Goal: Task Accomplishment & Management: Manage account settings

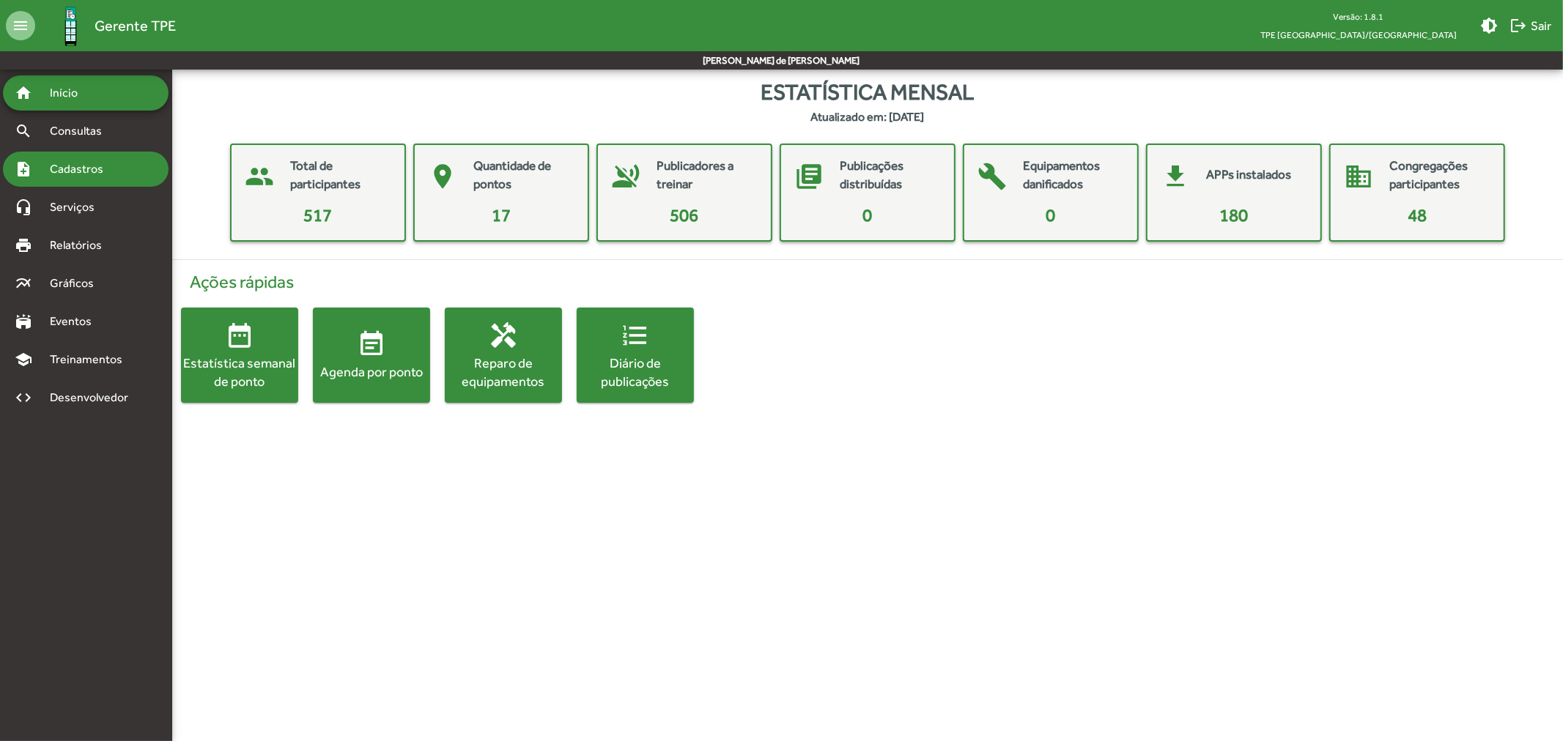
click at [116, 152] on div "note_add Cadastros" at bounding box center [86, 169] width 166 height 35
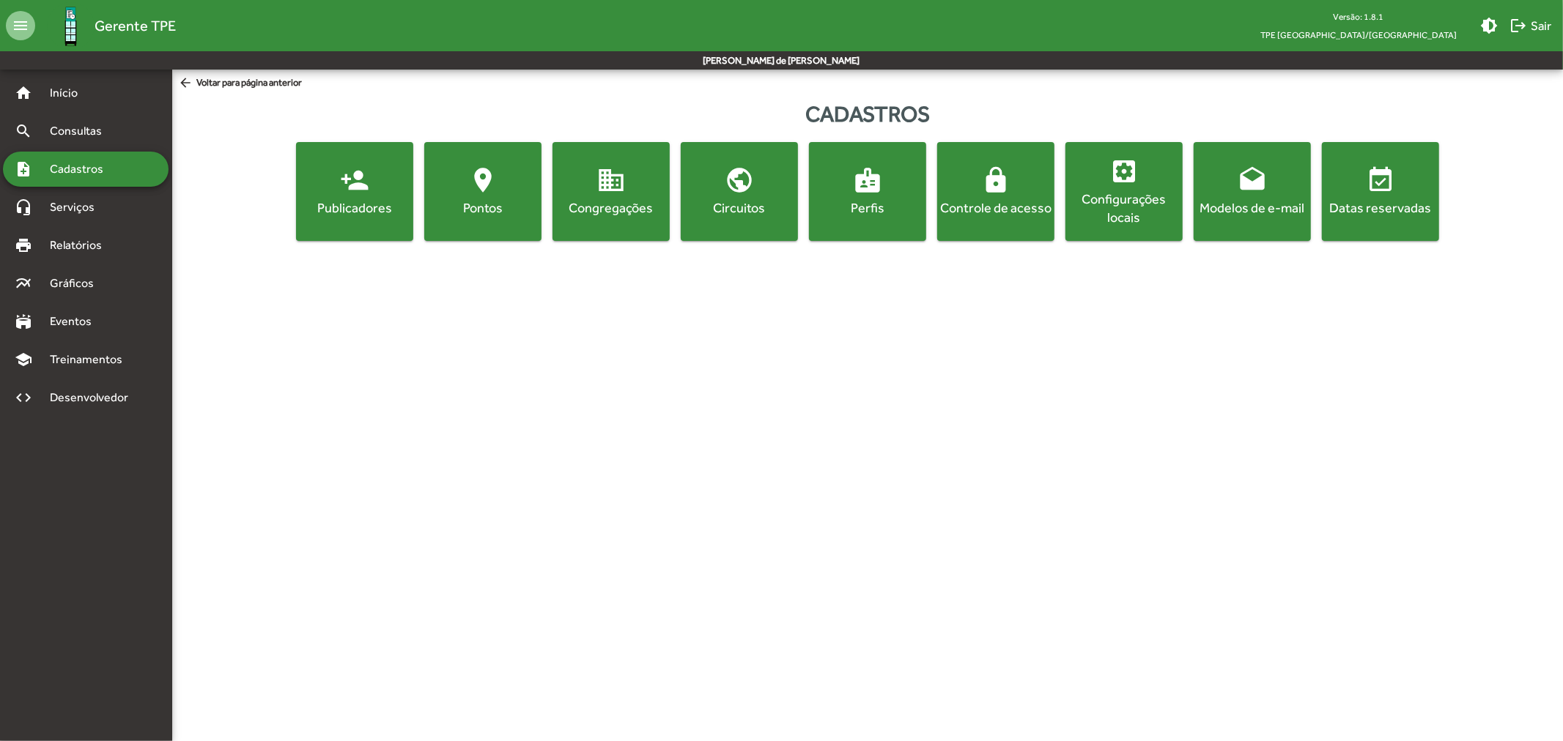
click at [873, 207] on div "Perfis" at bounding box center [867, 208] width 111 height 18
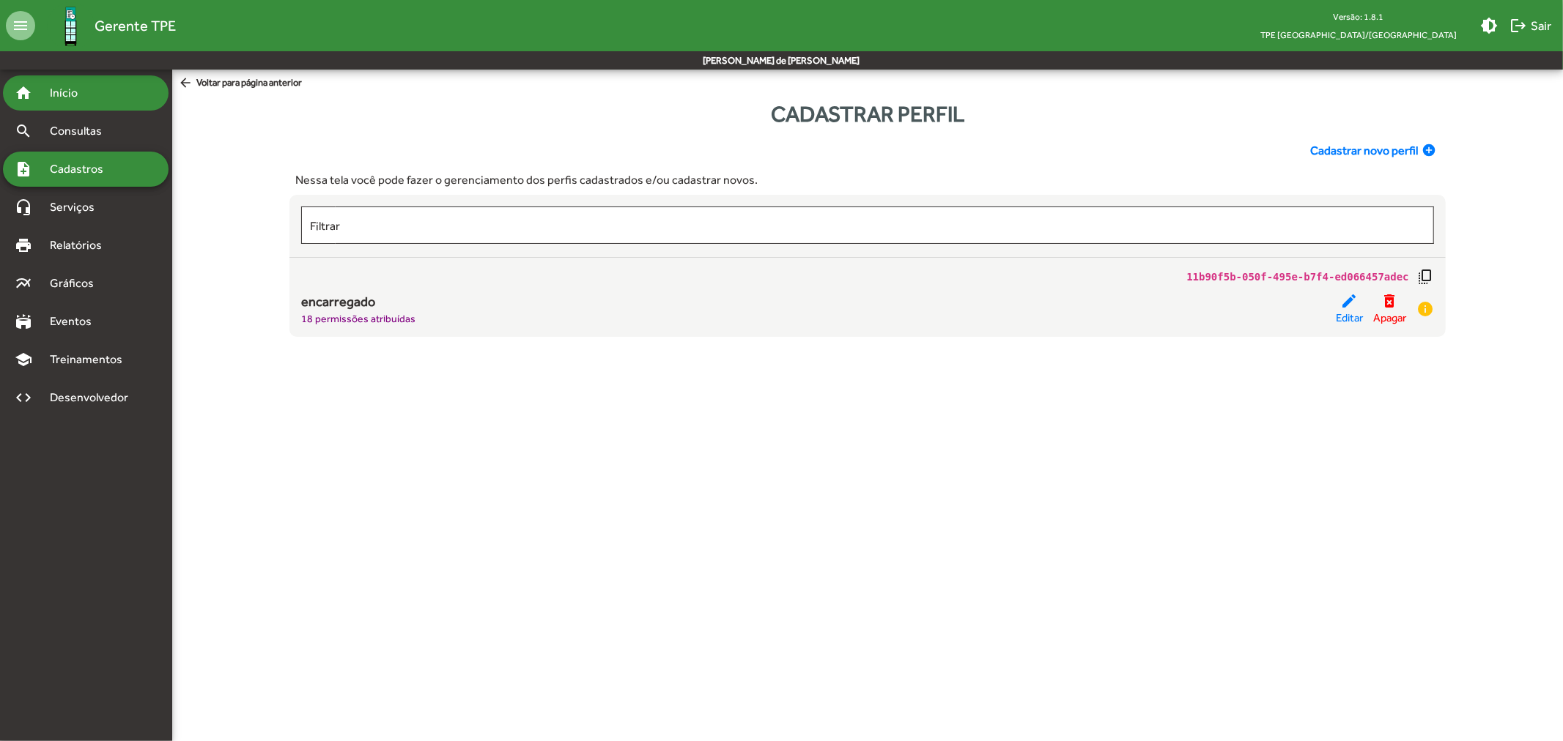
click at [69, 92] on span "Início" at bounding box center [70, 93] width 58 height 18
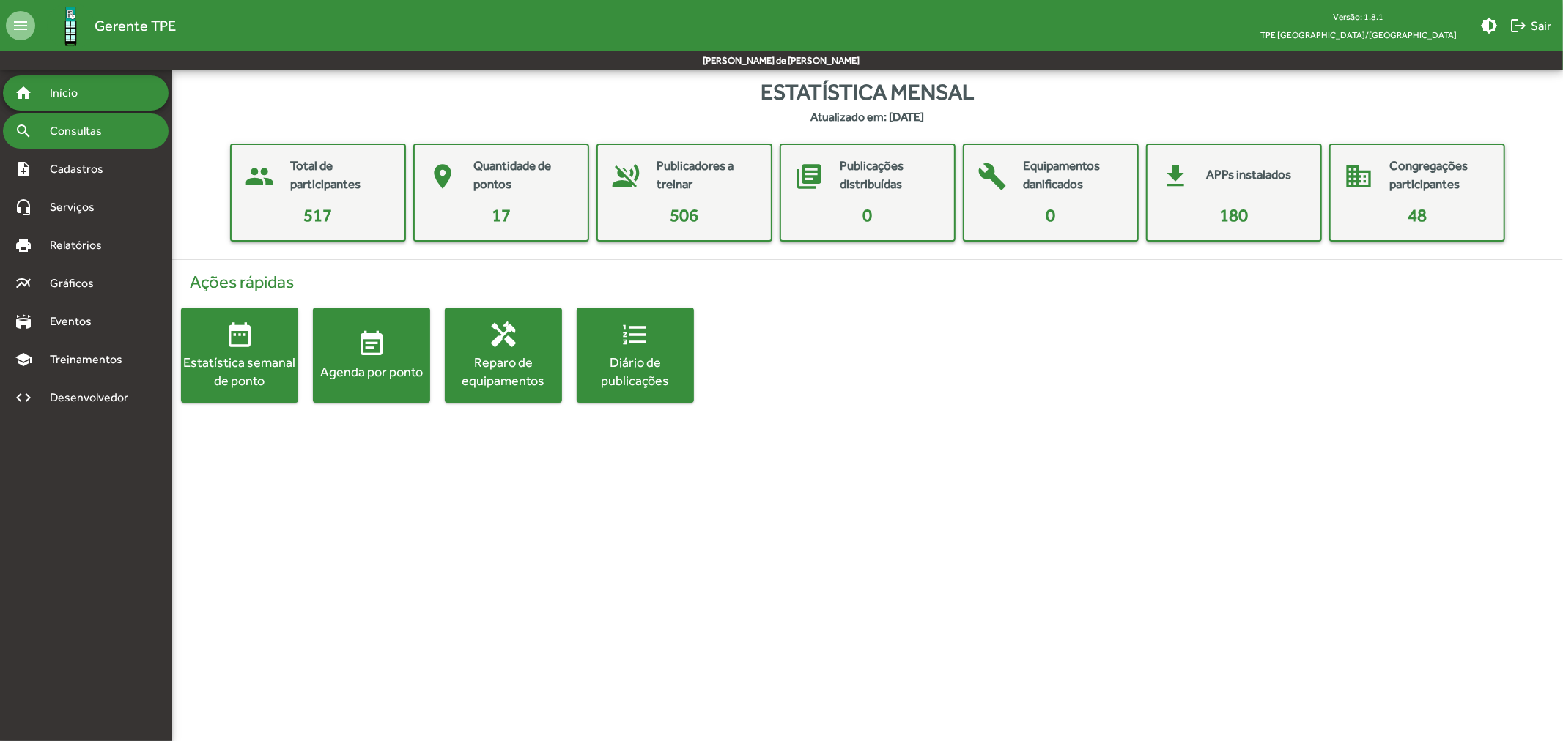
click at [83, 125] on span "Consultas" at bounding box center [81, 131] width 80 height 18
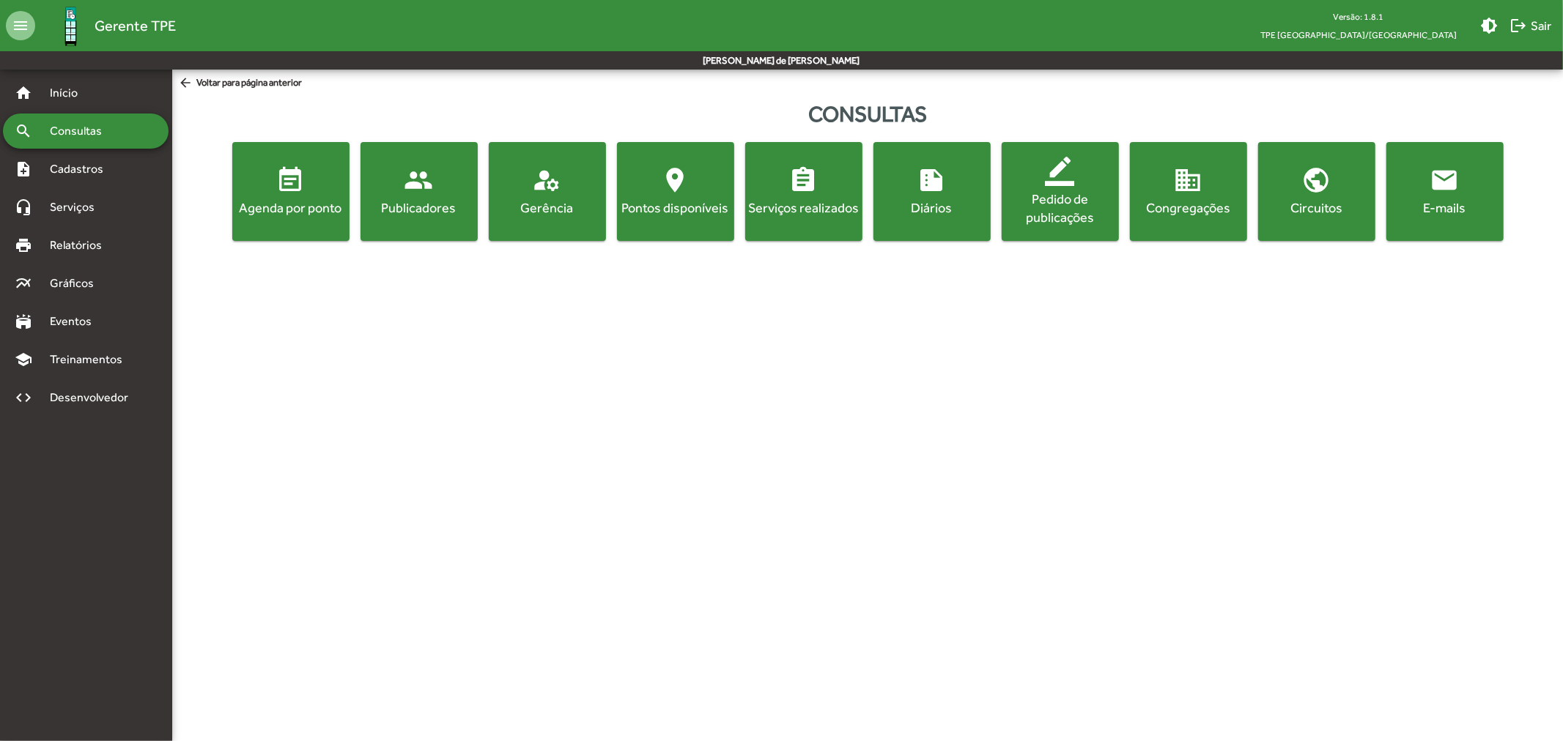
click at [531, 221] on button "manage_accounts Gerência" at bounding box center [547, 191] width 117 height 99
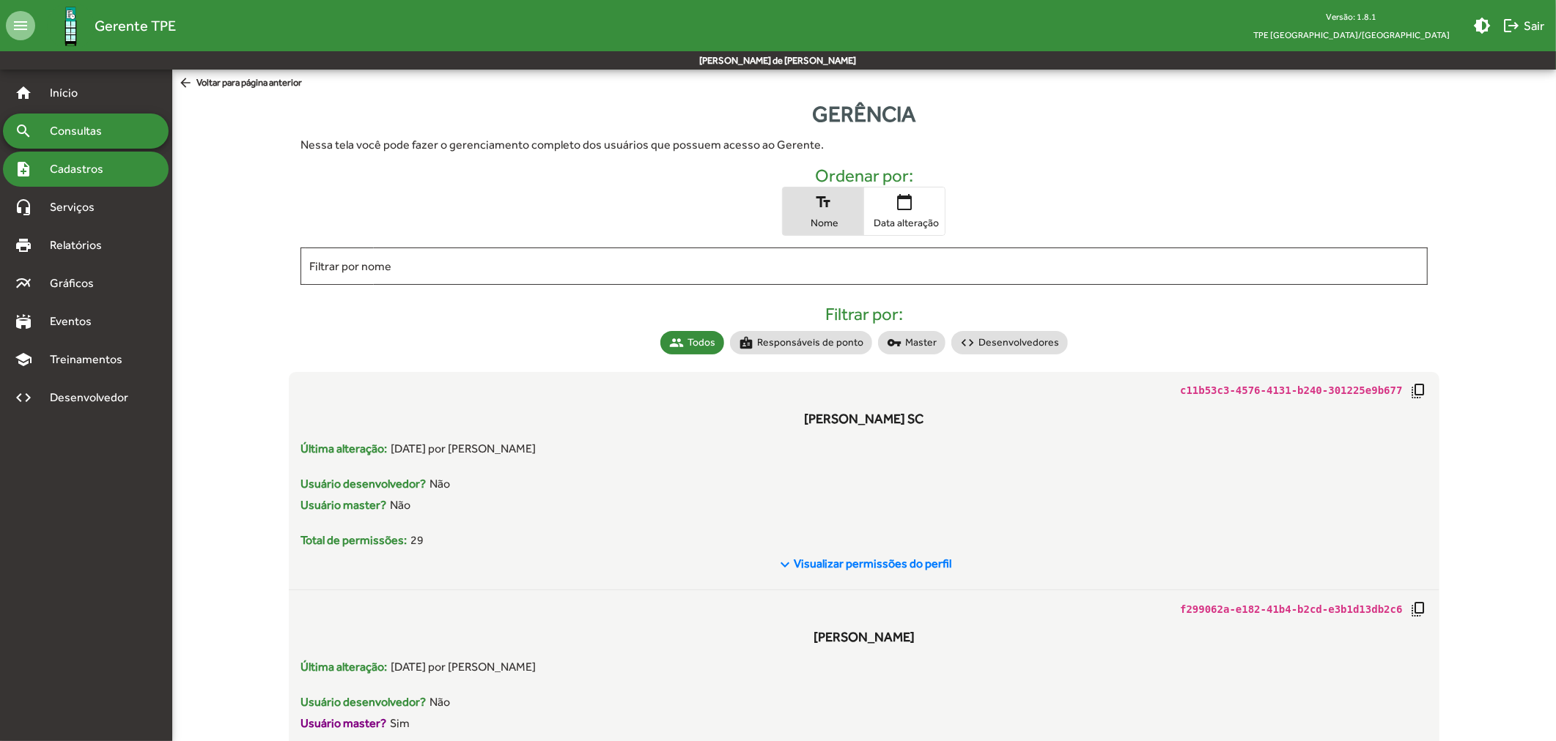
click at [103, 174] on span "Cadastros" at bounding box center [81, 169] width 81 height 18
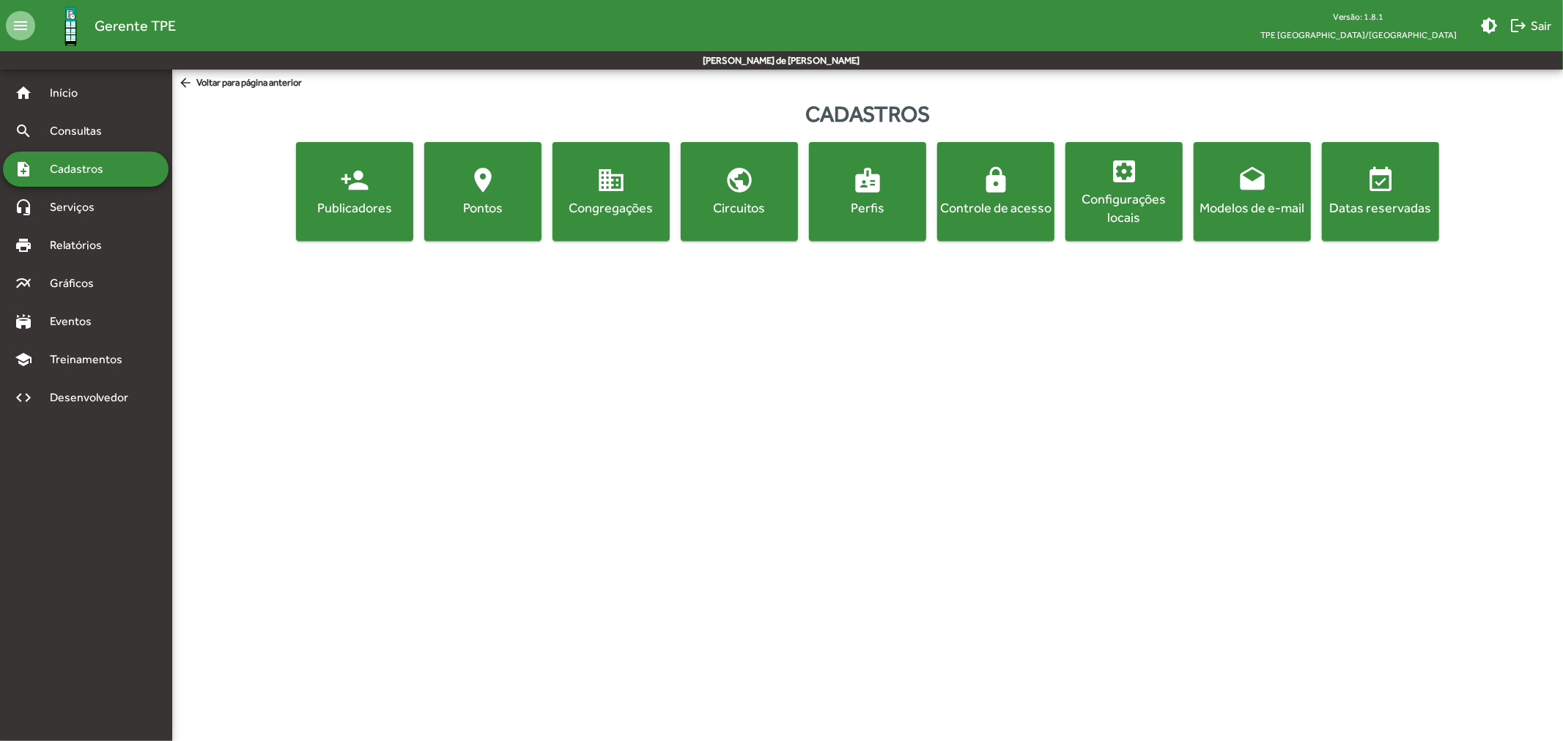
click at [1111, 199] on div "Configurações locais" at bounding box center [1123, 208] width 111 height 37
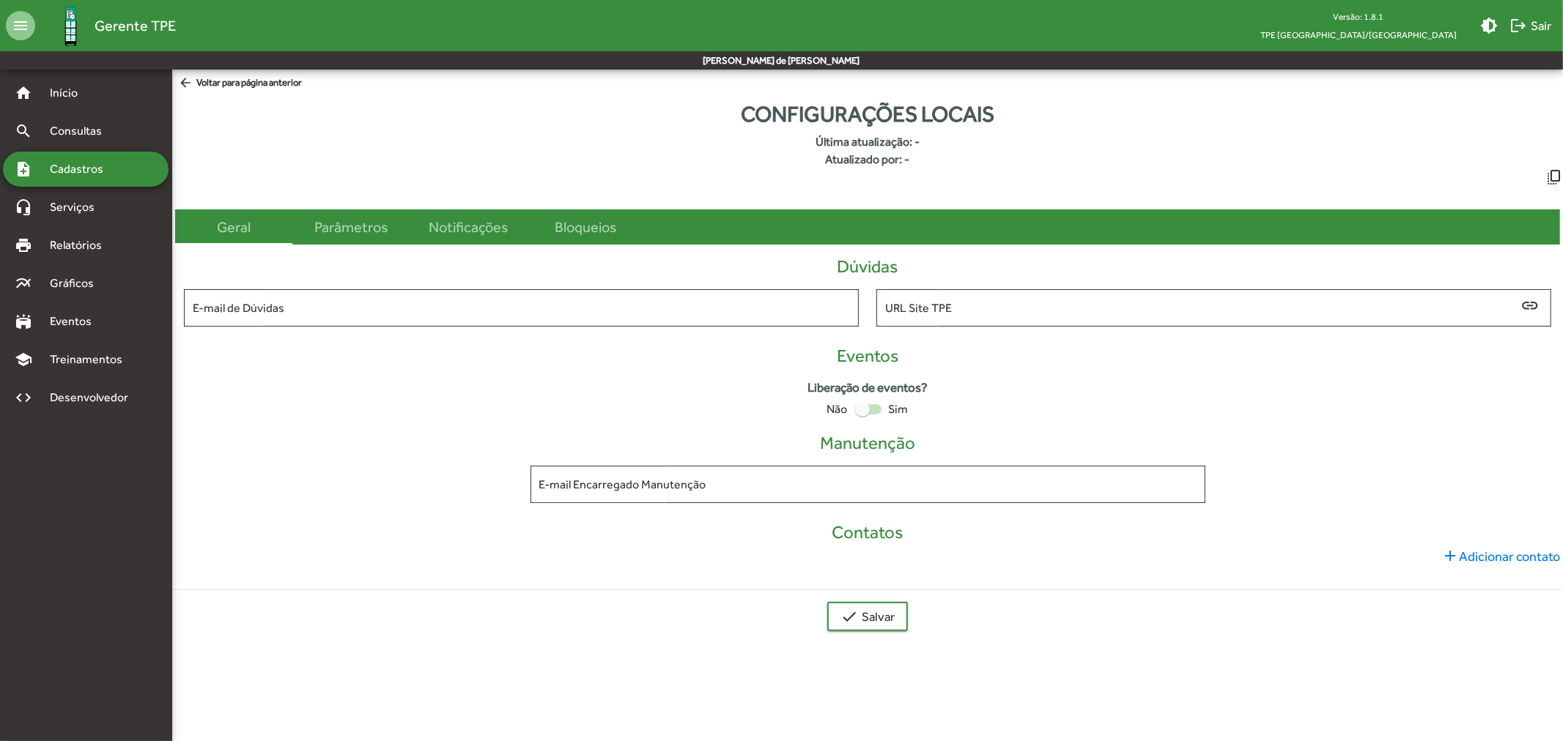
type input "**********"
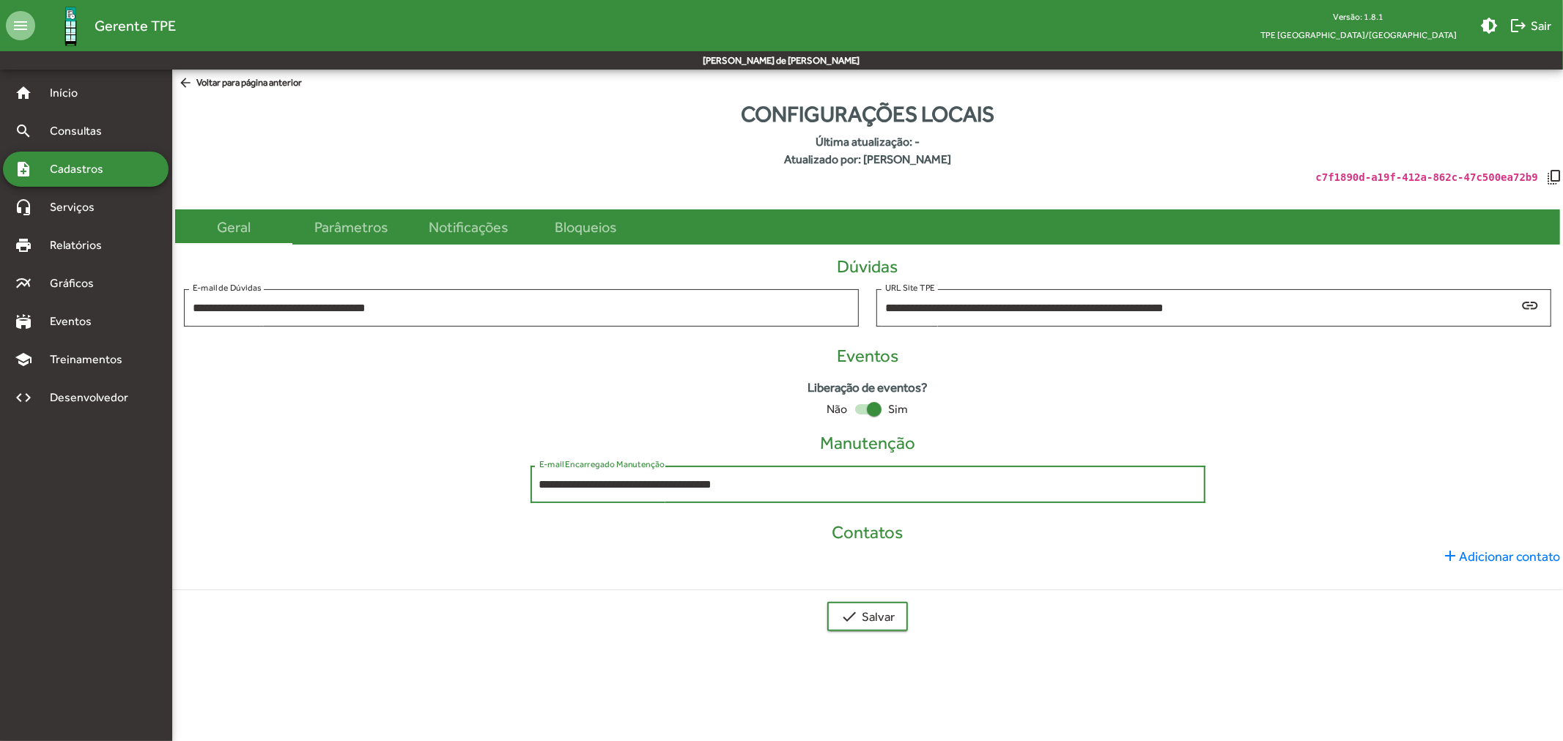
drag, startPoint x: 700, startPoint y: 482, endPoint x: 657, endPoint y: 482, distance: 43.2
click at [657, 482] on input "**********" at bounding box center [867, 484] width 657 height 13
type input "**********"
click at [854, 617] on mat-icon "check" at bounding box center [849, 617] width 18 height 18
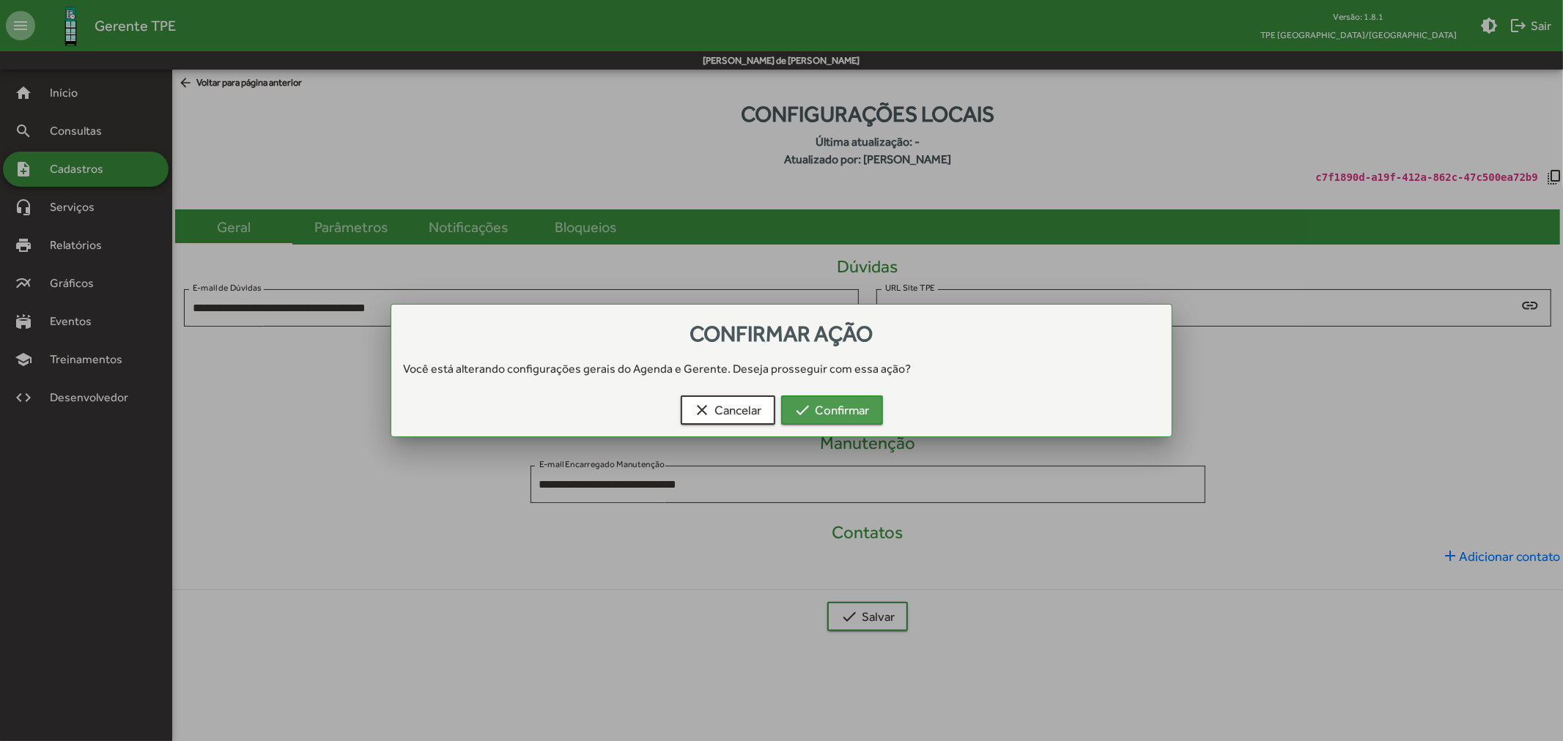
click at [809, 414] on mat-icon "check" at bounding box center [803, 411] width 18 height 18
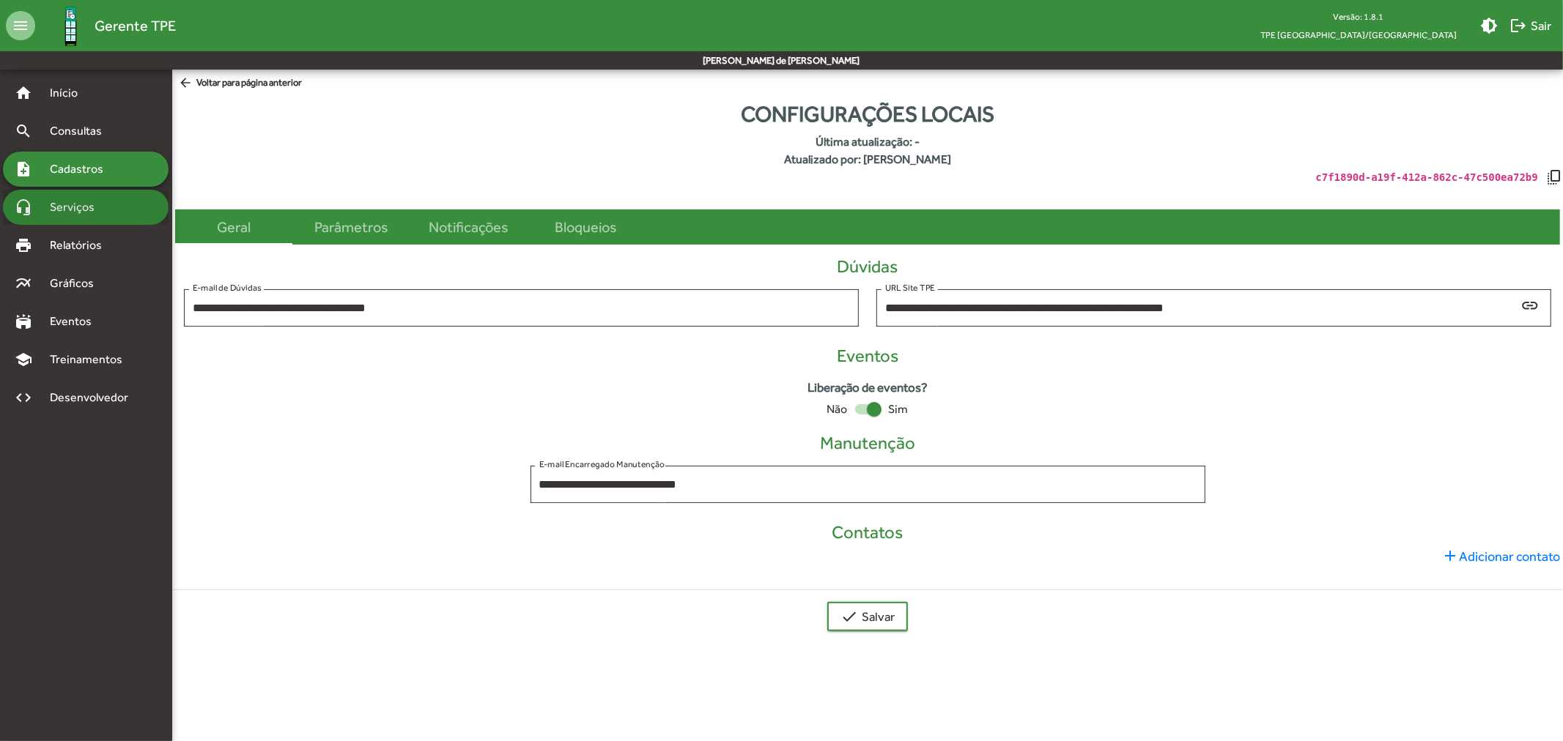
click at [90, 200] on span "Serviços" at bounding box center [77, 208] width 73 height 18
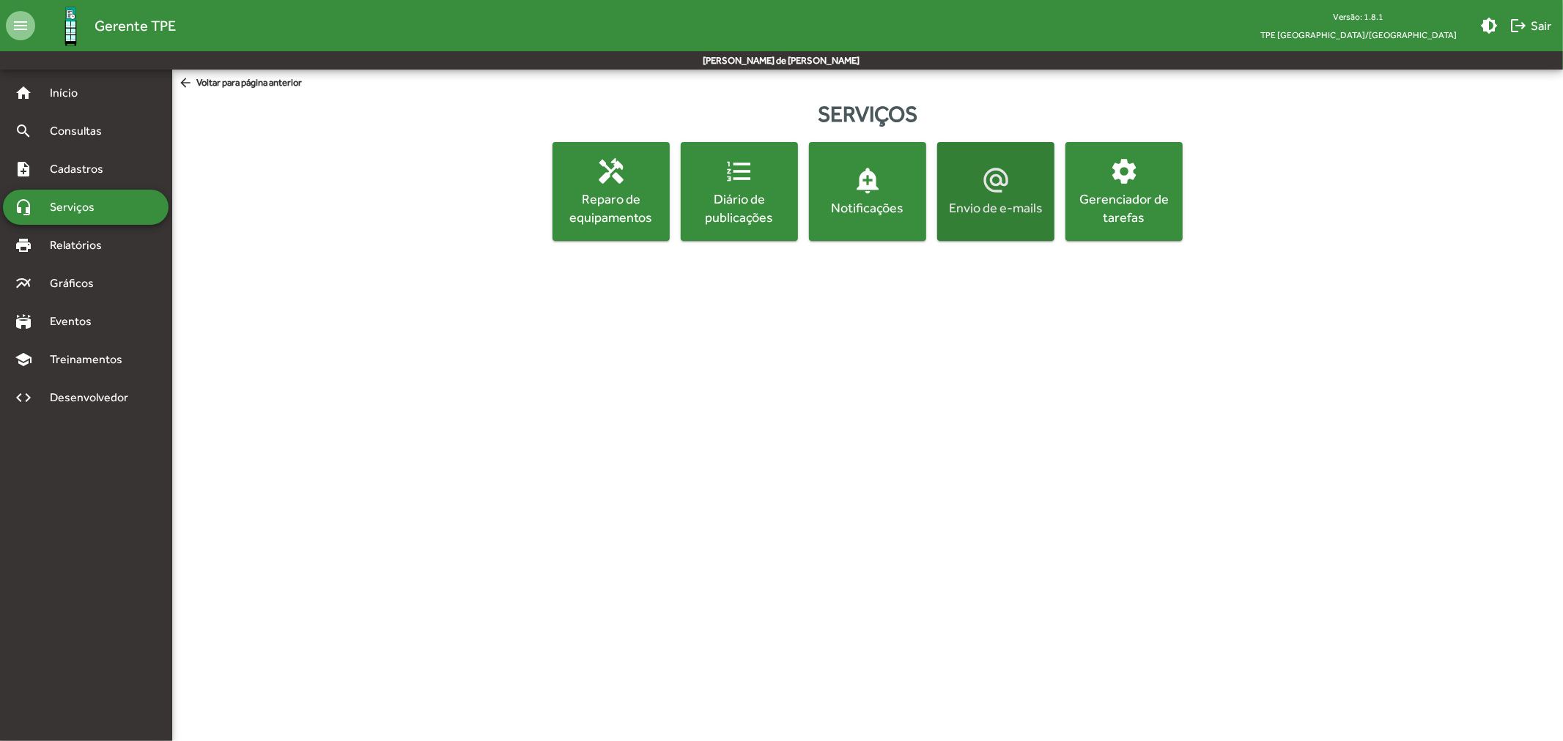
click at [967, 193] on span "alternate_email Envio de e-mails" at bounding box center [995, 191] width 111 height 51
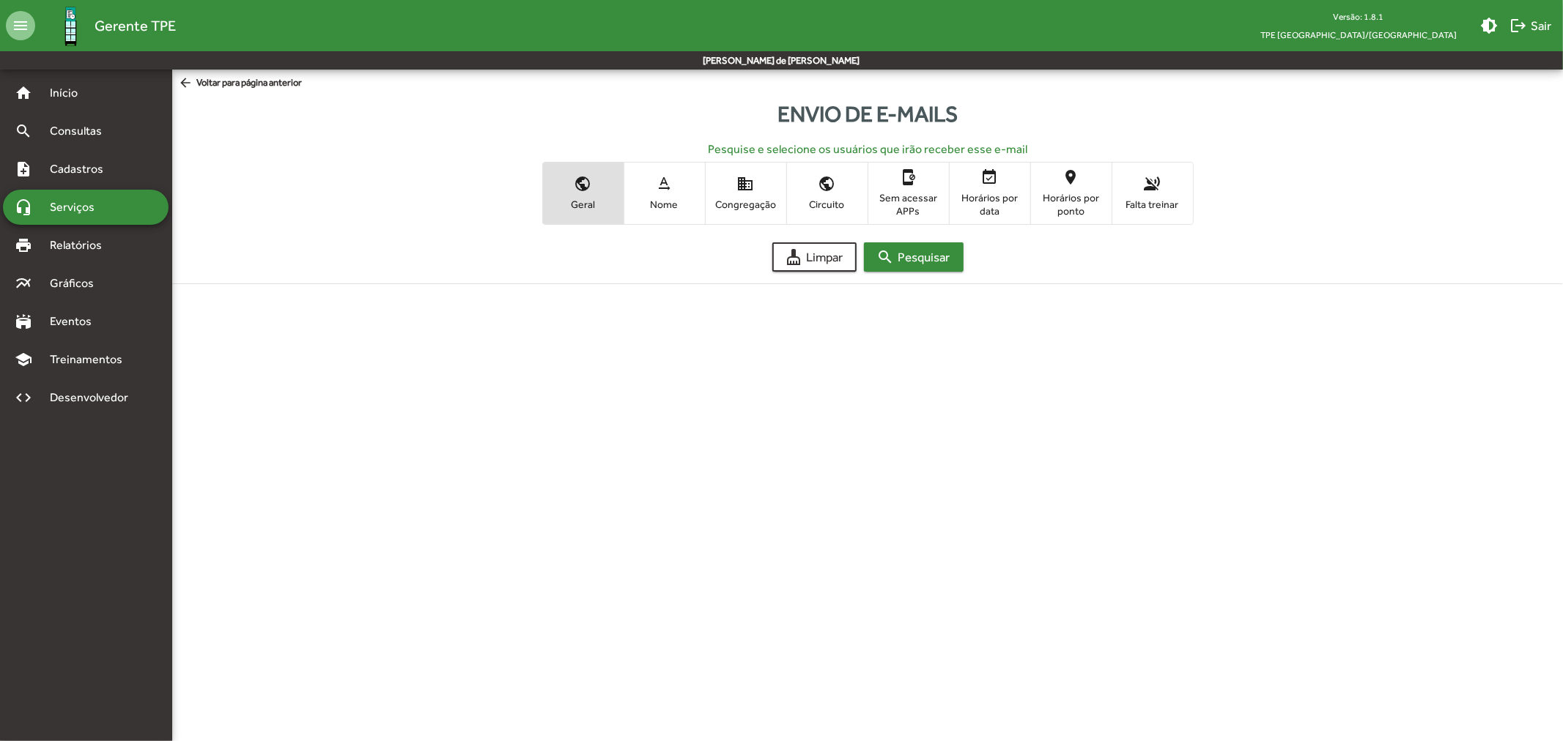
click at [924, 254] on span "search Pesquisar" at bounding box center [913, 257] width 73 height 26
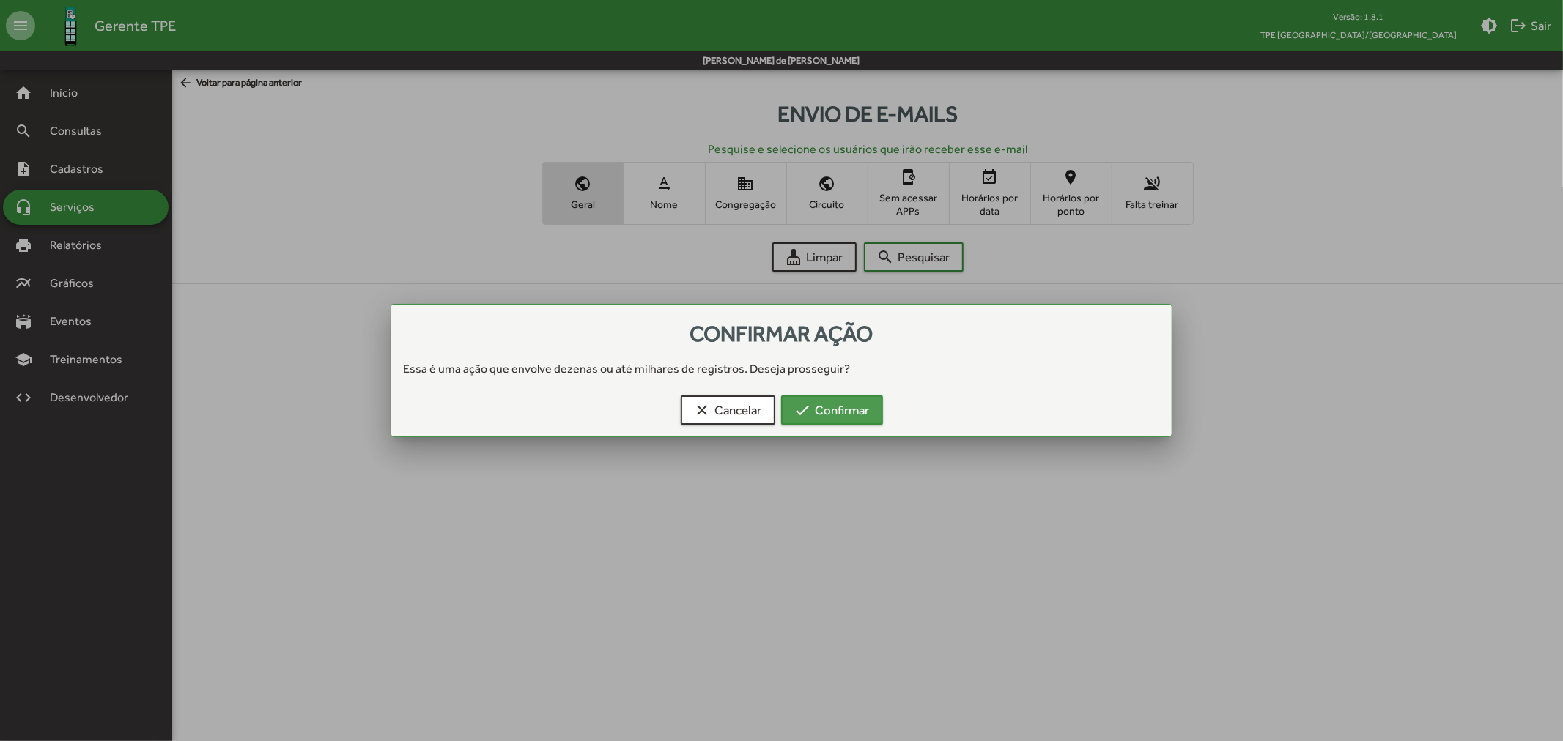
click at [825, 412] on span "check Confirmar" at bounding box center [831, 410] width 75 height 26
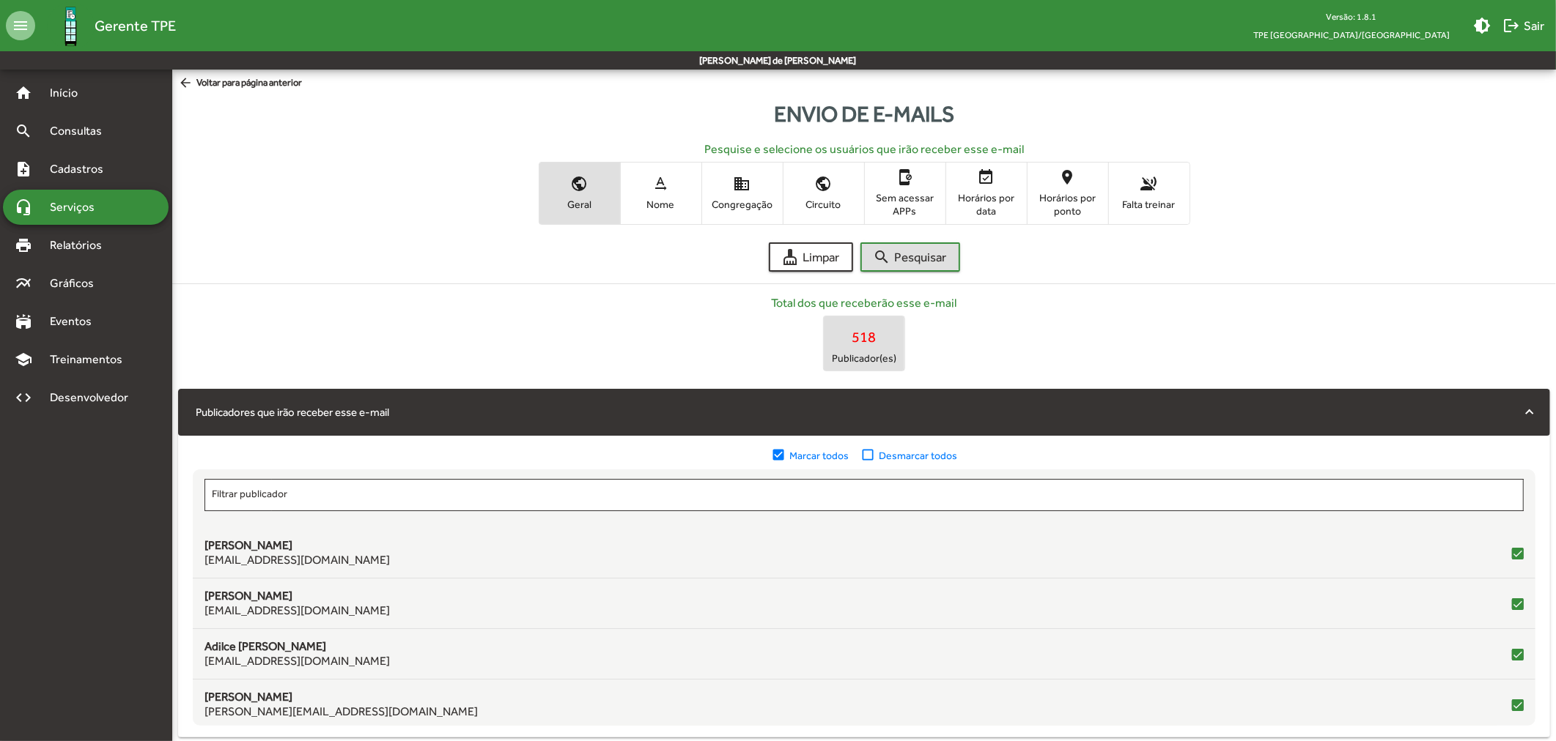
click at [84, 200] on span "Serviços" at bounding box center [77, 208] width 73 height 18
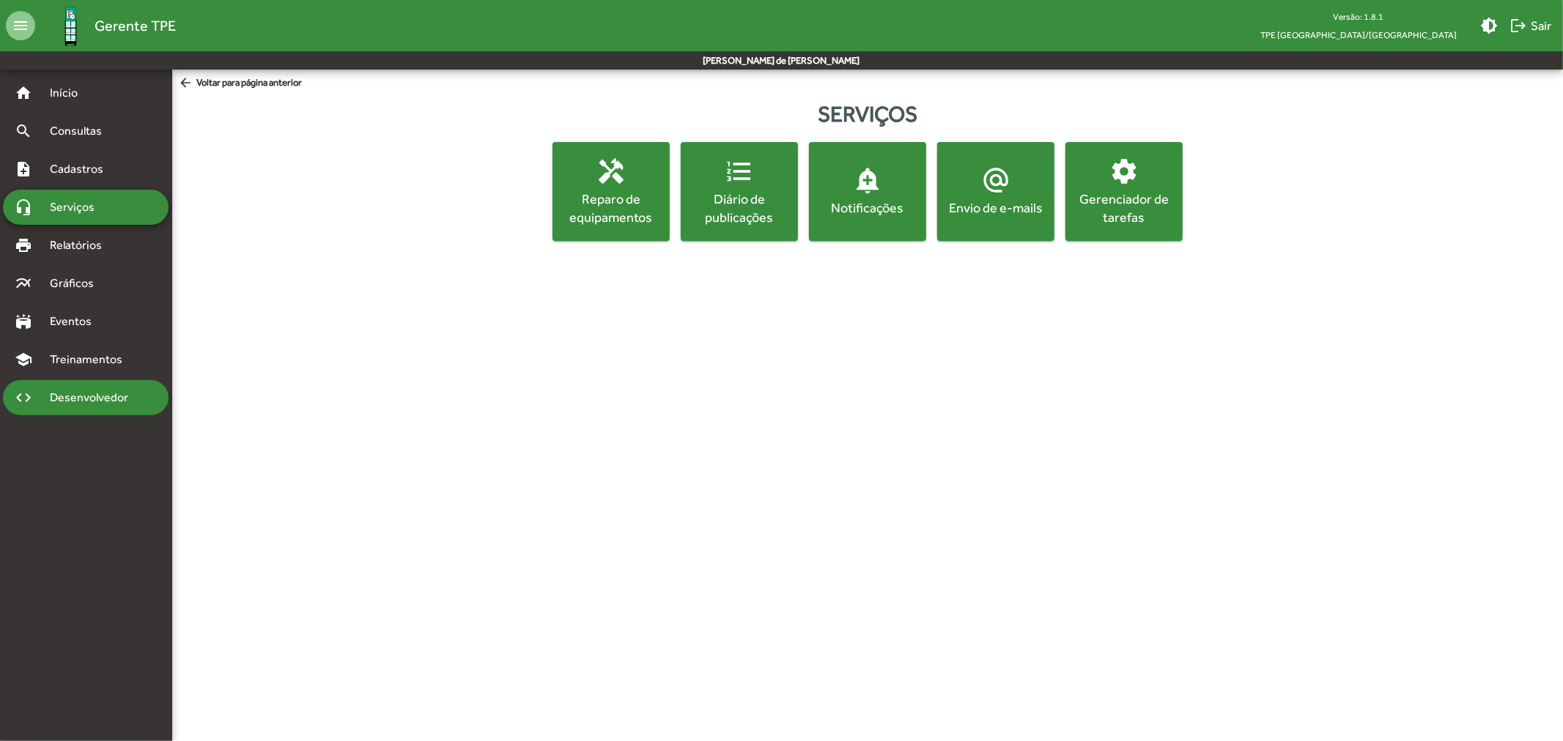
click at [115, 396] on span "Desenvolvedor" at bounding box center [93, 398] width 104 height 18
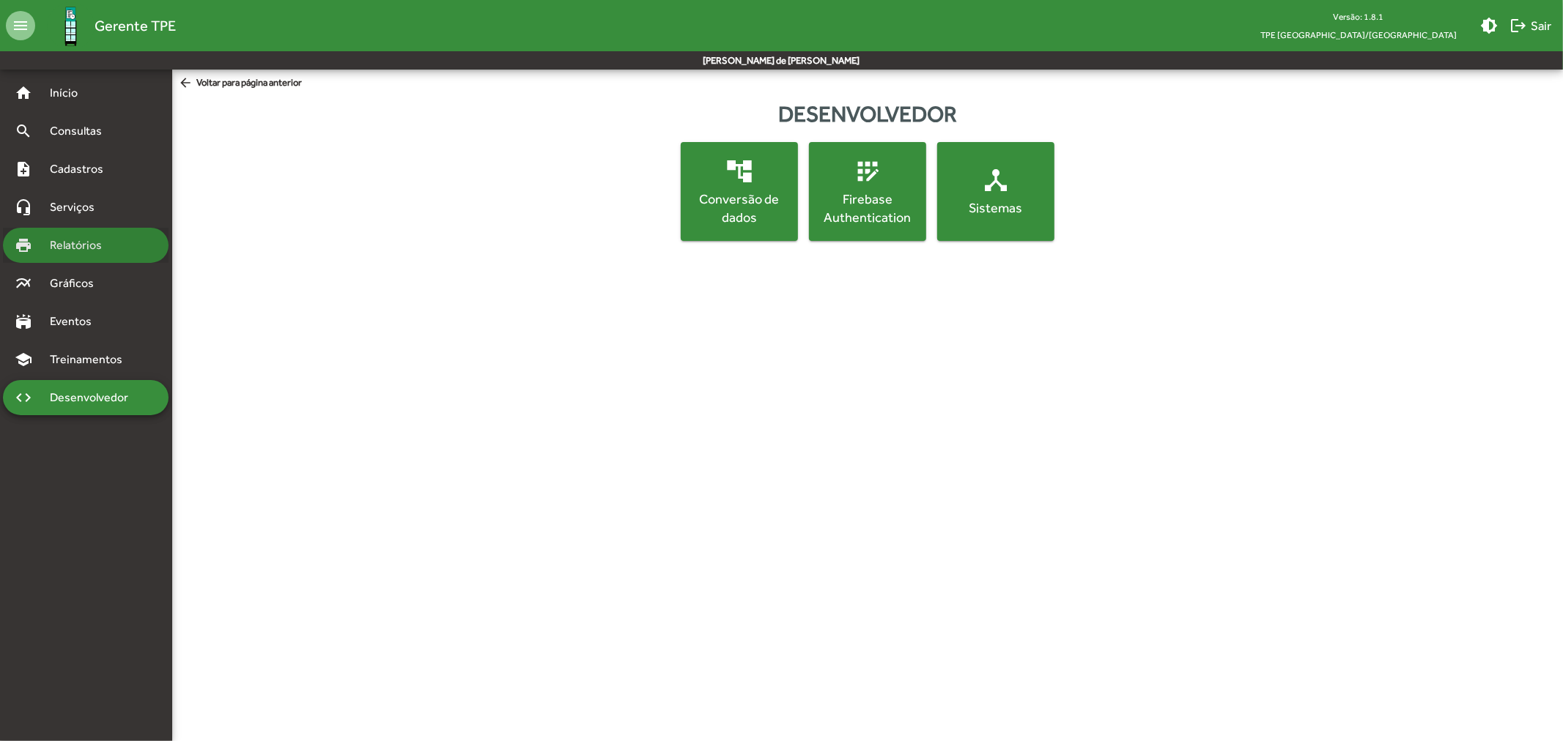
click at [103, 255] on div "print Relatórios" at bounding box center [86, 245] width 166 height 35
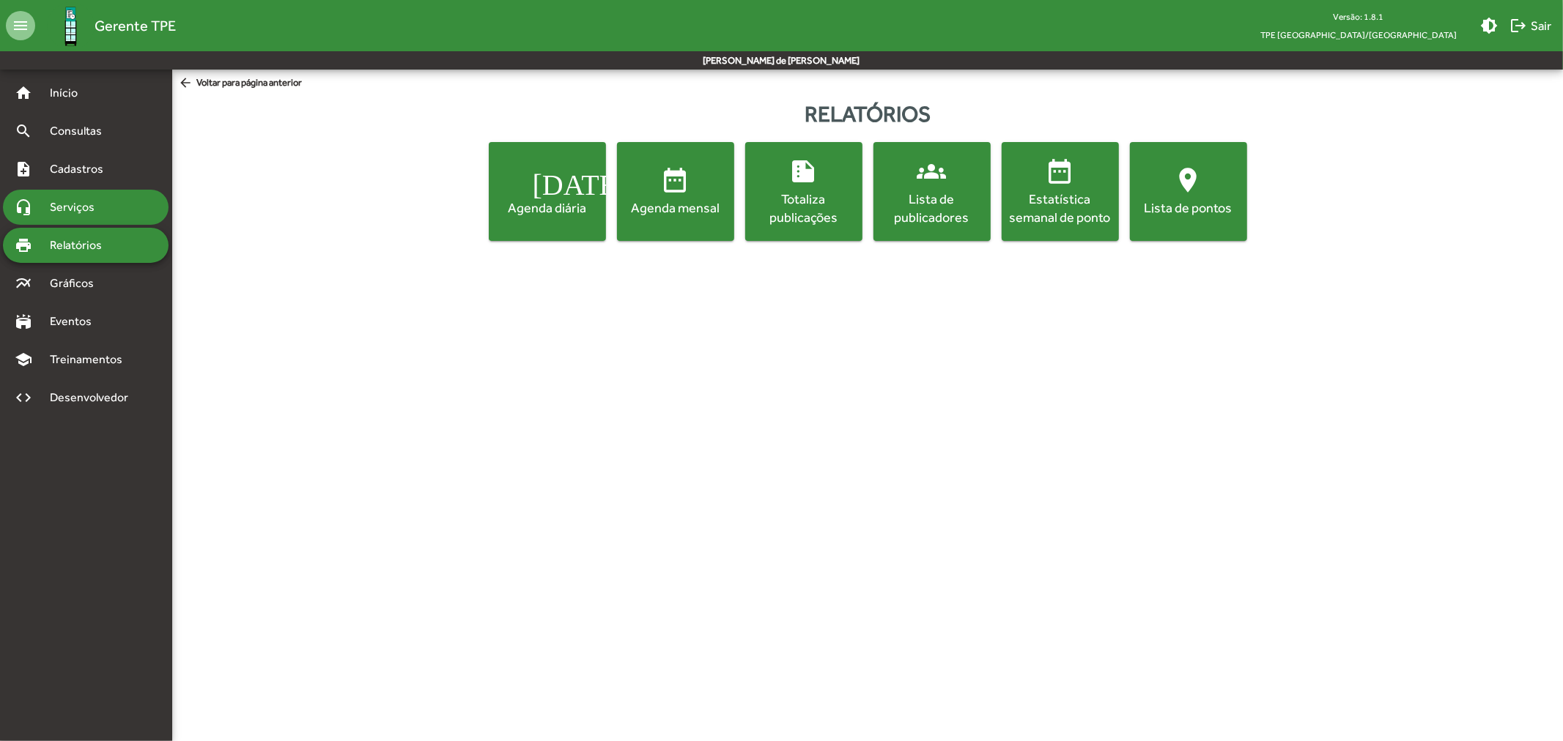
click at [100, 216] on div "headset_mic Serviços" at bounding box center [86, 207] width 166 height 35
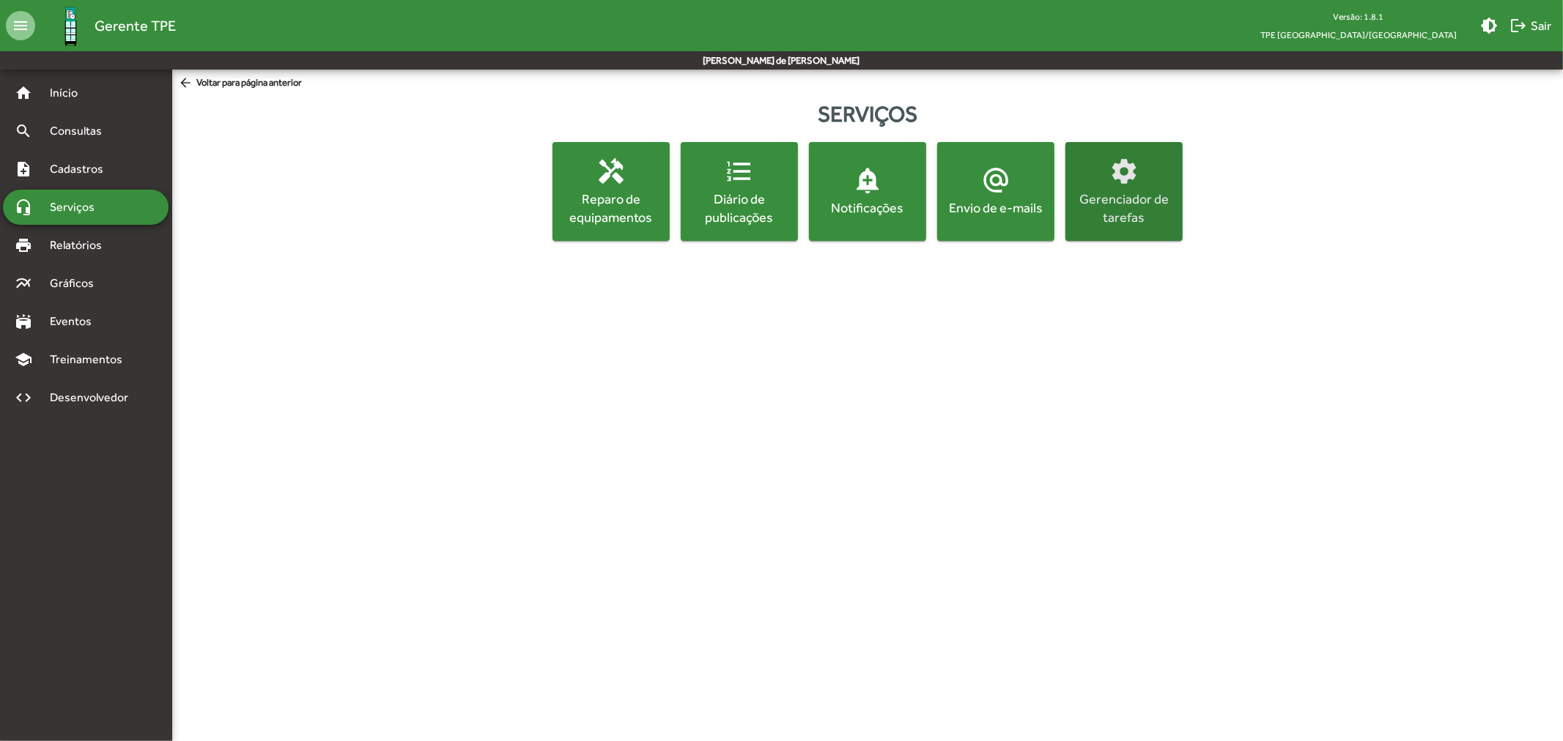
click at [1117, 200] on div "Gerenciador de tarefas" at bounding box center [1123, 208] width 111 height 37
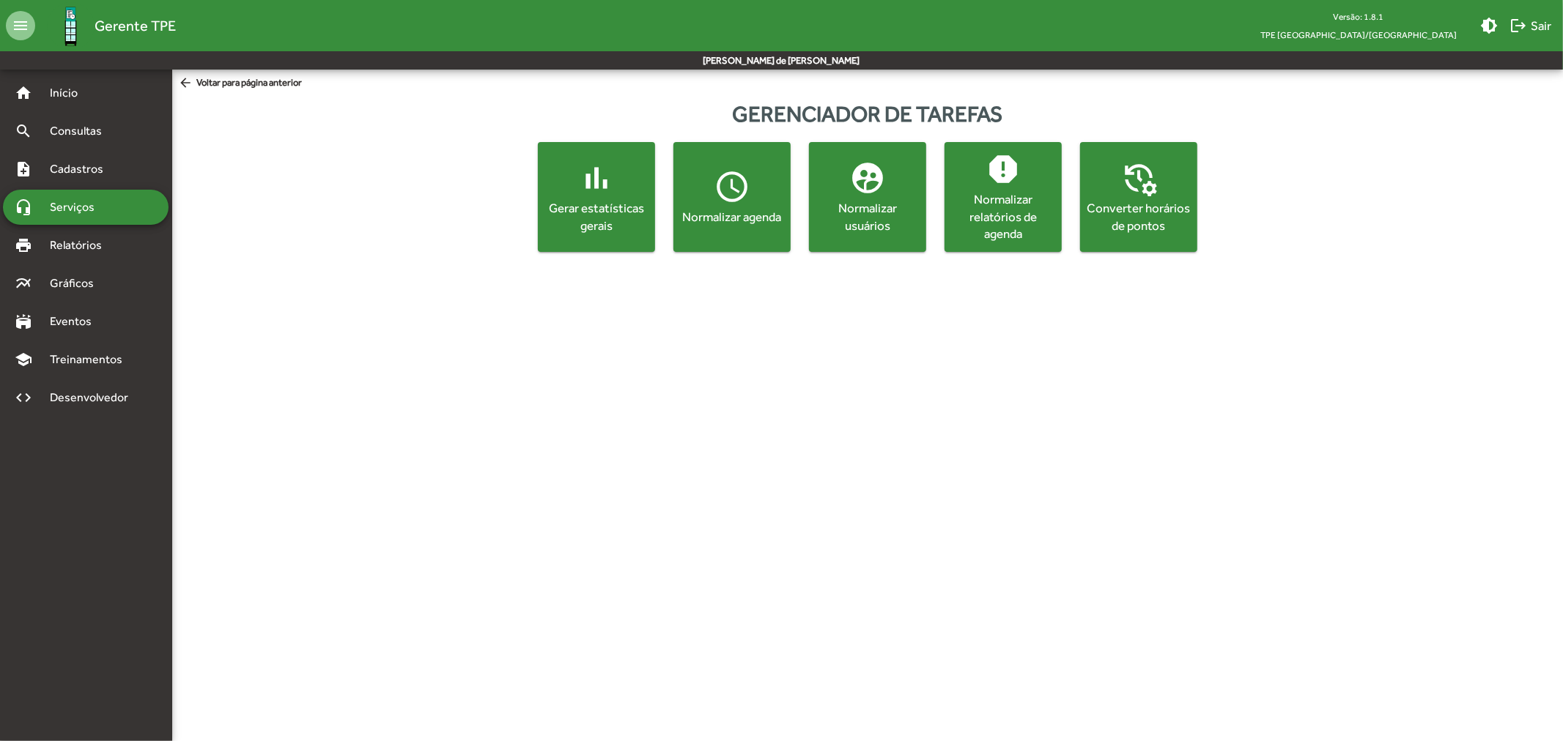
click at [55, 205] on span "Serviços" at bounding box center [77, 208] width 73 height 18
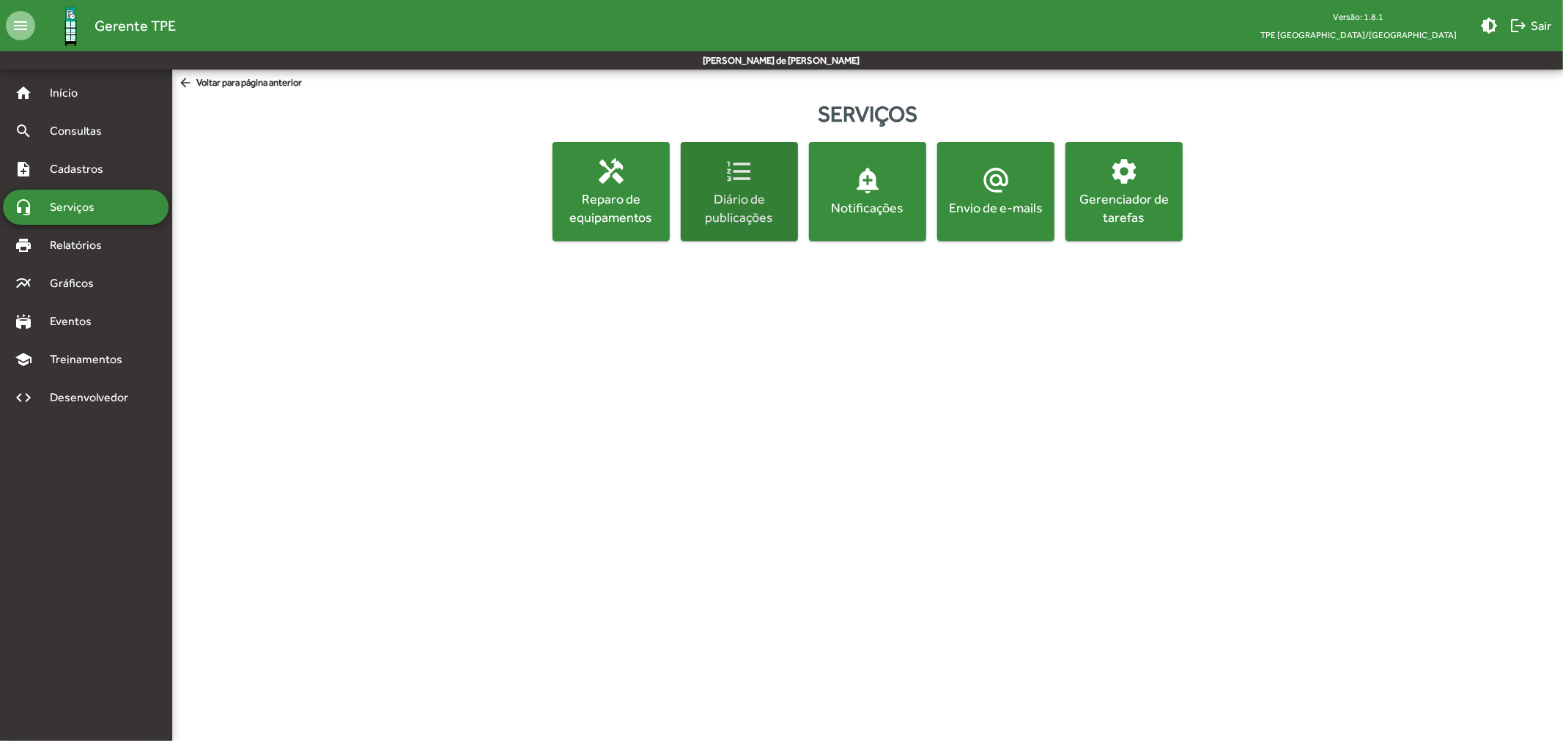
click at [763, 215] on div "Diário de publicações" at bounding box center [739, 208] width 111 height 37
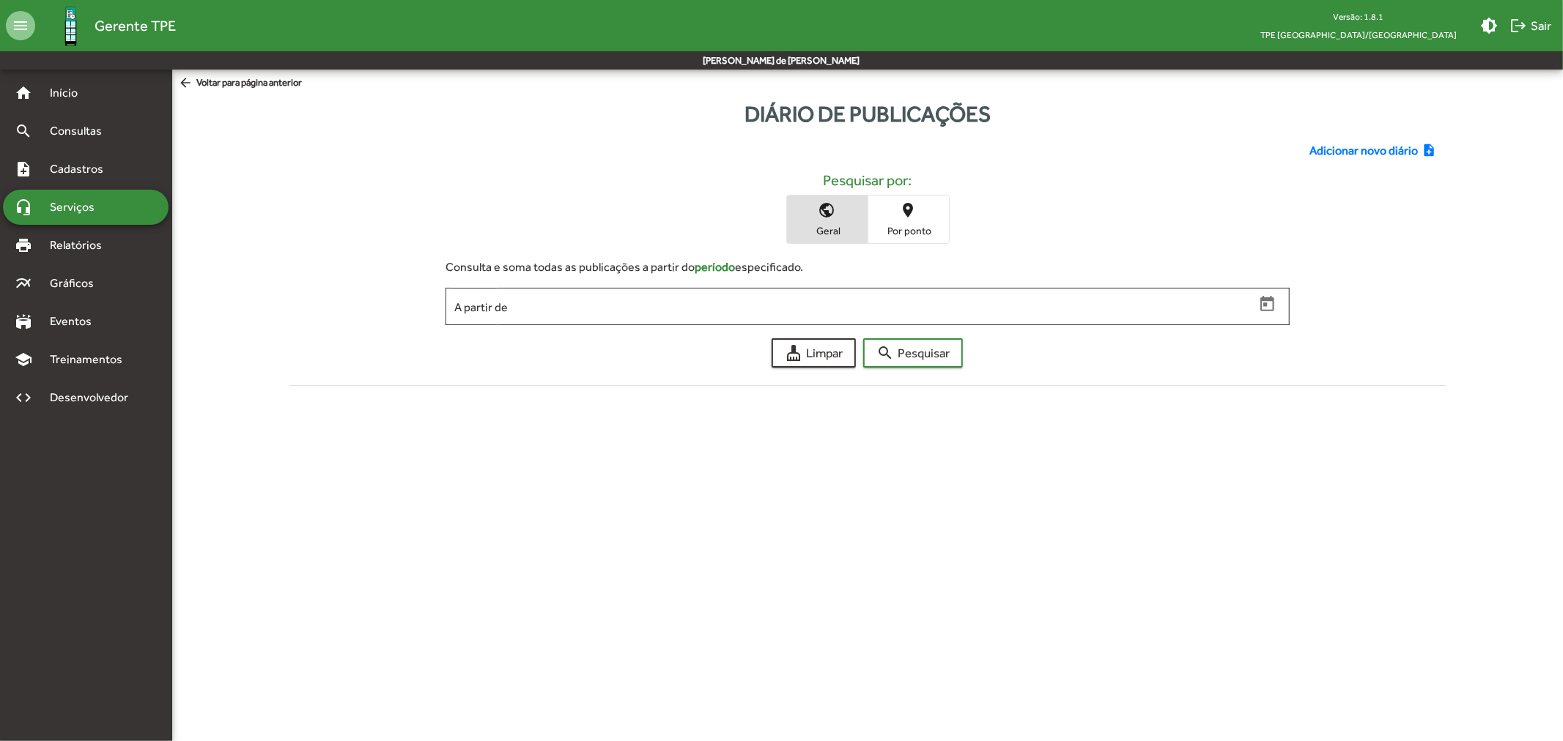
click at [96, 199] on span "Serviços" at bounding box center [77, 208] width 73 height 18
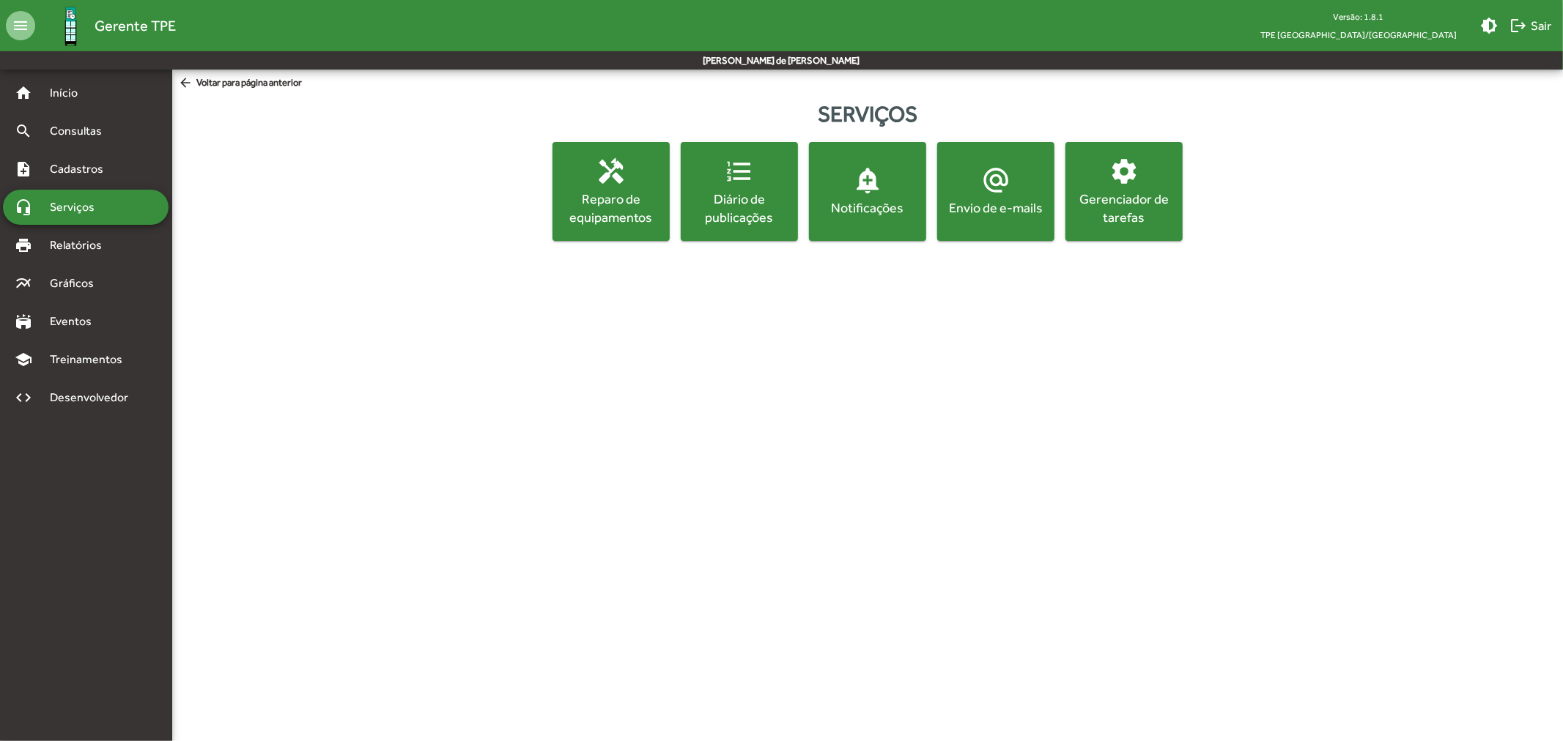
click at [892, 205] on div "Notificações" at bounding box center [867, 208] width 111 height 18
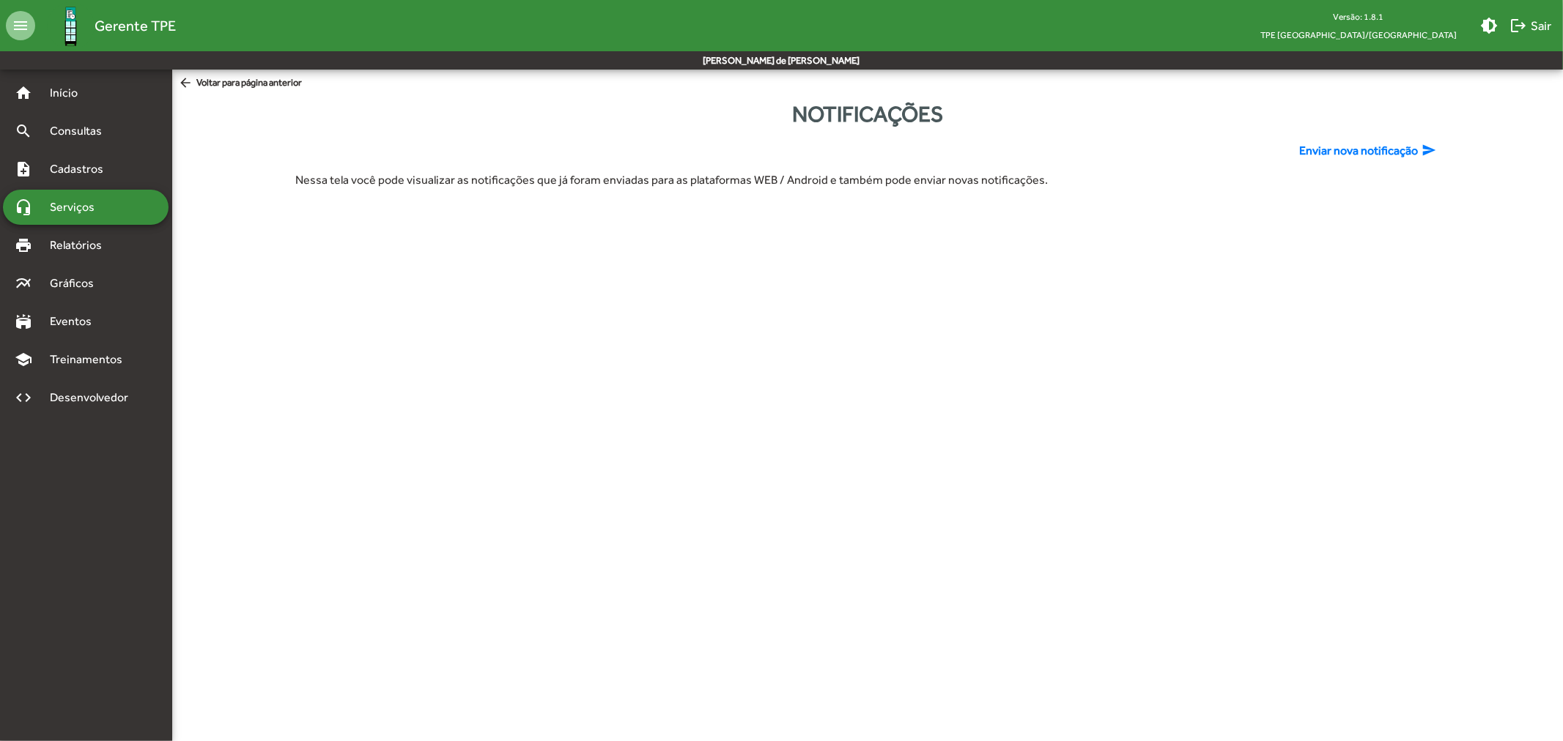
click at [60, 204] on span "Serviços" at bounding box center [77, 208] width 73 height 18
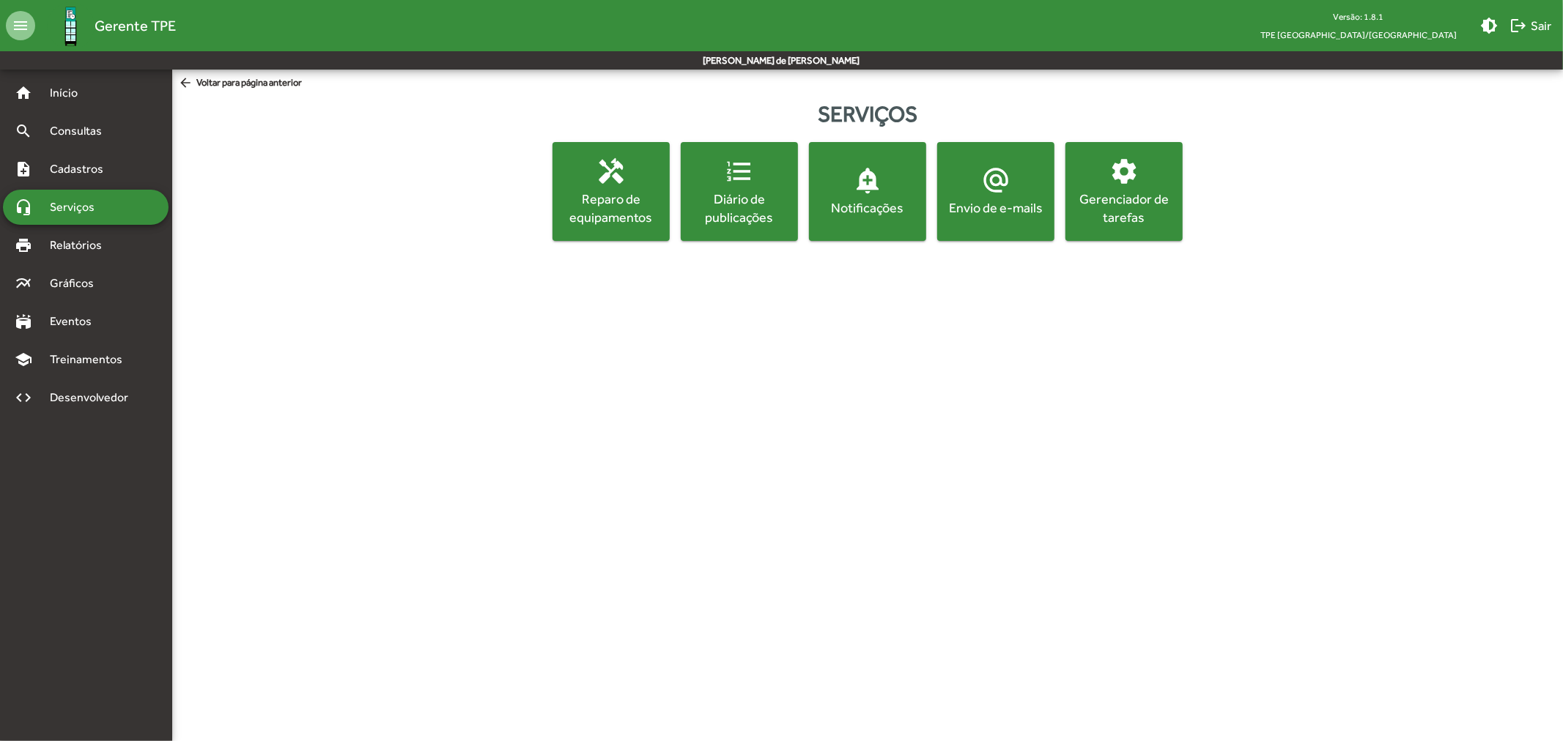
click at [1020, 224] on button "alternate_email Envio de e-mails" at bounding box center [995, 191] width 117 height 99
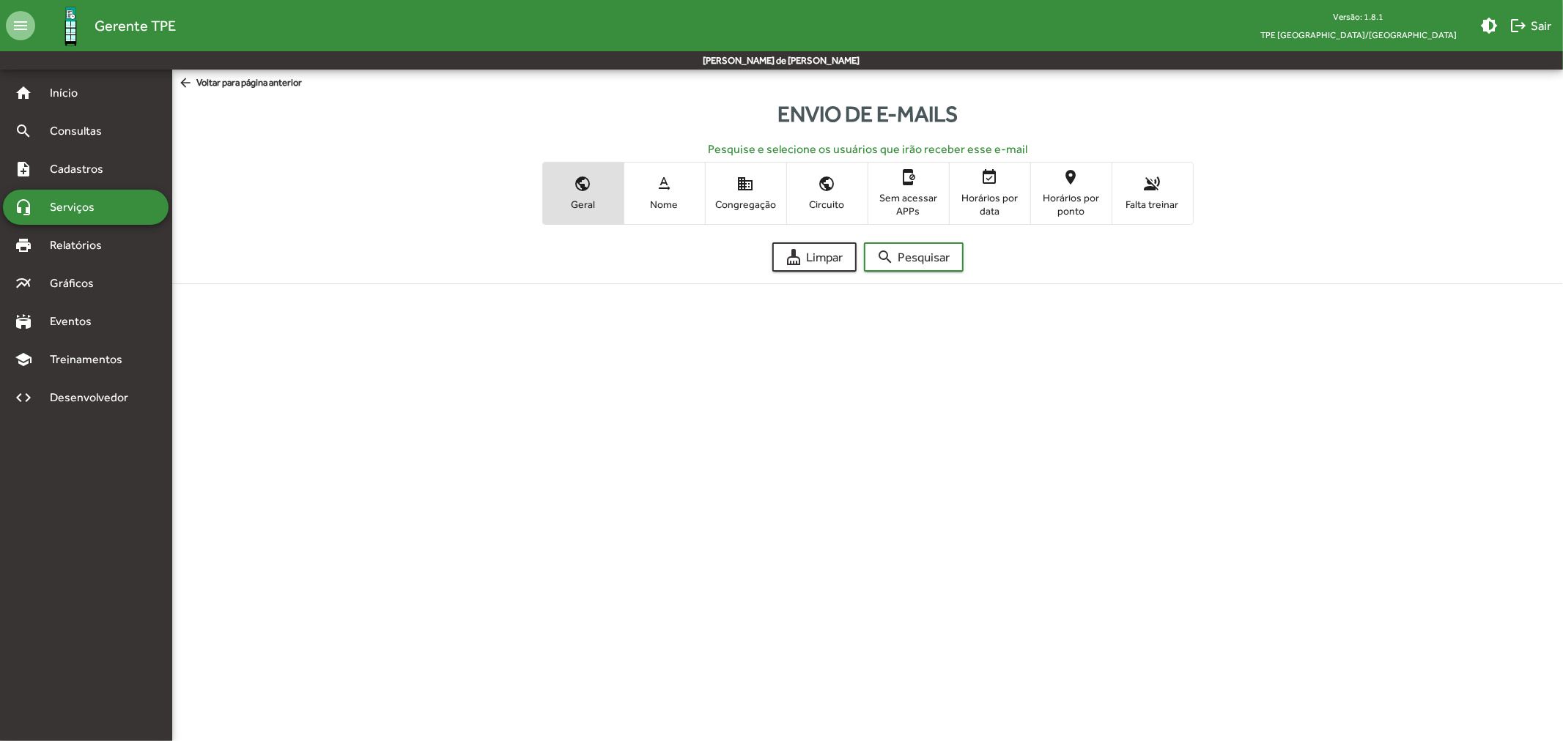
click at [92, 208] on span "Serviços" at bounding box center [77, 208] width 73 height 18
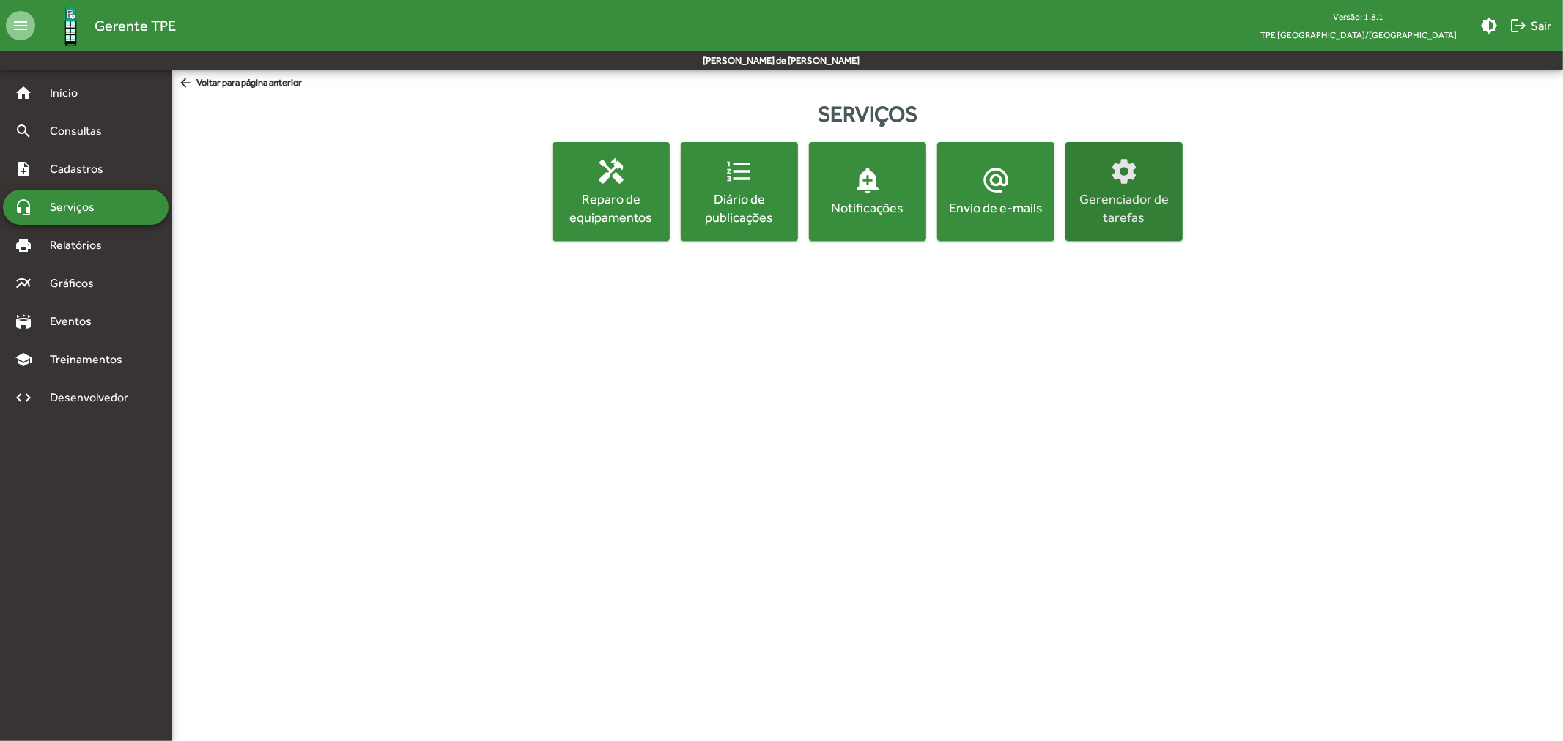
click at [1125, 209] on div "Gerenciador de tarefas" at bounding box center [1123, 208] width 111 height 37
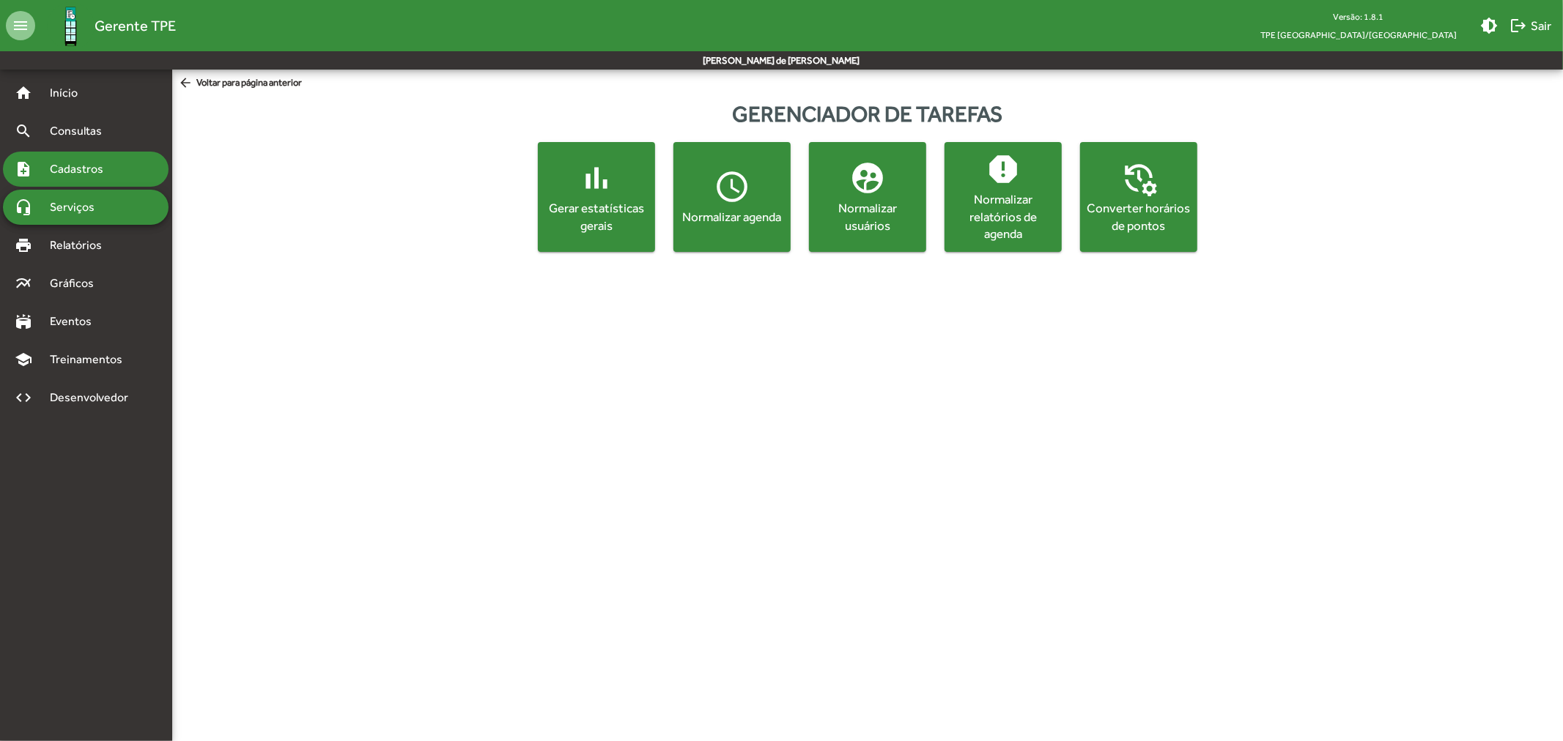
click at [99, 169] on span "Cadastros" at bounding box center [81, 169] width 81 height 18
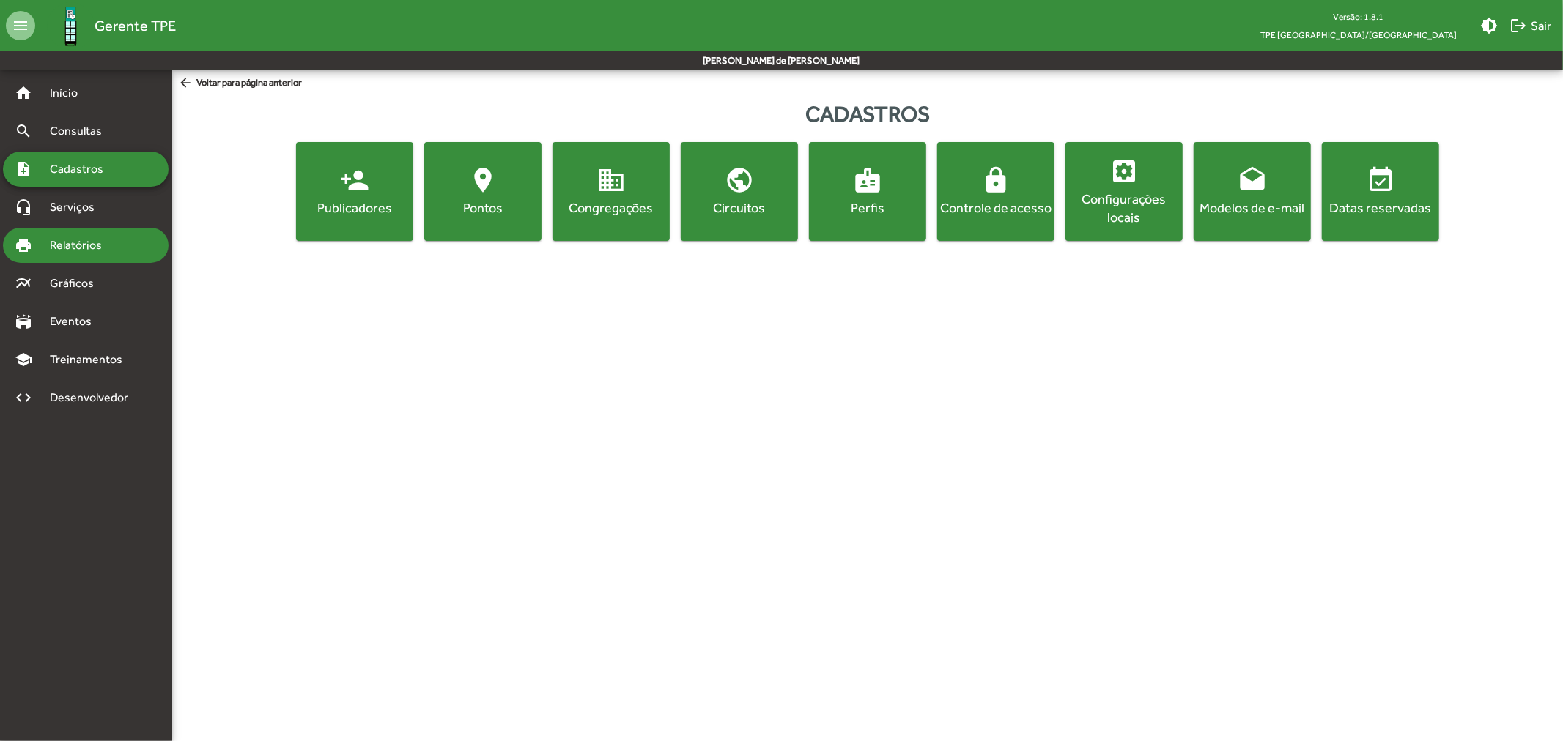
click at [85, 257] on div "print Relatórios" at bounding box center [86, 245] width 166 height 35
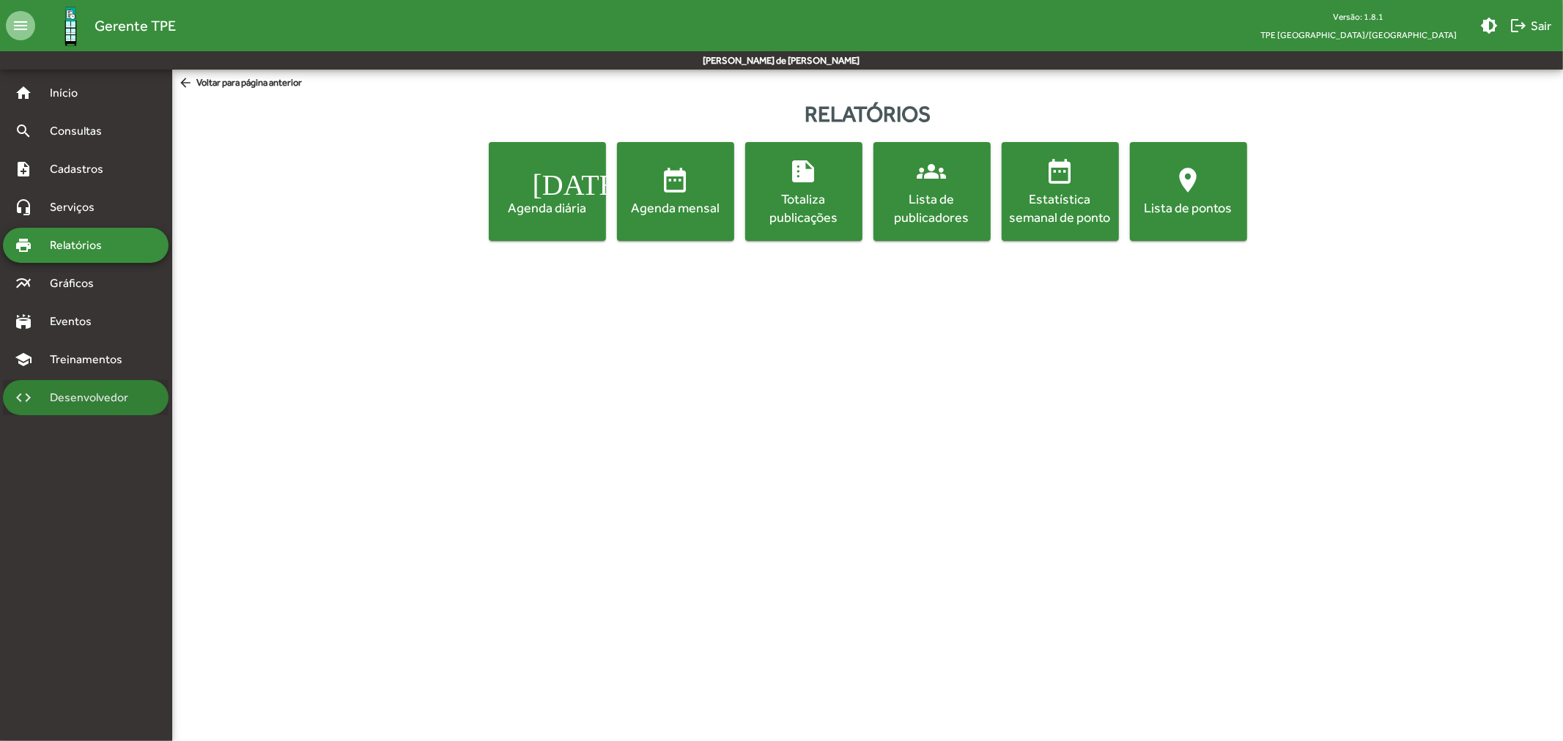
click at [61, 386] on div "code Desenvolvedor" at bounding box center [86, 397] width 166 height 35
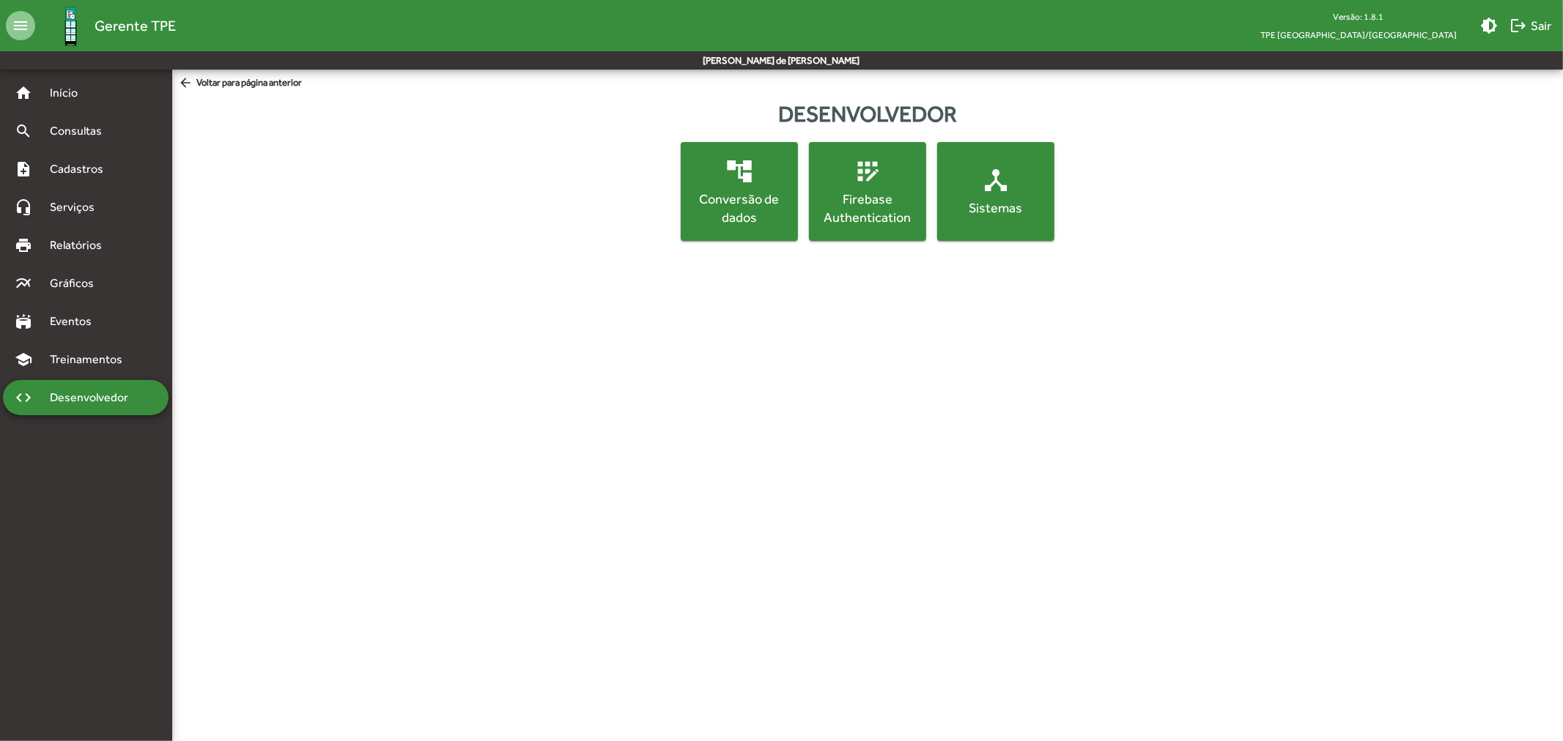
click at [1021, 230] on button "device_hub Sistemas" at bounding box center [995, 191] width 117 height 99
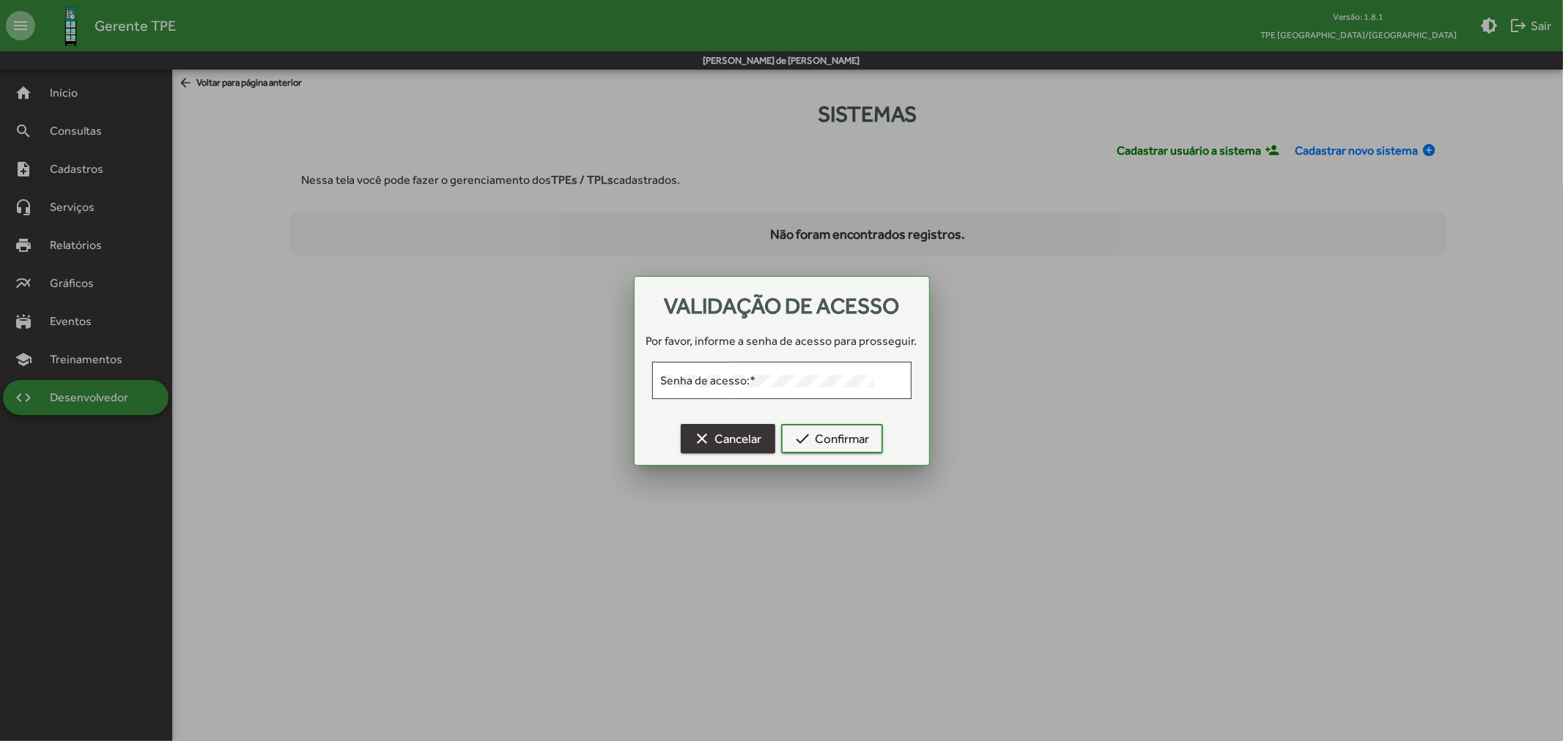
drag, startPoint x: 706, startPoint y: 442, endPoint x: 650, endPoint y: 435, distance: 56.8
click at [704, 442] on mat-icon "clear" at bounding box center [703, 439] width 18 height 18
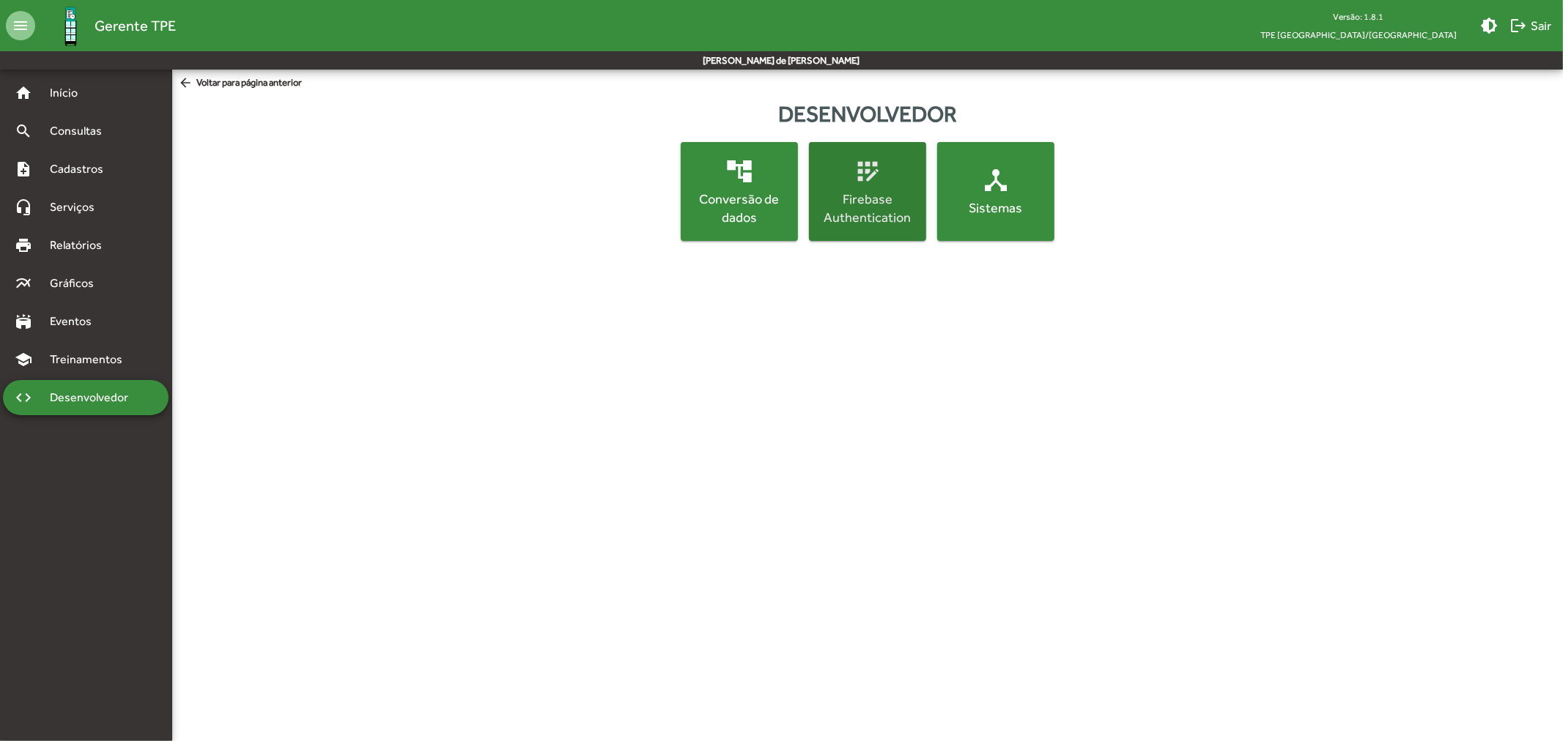
click at [889, 191] on div "Firebase Authentication" at bounding box center [867, 208] width 111 height 37
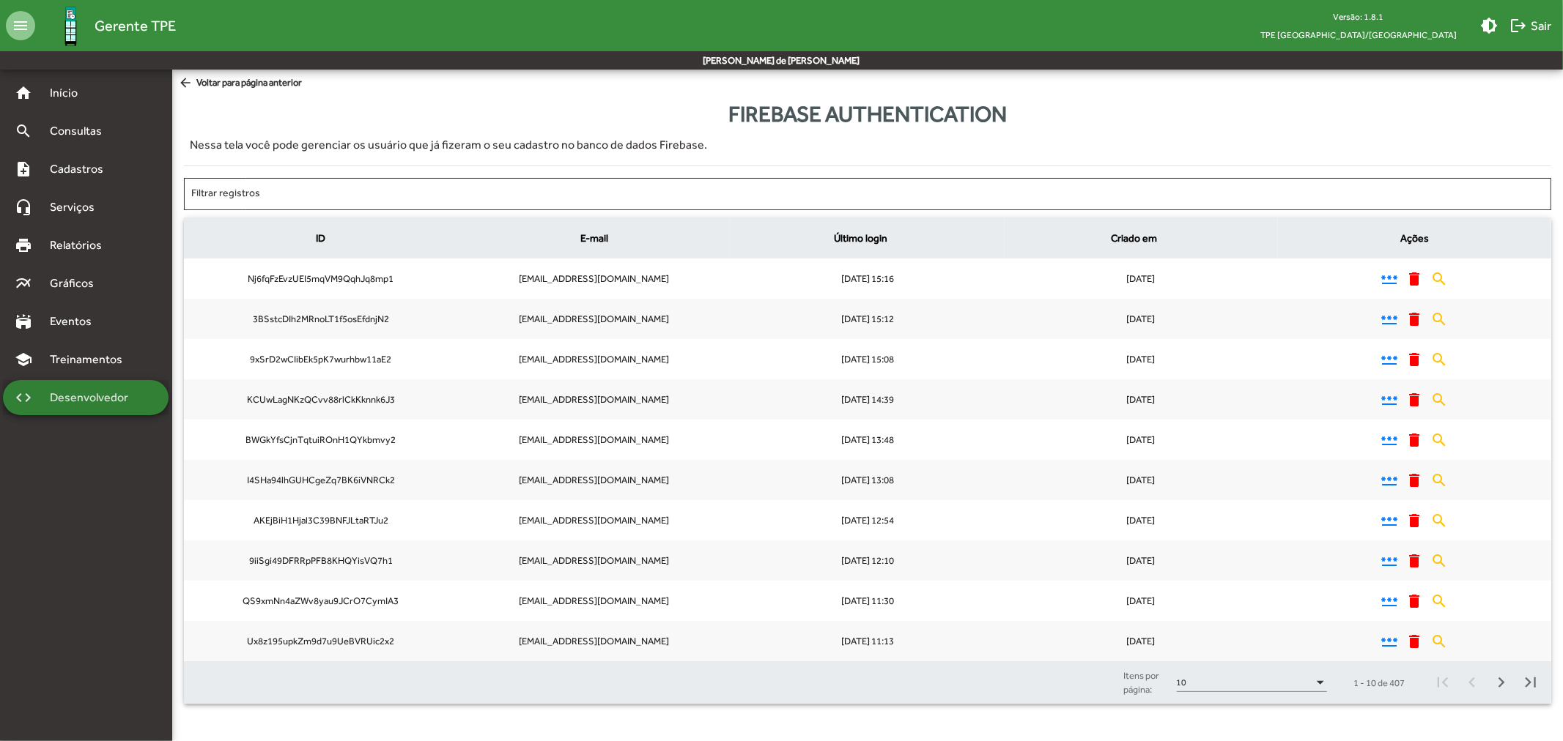
click at [92, 393] on span "Desenvolvedor" at bounding box center [93, 398] width 104 height 18
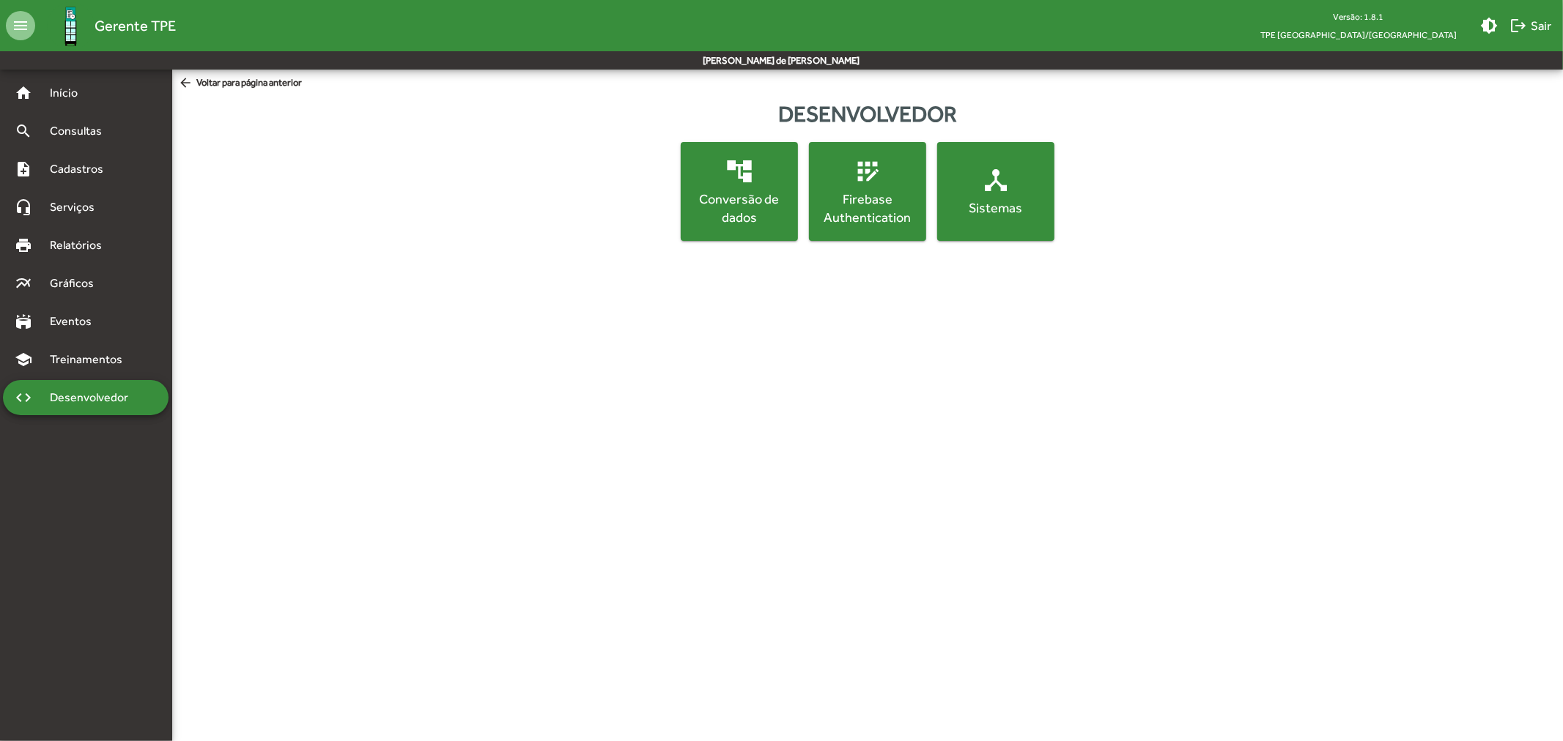
click at [740, 224] on div "Conversão de dados" at bounding box center [739, 208] width 111 height 37
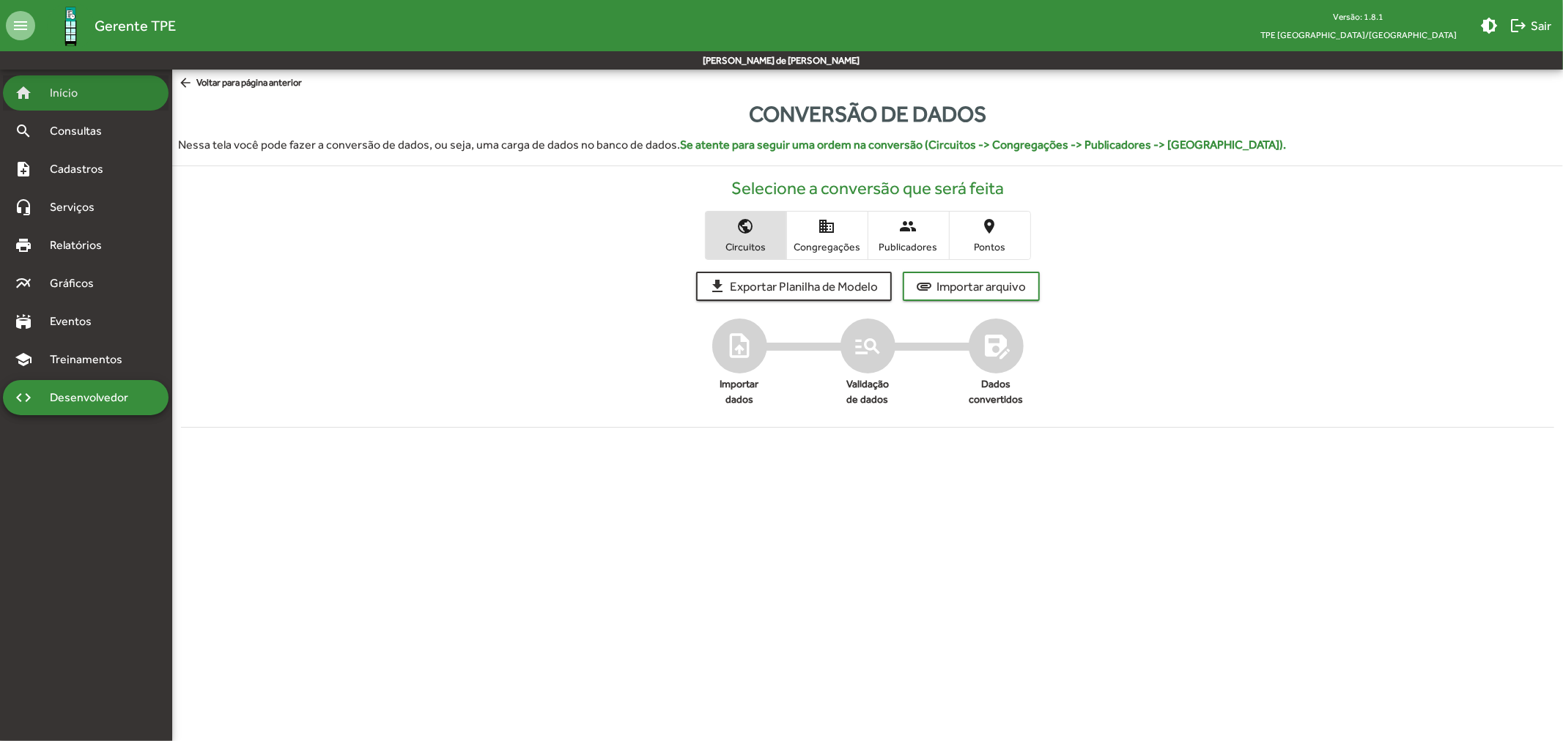
click at [78, 106] on div "home Início" at bounding box center [86, 92] width 166 height 35
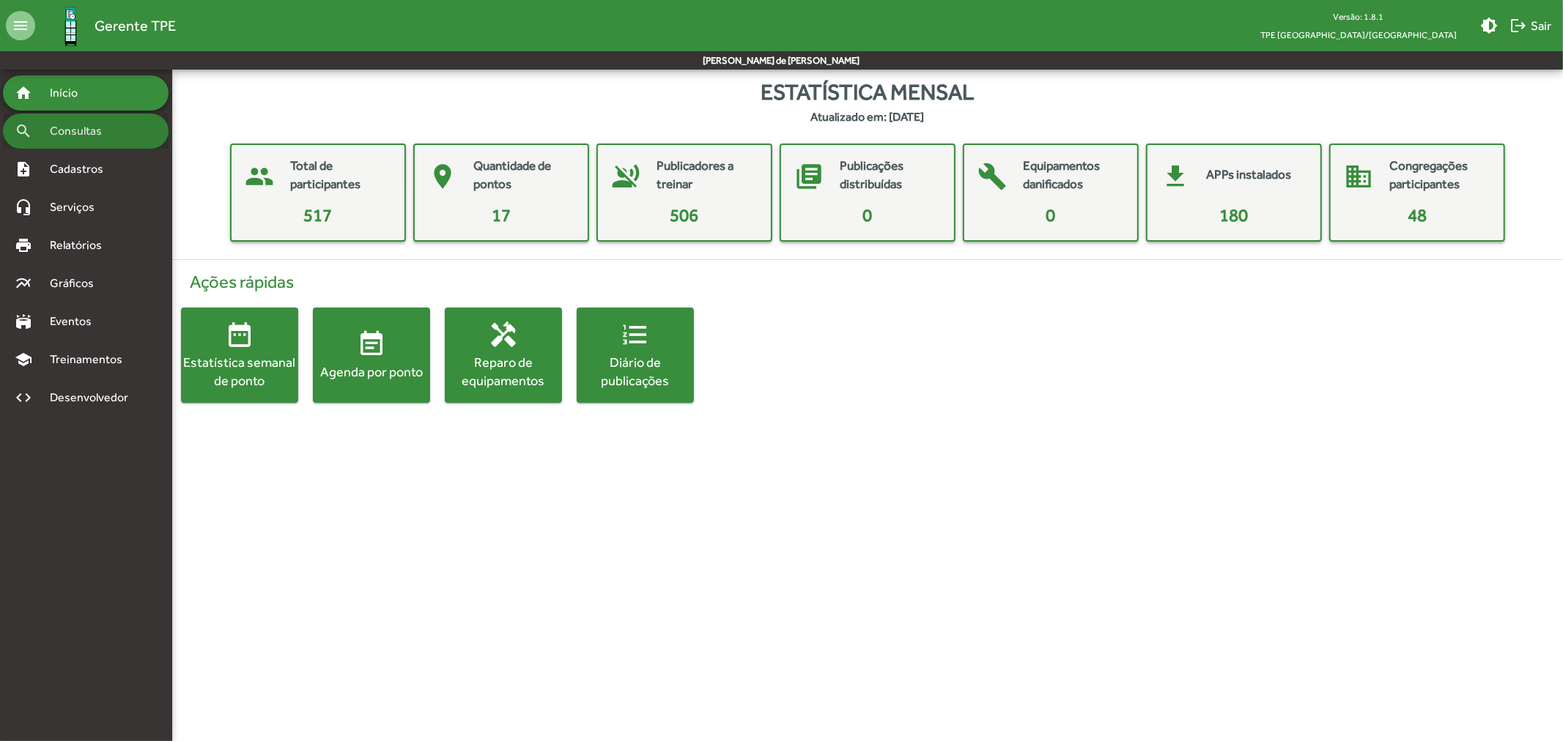
click at [75, 114] on div "search Consultas" at bounding box center [86, 131] width 166 height 35
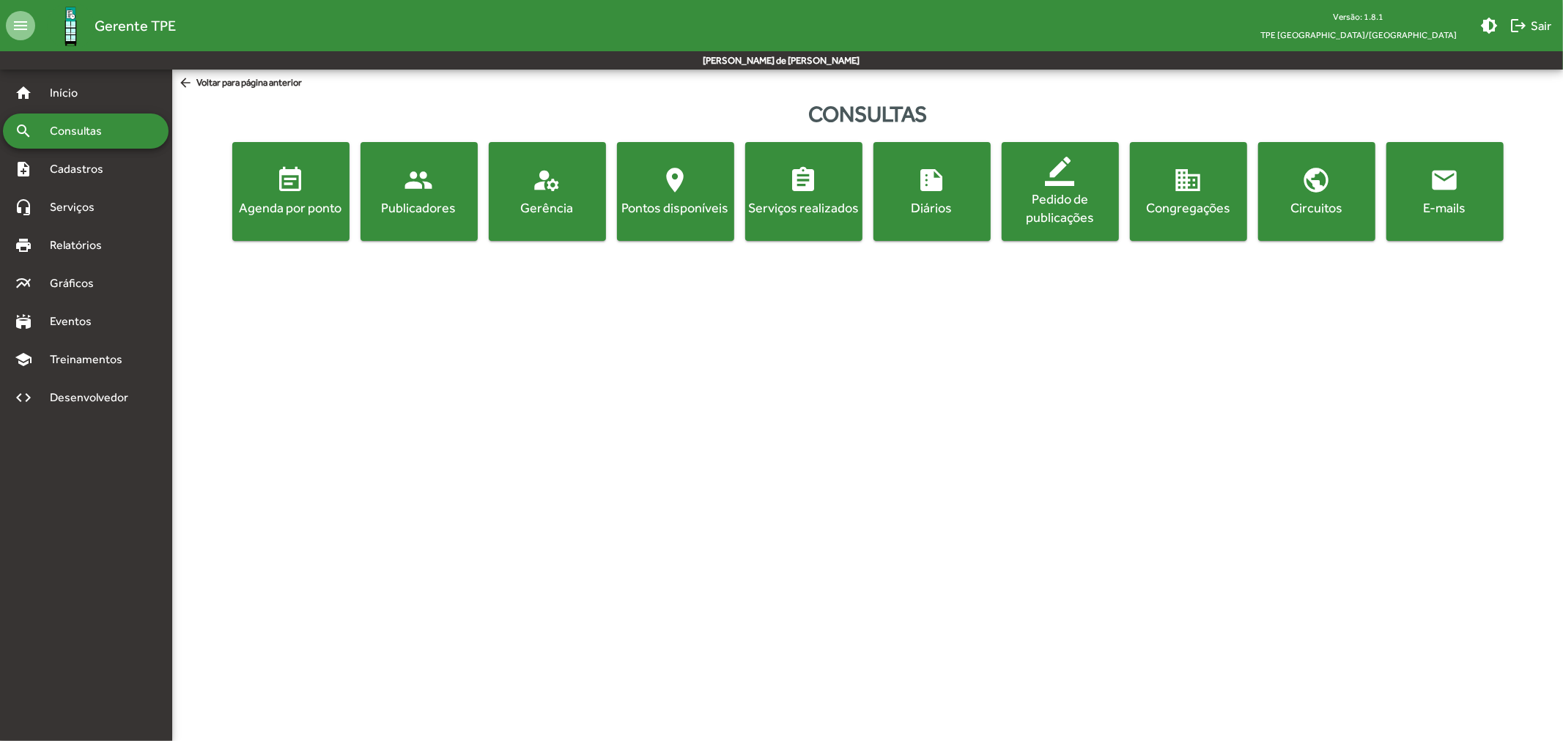
click at [1470, 188] on span "email E-mails" at bounding box center [1444, 191] width 111 height 51
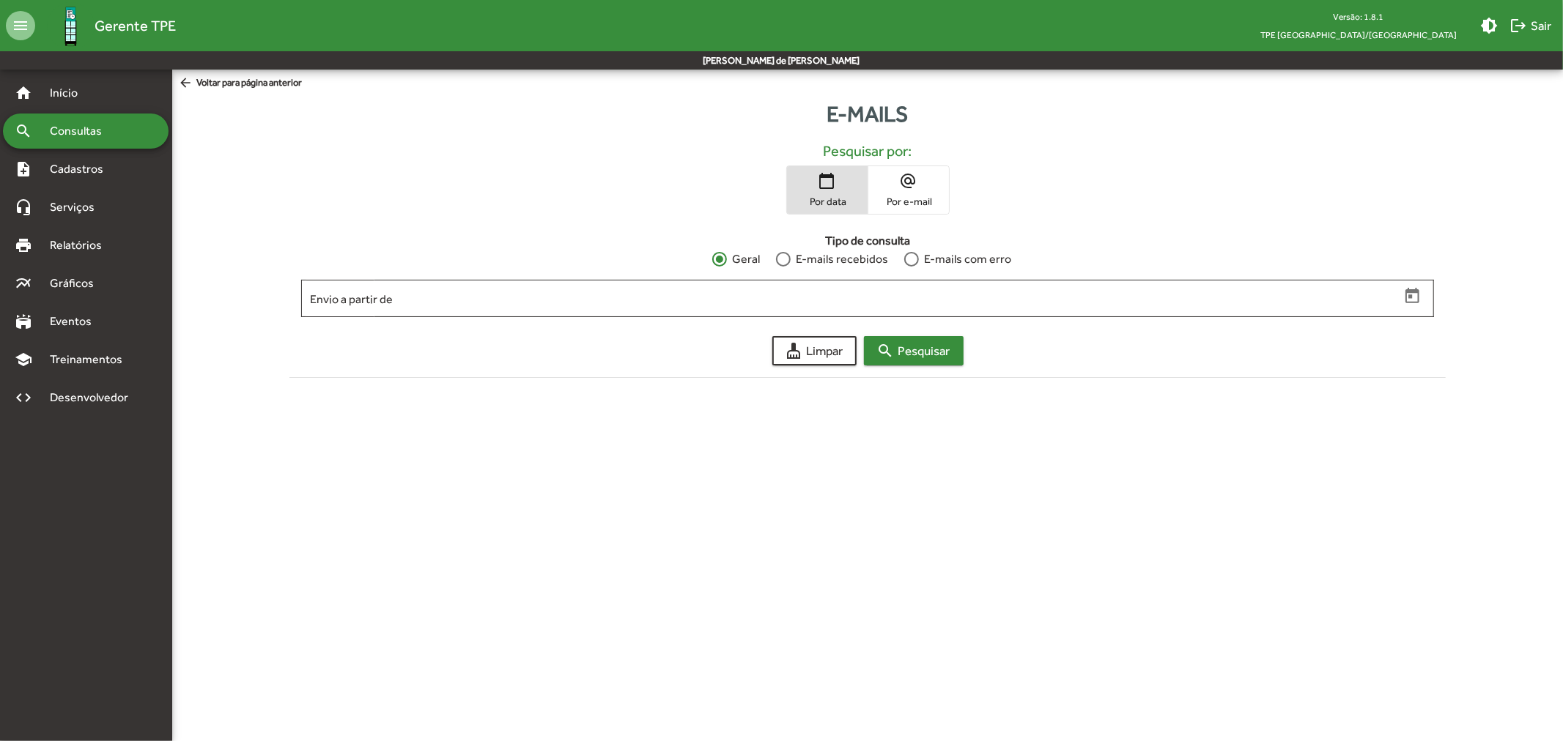
click at [942, 359] on span "search Pesquisar" at bounding box center [913, 351] width 73 height 26
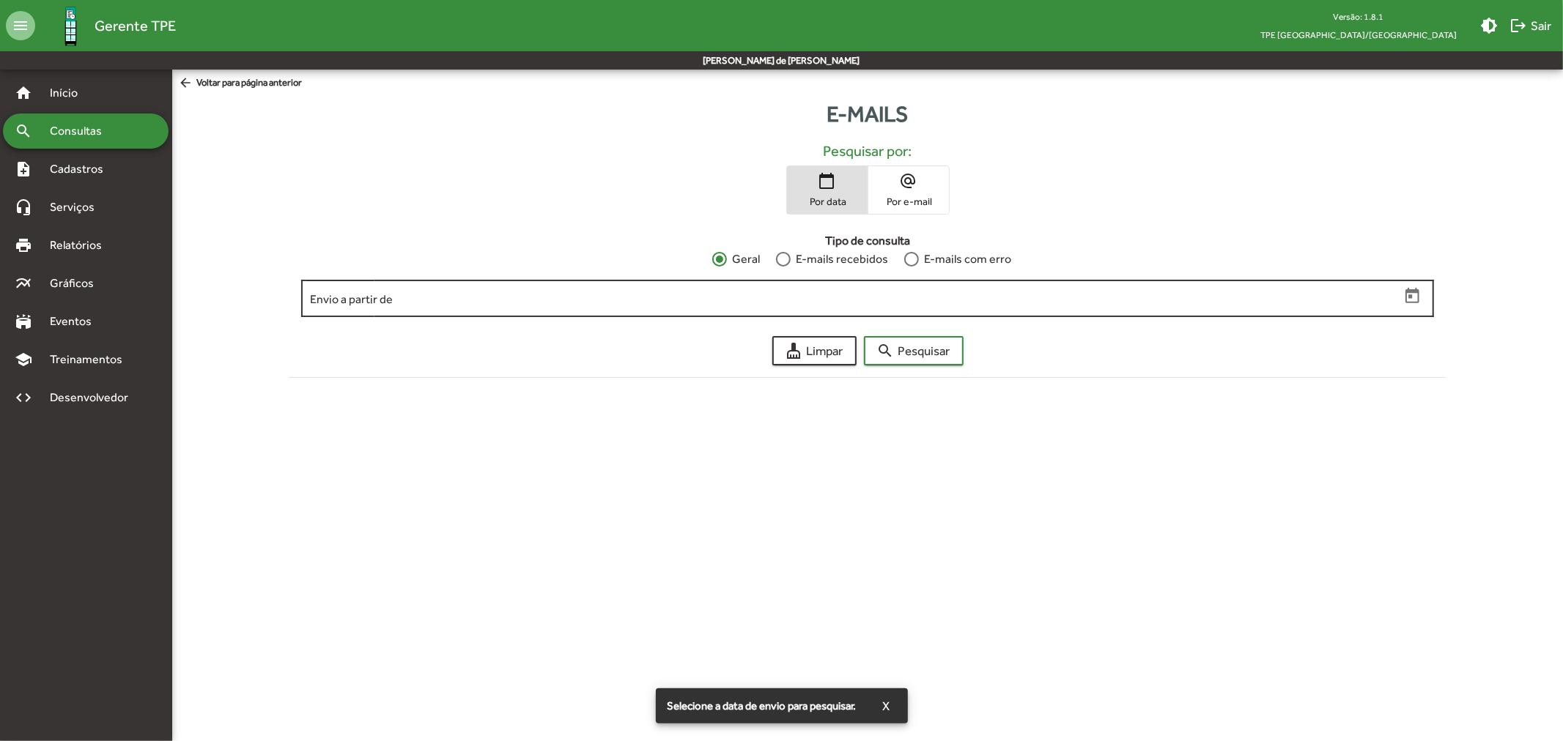
click at [869, 311] on div "Envio a partir de" at bounding box center [855, 297] width 1090 height 40
click at [1410, 295] on icon "Open calendar" at bounding box center [1412, 295] width 14 height 15
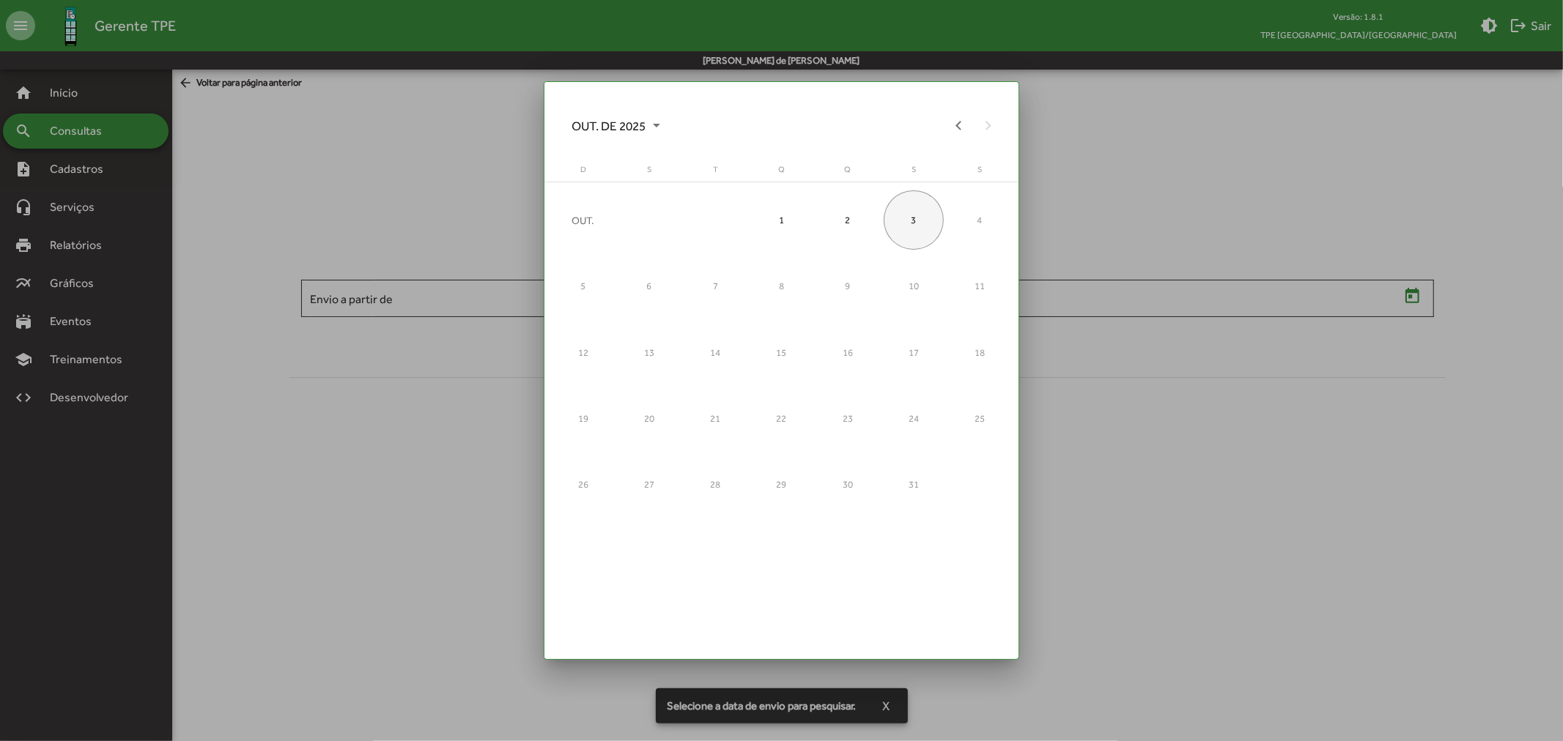
click at [913, 212] on div "3" at bounding box center [913, 220] width 59 height 59
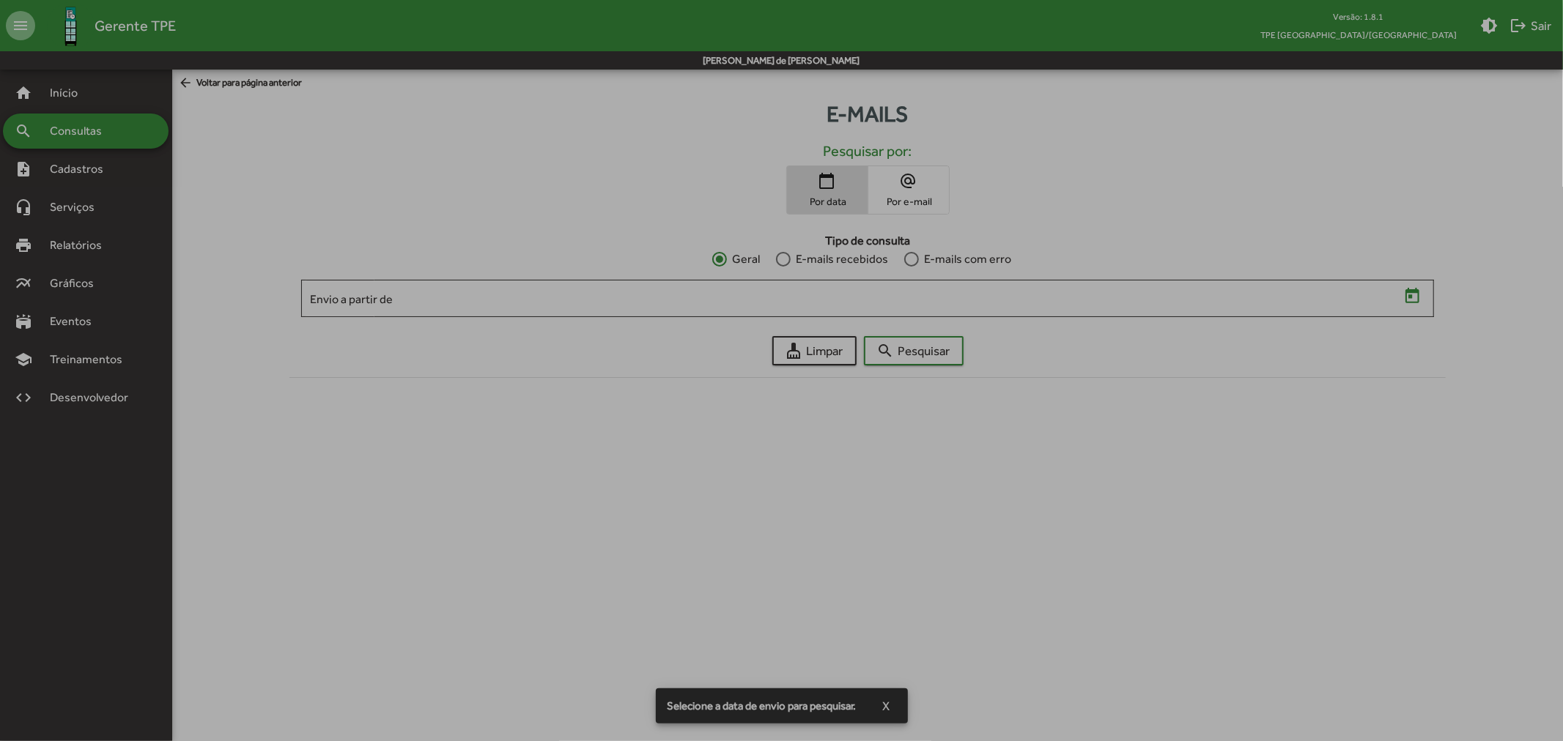
type input "**********"
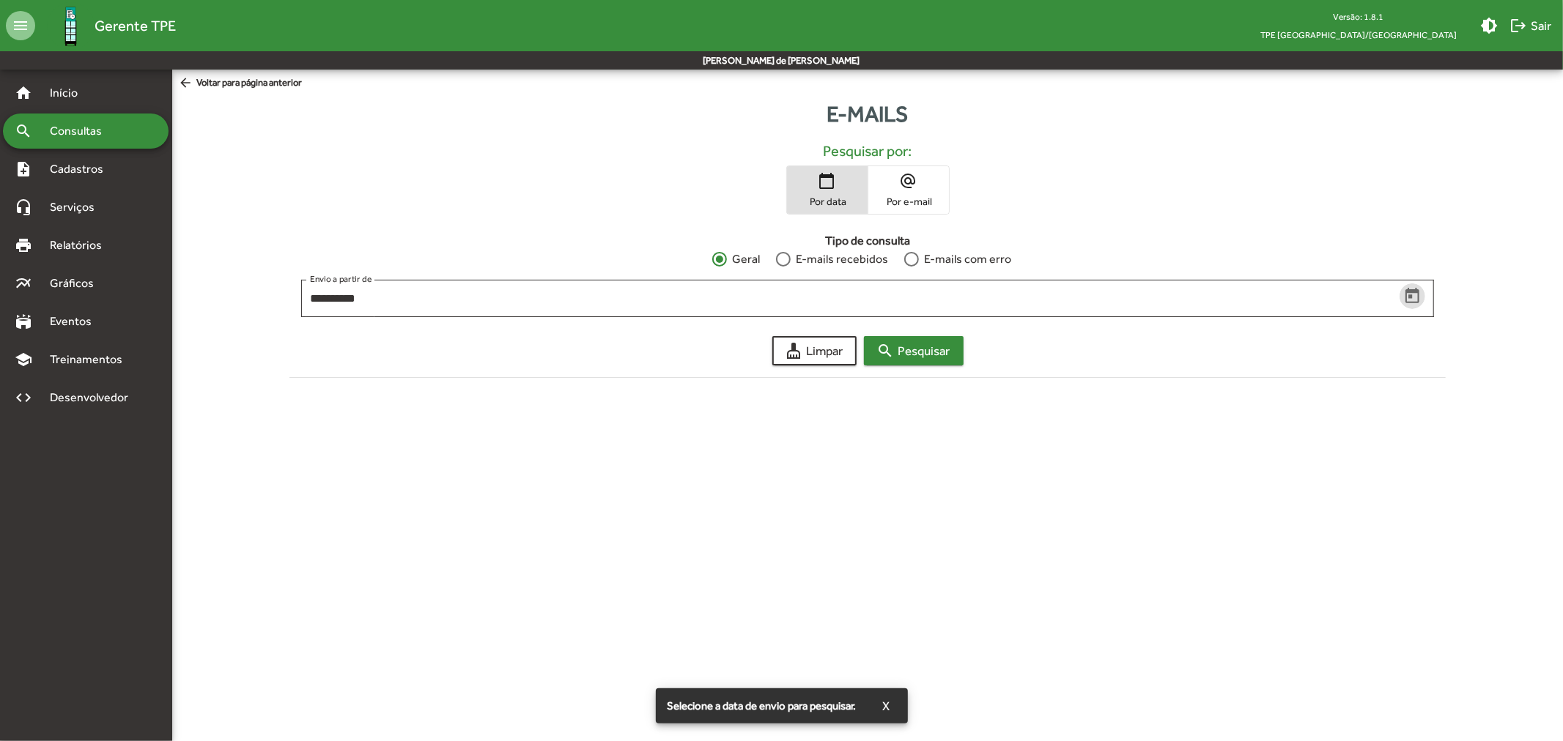
click at [919, 348] on span "search Pesquisar" at bounding box center [913, 351] width 73 height 26
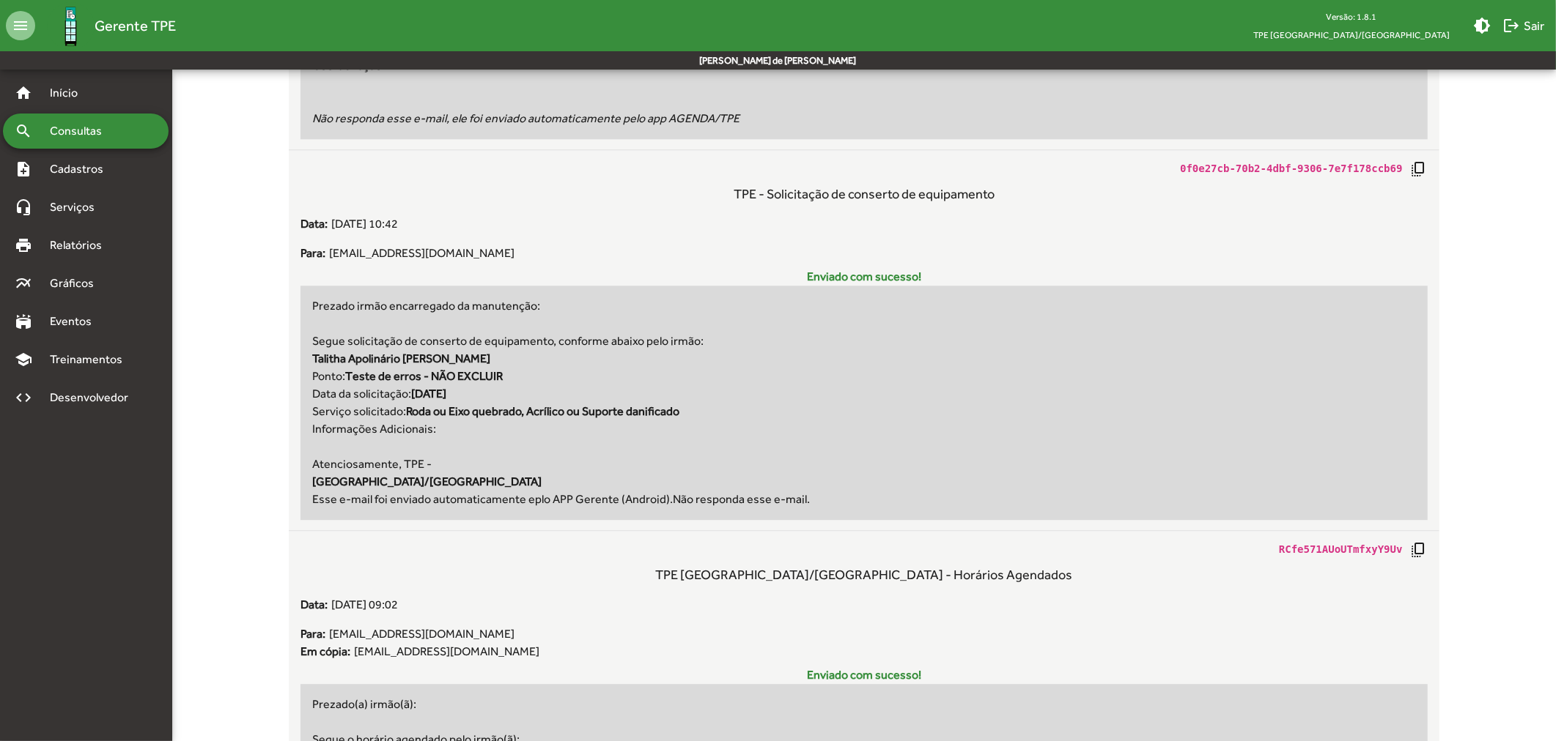
scroll to position [3012, 0]
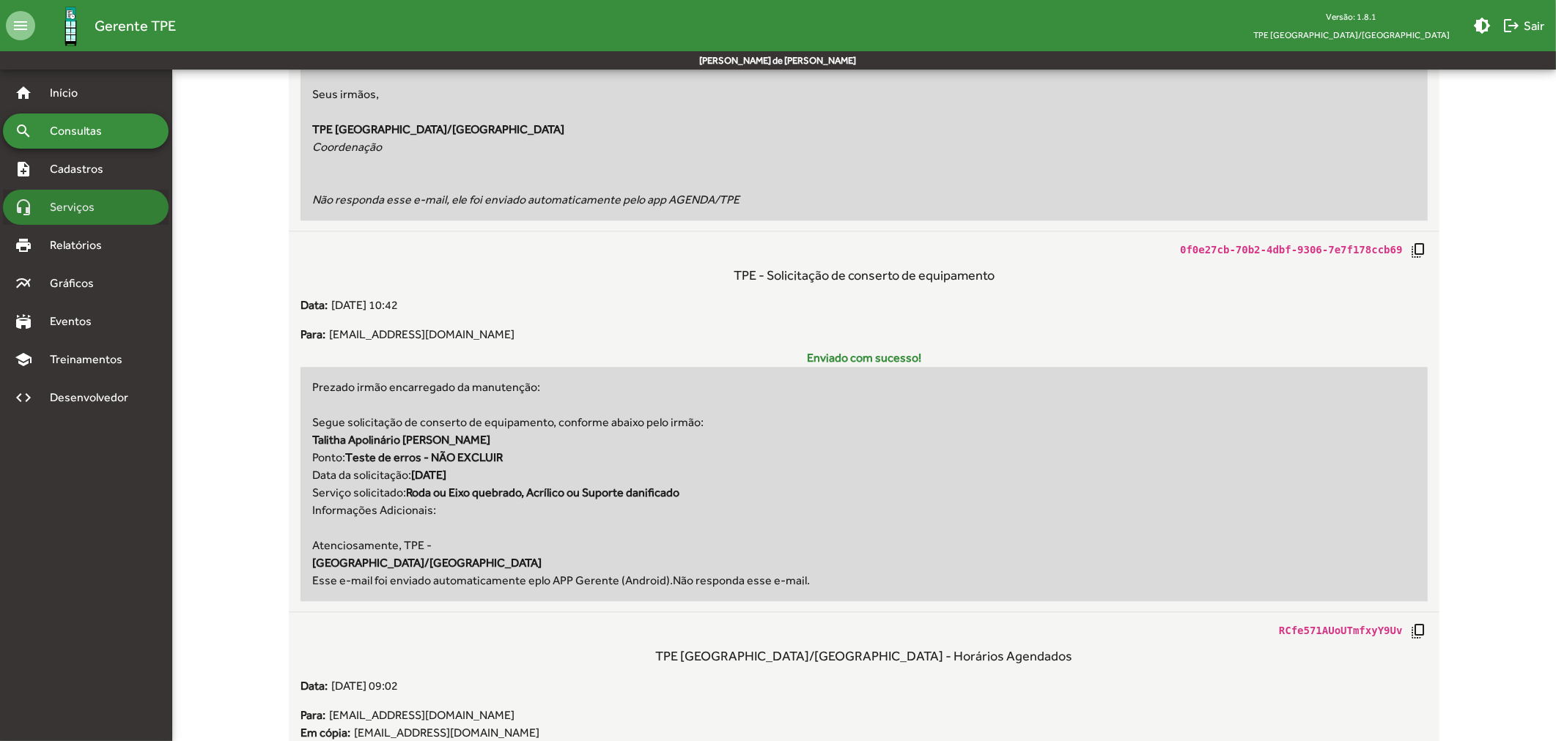
click at [103, 207] on span "Serviços" at bounding box center [77, 208] width 73 height 18
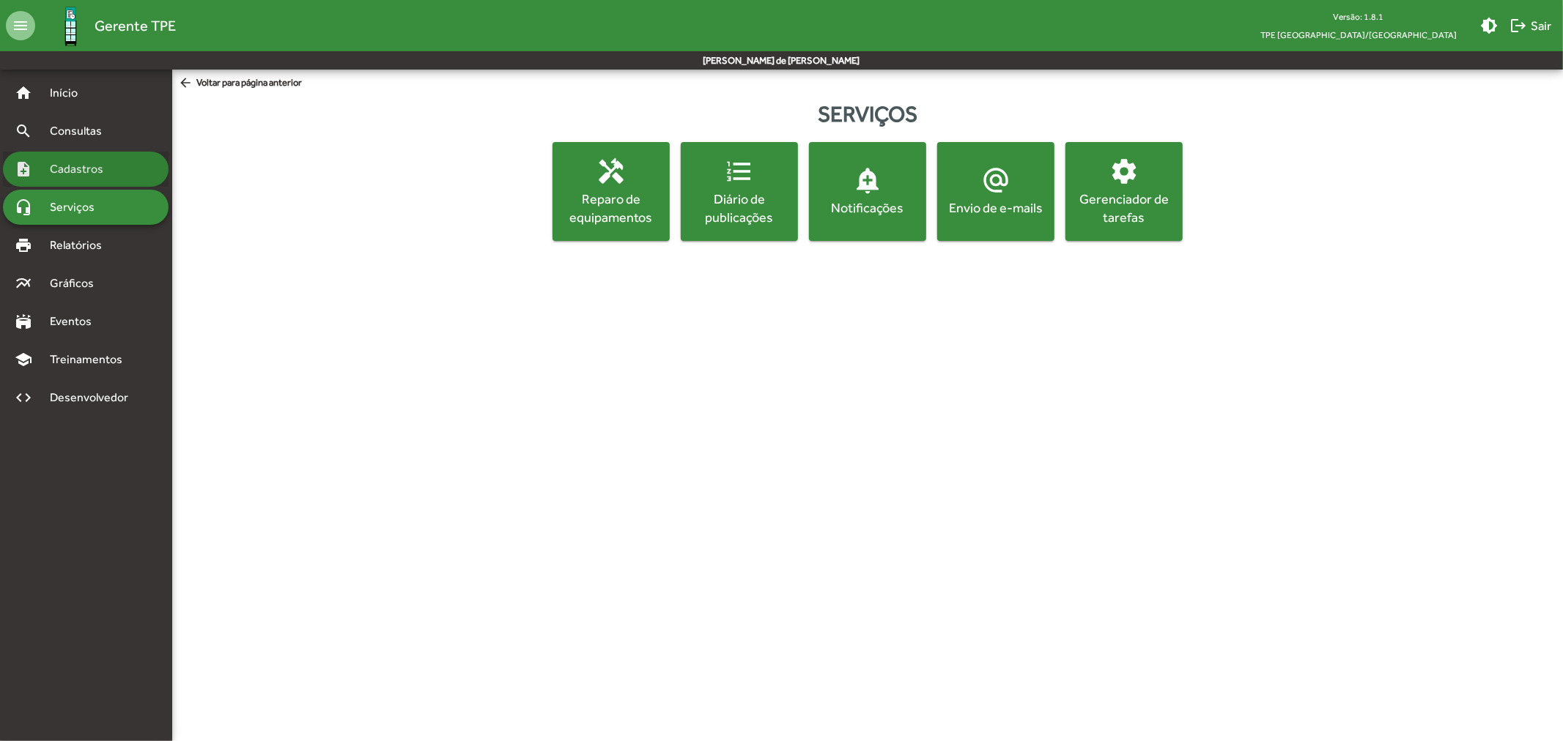
click at [108, 172] on span "Cadastros" at bounding box center [81, 169] width 81 height 18
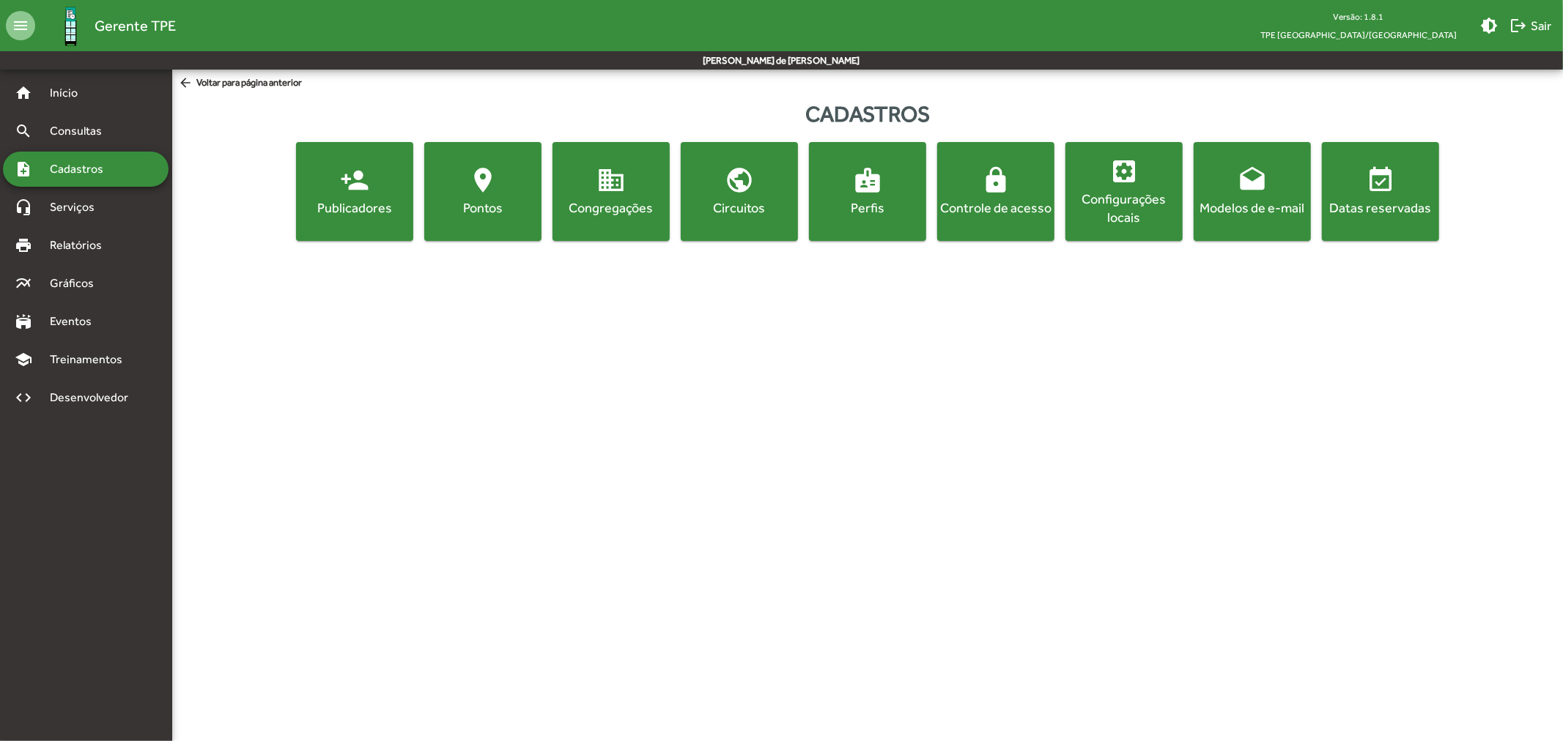
click at [1152, 193] on div "Configurações locais" at bounding box center [1123, 208] width 111 height 37
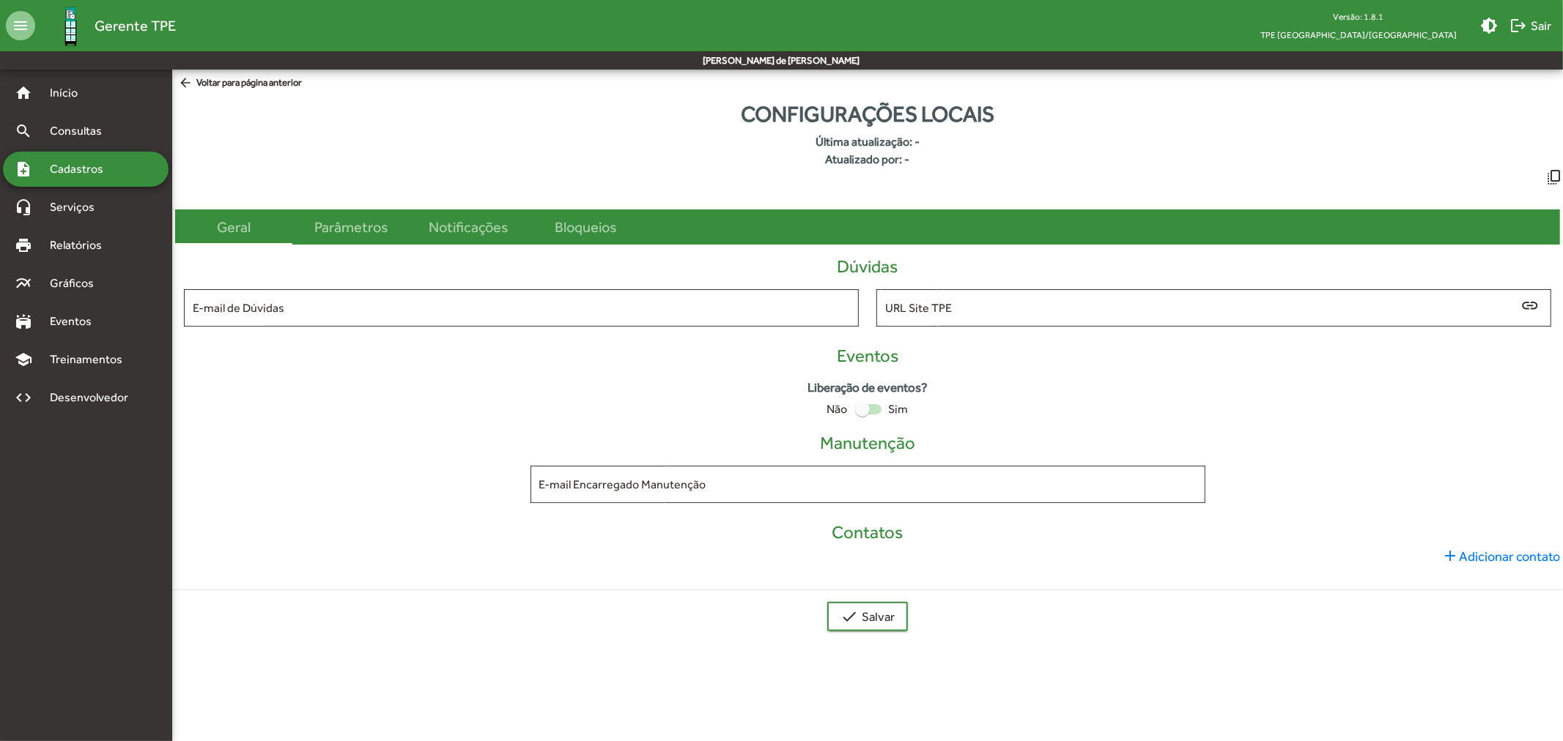
type input "**********"
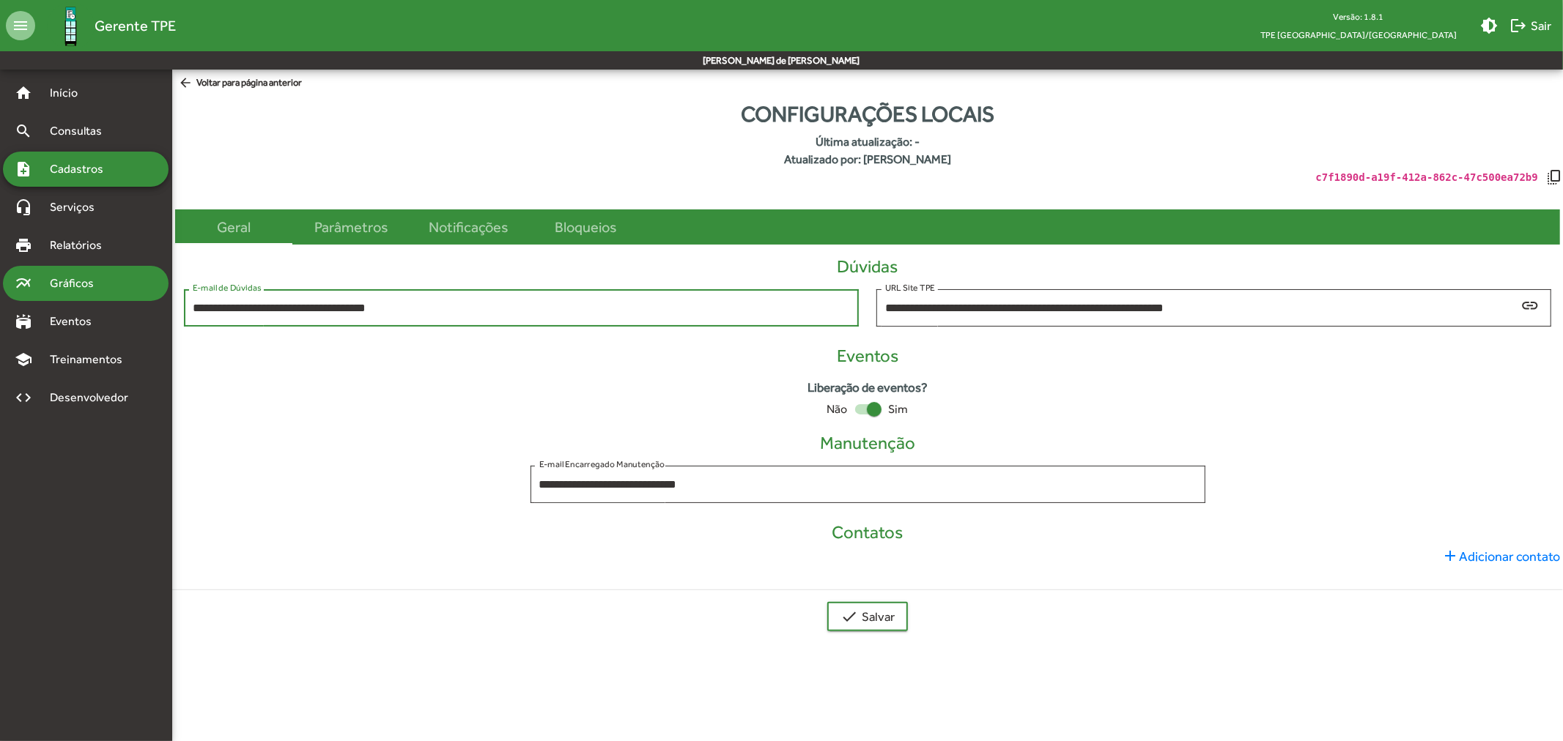
drag, startPoint x: 450, startPoint y: 309, endPoint x: 84, endPoint y: 302, distance: 366.4
click at [85, 297] on mat-sidenav-container "**********" at bounding box center [781, 362] width 1563 height 585
drag, startPoint x: 759, startPoint y: 489, endPoint x: 332, endPoint y: 452, distance: 428.8
click at [332, 452] on div "**********" at bounding box center [867, 472] width 1385 height 78
paste input "********"
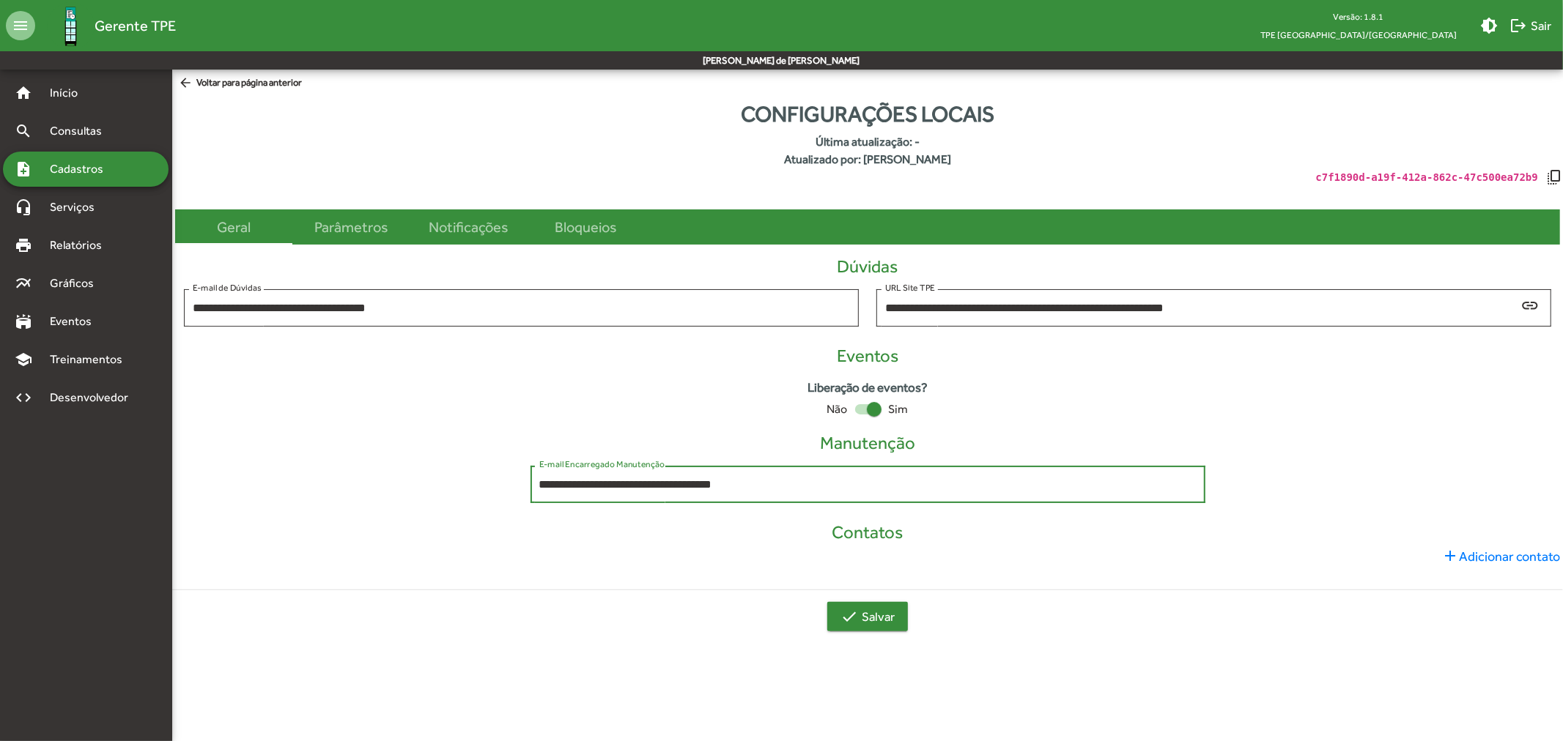
type input "**********"
click at [869, 616] on span "check Salvar" at bounding box center [867, 617] width 54 height 26
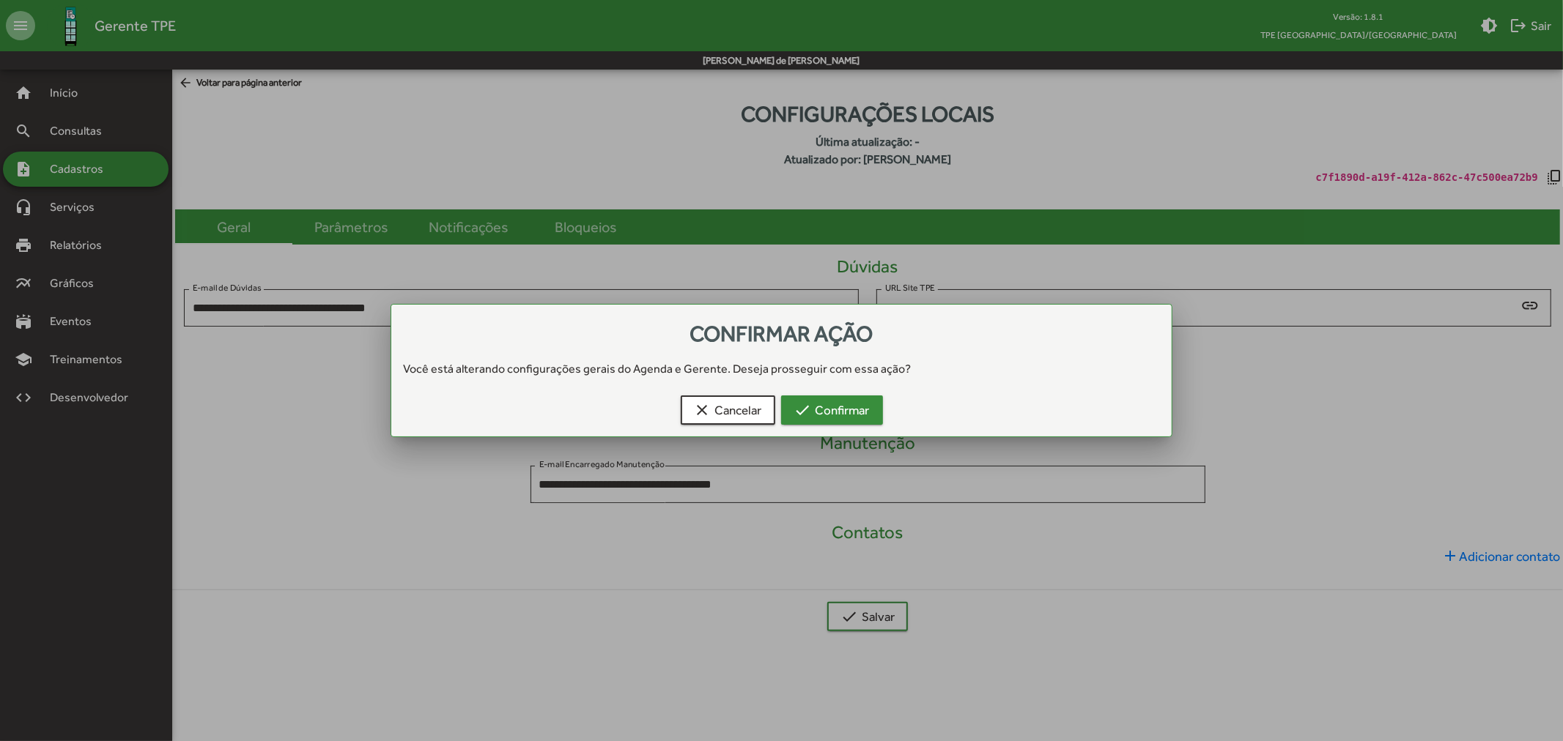
click at [844, 418] on span "check Confirmar" at bounding box center [831, 410] width 75 height 26
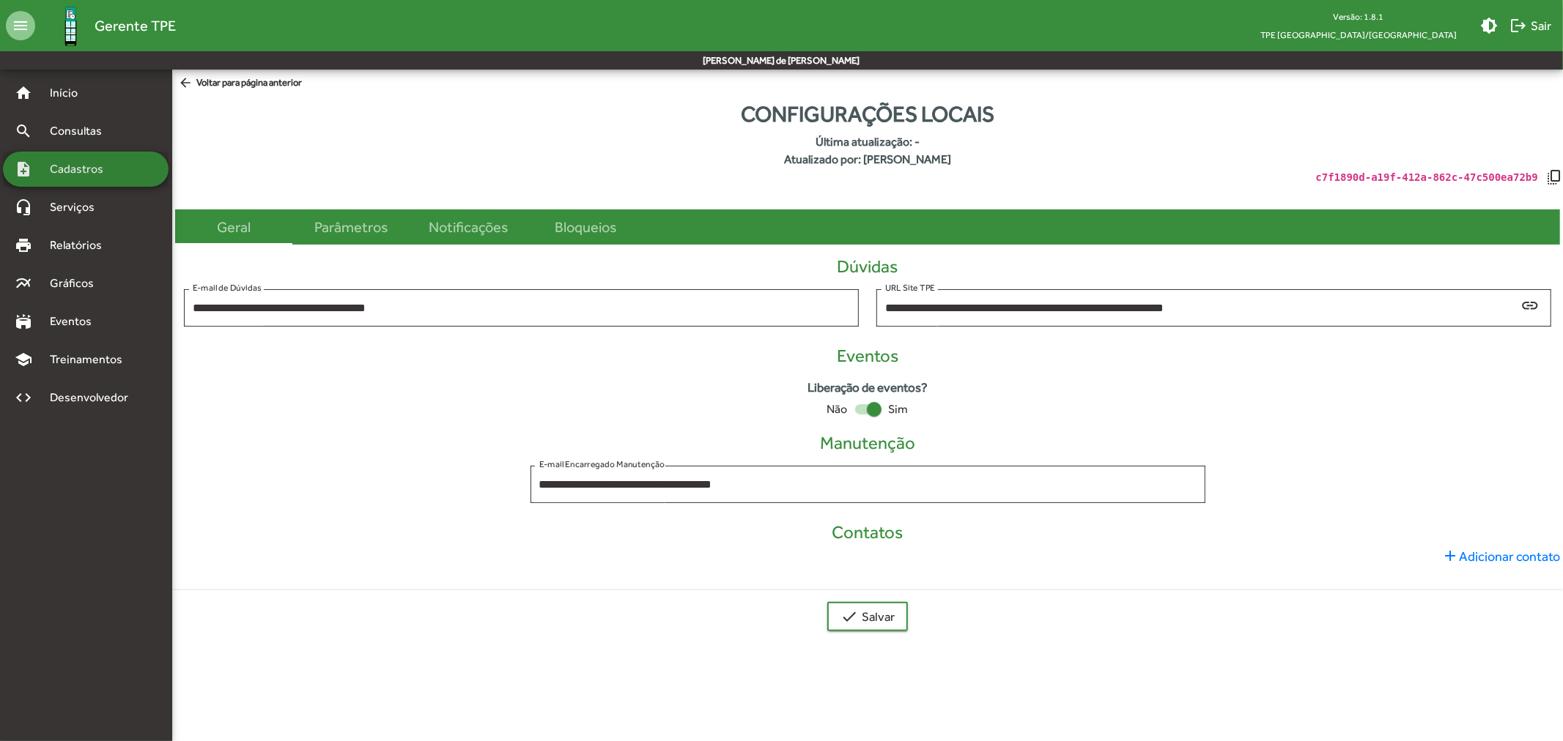
click at [92, 177] on span "Cadastros" at bounding box center [81, 169] width 81 height 18
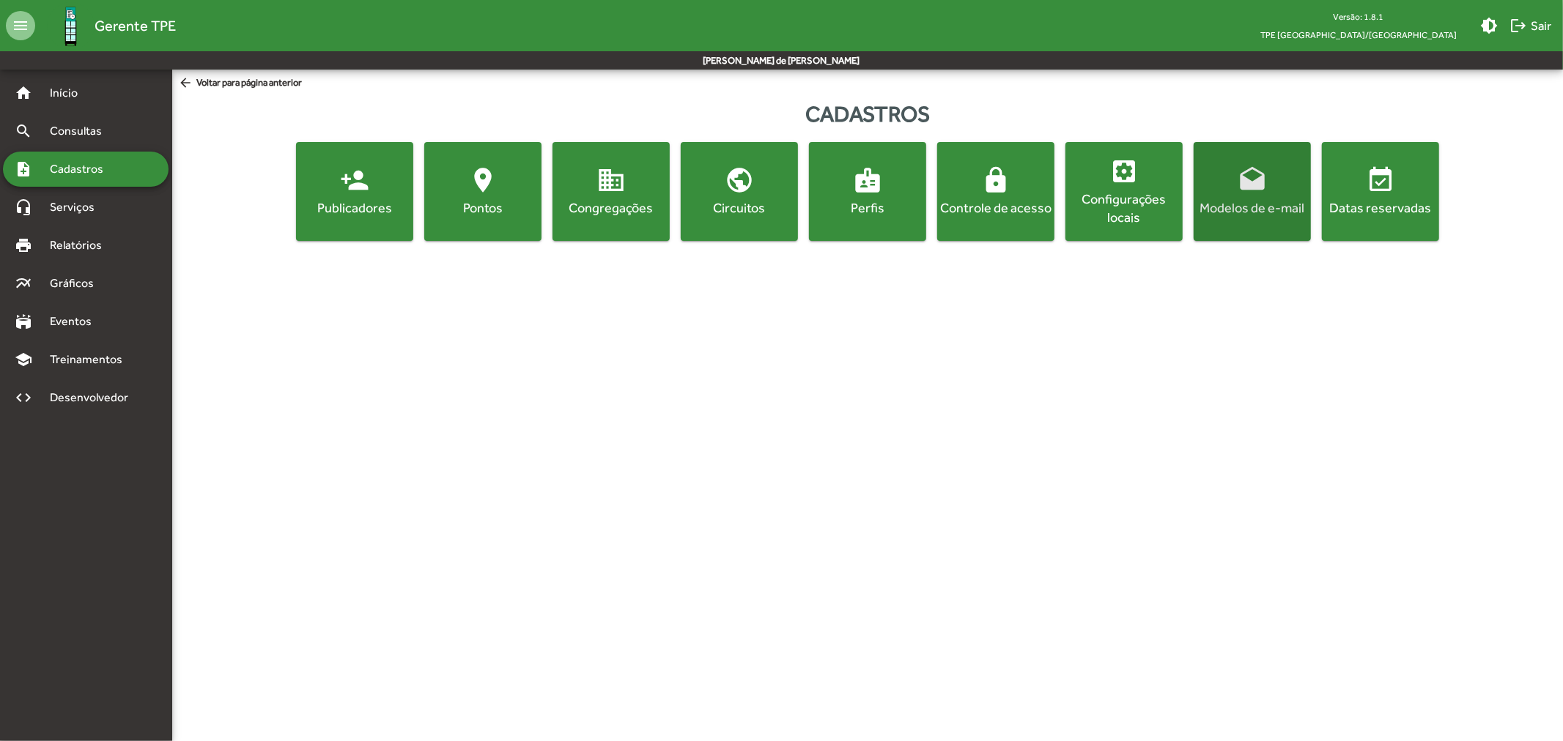
click at [1251, 196] on span "drafts Modelos de e-mail" at bounding box center [1251, 191] width 111 height 51
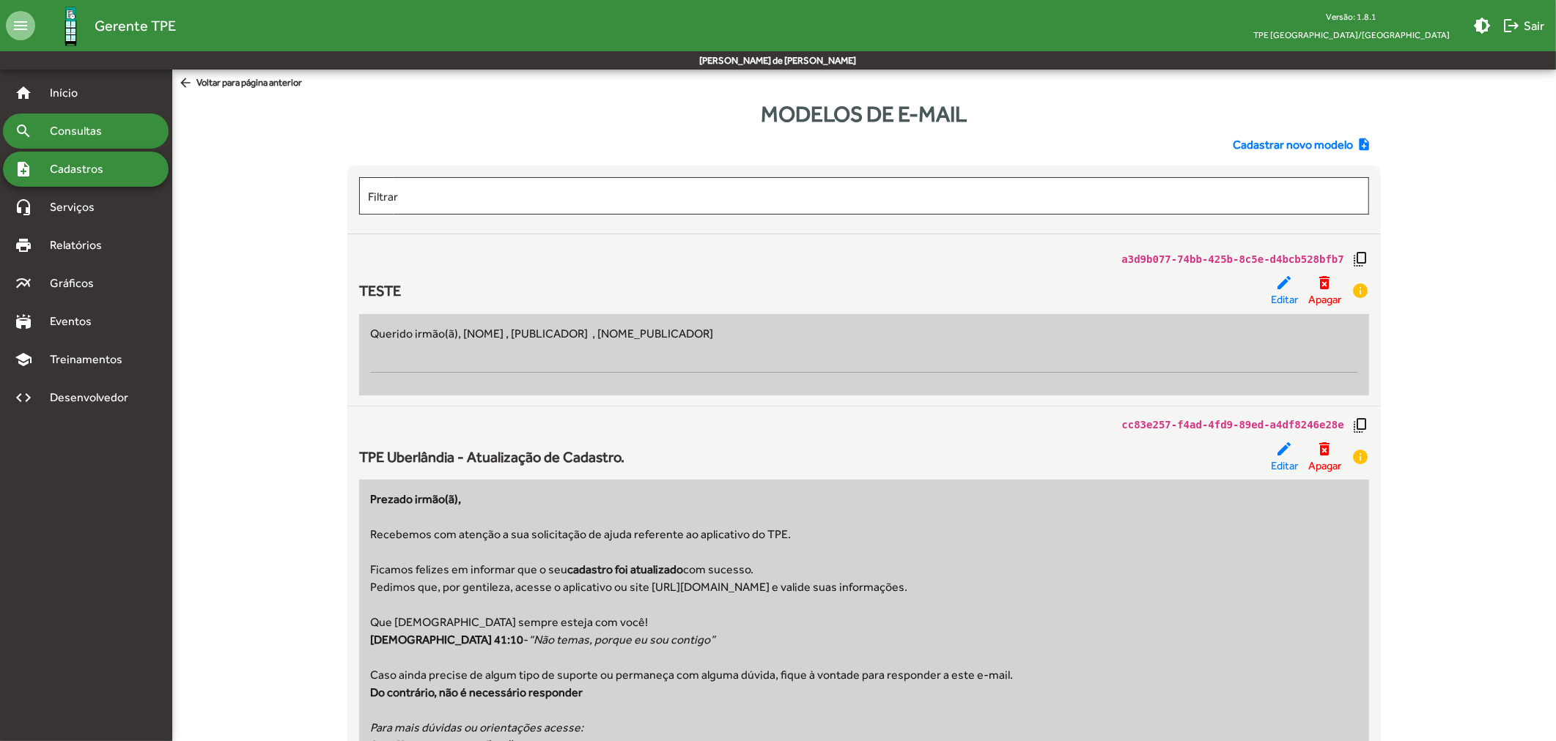
click at [62, 127] on span "Consultas" at bounding box center [81, 131] width 80 height 18
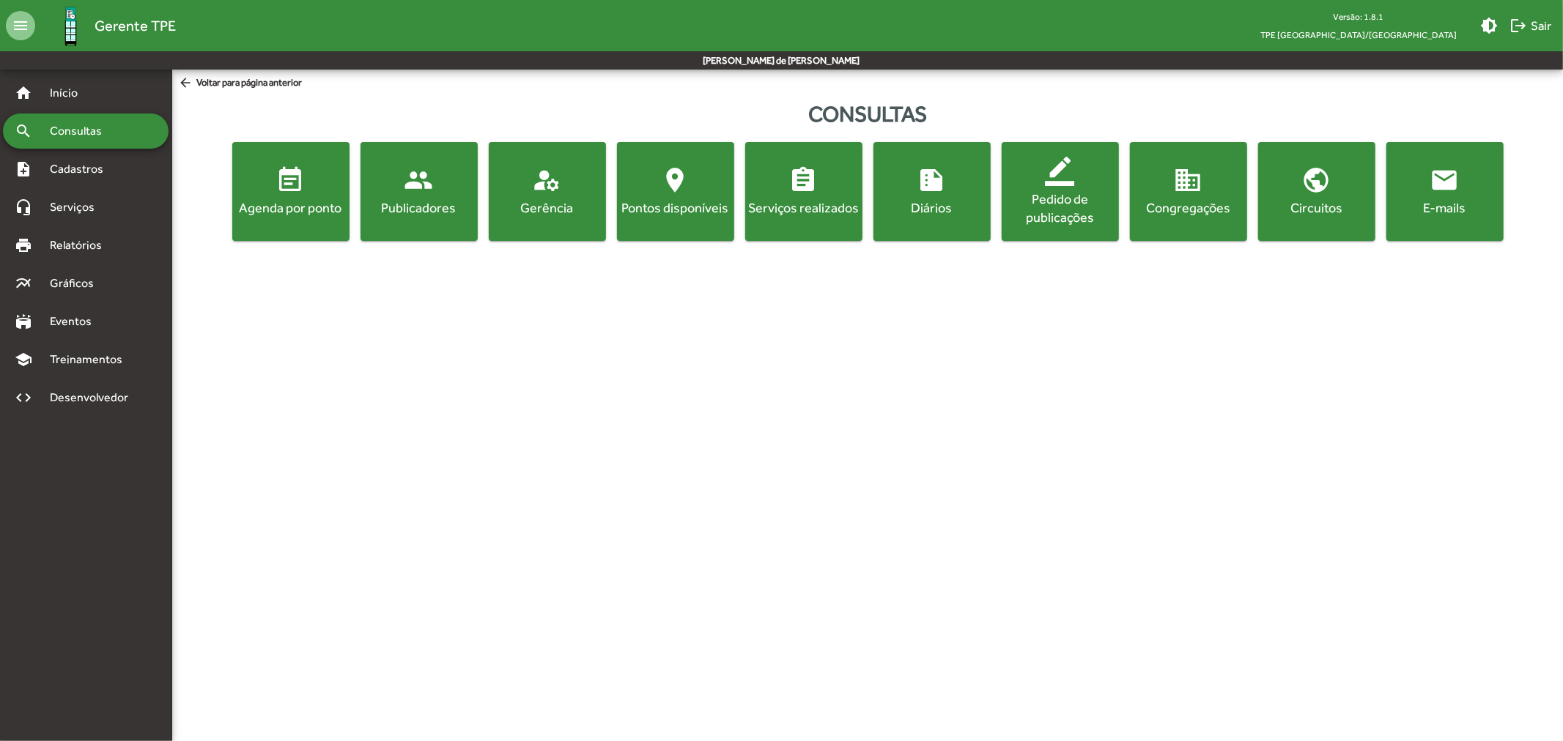
click at [1456, 209] on div "E-mails" at bounding box center [1444, 208] width 111 height 18
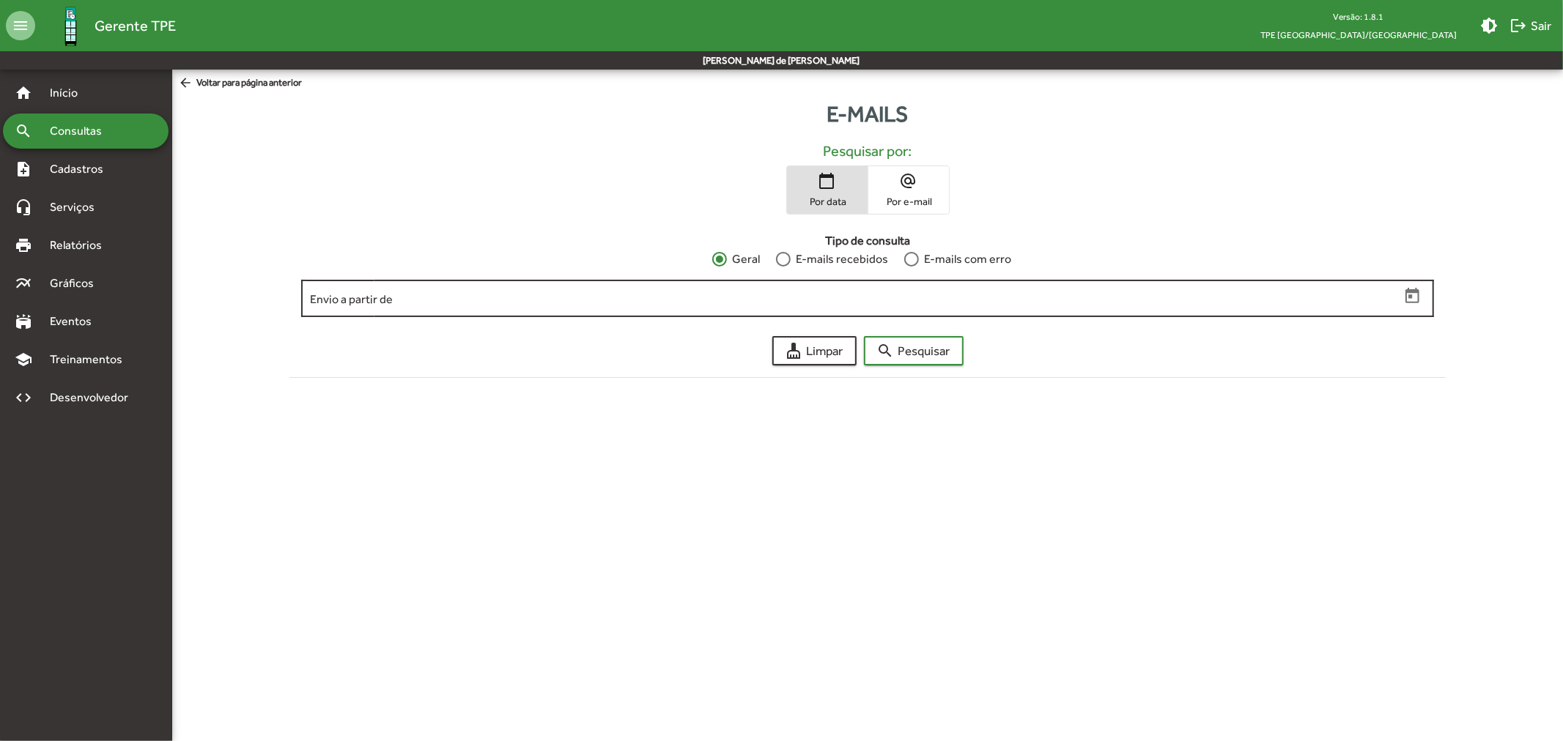
click at [791, 286] on div "Envio a partir de" at bounding box center [855, 297] width 1090 height 40
click at [368, 306] on div "Envio a partir de" at bounding box center [855, 297] width 1090 height 40
click at [362, 304] on input "Envio a partir de" at bounding box center [855, 298] width 1090 height 13
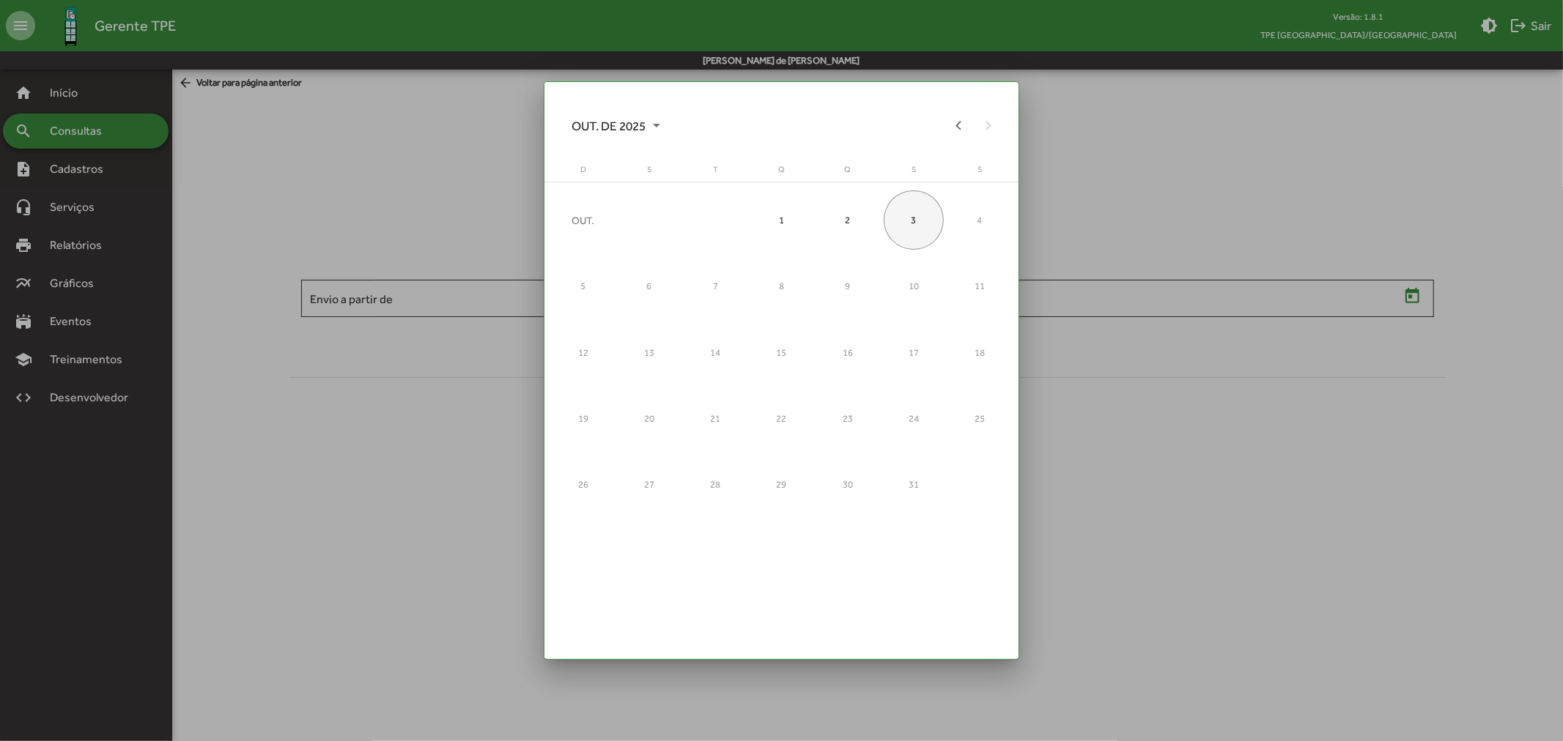
drag, startPoint x: 1300, startPoint y: 204, endPoint x: 1284, endPoint y: 208, distance: 16.0
click at [1301, 203] on div at bounding box center [781, 370] width 1563 height 741
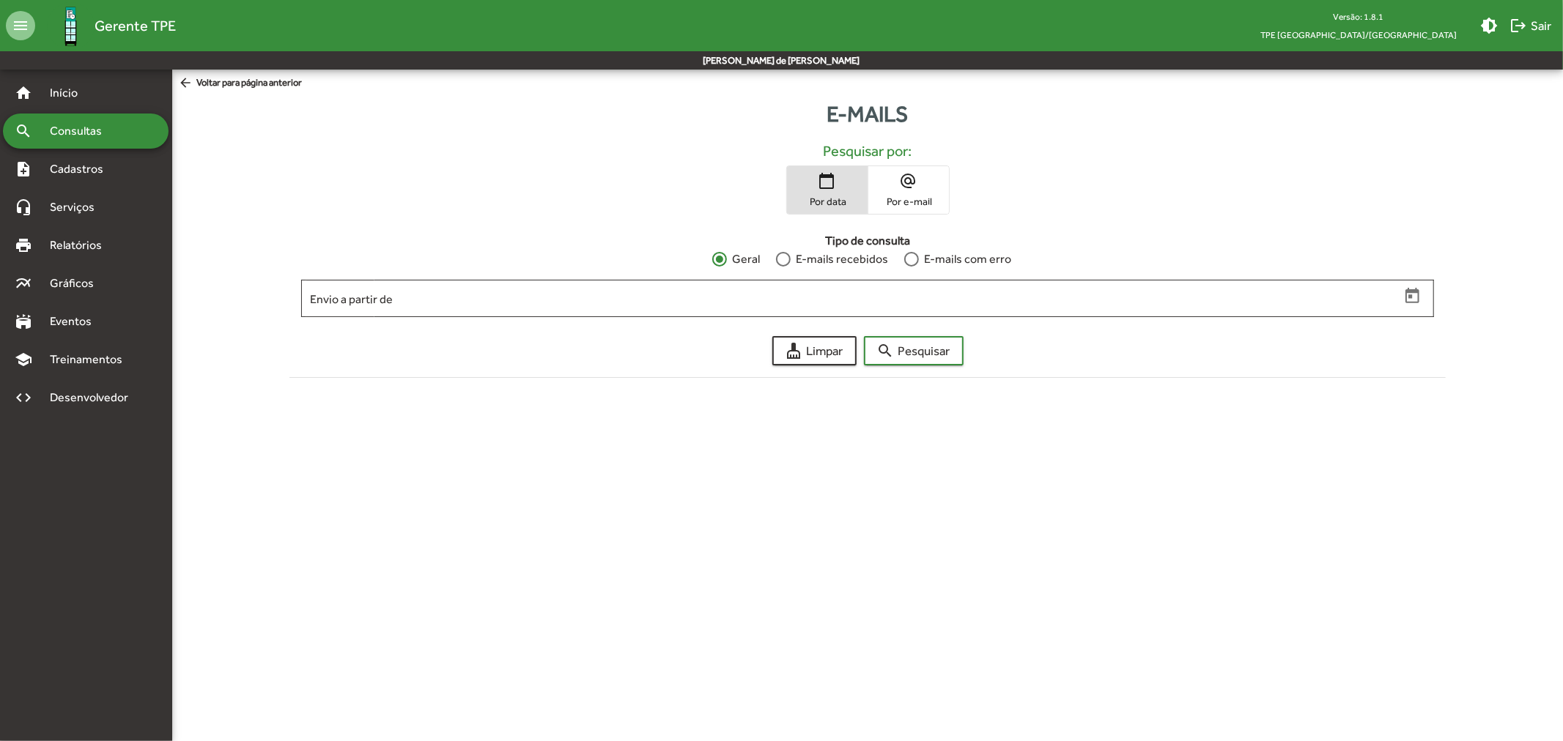
click at [974, 259] on div "E-mails com erro" at bounding box center [965, 260] width 93 height 18
click at [1417, 298] on icon "Open calendar" at bounding box center [1412, 296] width 19 height 19
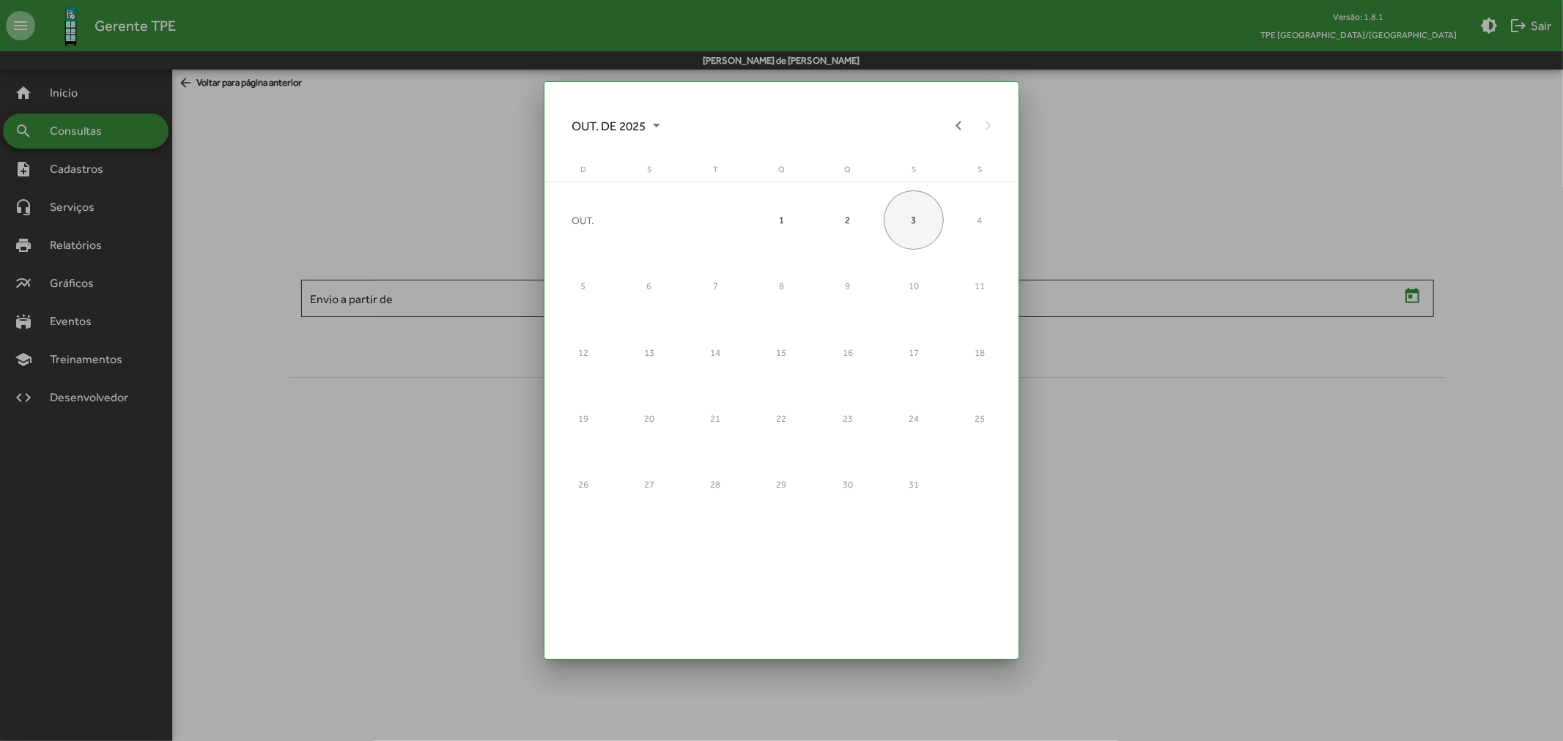
click at [929, 236] on div "3" at bounding box center [913, 220] width 59 height 59
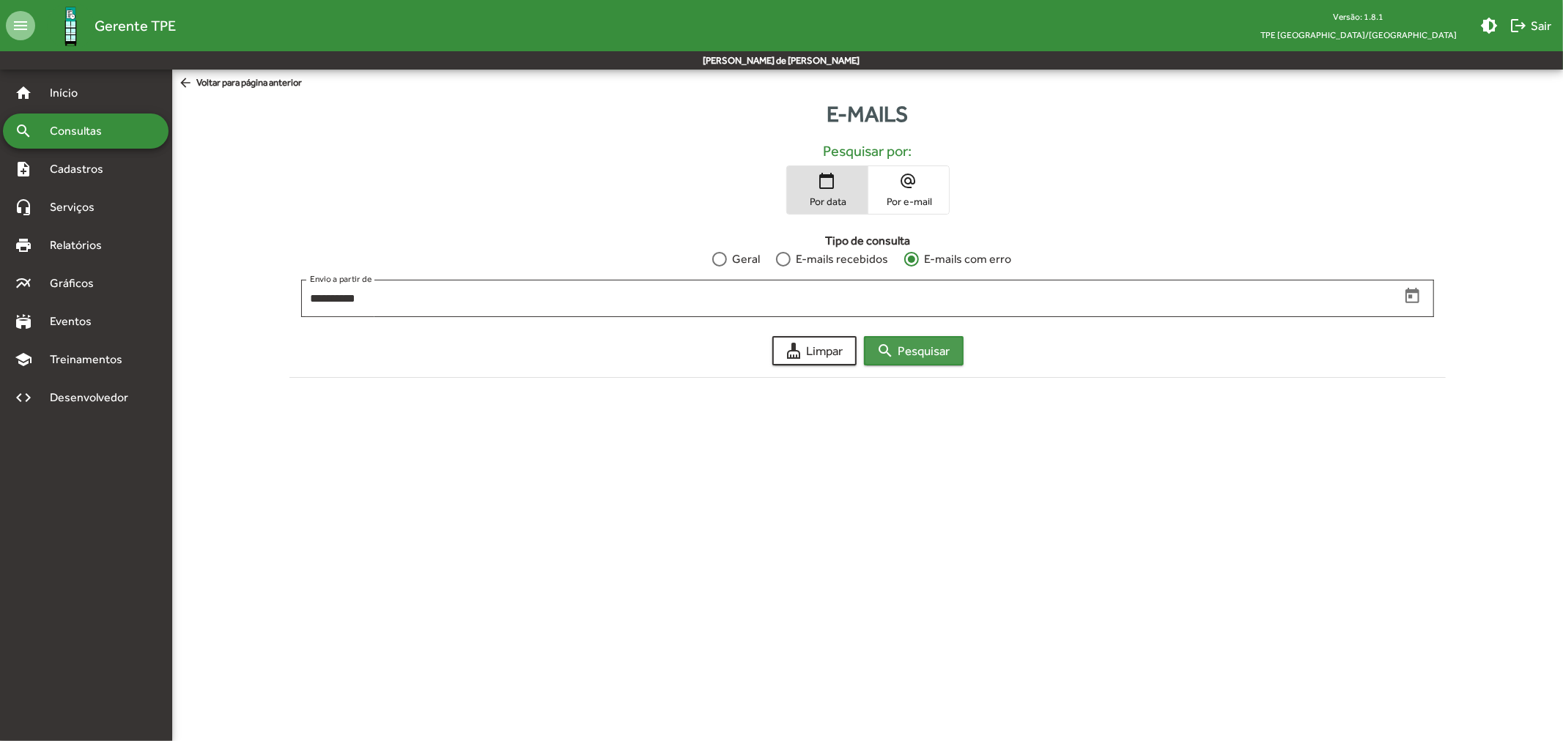
click at [925, 350] on span "search Pesquisar" at bounding box center [913, 351] width 73 height 26
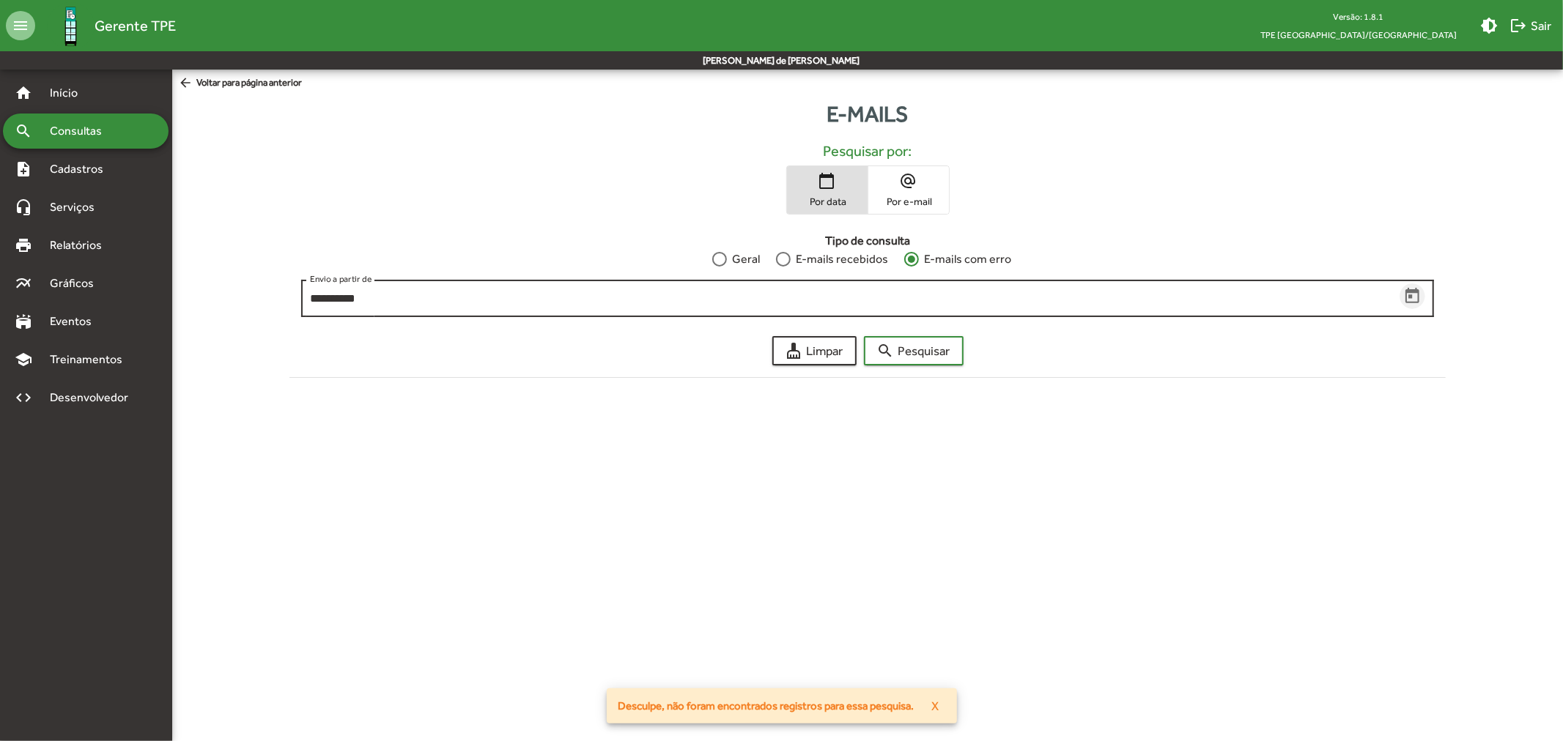
click at [1415, 297] on icon "Open calendar" at bounding box center [1412, 296] width 19 height 19
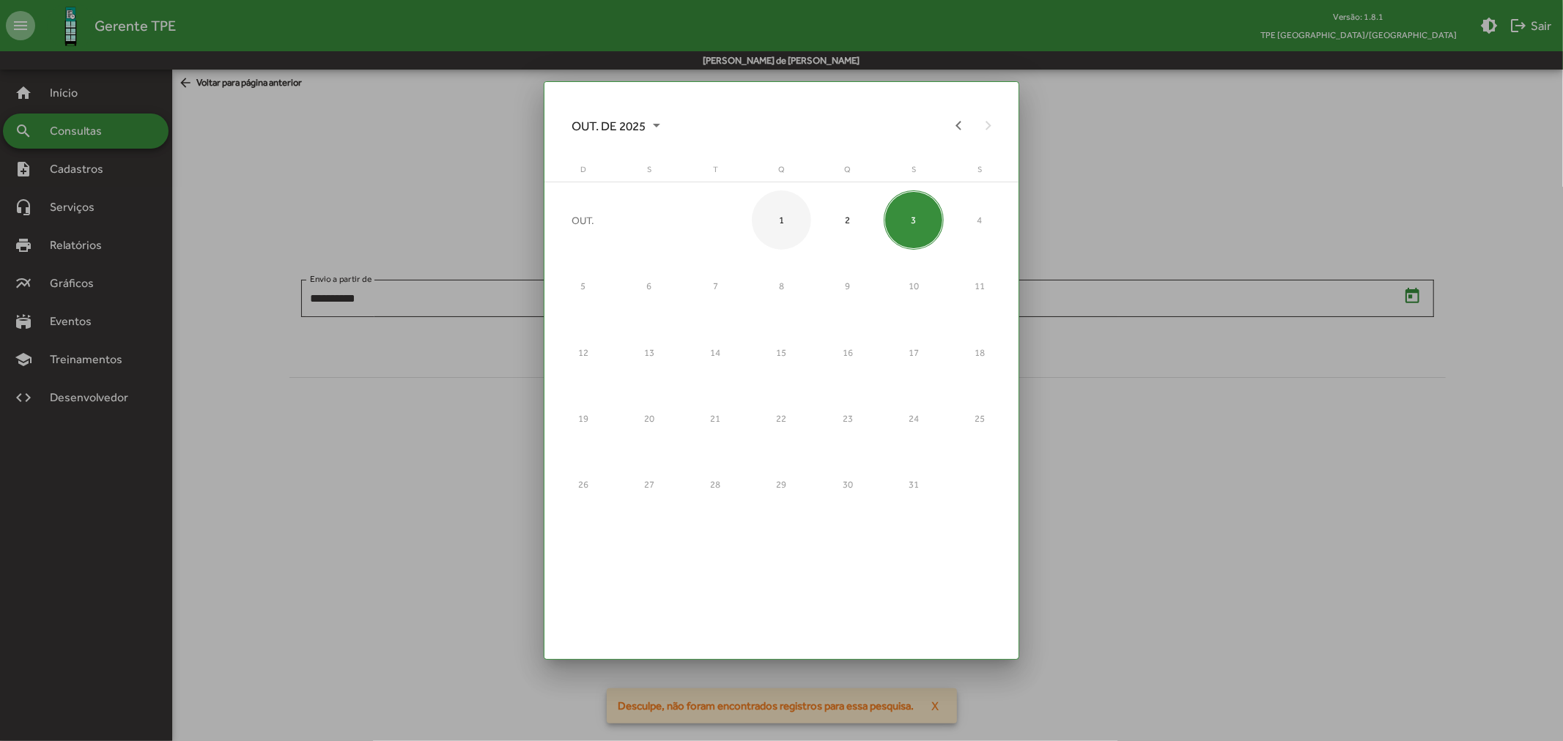
click at [787, 224] on div "1" at bounding box center [781, 220] width 59 height 59
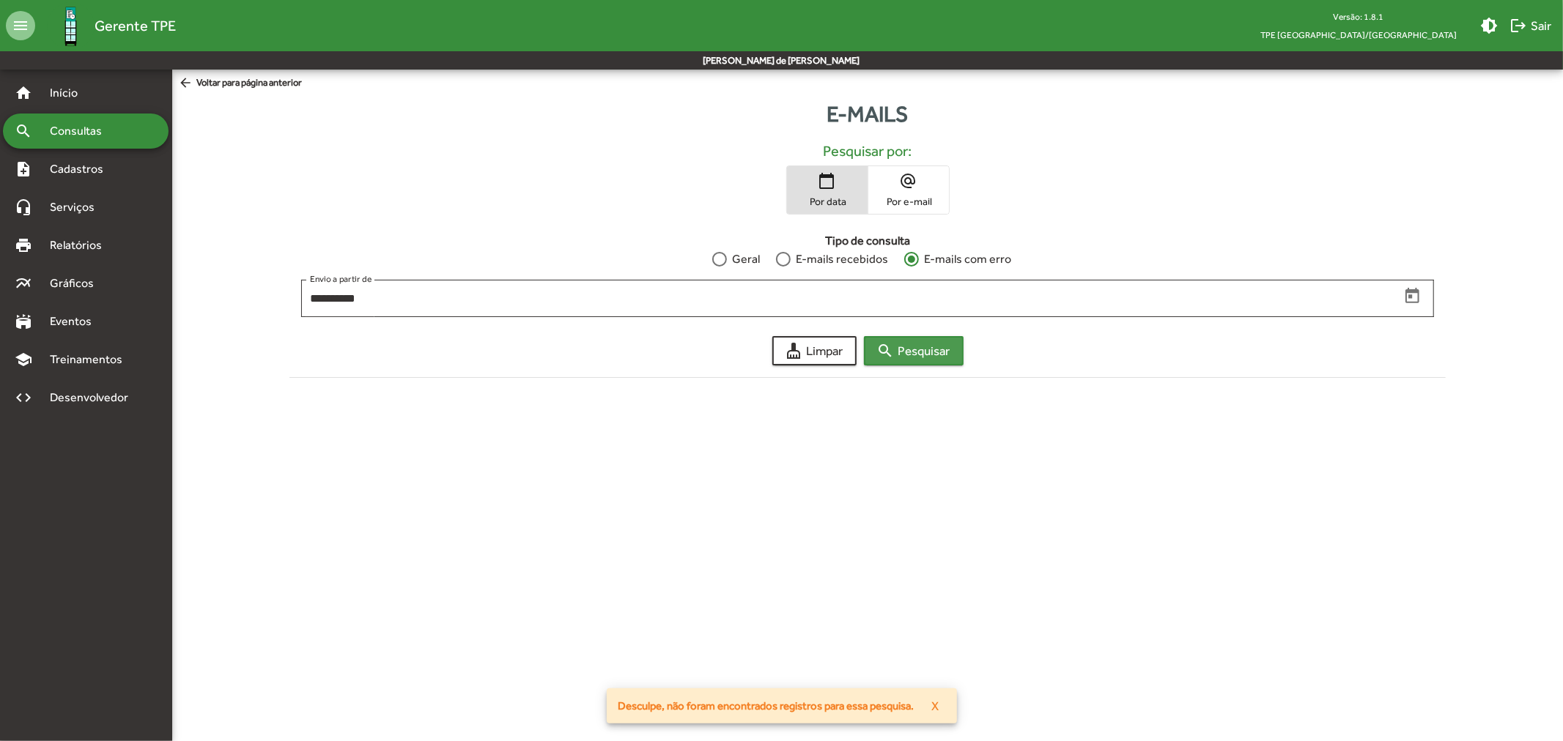
click at [906, 347] on span "search Pesquisar" at bounding box center [913, 351] width 73 height 26
click at [725, 258] on div at bounding box center [719, 259] width 15 height 15
drag, startPoint x: 884, startPoint y: 344, endPoint x: 1334, endPoint y: 302, distance: 451.9
click at [1334, 302] on form "**********" at bounding box center [868, 295] width 1174 height 139
click at [1415, 294] on icon "Open calendar" at bounding box center [1412, 296] width 19 height 19
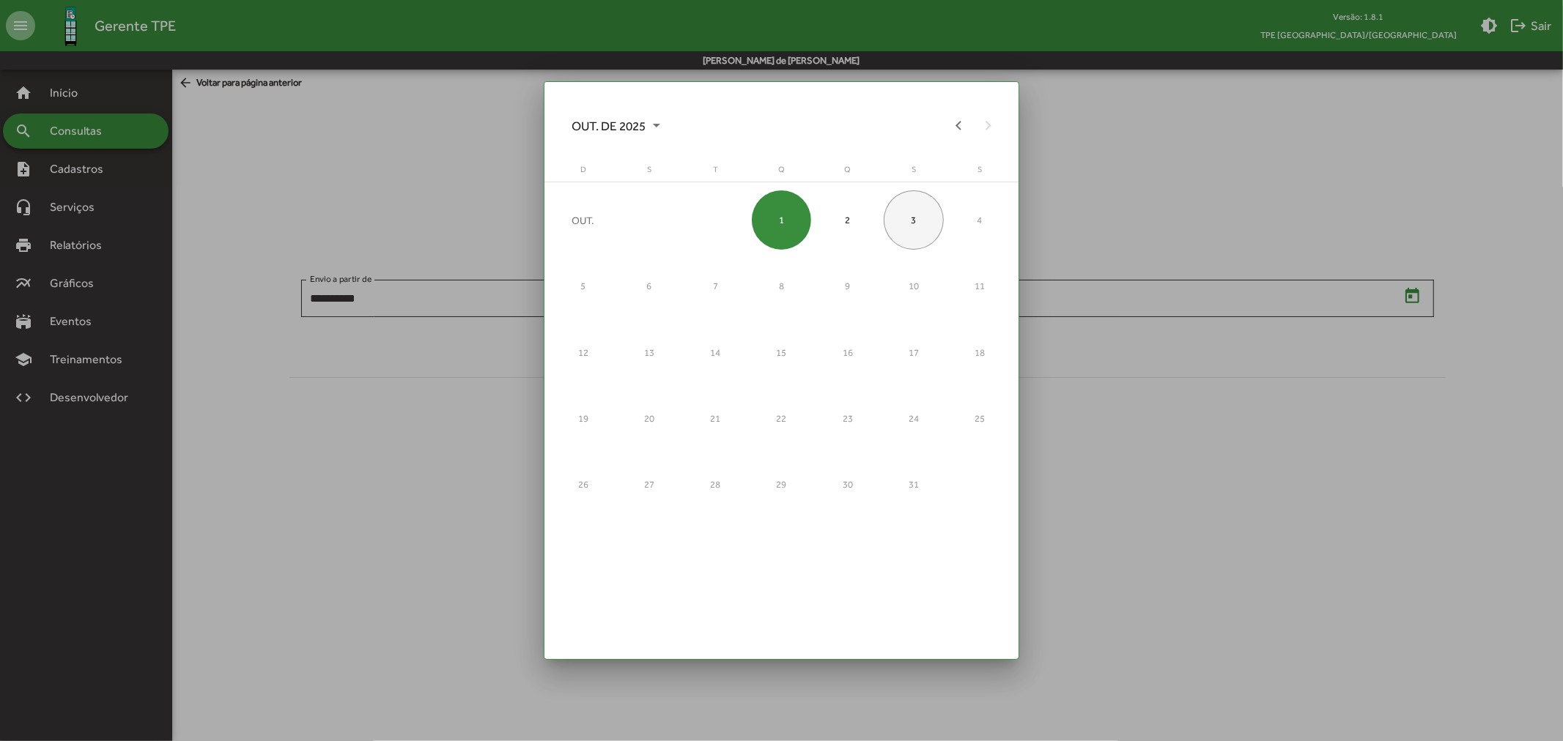
click at [911, 222] on div "3" at bounding box center [913, 220] width 59 height 59
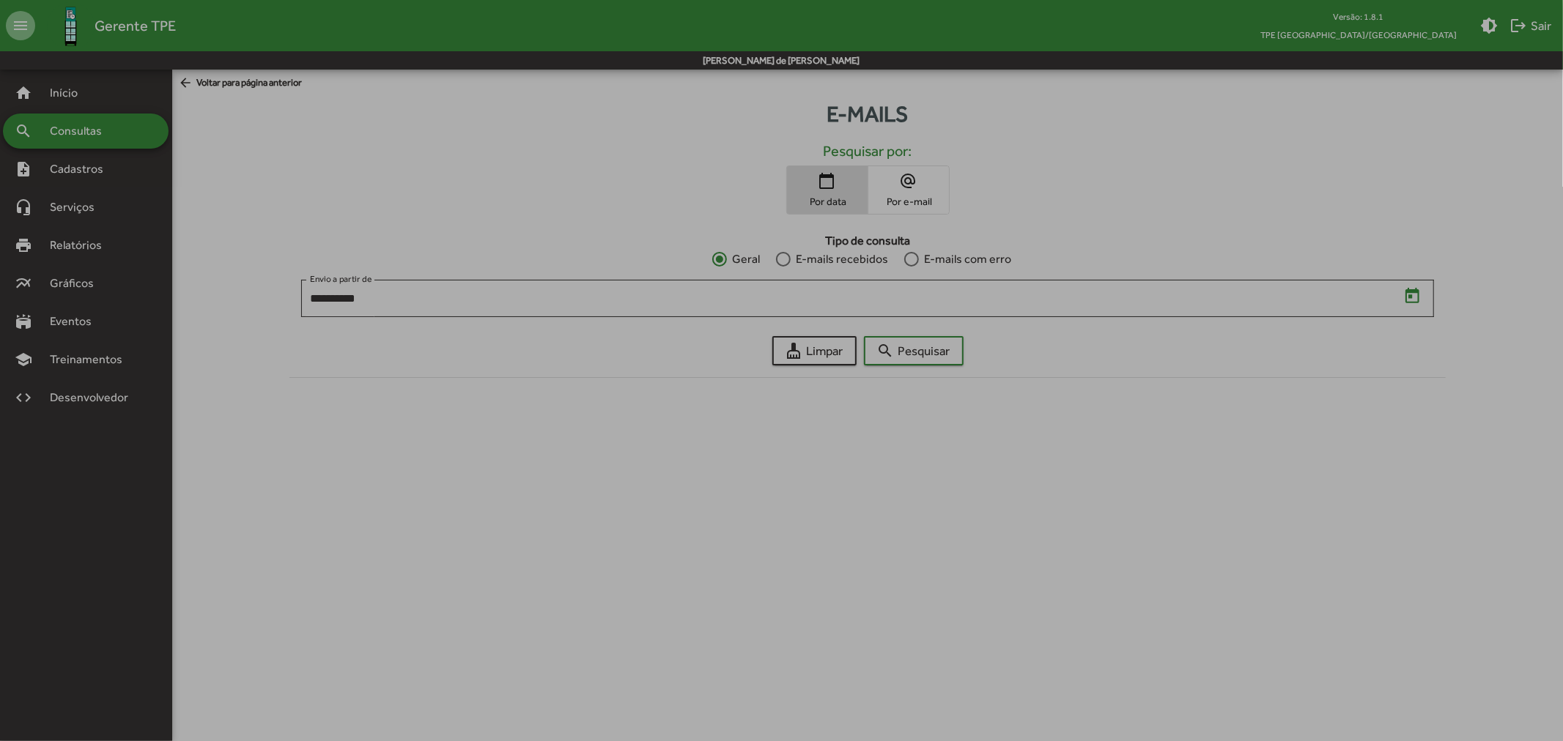
type input "**********"
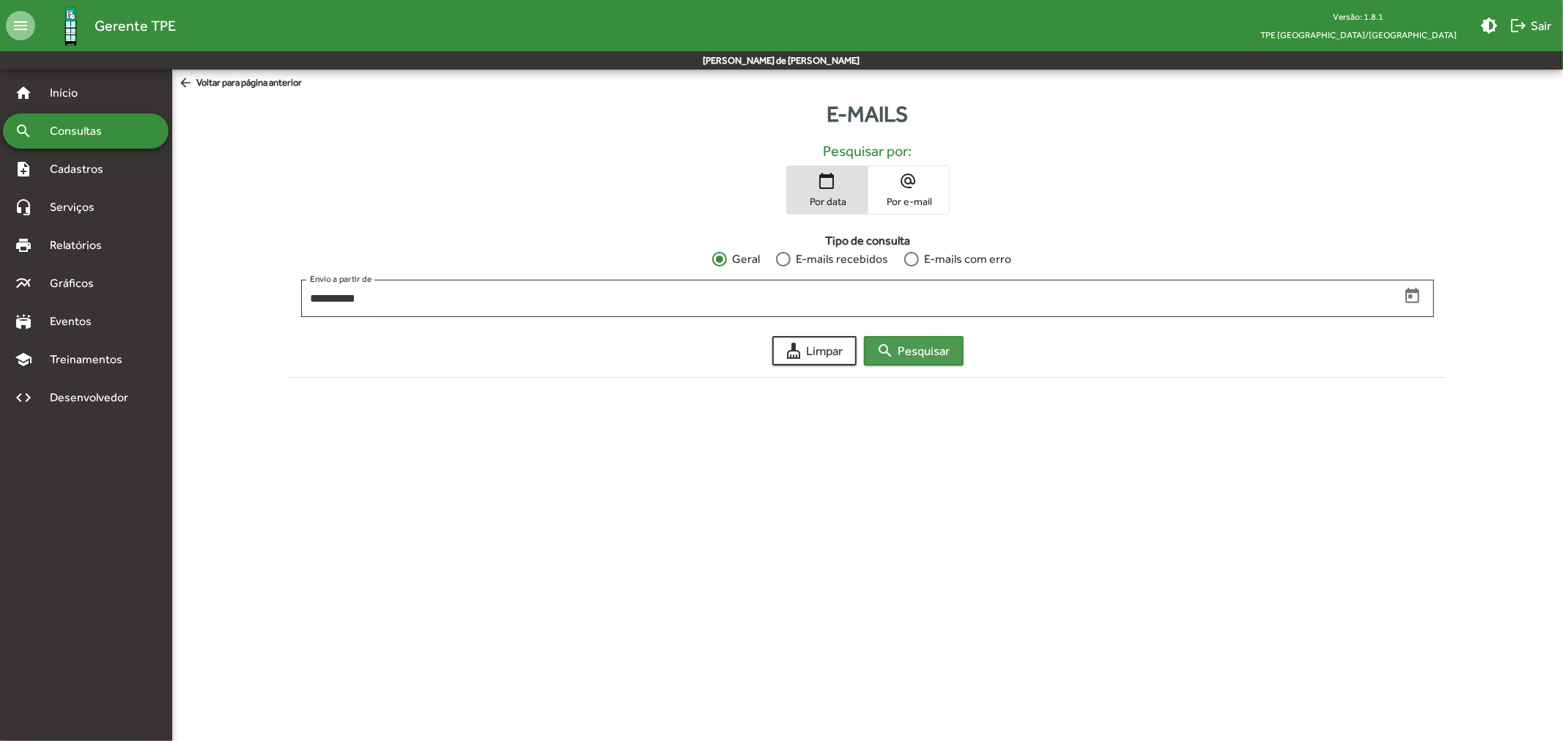
click at [929, 355] on span "search Pesquisar" at bounding box center [913, 351] width 73 height 26
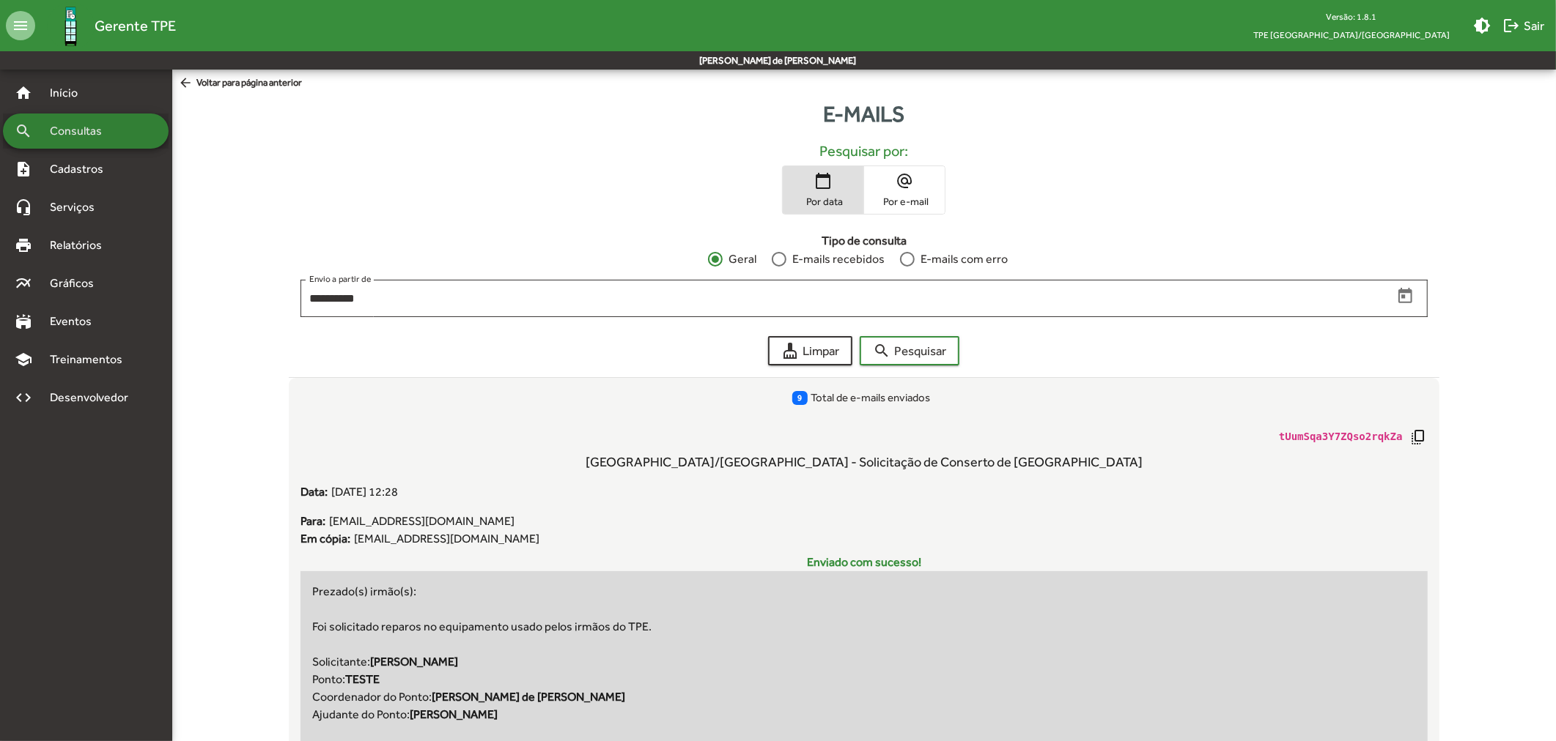
click at [96, 125] on span "Consultas" at bounding box center [81, 131] width 80 height 18
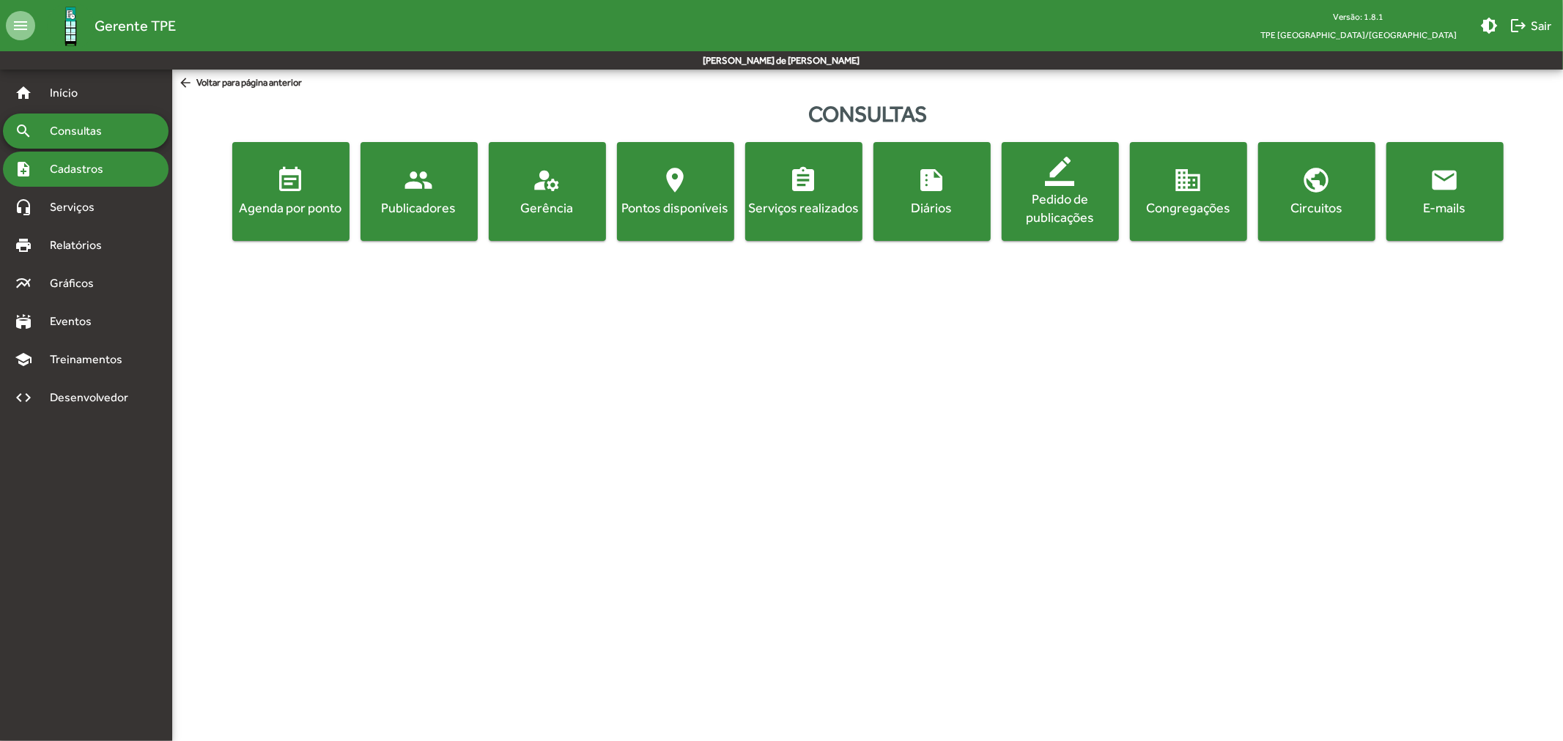
click at [106, 179] on div "note_add Cadastros" at bounding box center [86, 169] width 166 height 35
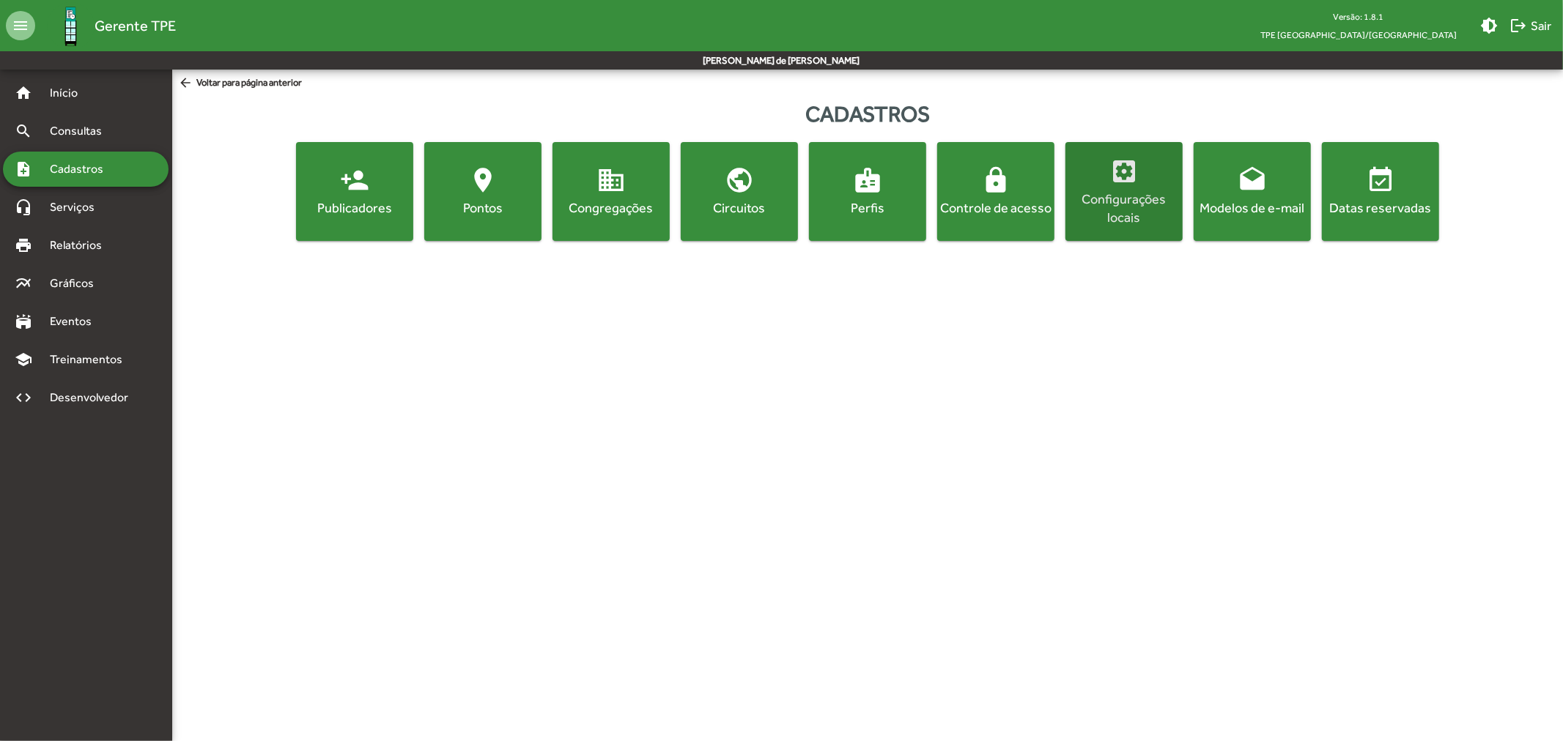
click at [1144, 193] on div "Configurações locais" at bounding box center [1123, 208] width 111 height 37
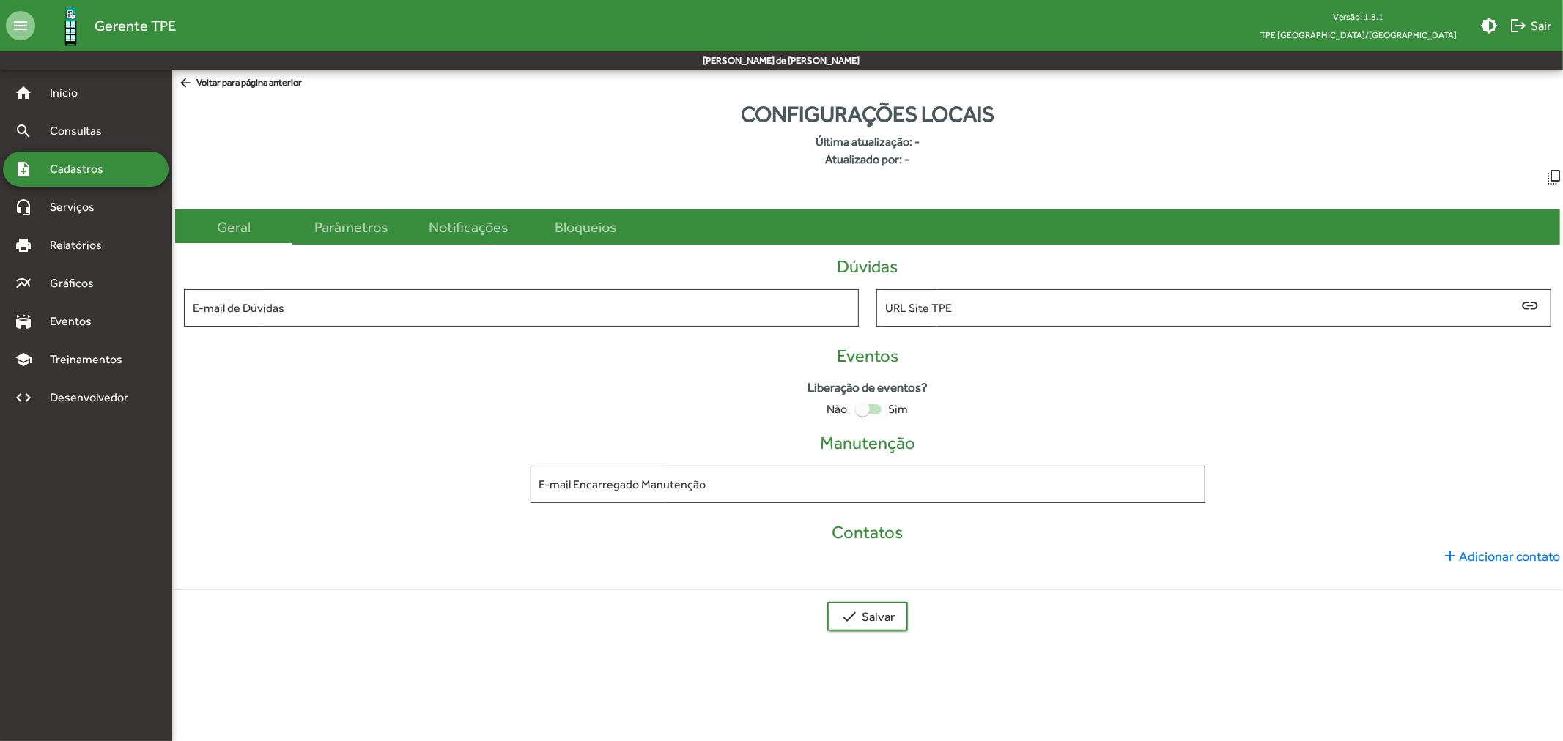
type input "**********"
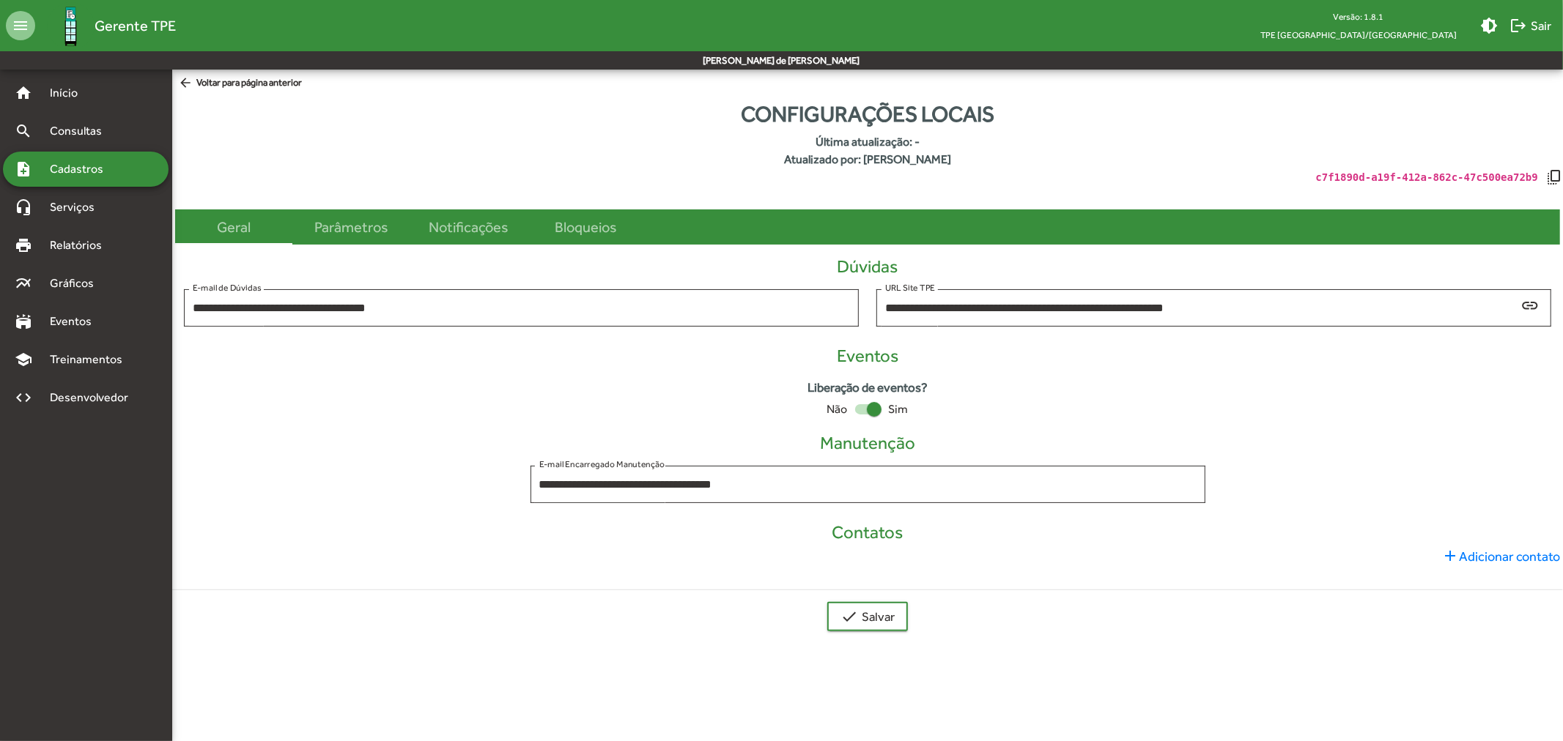
click at [882, 536] on h4 "Contatos" at bounding box center [867, 532] width 1385 height 21
click at [1536, 561] on span "add Adicionar contato" at bounding box center [1500, 557] width 119 height 20
click at [889, 588] on mat-icon "delete" at bounding box center [896, 587] width 18 height 18
click at [85, 96] on span "Início" at bounding box center [70, 93] width 58 height 18
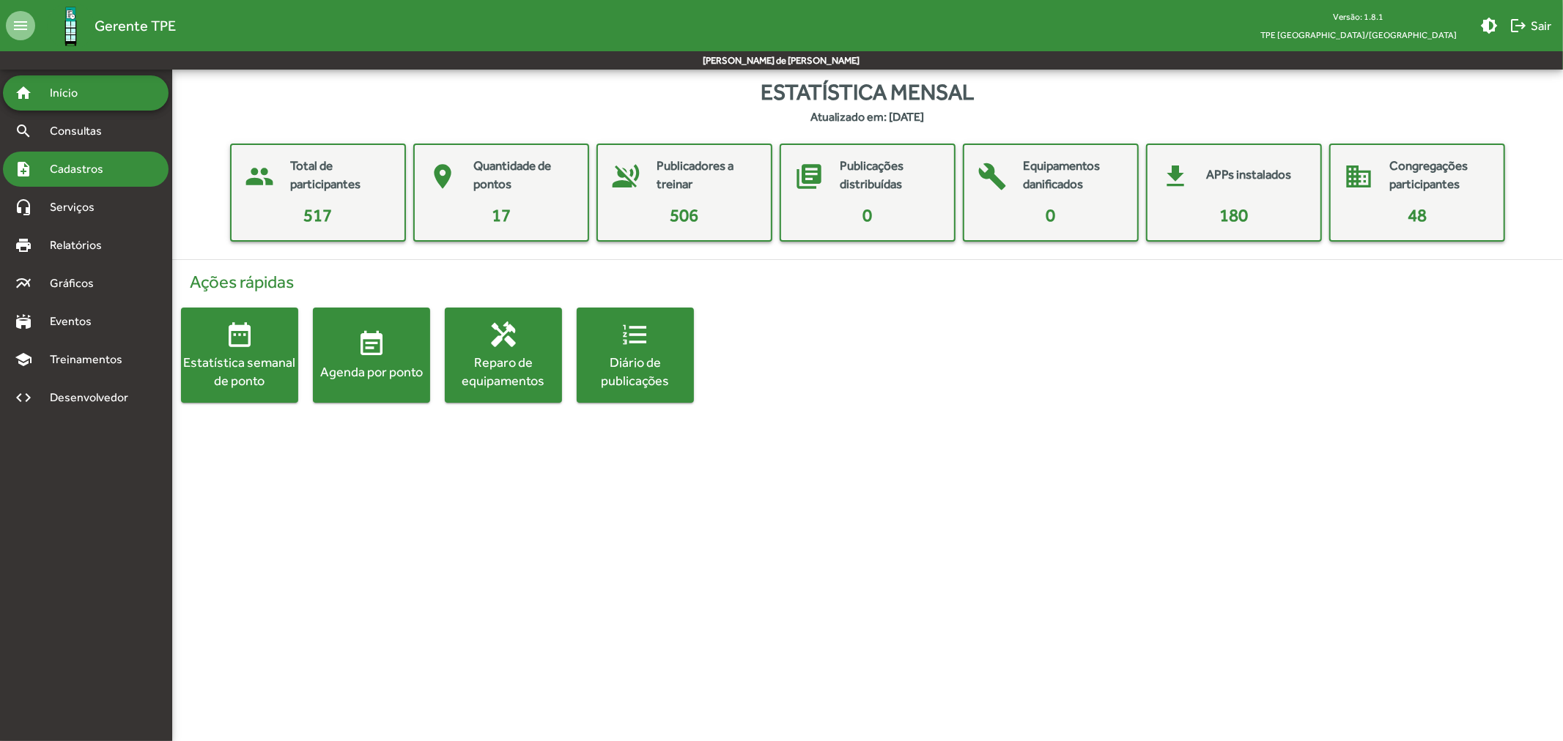
click at [113, 171] on span "Cadastros" at bounding box center [81, 169] width 81 height 18
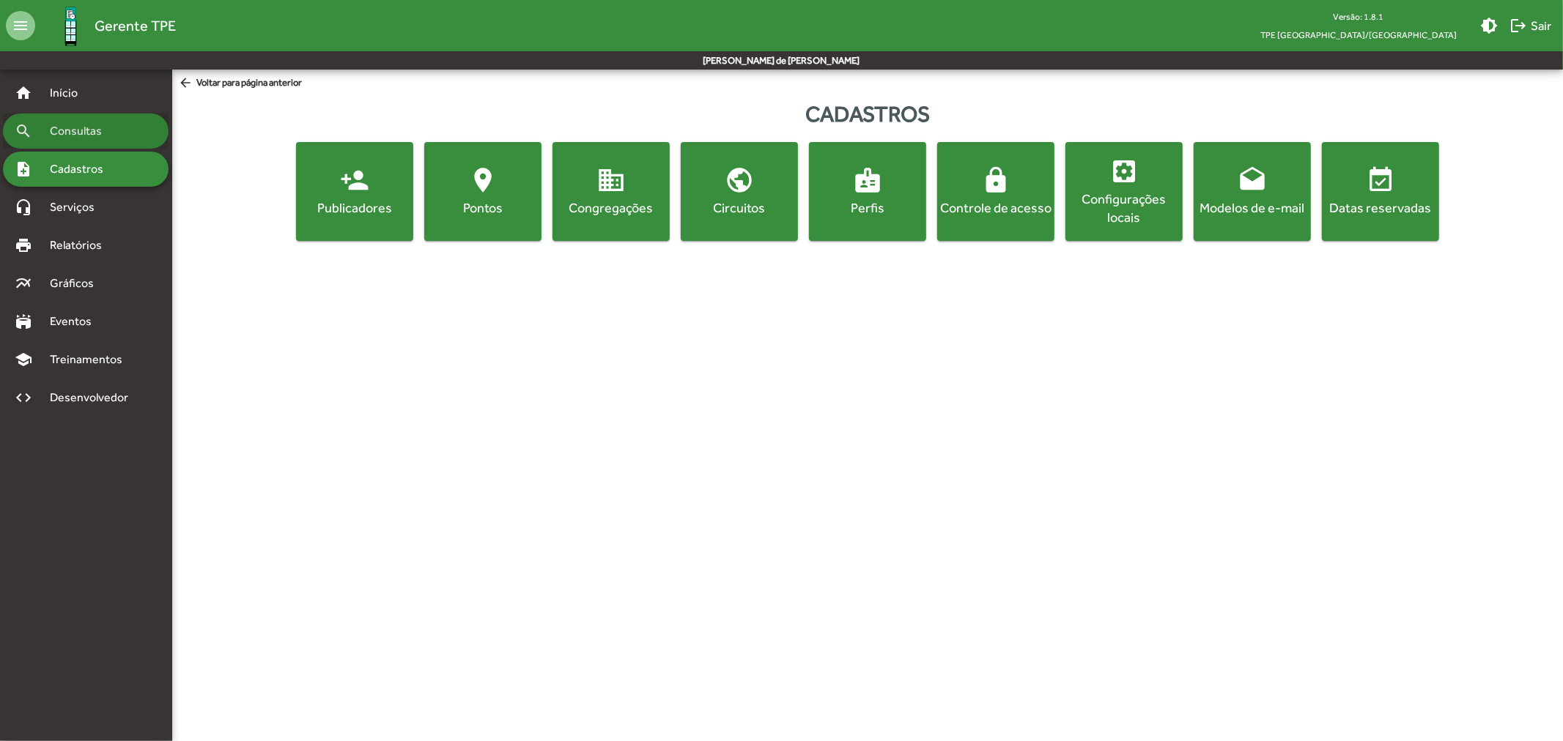
click at [116, 141] on div "search Consultas" at bounding box center [86, 131] width 166 height 35
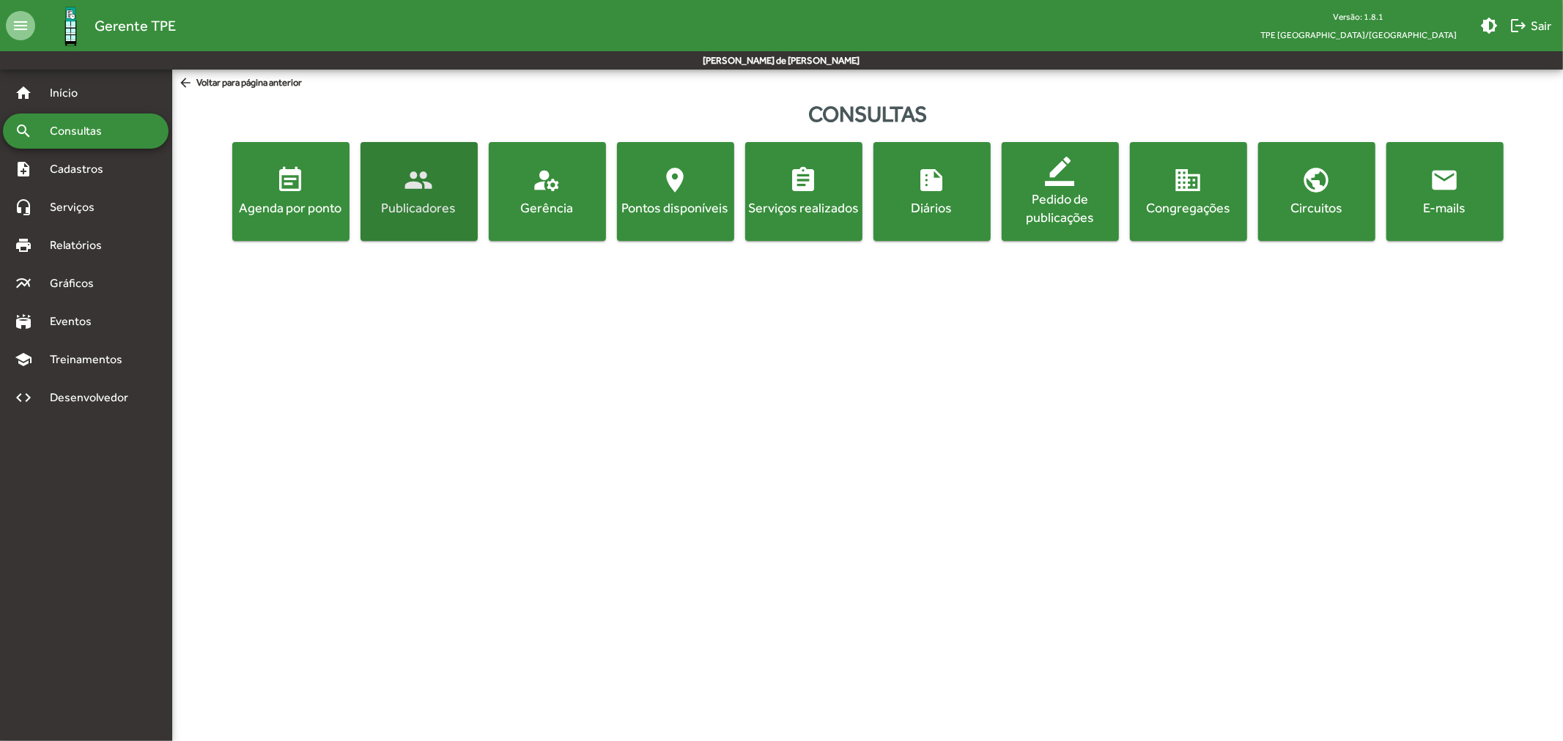
click at [399, 174] on span "people Publicadores" at bounding box center [418, 191] width 111 height 51
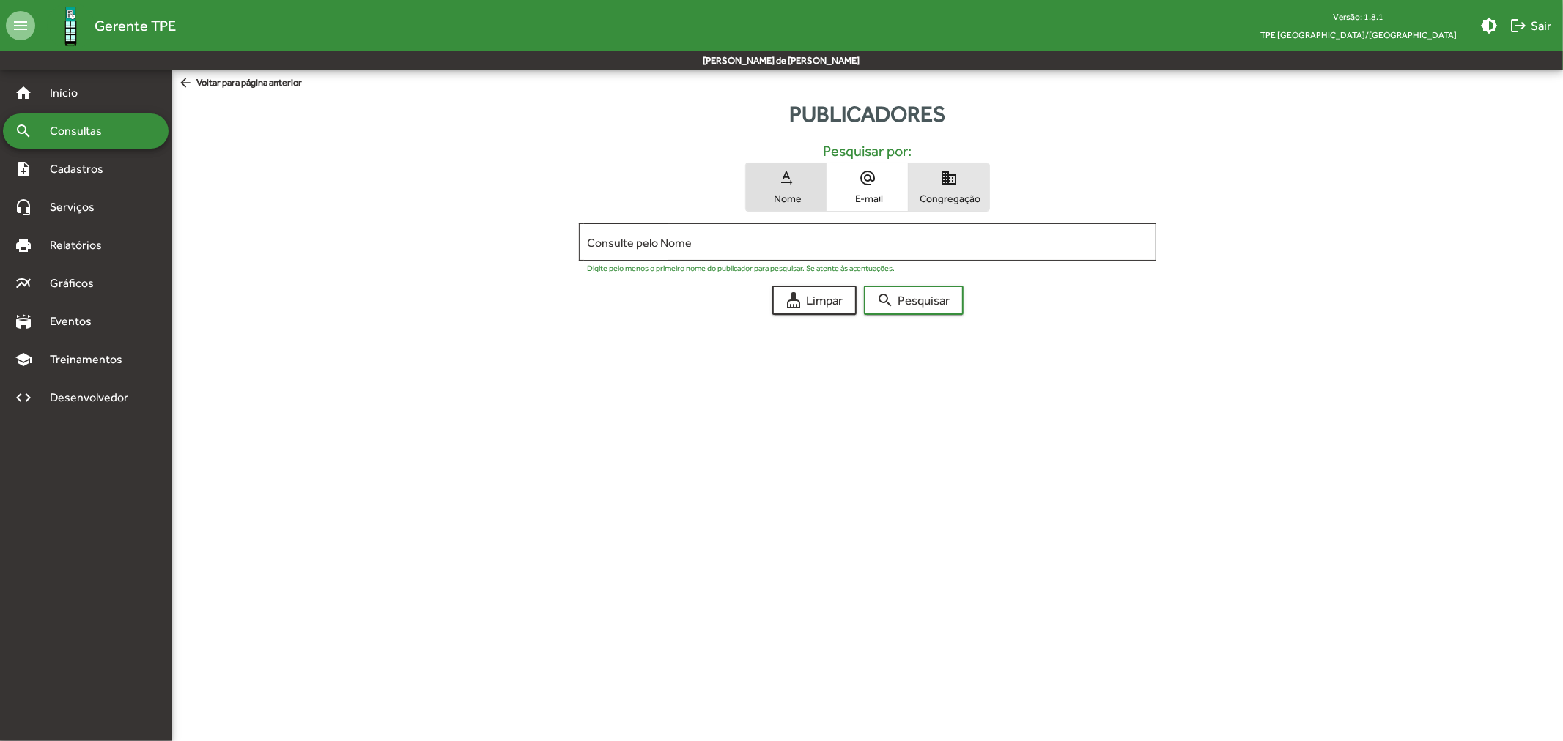
click at [967, 199] on span "Congregação" at bounding box center [948, 198] width 73 height 13
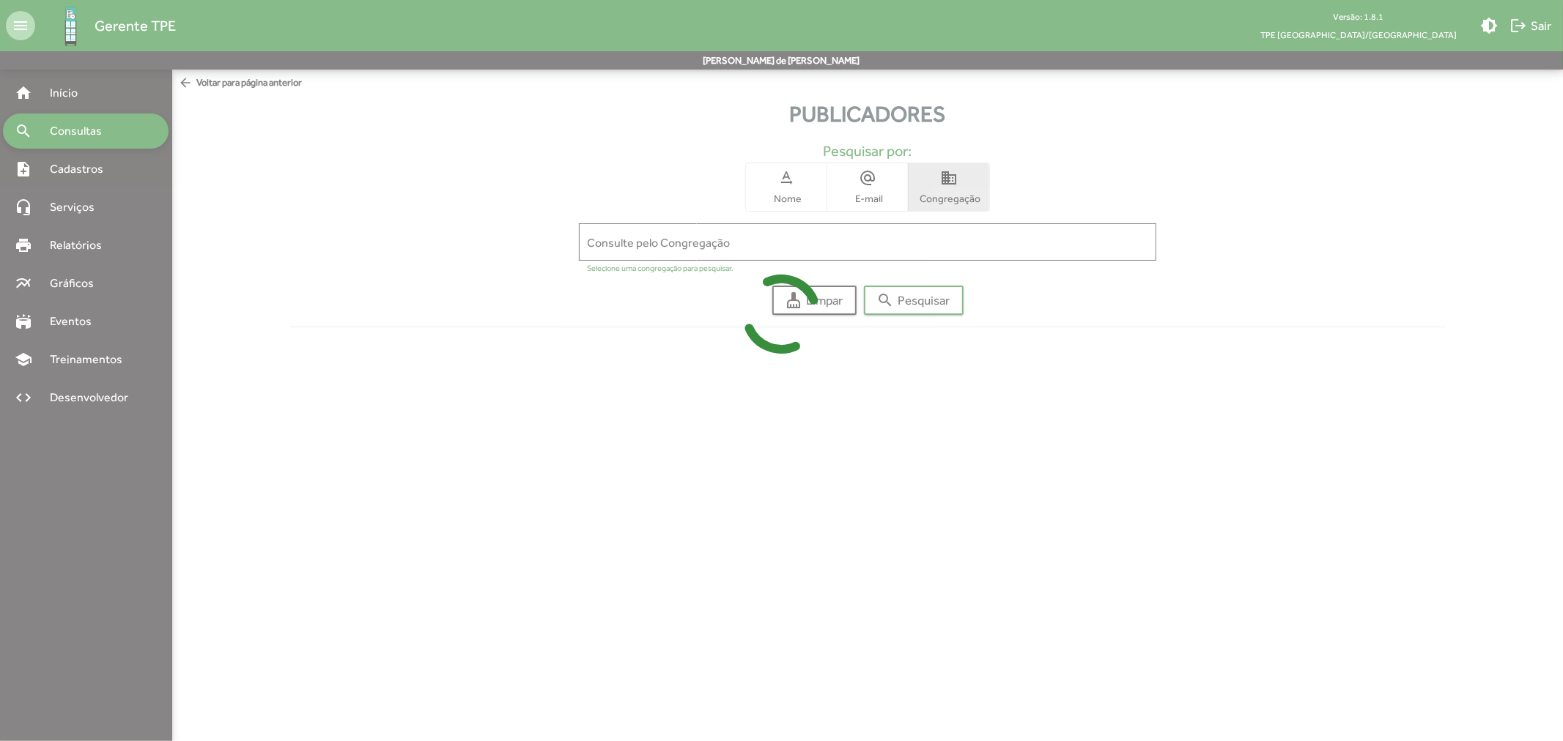
click at [961, 227] on div at bounding box center [781, 370] width 1563 height 741
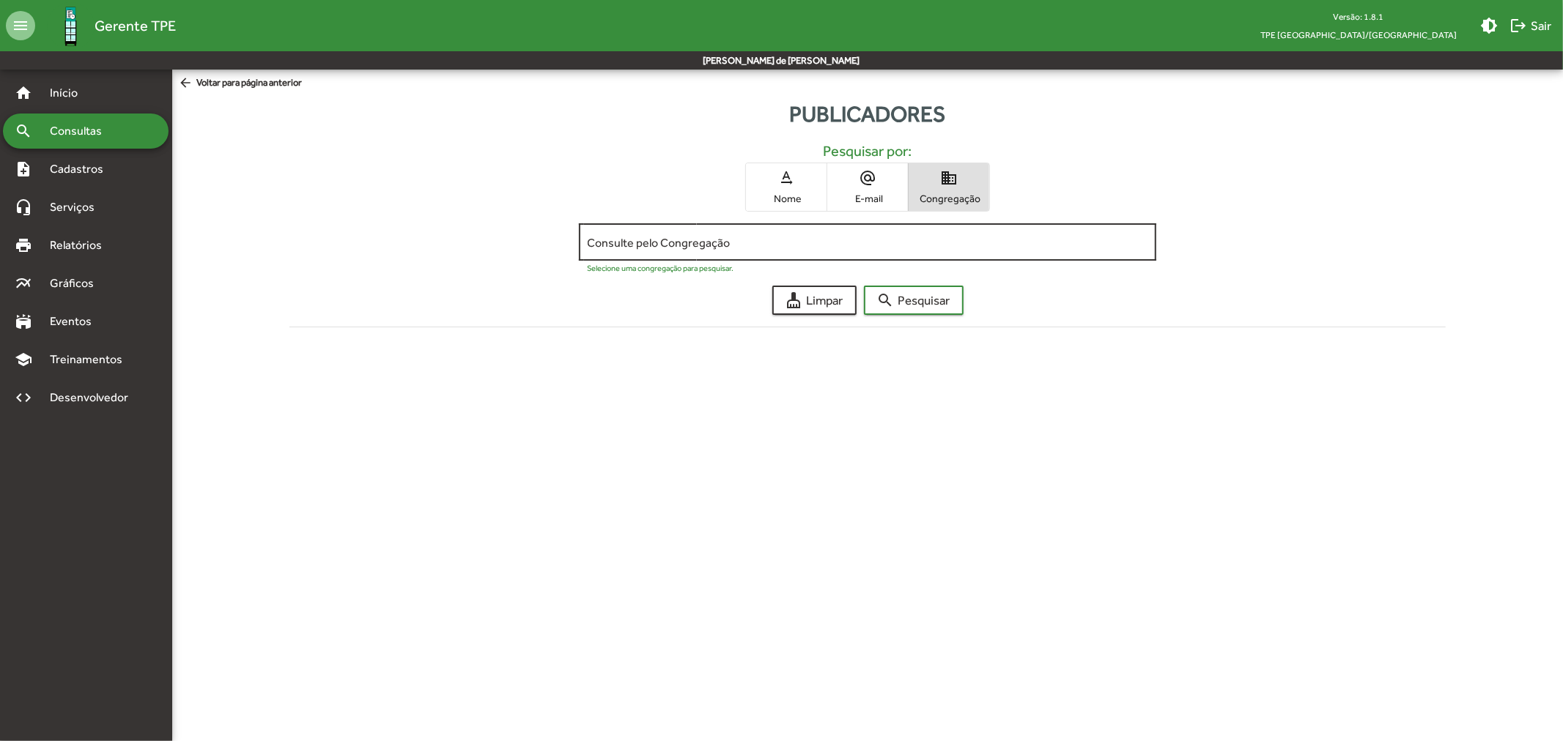
click at [974, 237] on input "Consulte pelo Congregação" at bounding box center [868, 242] width 561 height 13
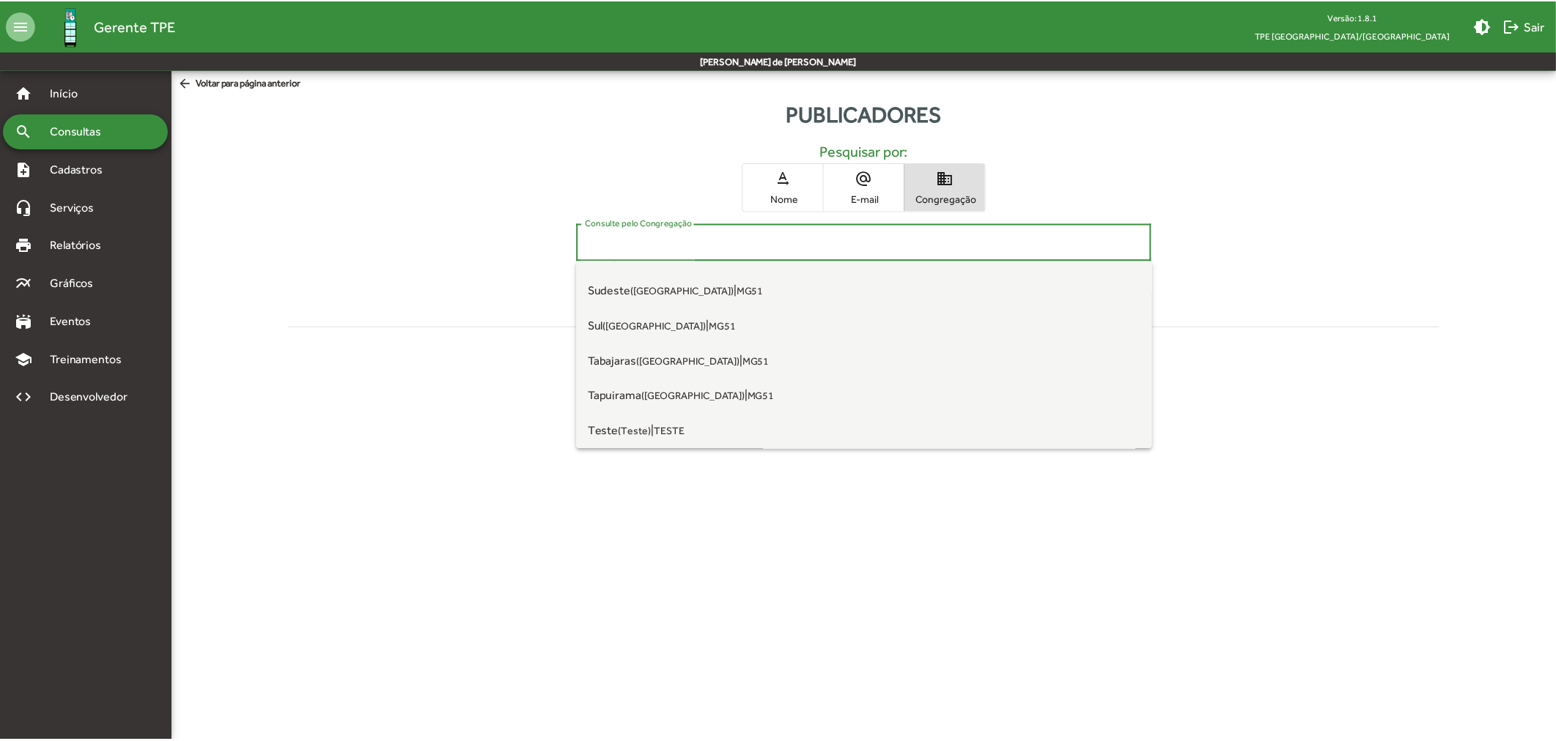
scroll to position [1500, 0]
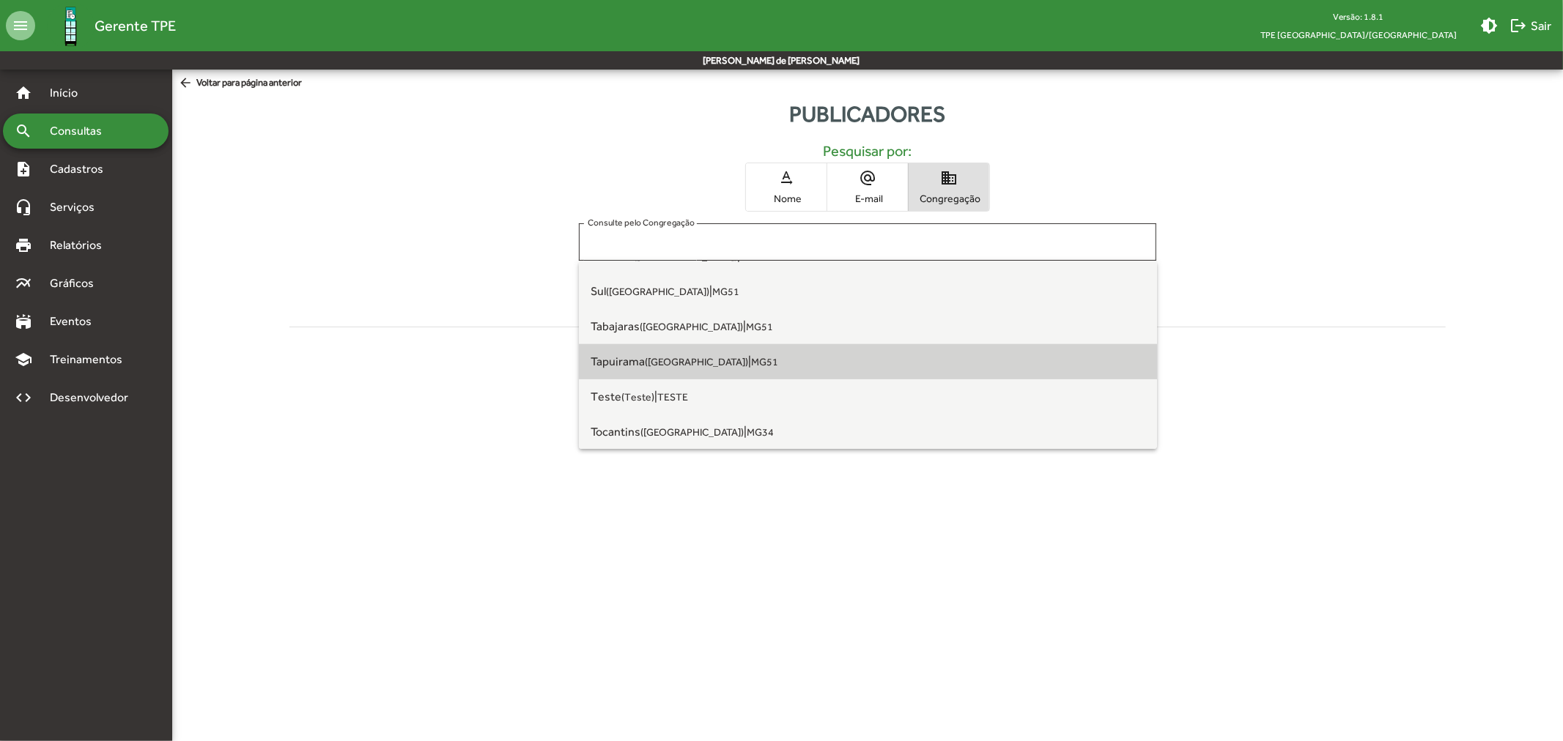
click at [961, 362] on span "Tapuirama ([GEOGRAPHIC_DATA]) | MG51" at bounding box center [868, 361] width 555 height 35
type input "**********"
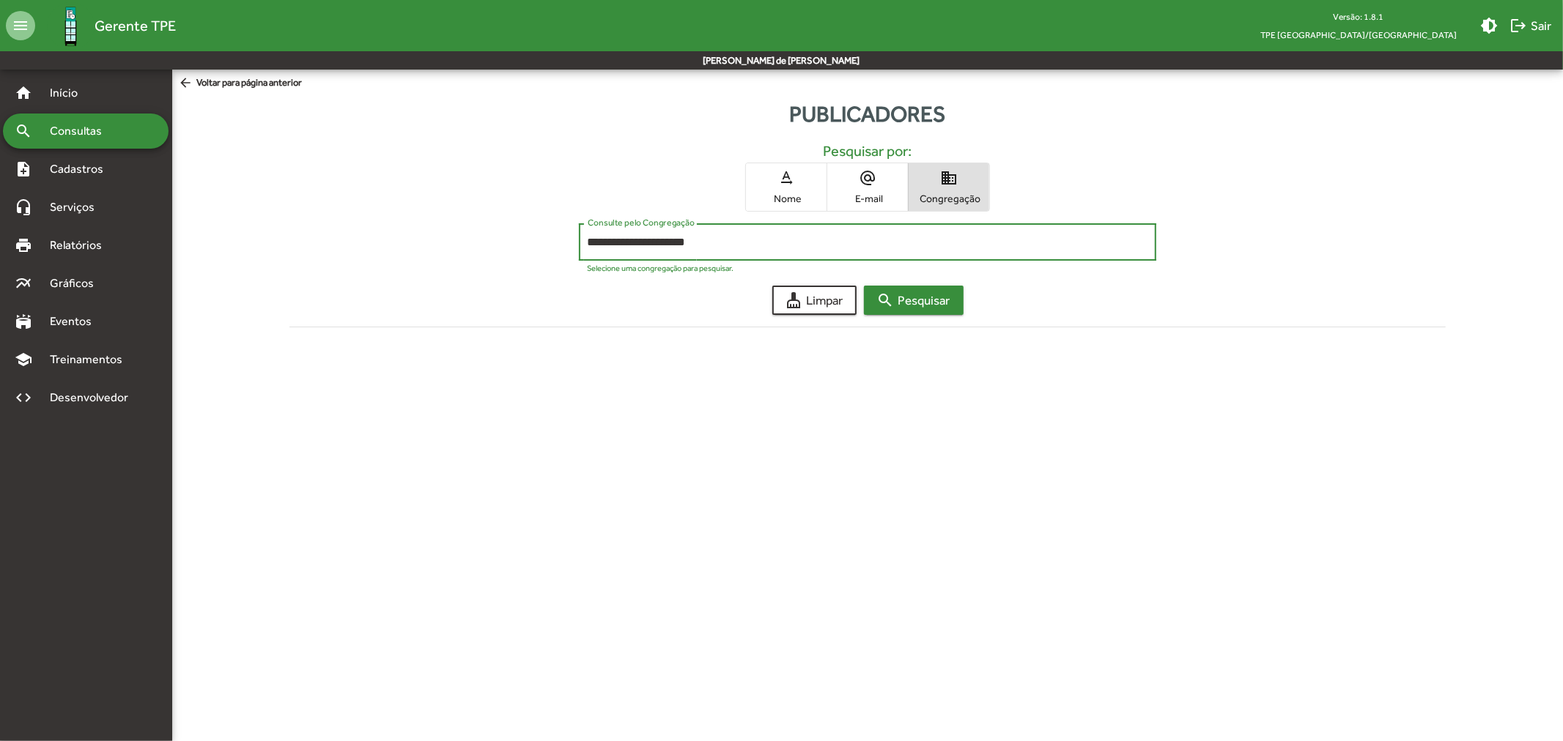
click at [885, 298] on mat-icon "search" at bounding box center [886, 301] width 18 height 18
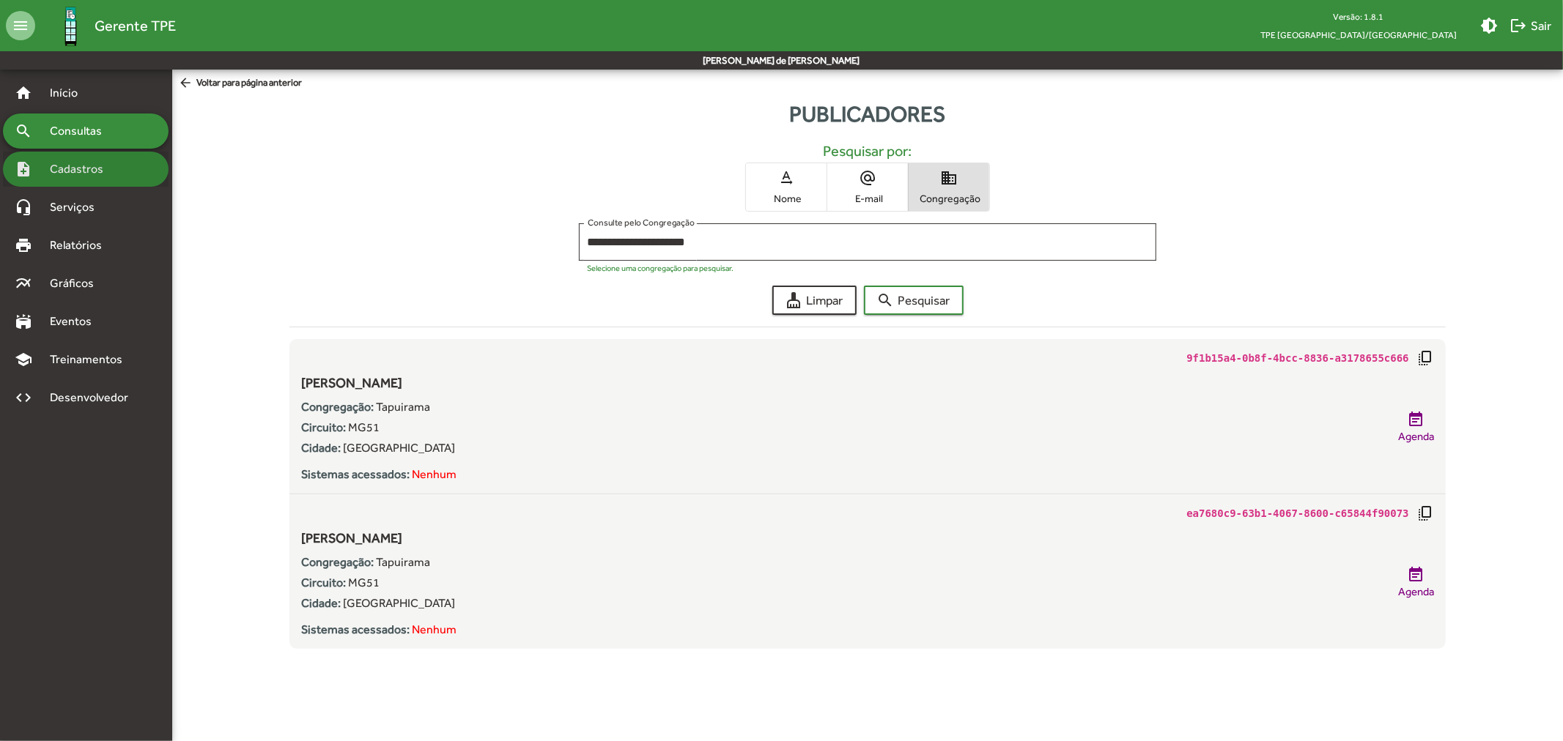
click at [77, 154] on div "note_add Cadastros" at bounding box center [86, 169] width 166 height 35
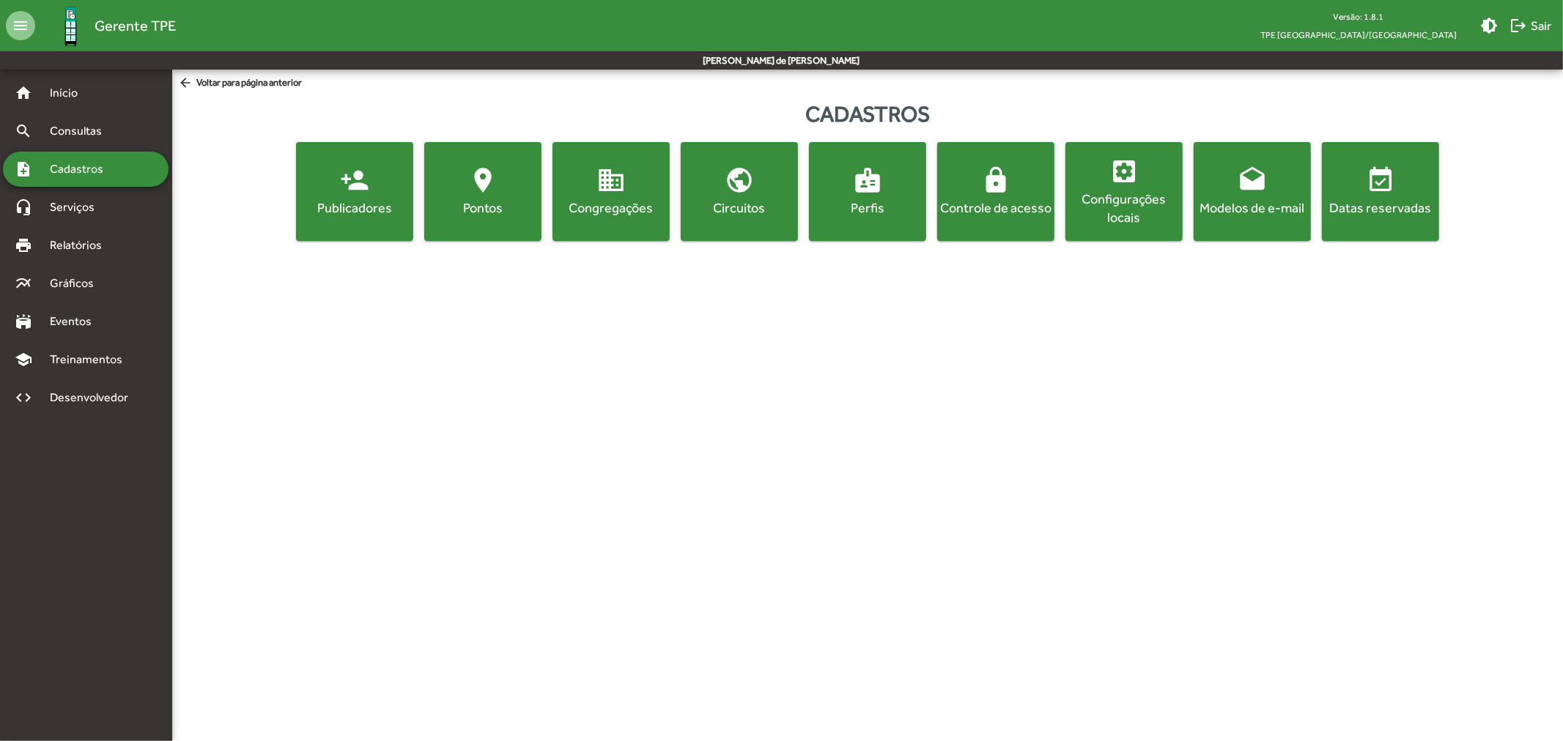
click at [460, 200] on div "Pontos" at bounding box center [482, 208] width 111 height 18
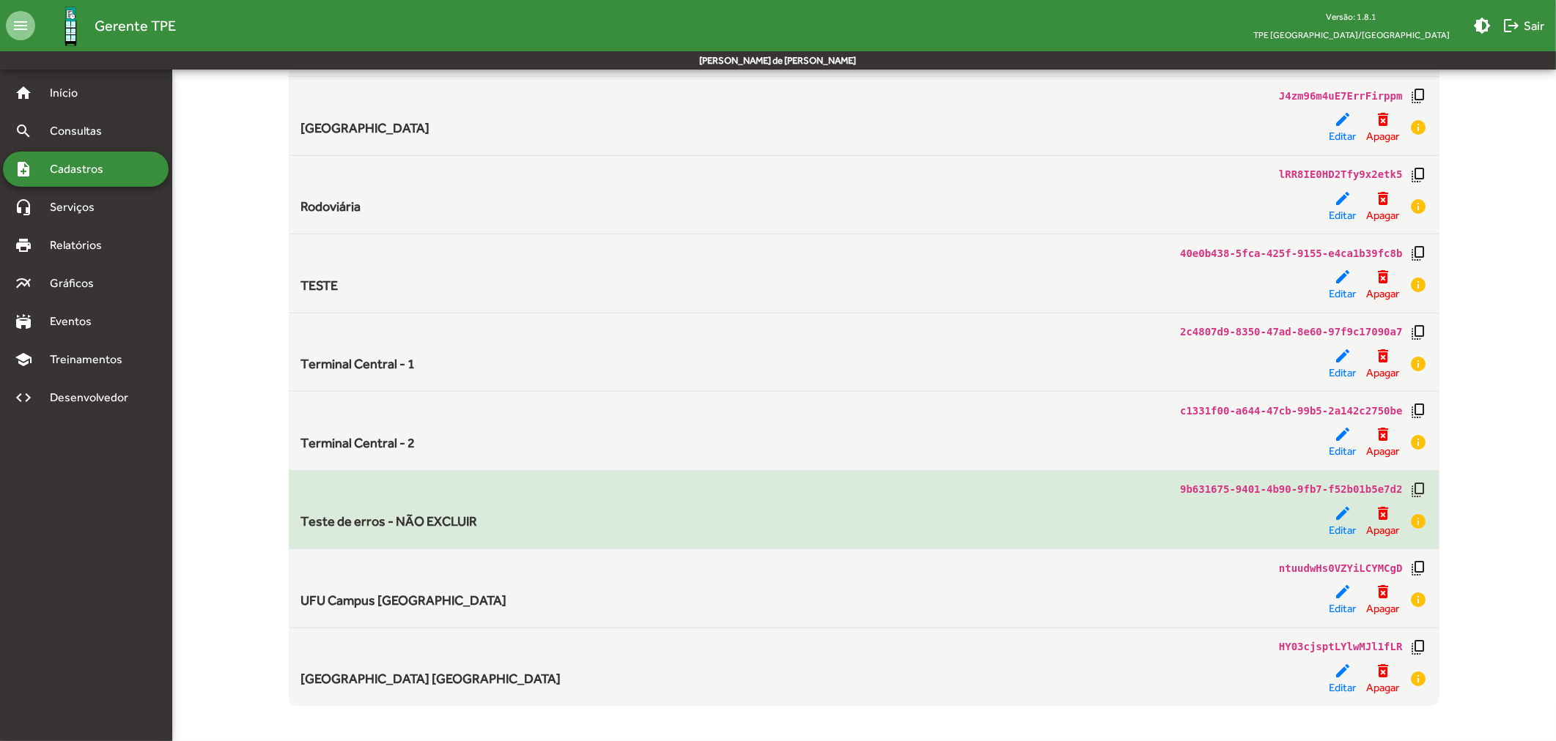
scroll to position [888, 0]
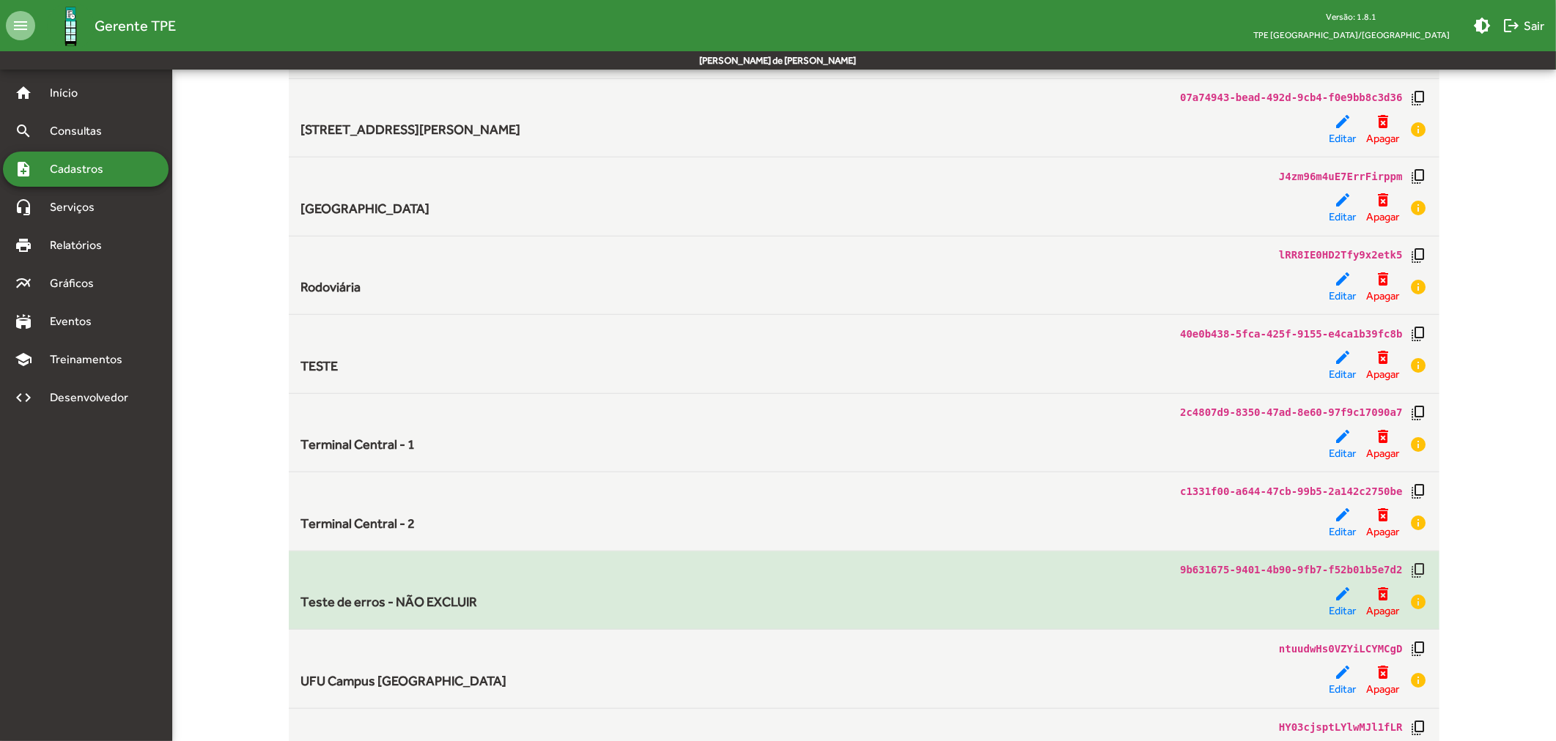
click at [396, 608] on span "Teste de erros - NÃO EXCLUIR" at bounding box center [388, 601] width 177 height 15
click at [1336, 607] on span "Editar" at bounding box center [1342, 611] width 27 height 17
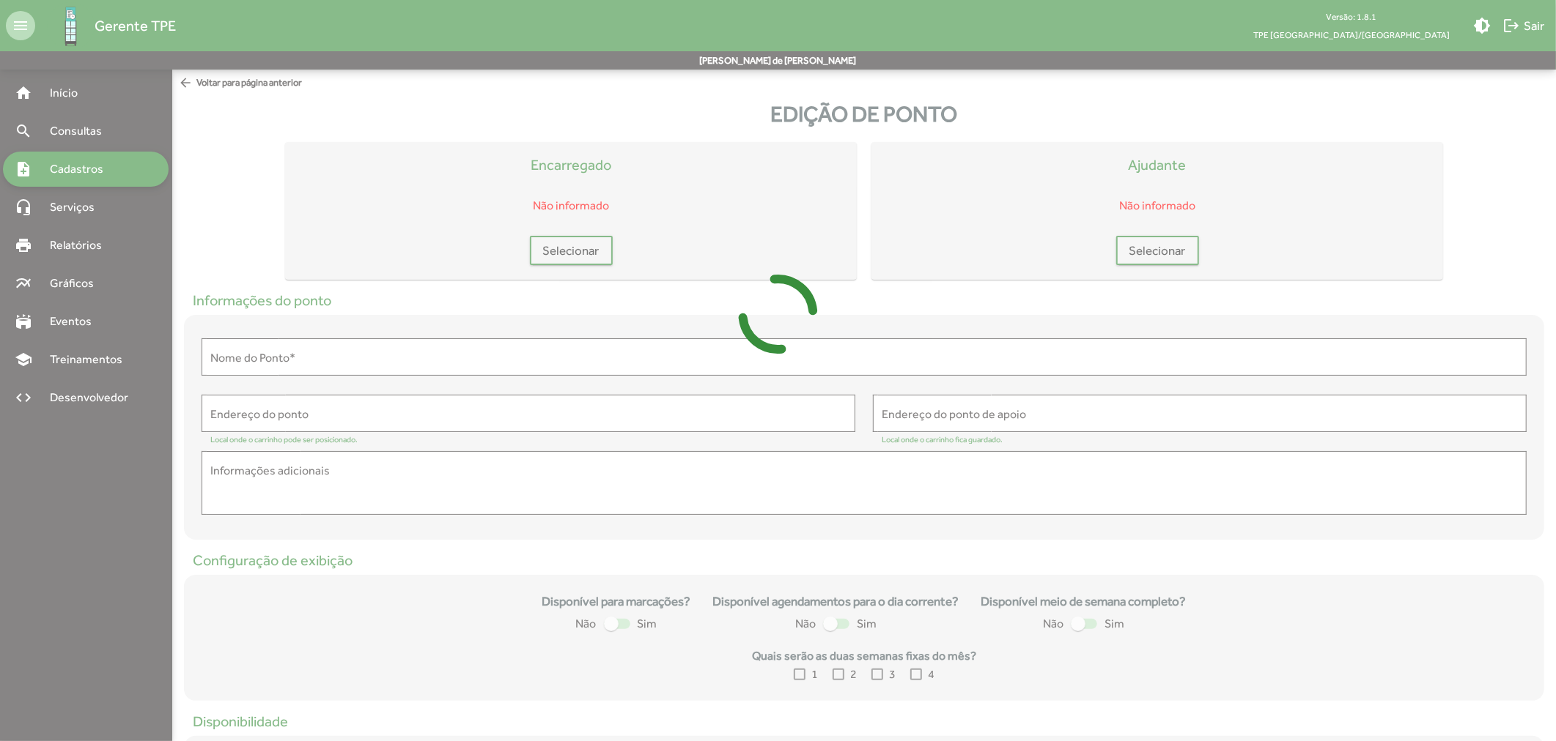
type input "**********"
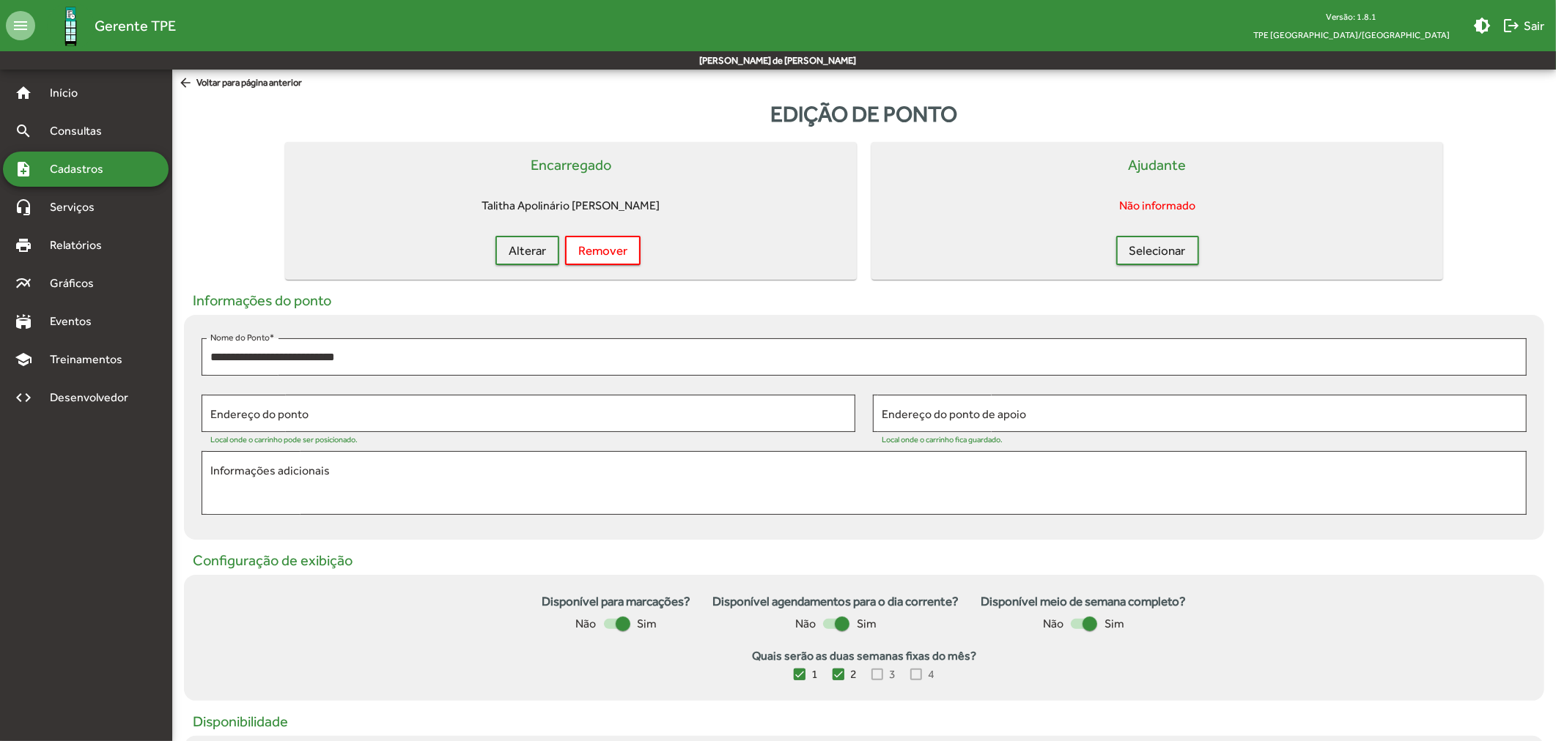
click at [97, 173] on span "Cadastros" at bounding box center [81, 169] width 81 height 18
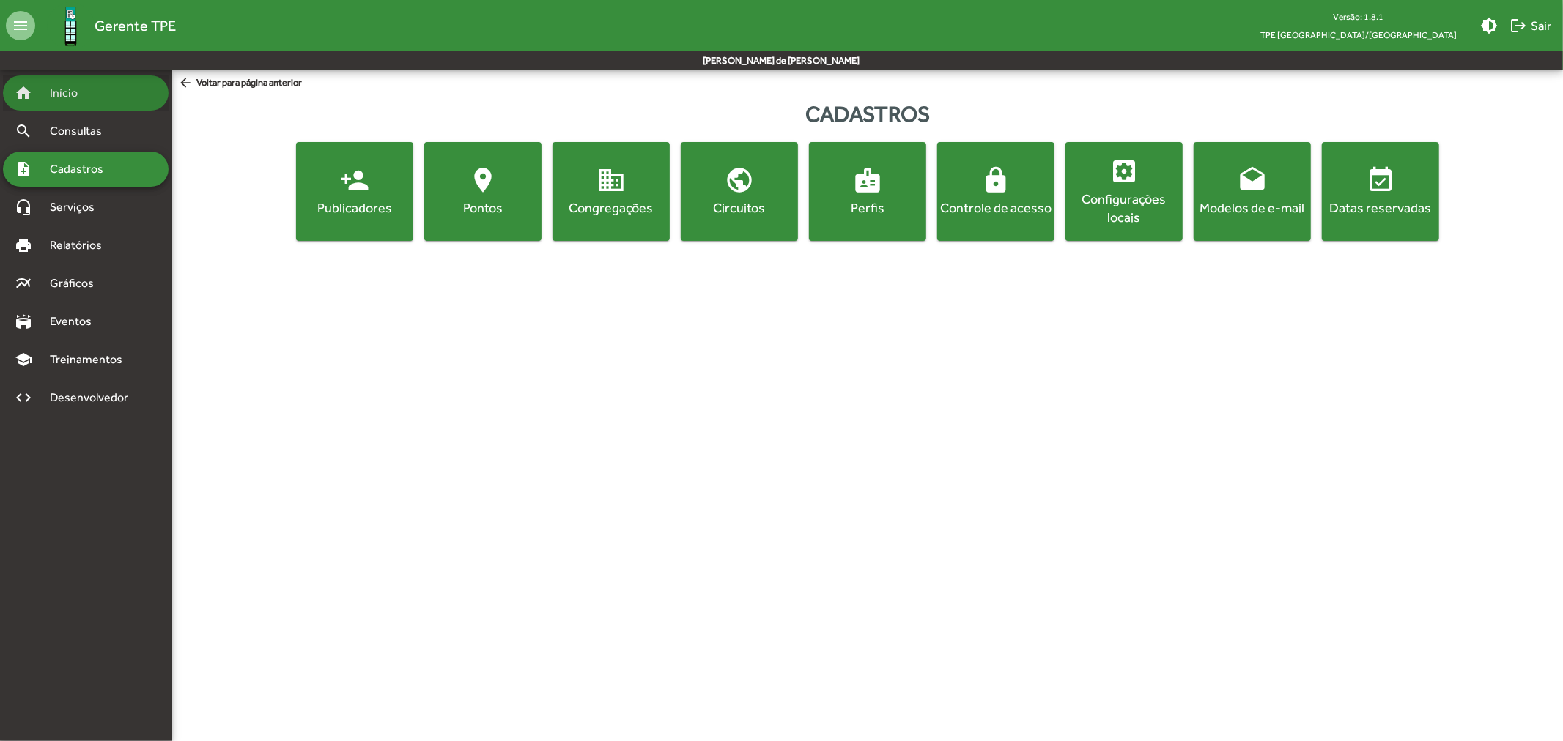
click at [69, 97] on span "Início" at bounding box center [70, 93] width 58 height 18
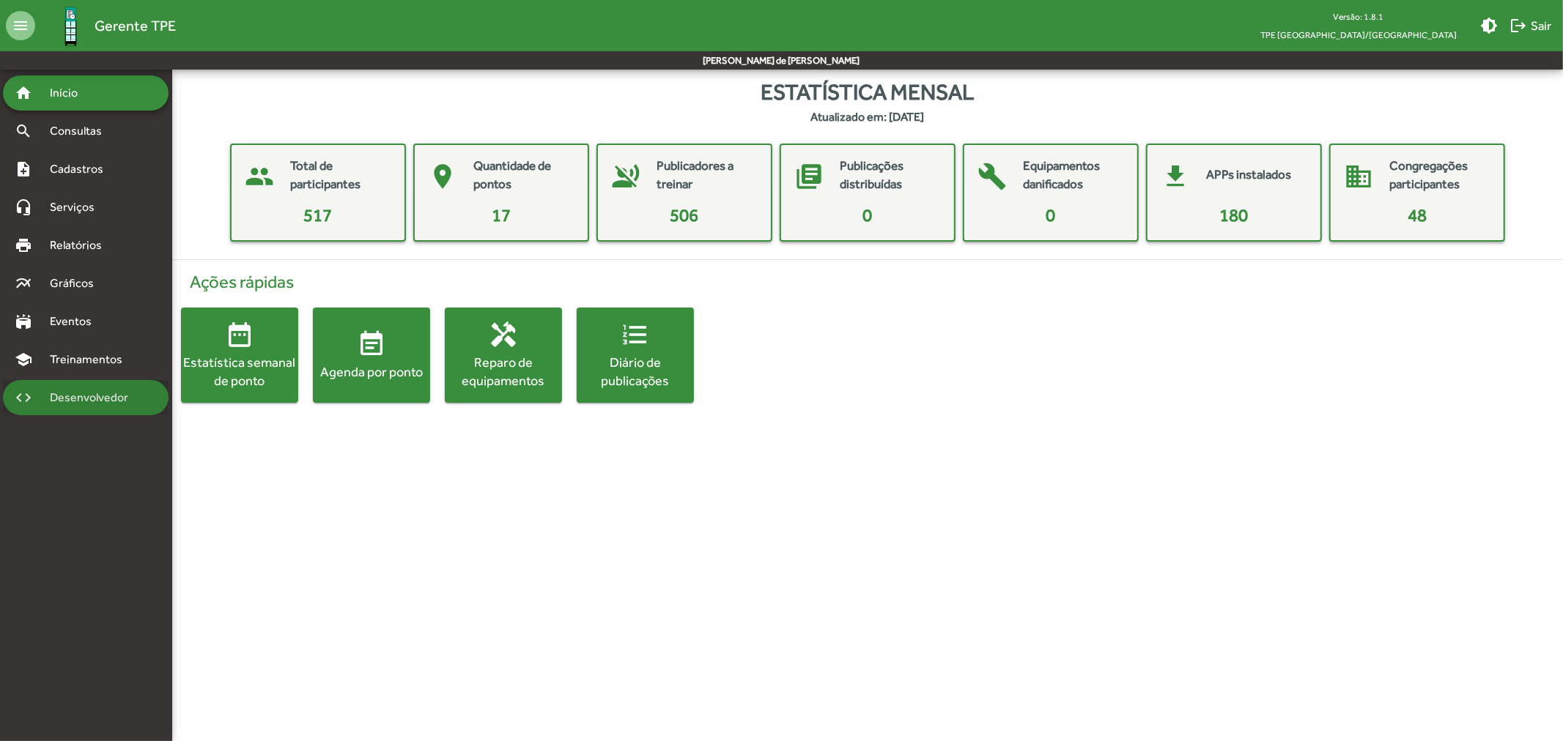
click at [100, 404] on span "Desenvolvedor" at bounding box center [93, 398] width 104 height 18
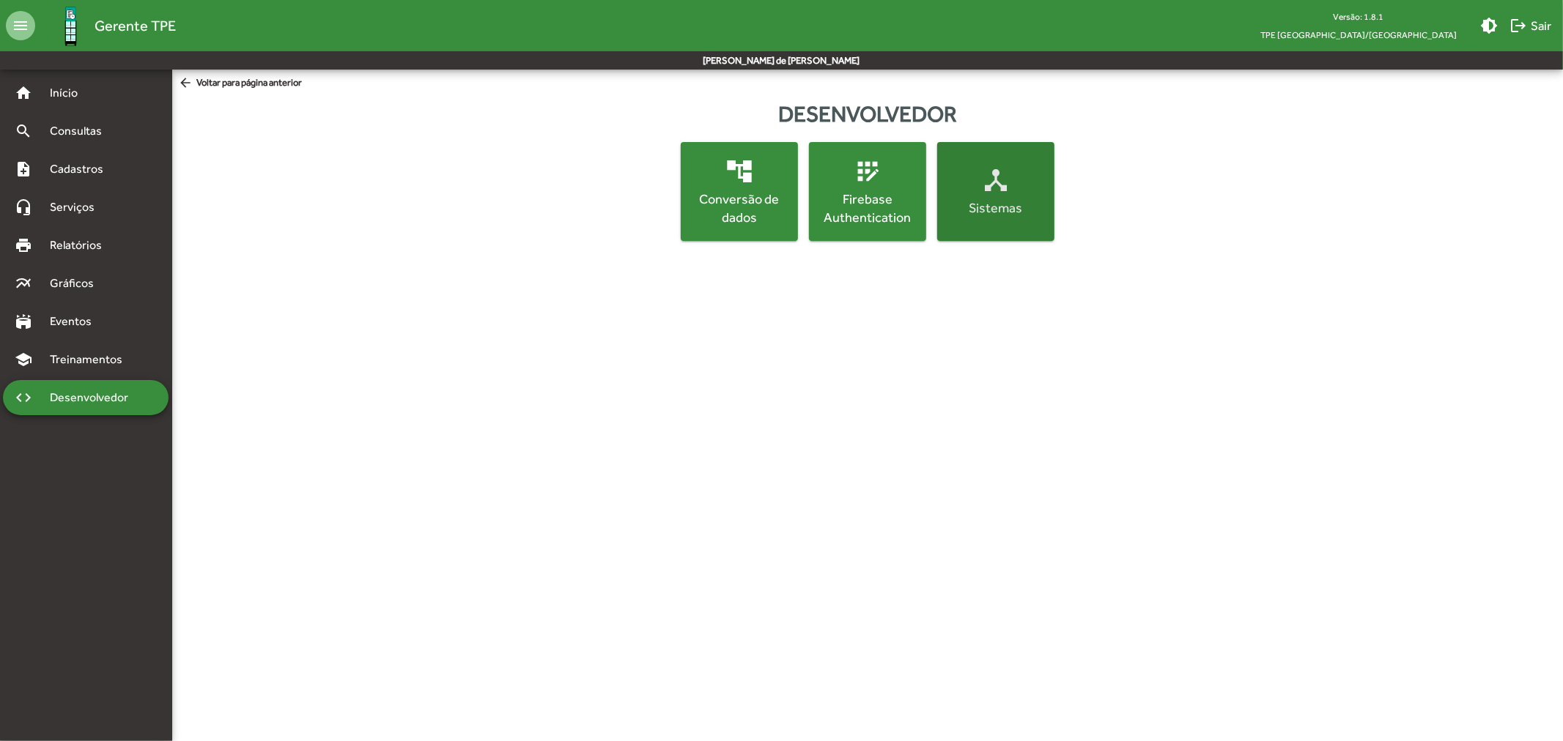
click at [1009, 207] on div "Sistemas" at bounding box center [995, 208] width 111 height 18
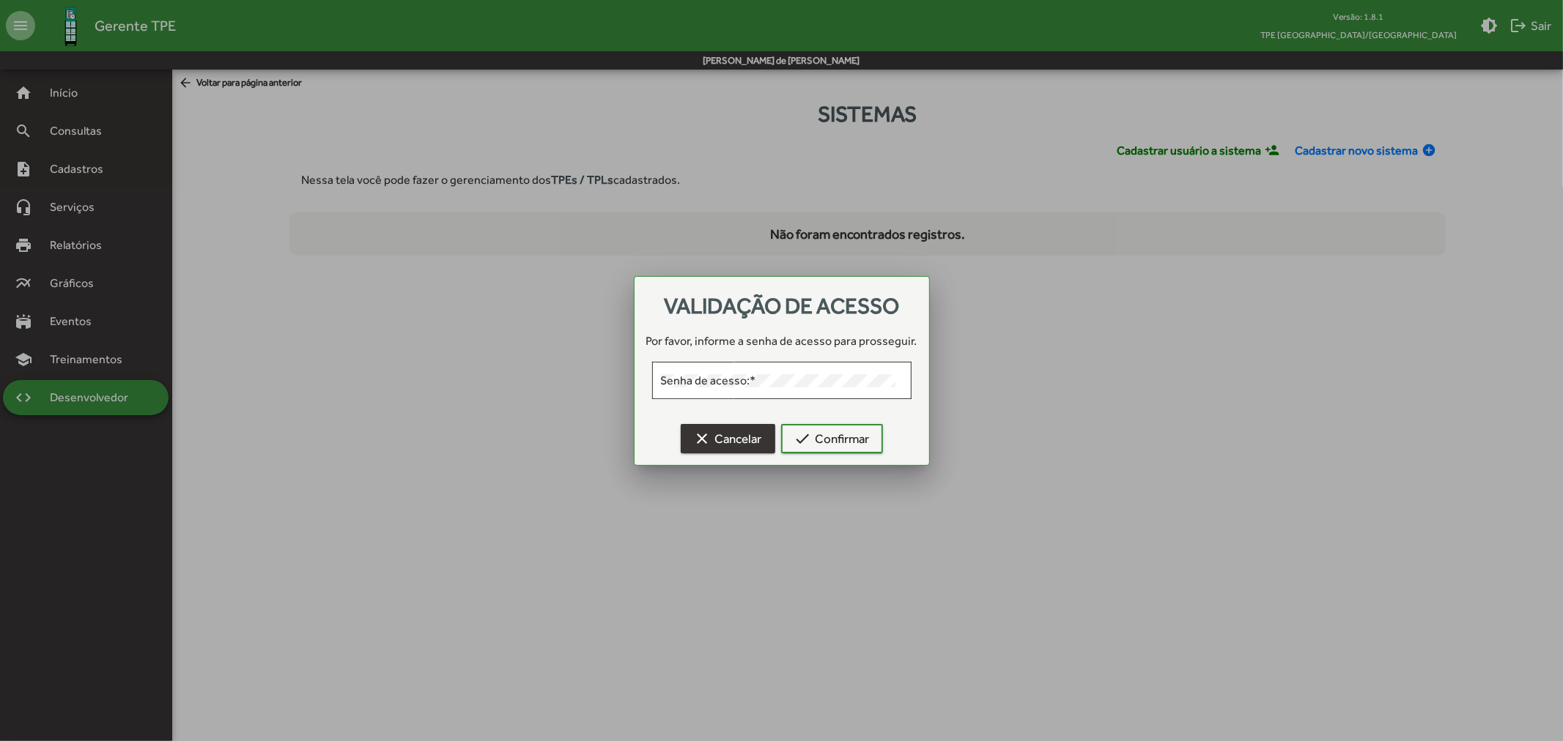
drag, startPoint x: 703, startPoint y: 437, endPoint x: 815, endPoint y: 293, distance: 182.3
click at [703, 437] on mat-icon "clear" at bounding box center [703, 439] width 18 height 18
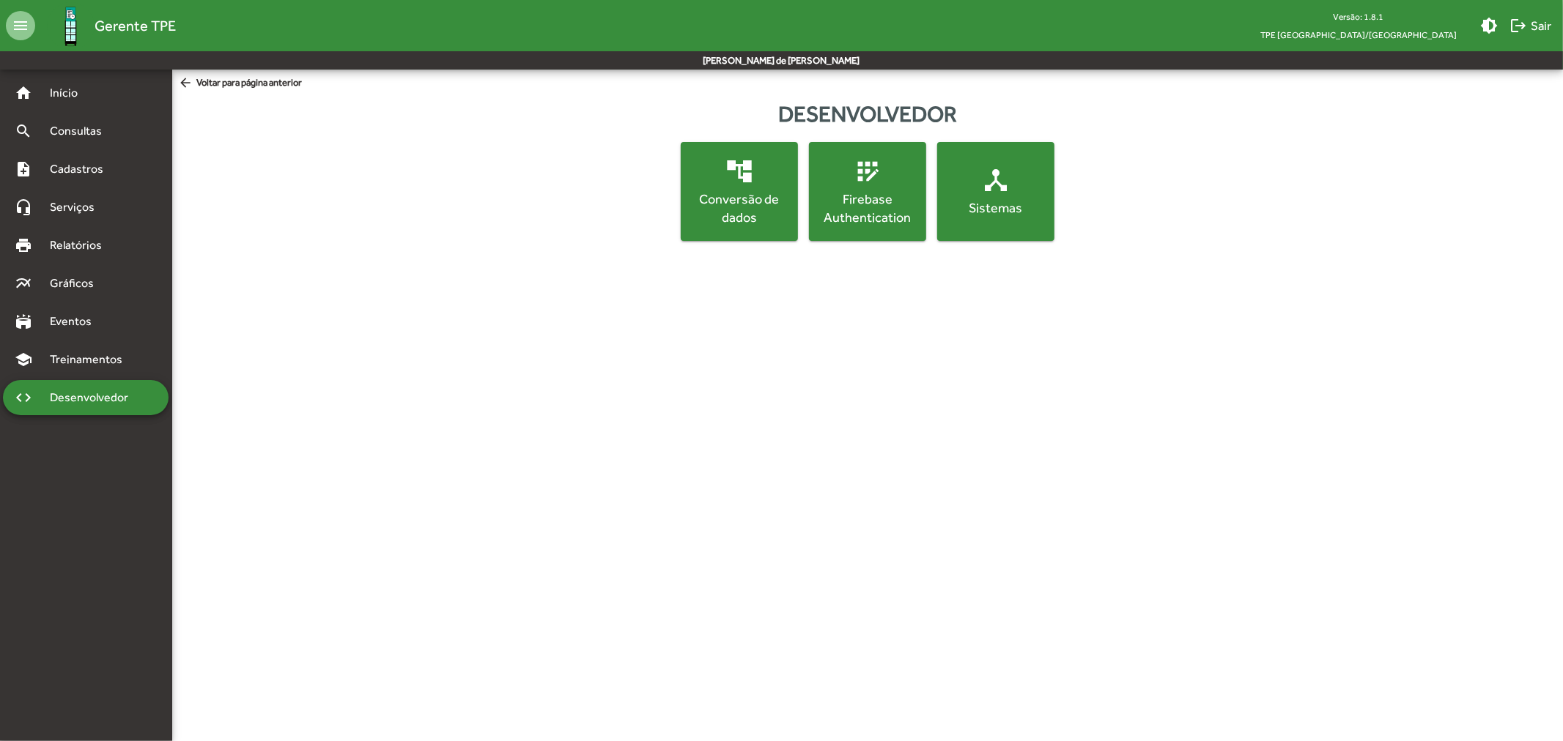
click at [873, 185] on mat-icon "app_registration" at bounding box center [867, 171] width 29 height 29
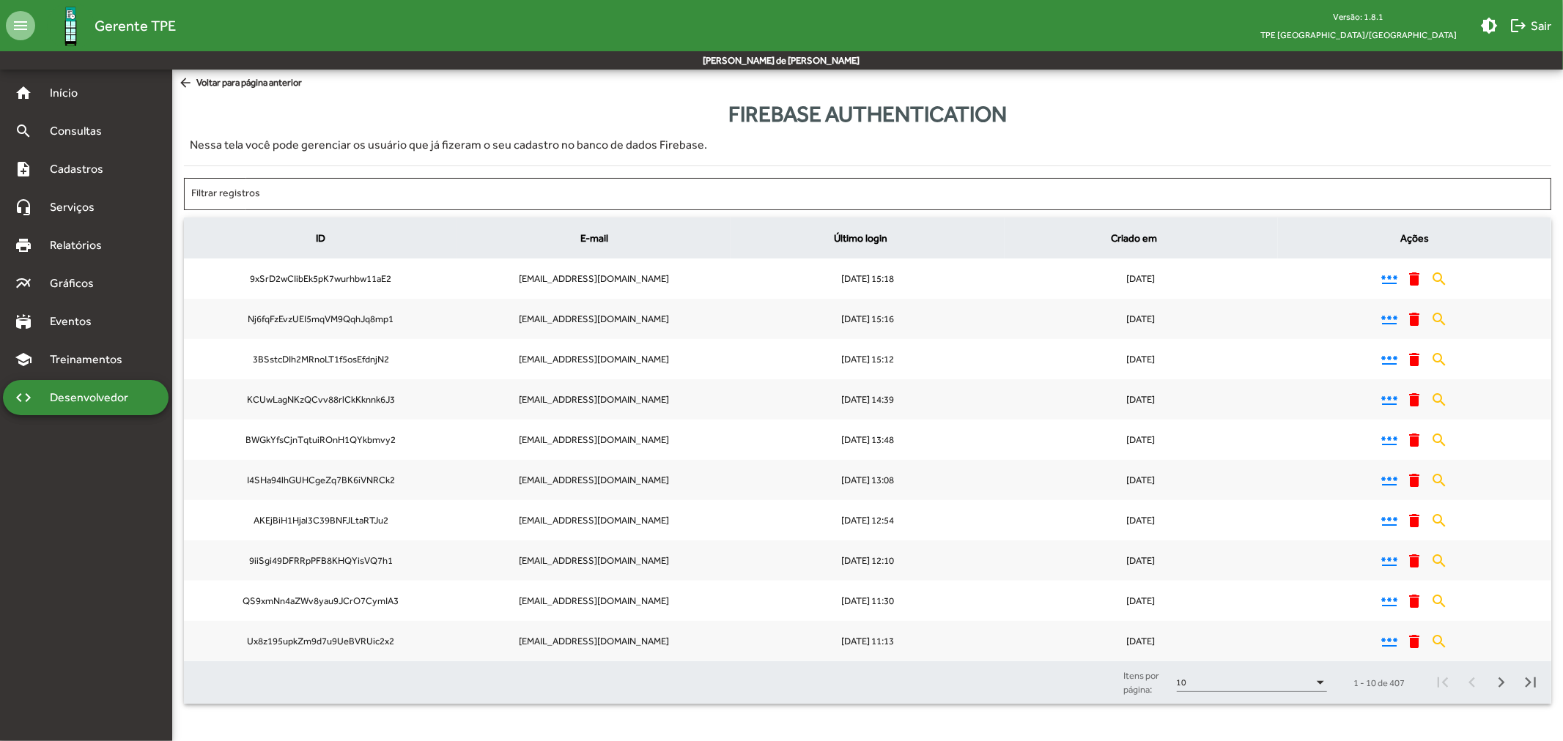
click at [46, 384] on div "code Desenvolvedor" at bounding box center [86, 397] width 166 height 35
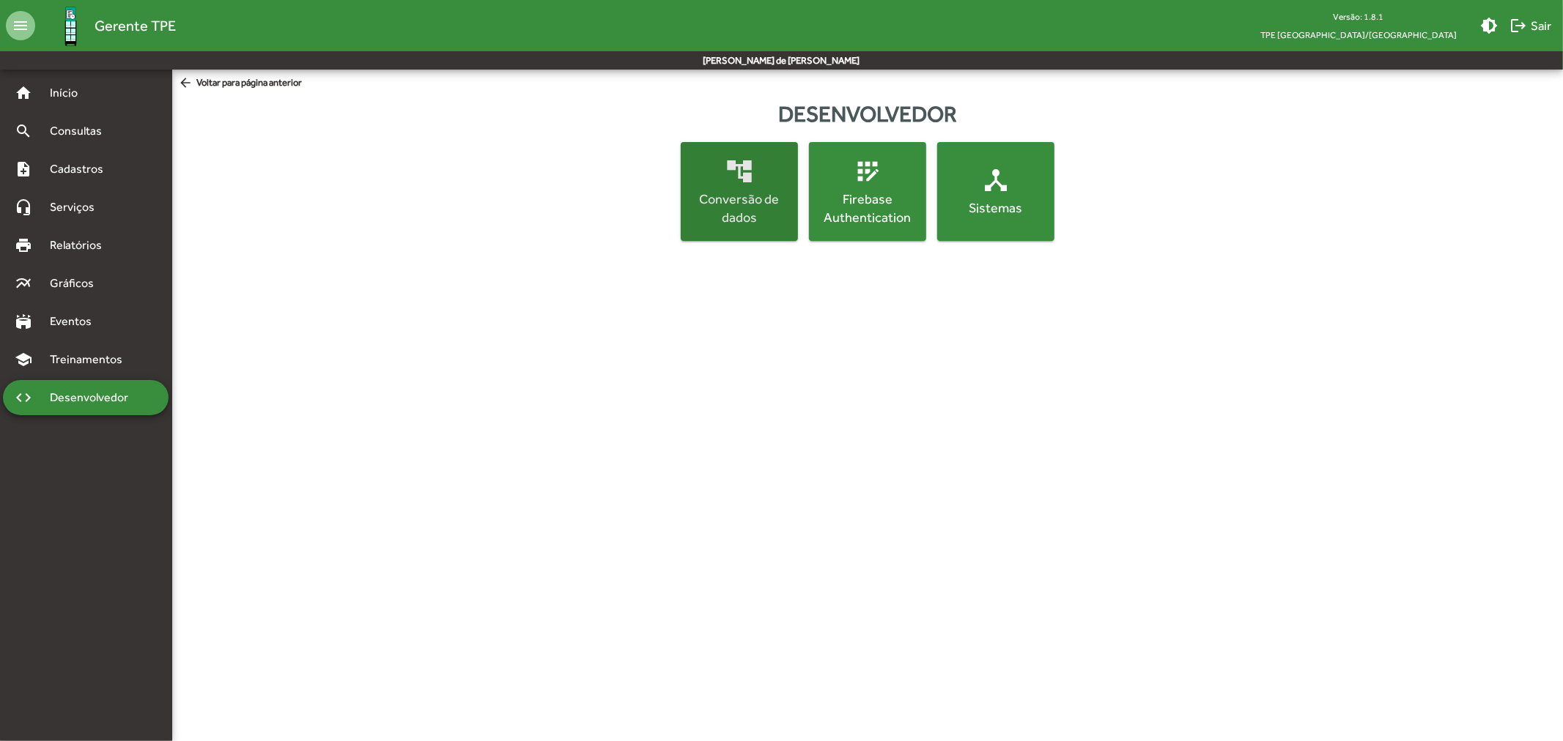
click at [737, 215] on div "Conversão de dados" at bounding box center [739, 208] width 111 height 37
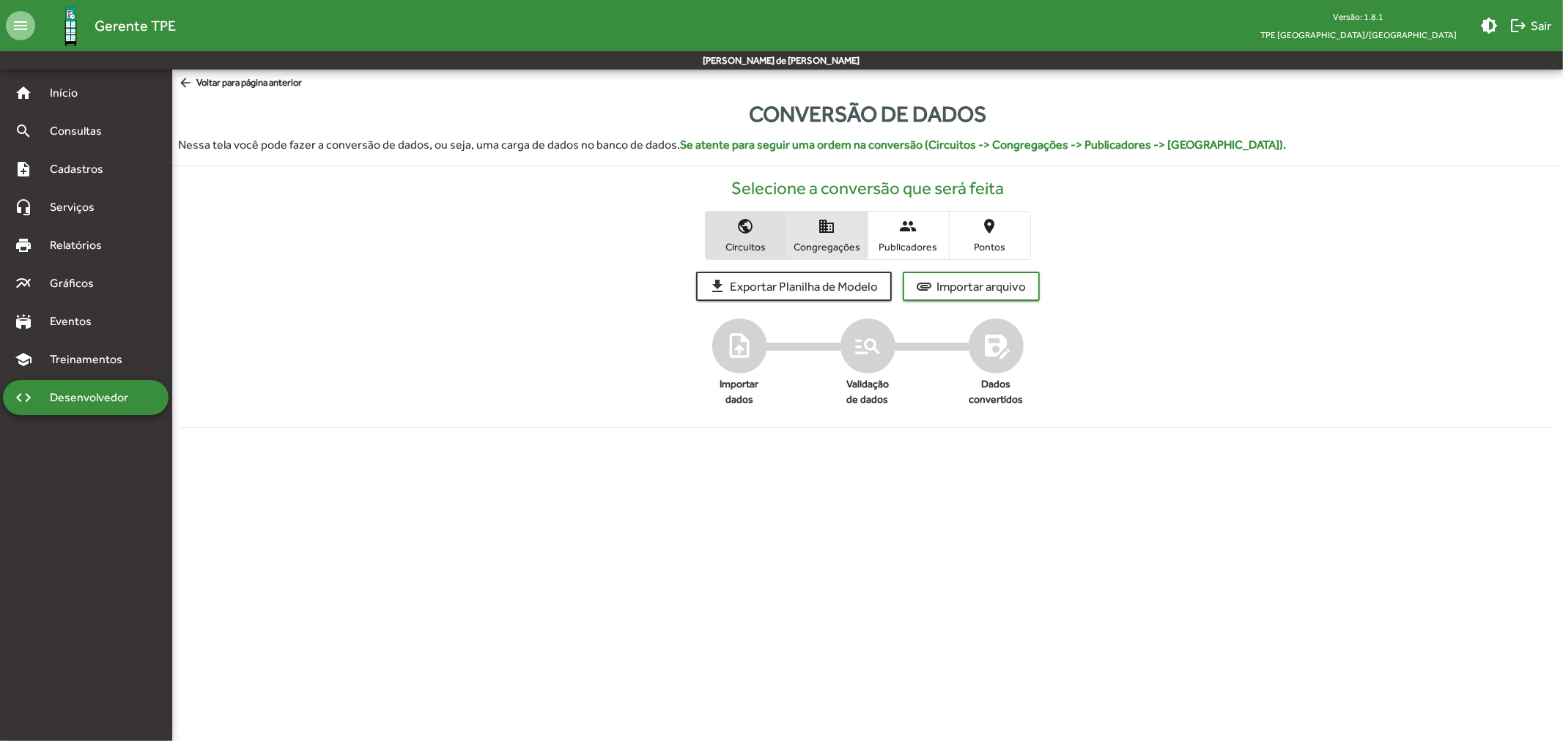
click at [840, 248] on span "Congregações" at bounding box center [827, 246] width 73 height 13
click at [898, 244] on span "Publicadores" at bounding box center [908, 246] width 73 height 13
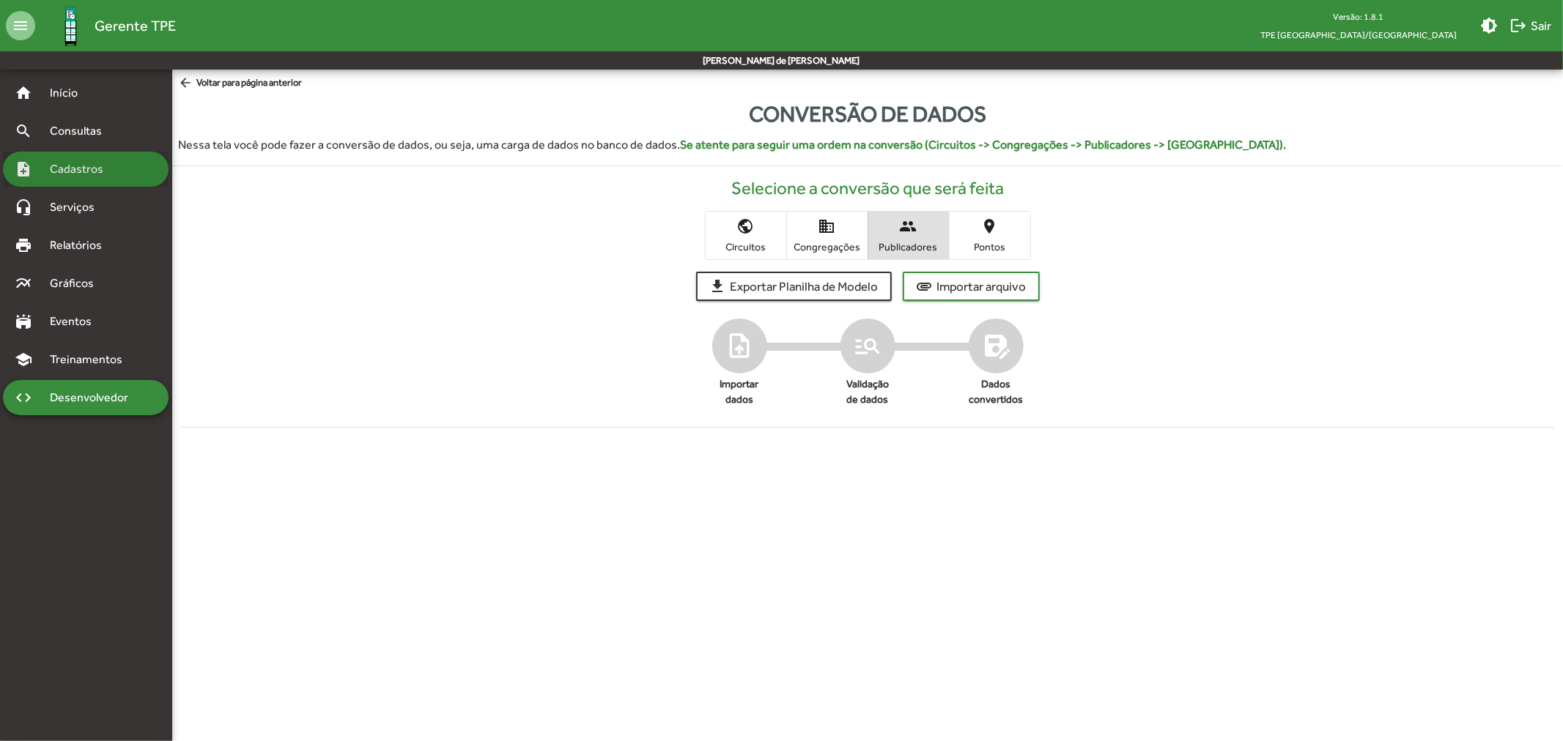
click at [90, 180] on div "note_add Cadastros" at bounding box center [86, 169] width 166 height 35
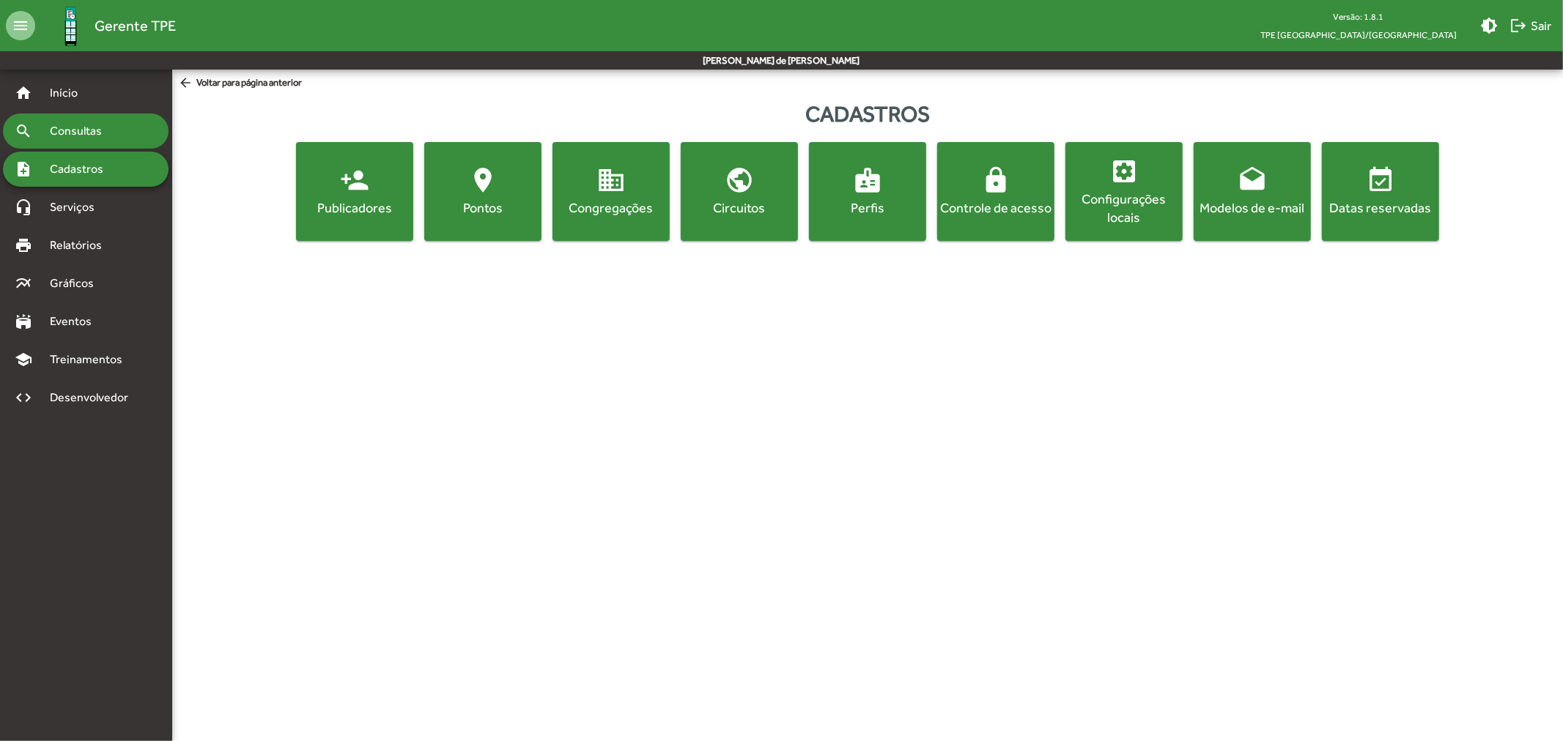
click at [89, 133] on span "Consultas" at bounding box center [81, 131] width 80 height 18
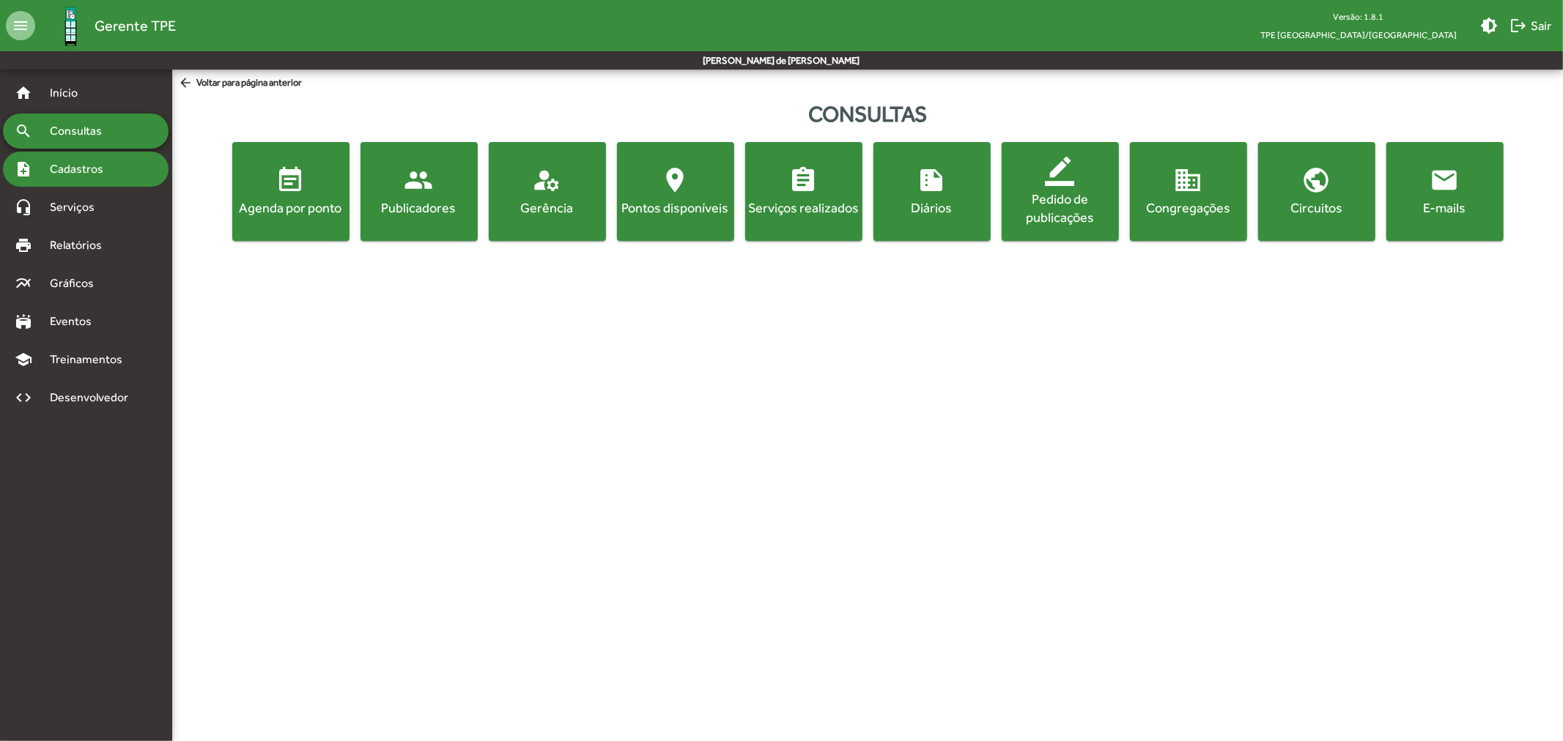
click at [99, 171] on span "Cadastros" at bounding box center [81, 169] width 81 height 18
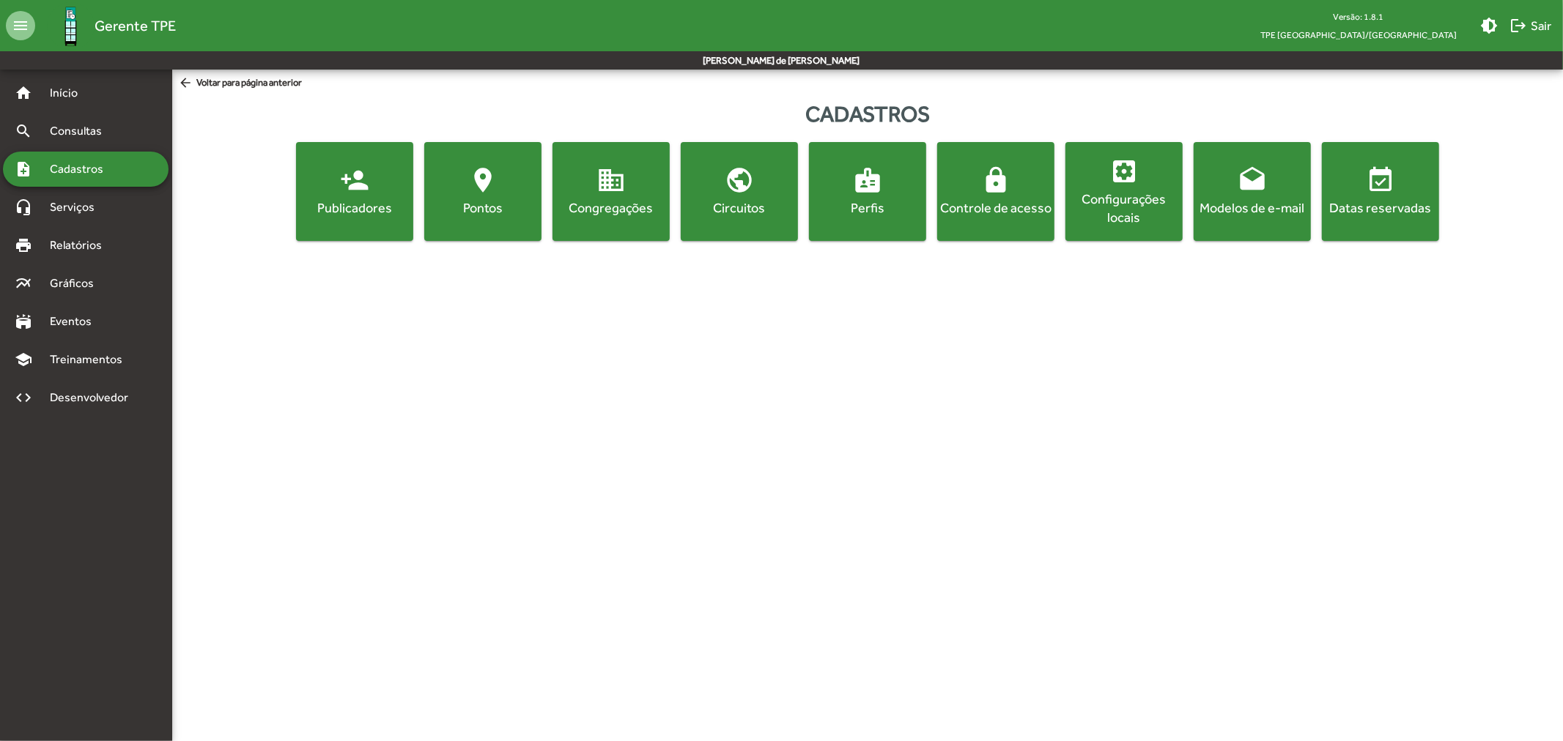
click at [362, 178] on mat-icon "person_add" at bounding box center [354, 180] width 29 height 29
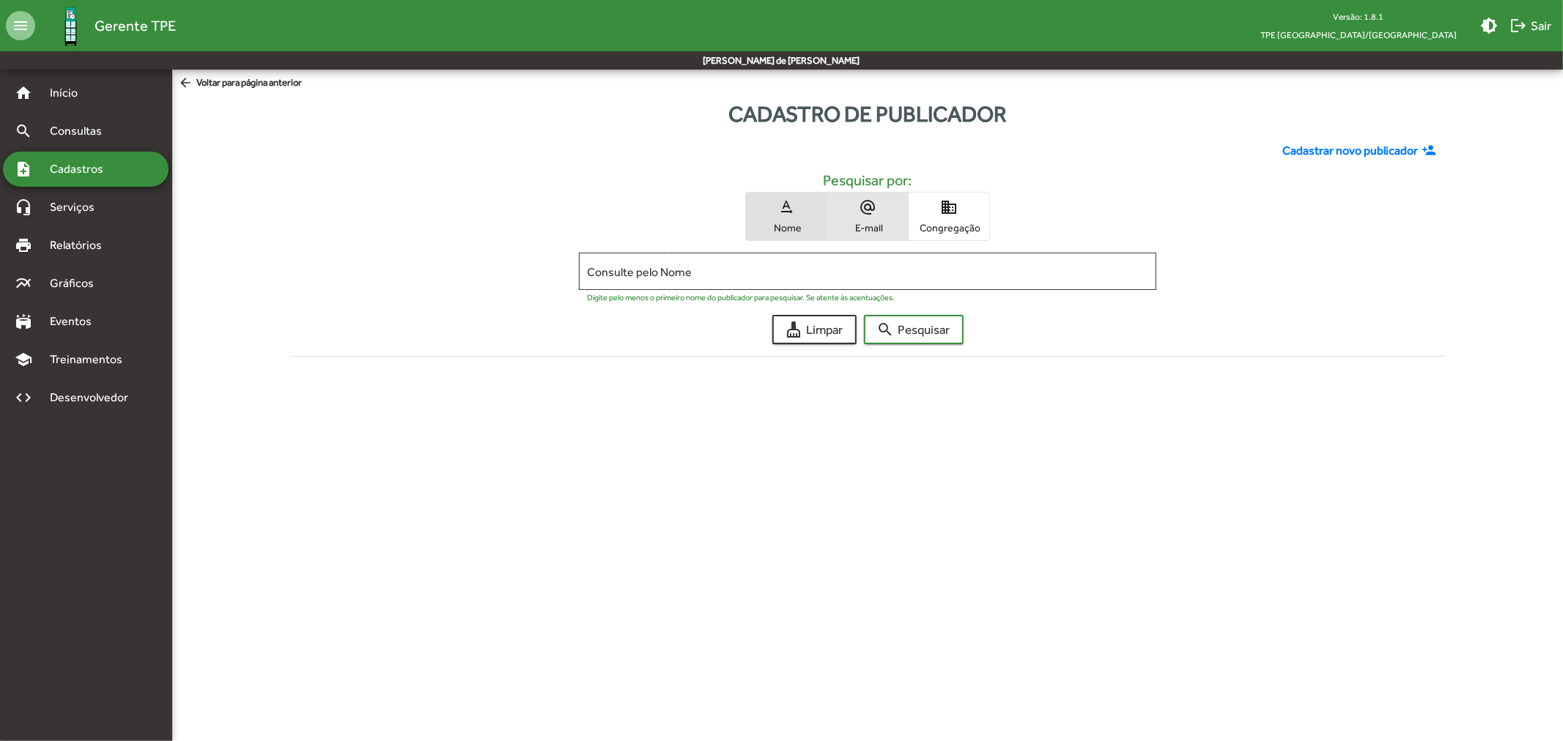
click at [903, 218] on span "alternate_email E-mail" at bounding box center [867, 217] width 81 height 48
click at [917, 217] on span "domain Congregação" at bounding box center [949, 217] width 81 height 48
click at [933, 269] on input "Consulte pelo Congregação" at bounding box center [868, 271] width 561 height 13
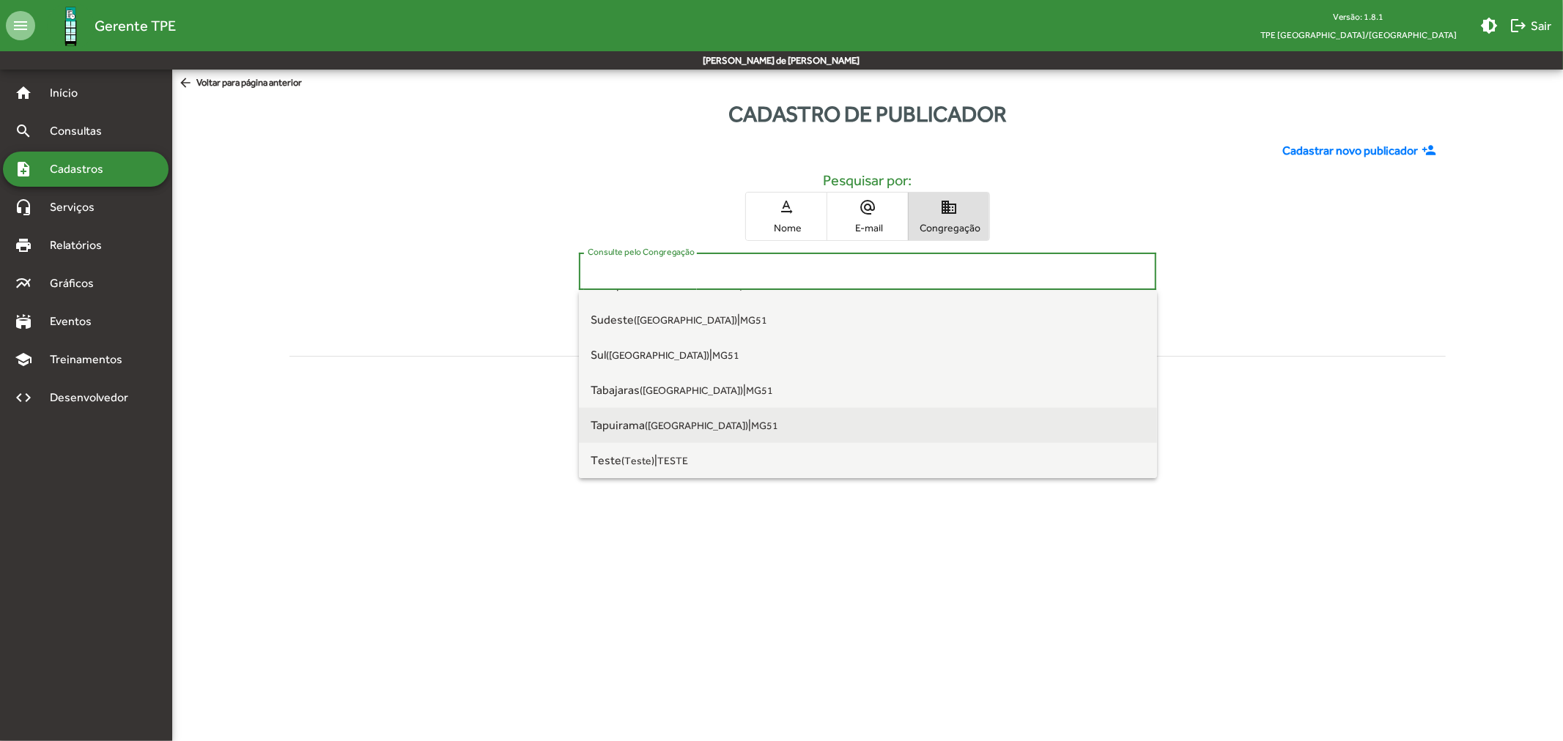
scroll to position [1500, 0]
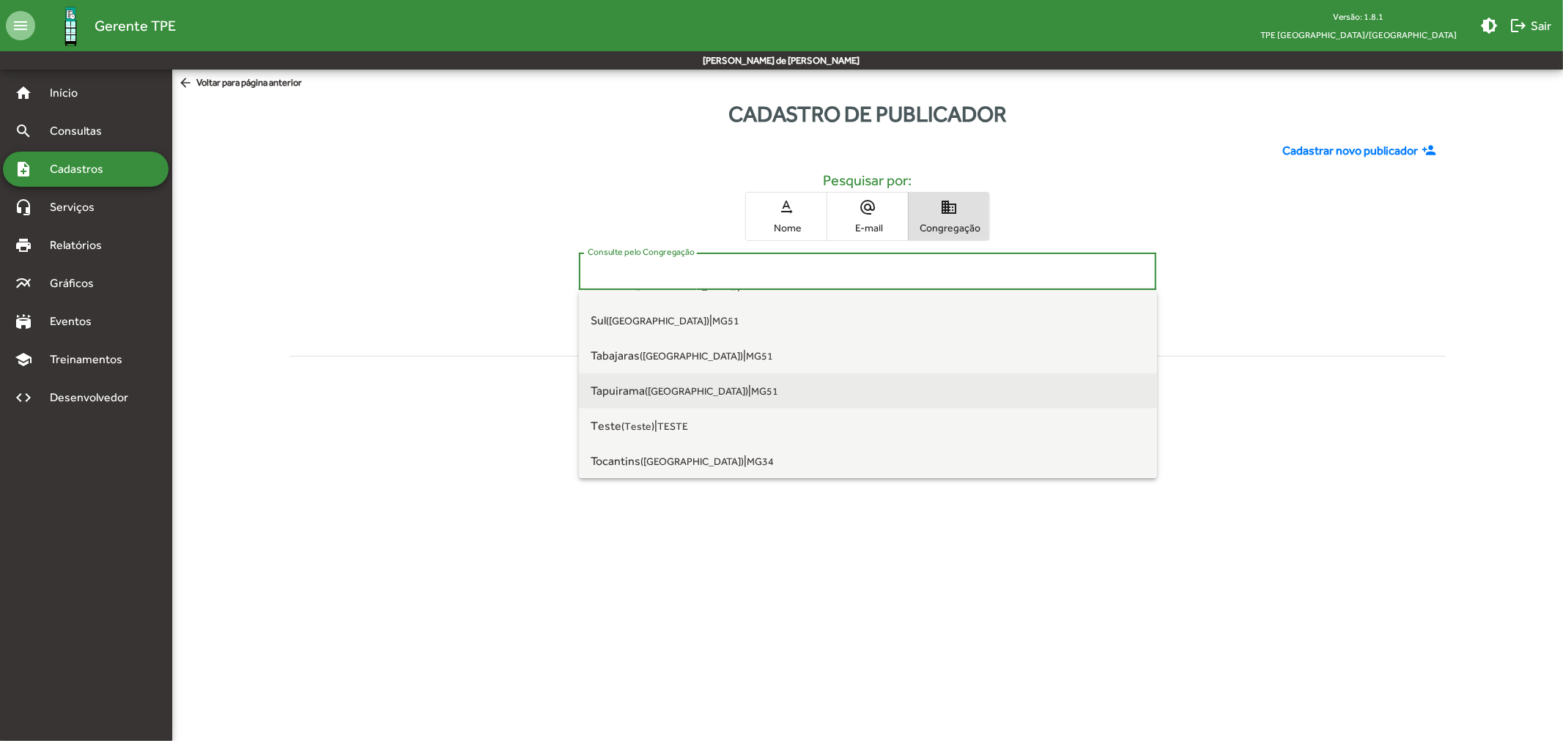
click at [663, 394] on small "([GEOGRAPHIC_DATA])" at bounding box center [696, 391] width 103 height 12
type input "**********"
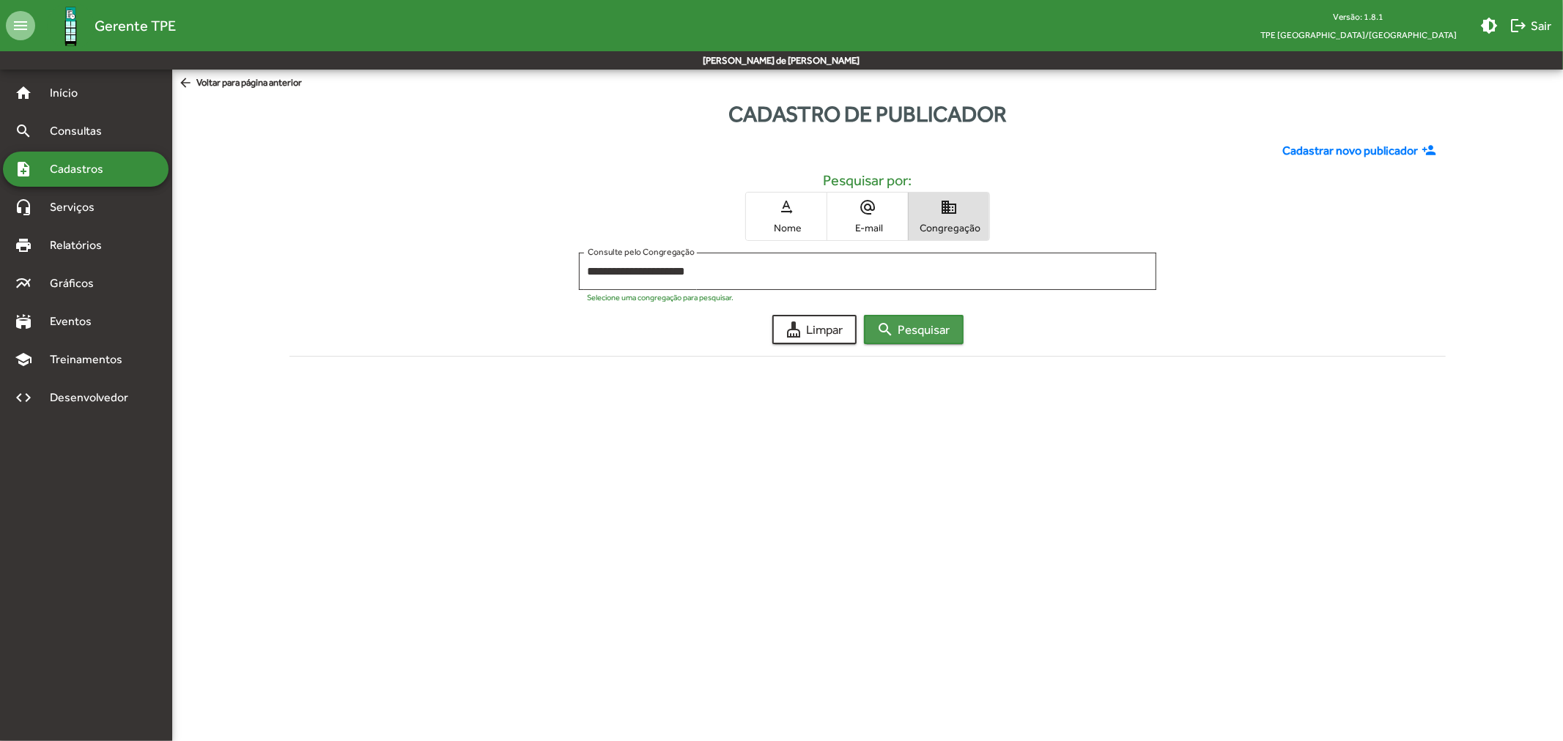
click at [911, 334] on span "search Pesquisar" at bounding box center [913, 330] width 73 height 26
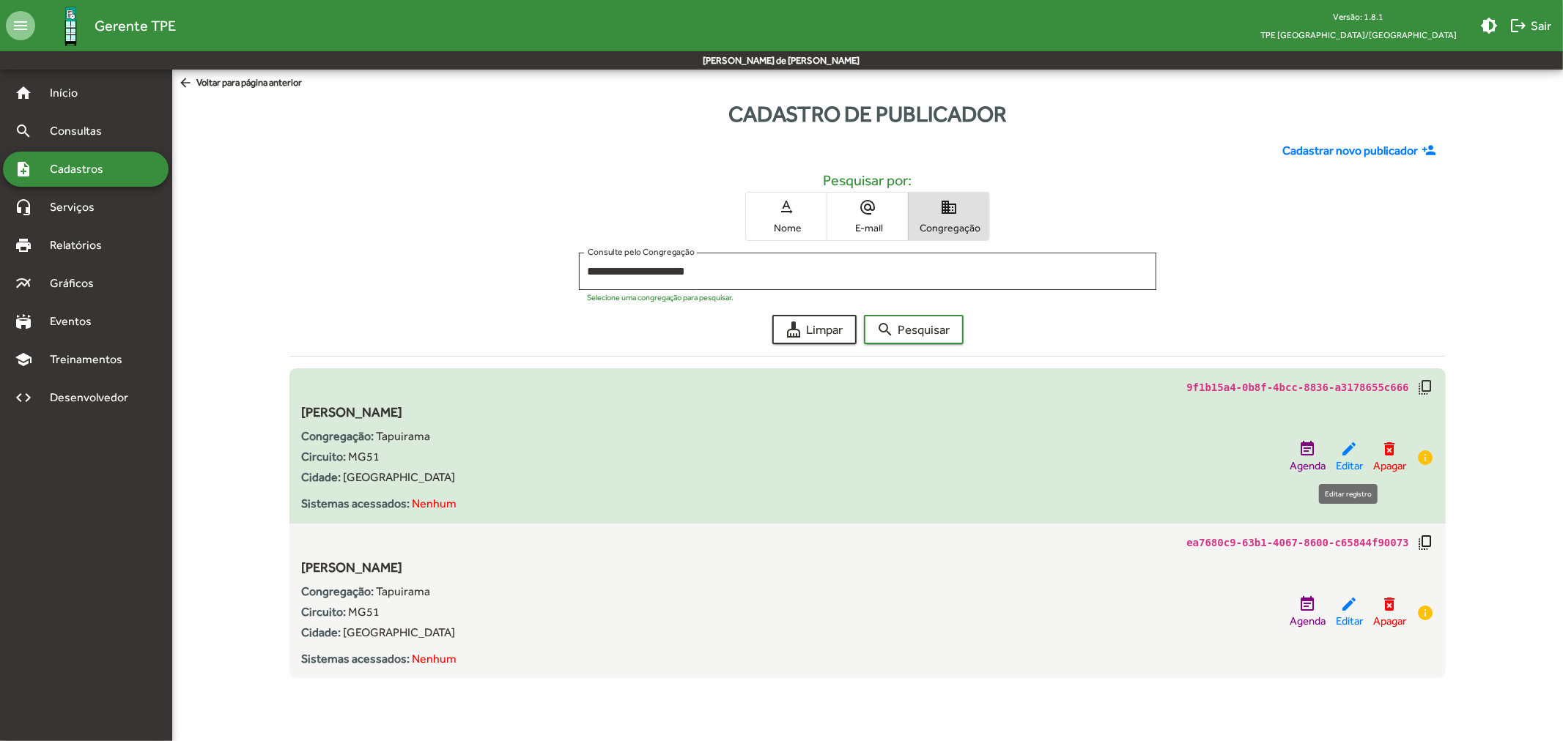
click at [1357, 448] on div "edit Editar" at bounding box center [1349, 457] width 27 height 34
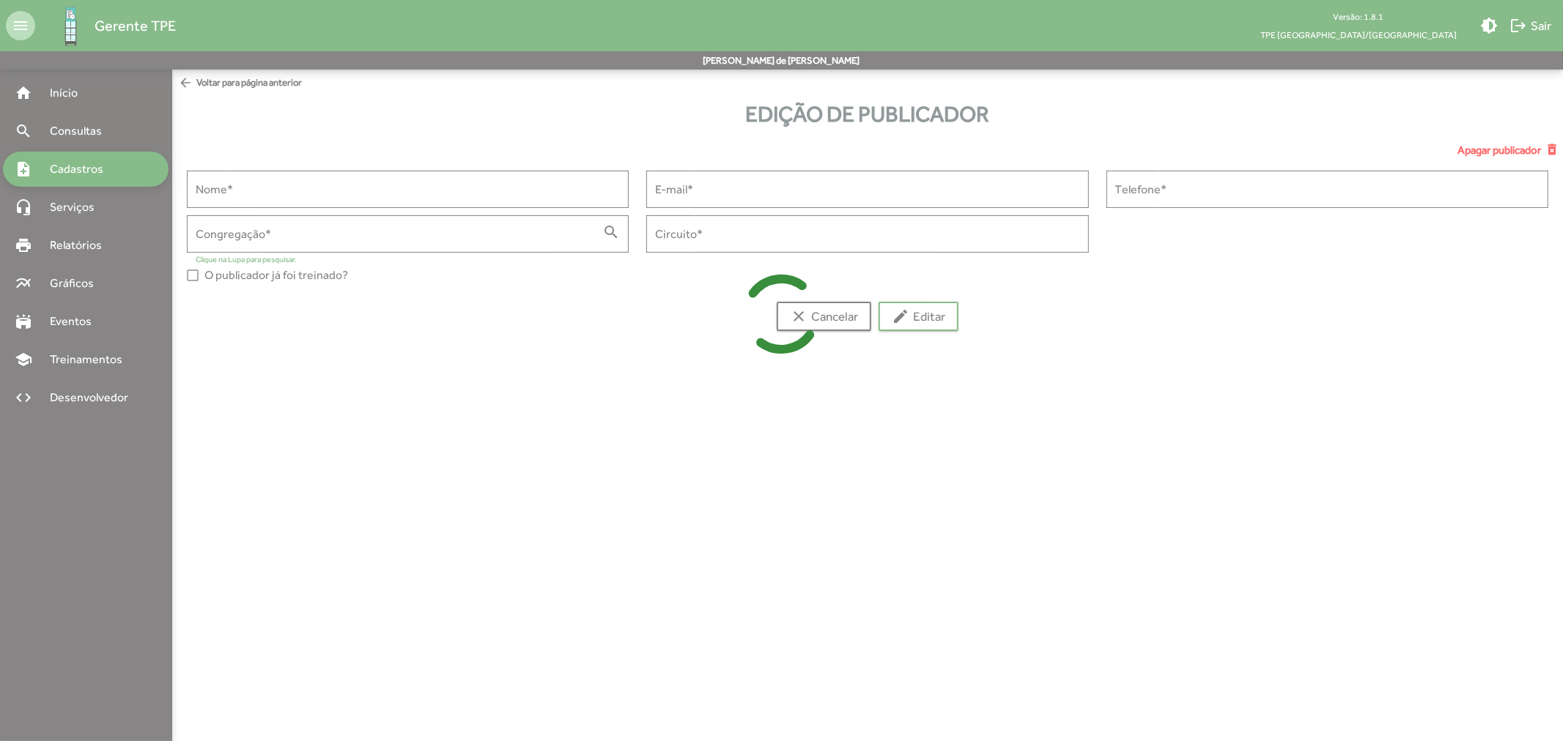
type input "**********"
type input "****"
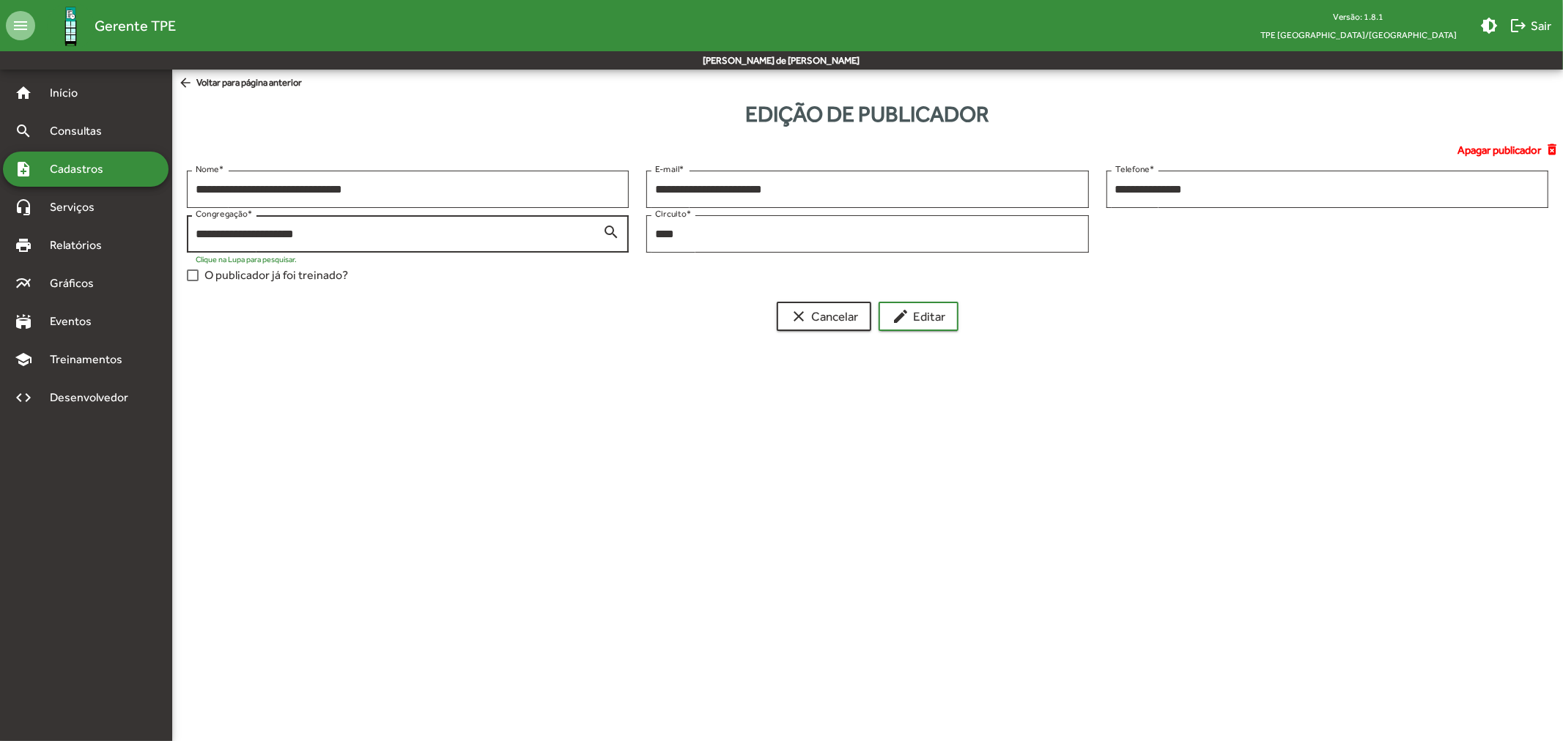
click at [610, 233] on mat-icon "search" at bounding box center [611, 232] width 18 height 18
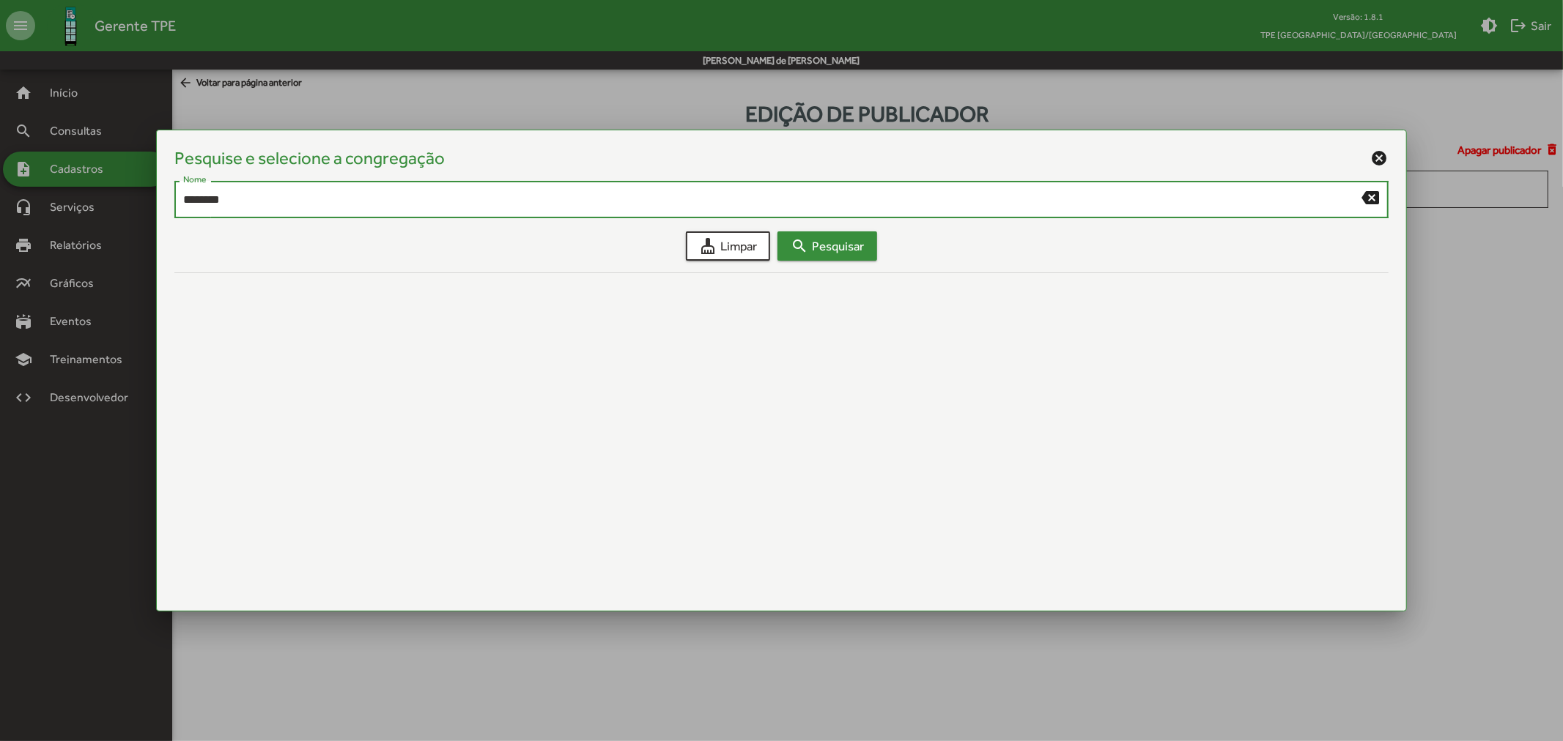
click at [865, 246] on button "search Pesquisar" at bounding box center [827, 246] width 100 height 29
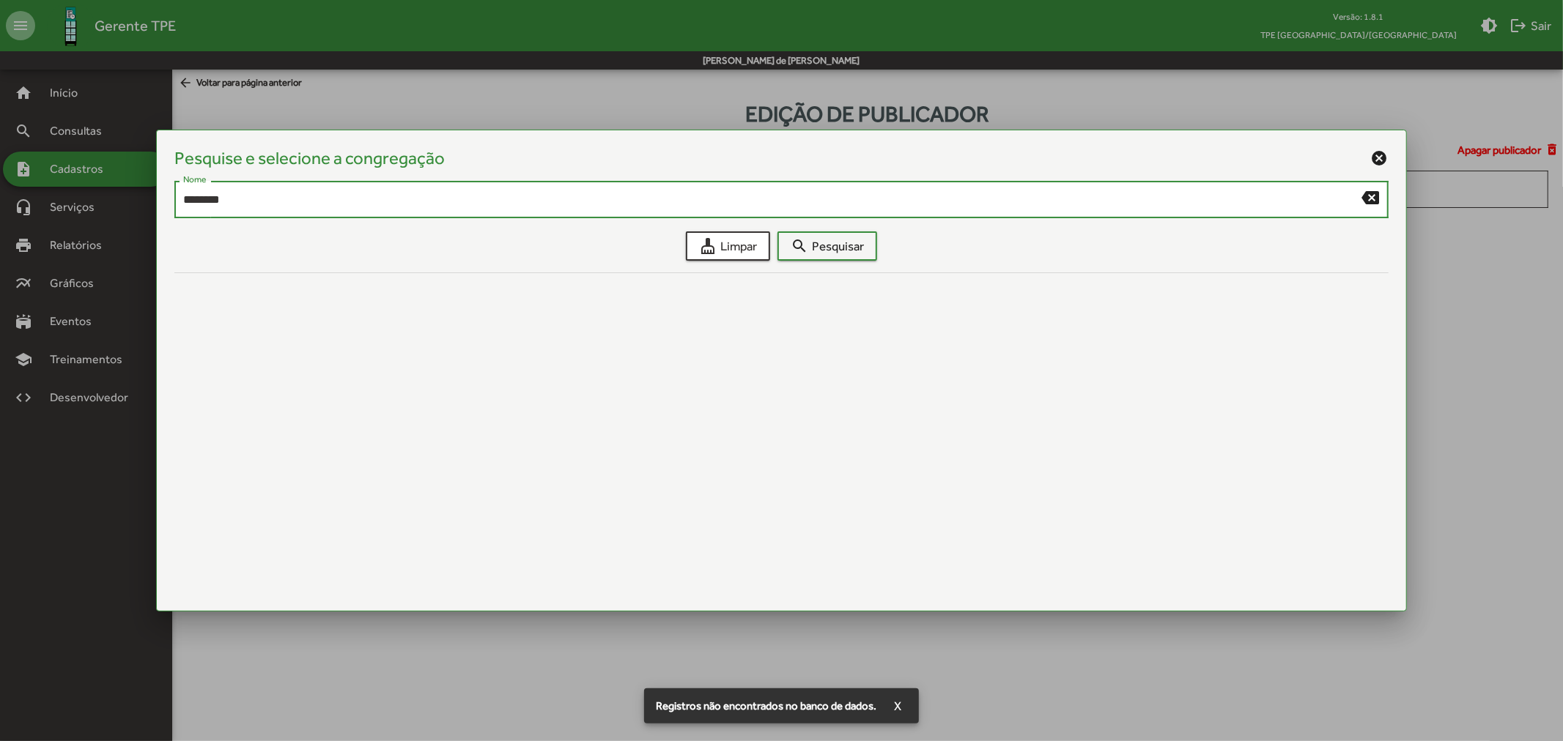
drag, startPoint x: 89, startPoint y: 191, endPoint x: 0, endPoint y: 183, distance: 89.7
click at [0, 184] on div "Pesquise e selecione a congregação cancel ******** Nome backspace cleaning_serv…" at bounding box center [781, 370] width 1563 height 741
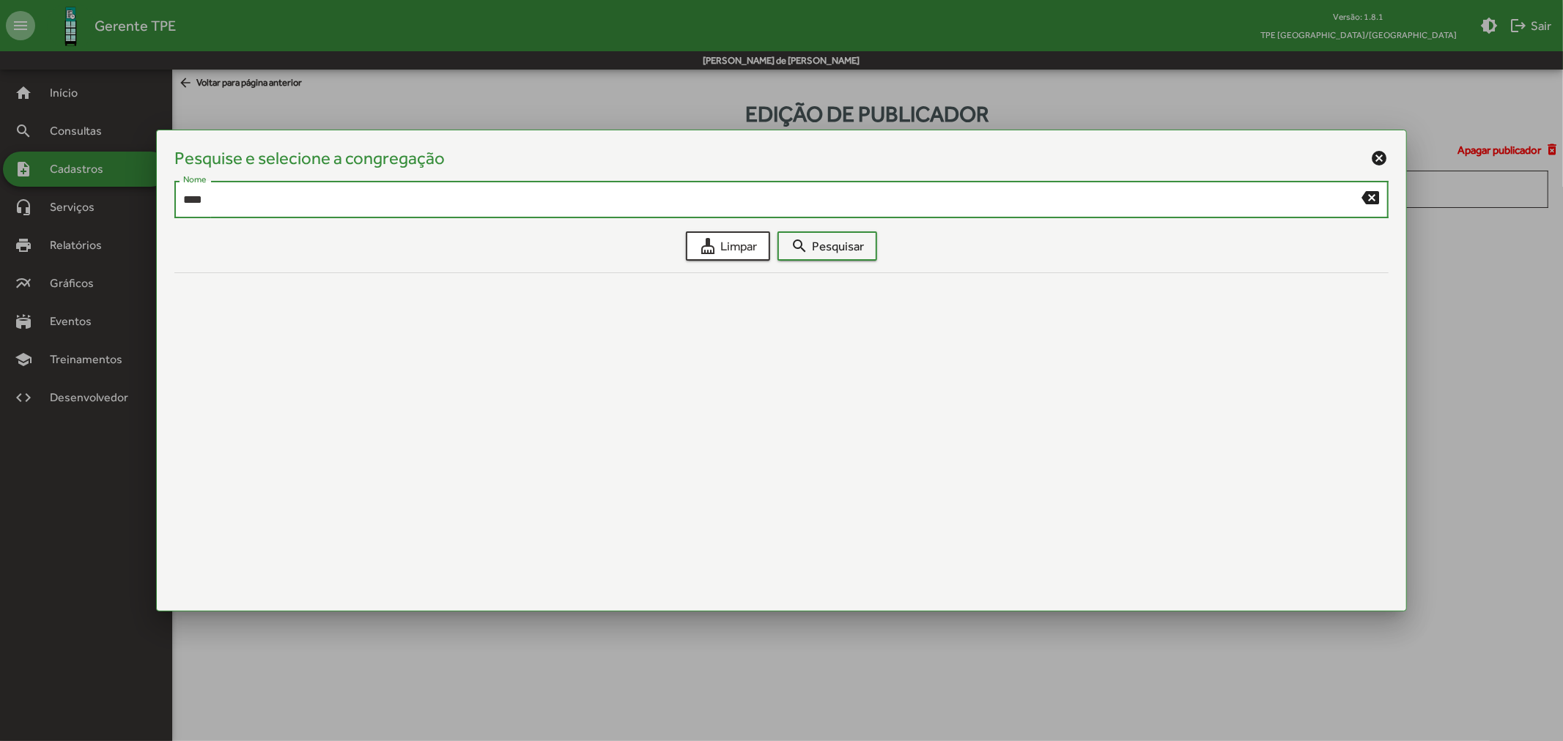
type input "****"
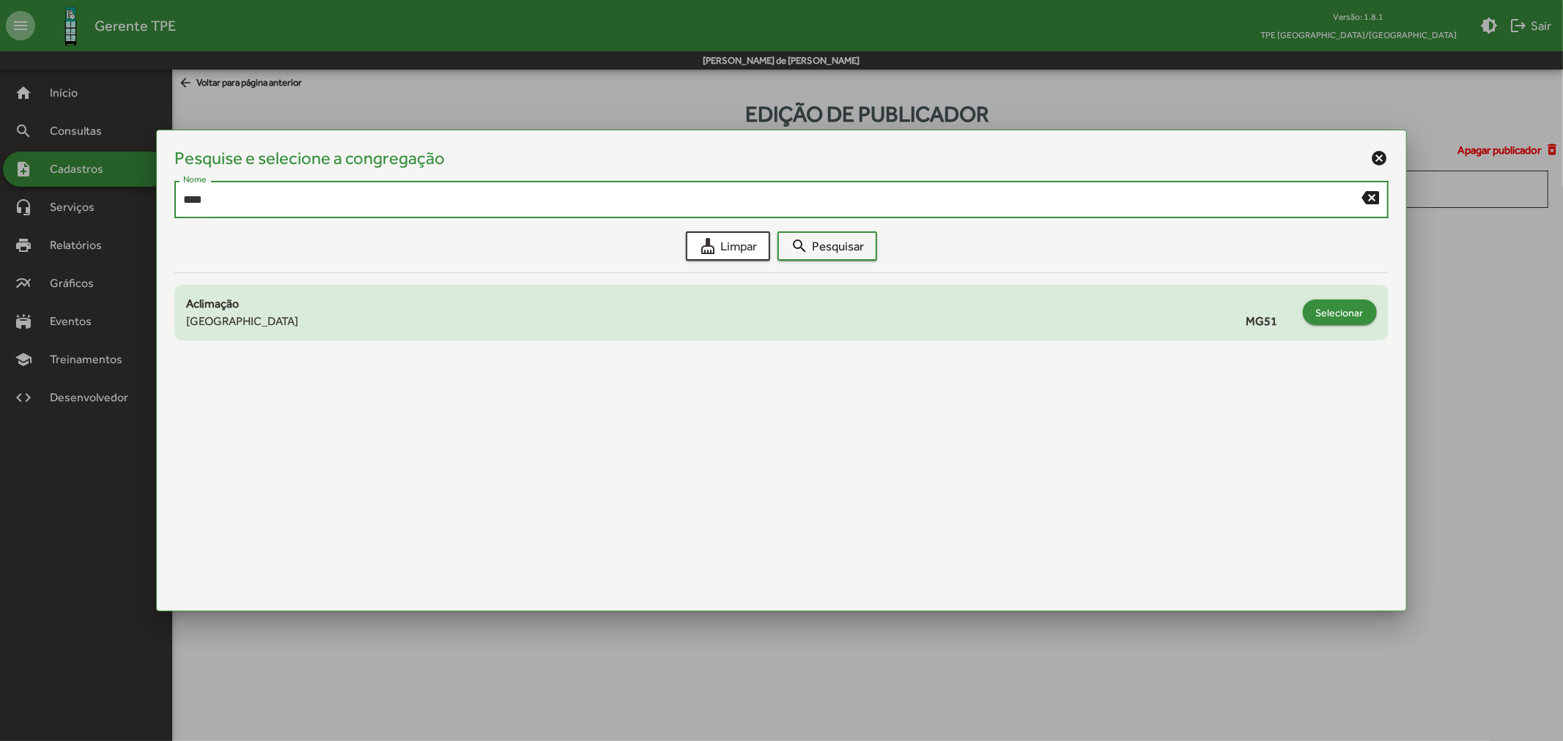
click at [1345, 314] on span "Selecionar" at bounding box center [1340, 313] width 48 height 26
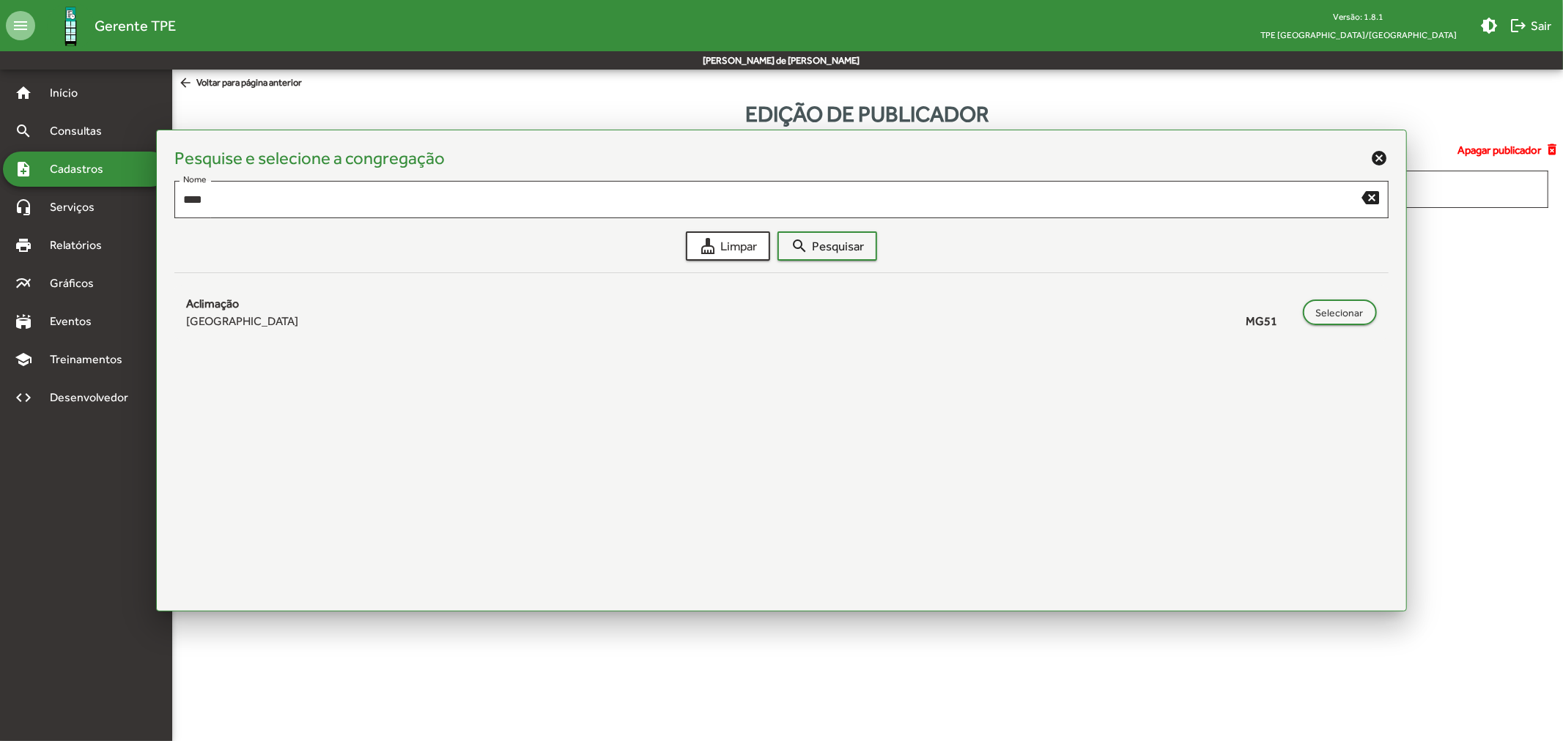
type input "**********"
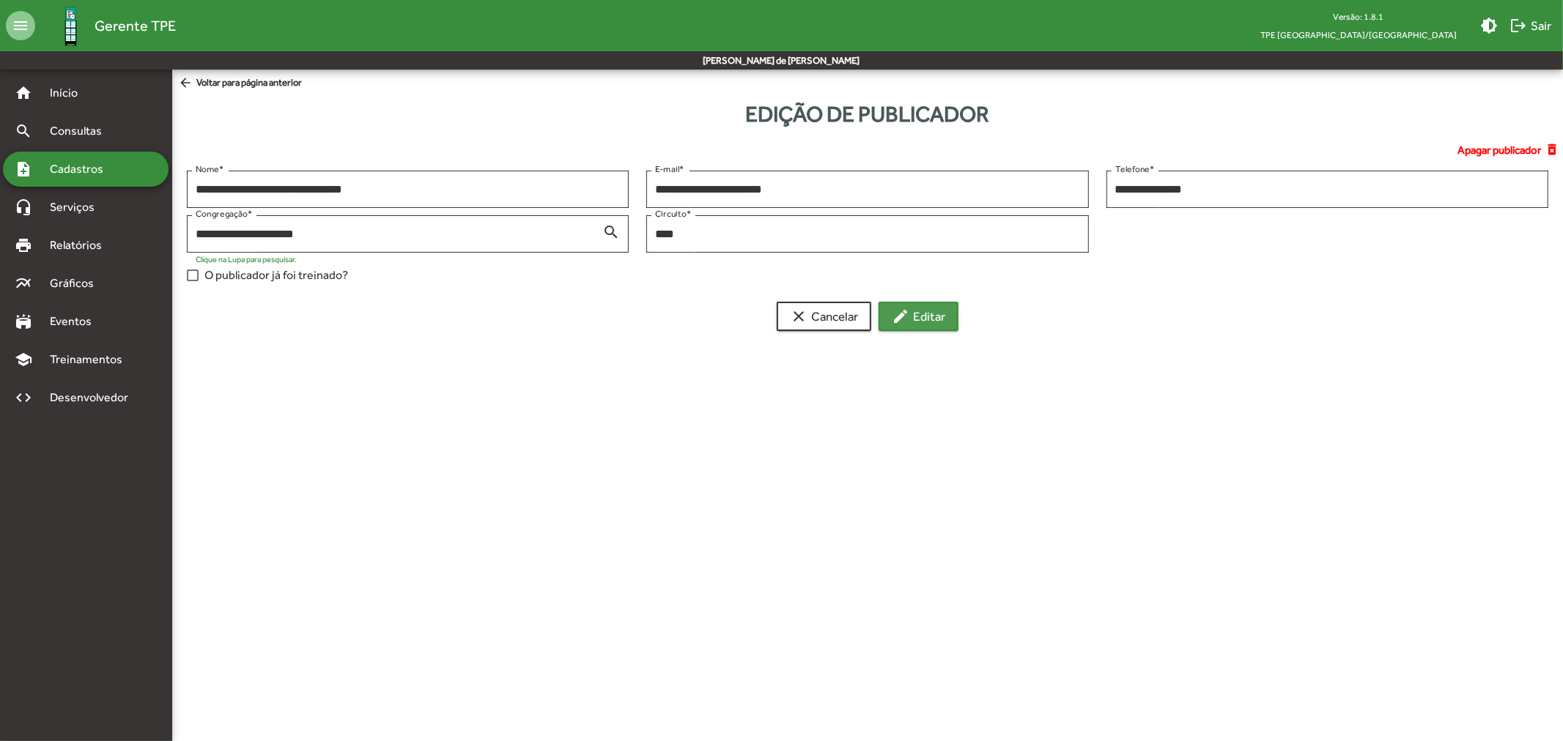
click at [906, 320] on mat-icon "edit" at bounding box center [901, 317] width 18 height 18
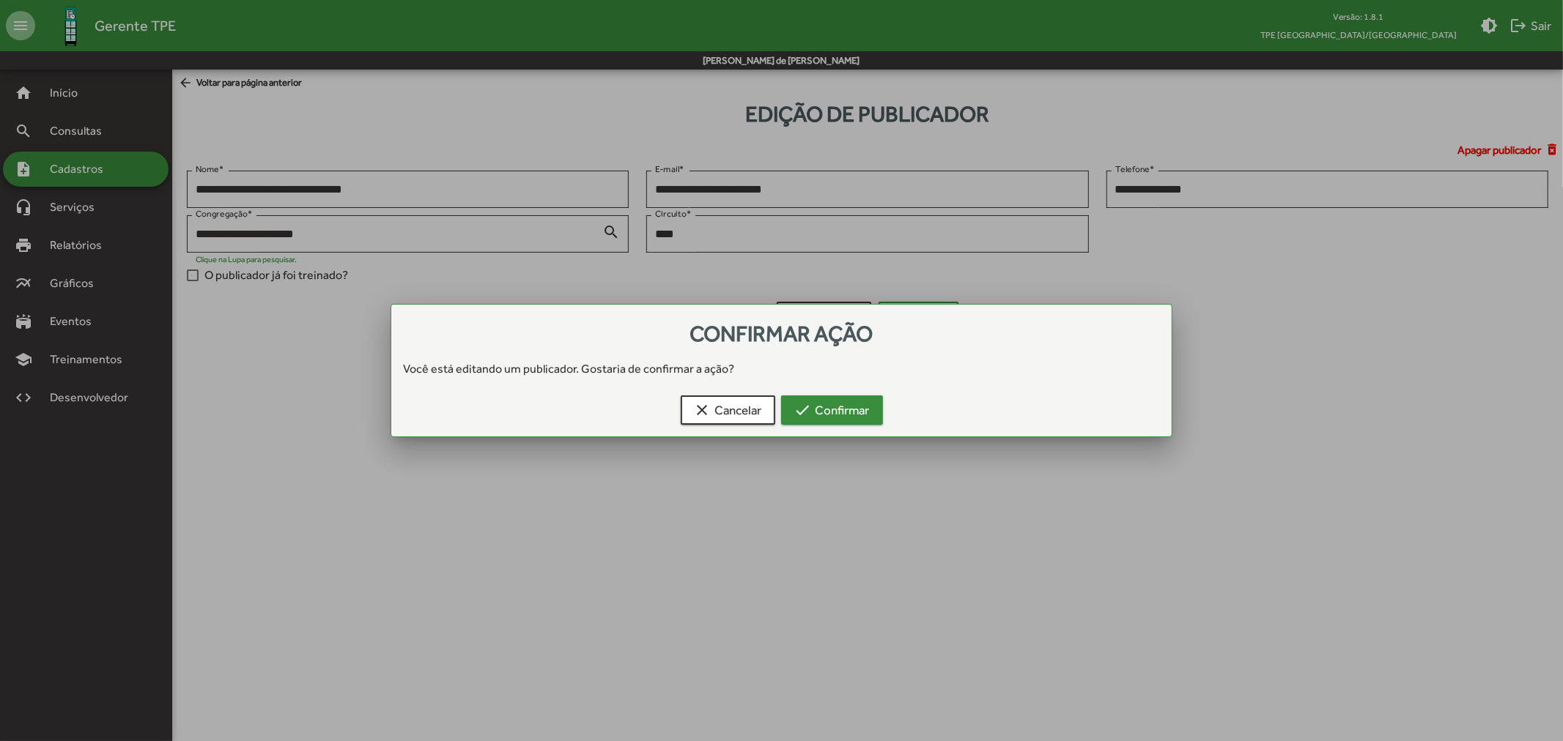
click at [829, 405] on span "check Confirmar" at bounding box center [831, 410] width 75 height 26
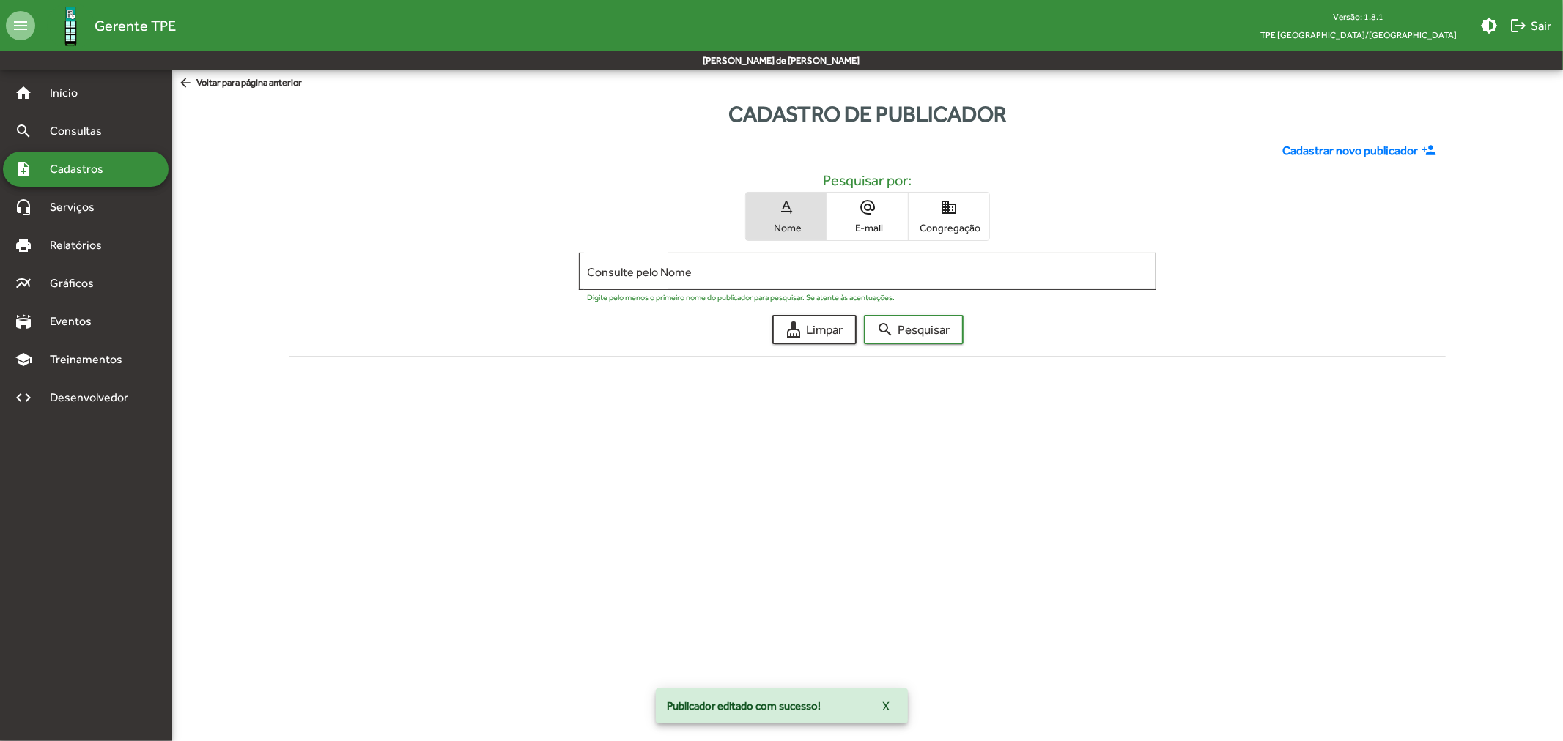
click at [953, 224] on span "Congregação" at bounding box center [948, 227] width 73 height 13
click at [709, 267] on input "Consulte pelo Congregação" at bounding box center [868, 271] width 561 height 13
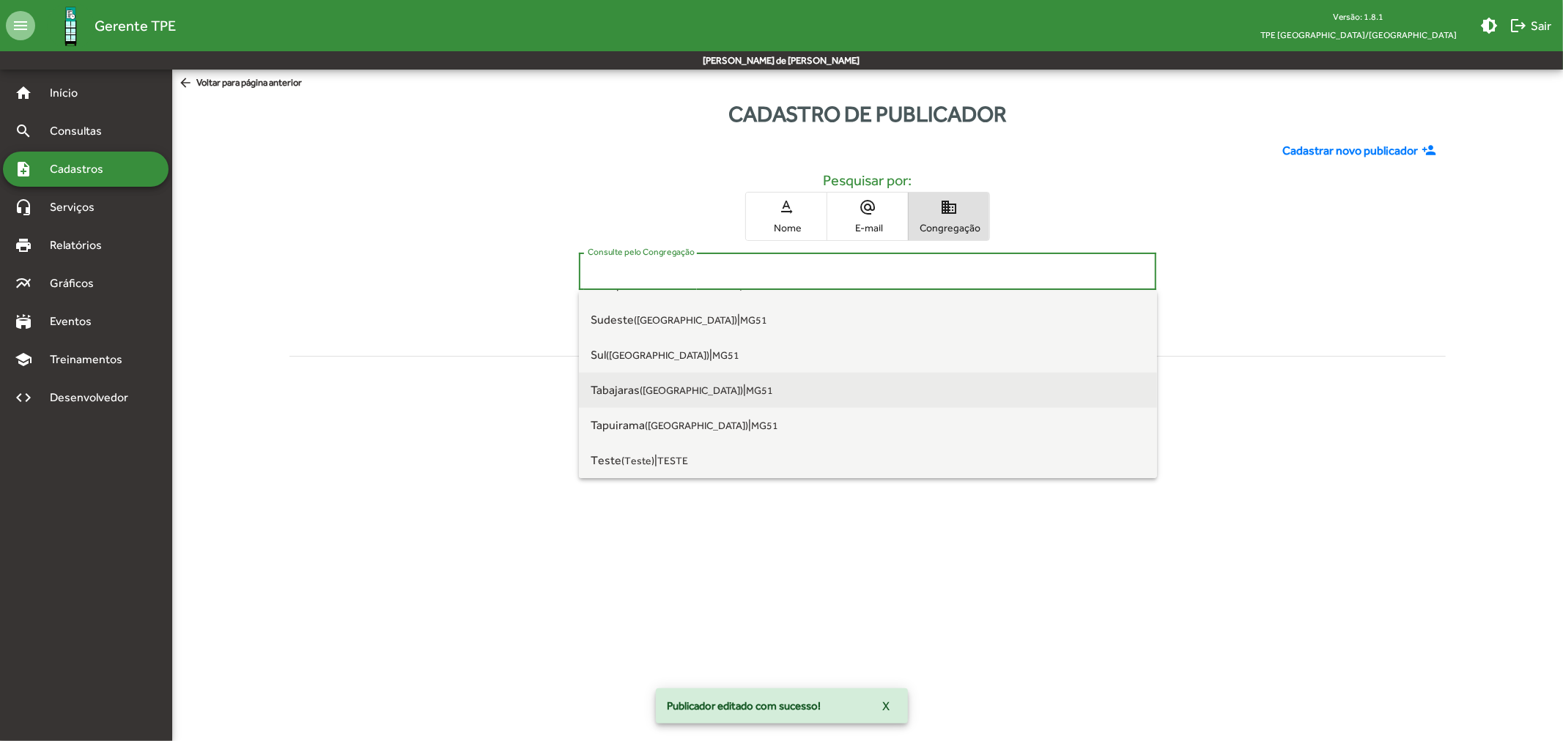
scroll to position [1500, 0]
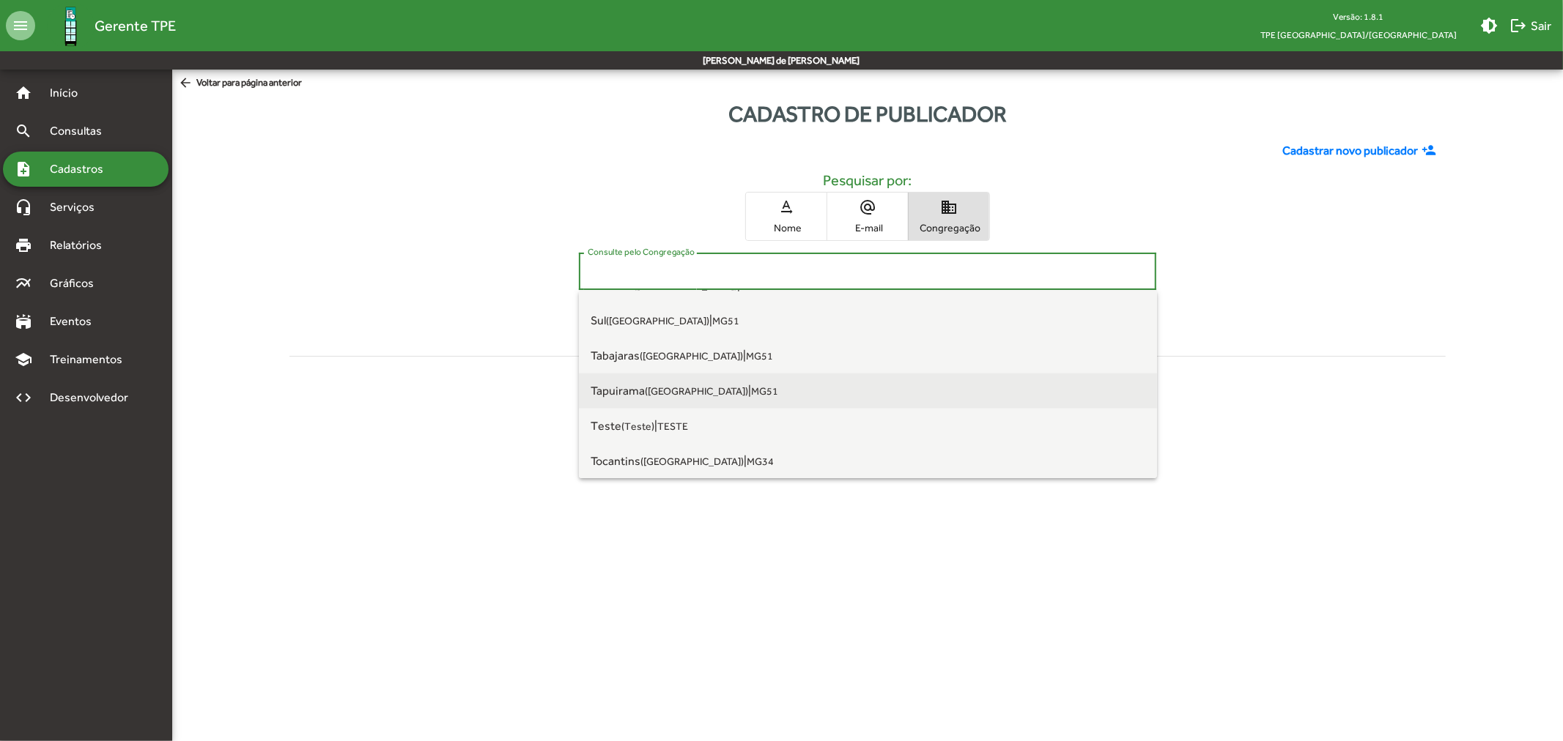
click at [678, 393] on small "([GEOGRAPHIC_DATA])" at bounding box center [696, 391] width 103 height 12
type input "**********"
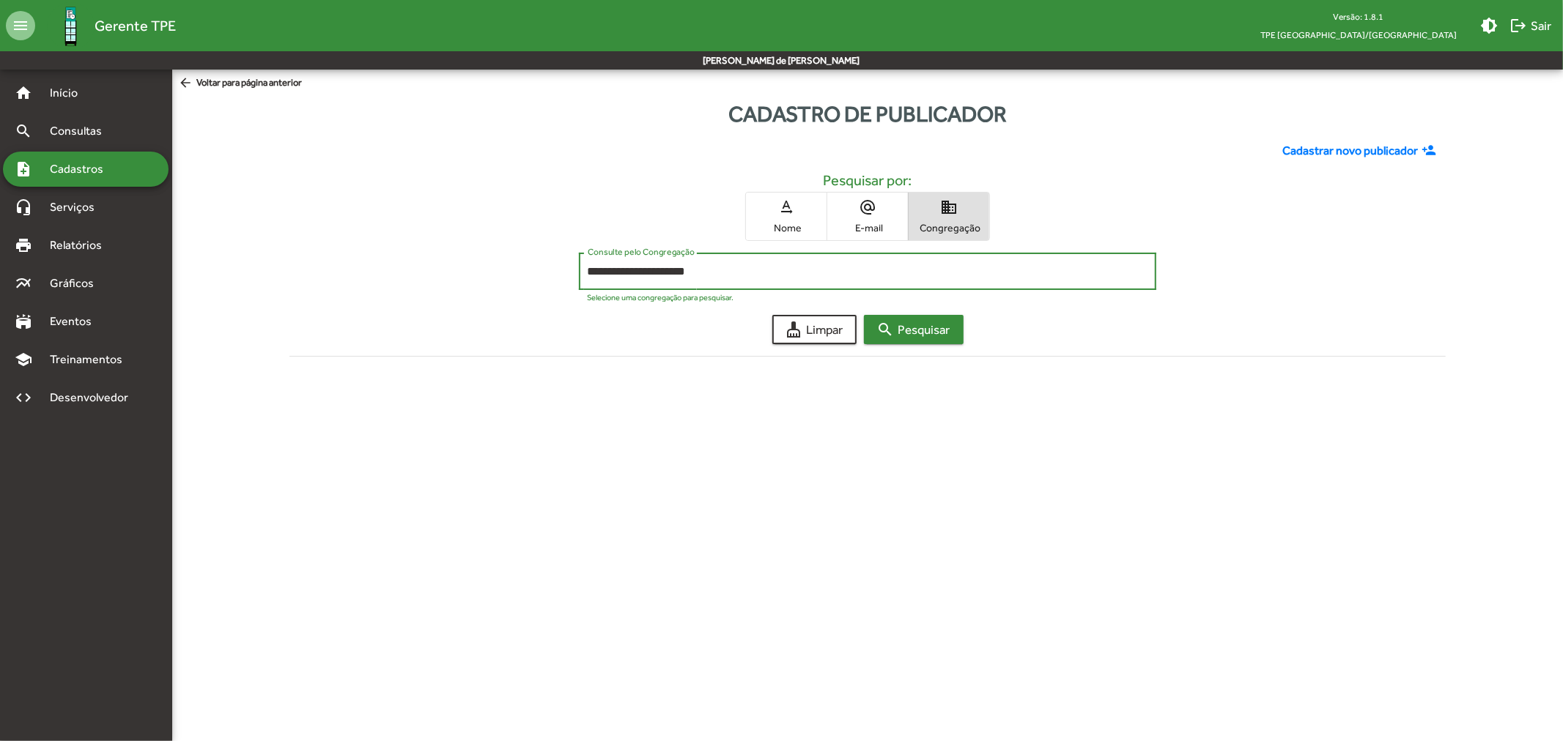
click at [912, 333] on span "search Pesquisar" at bounding box center [913, 330] width 73 height 26
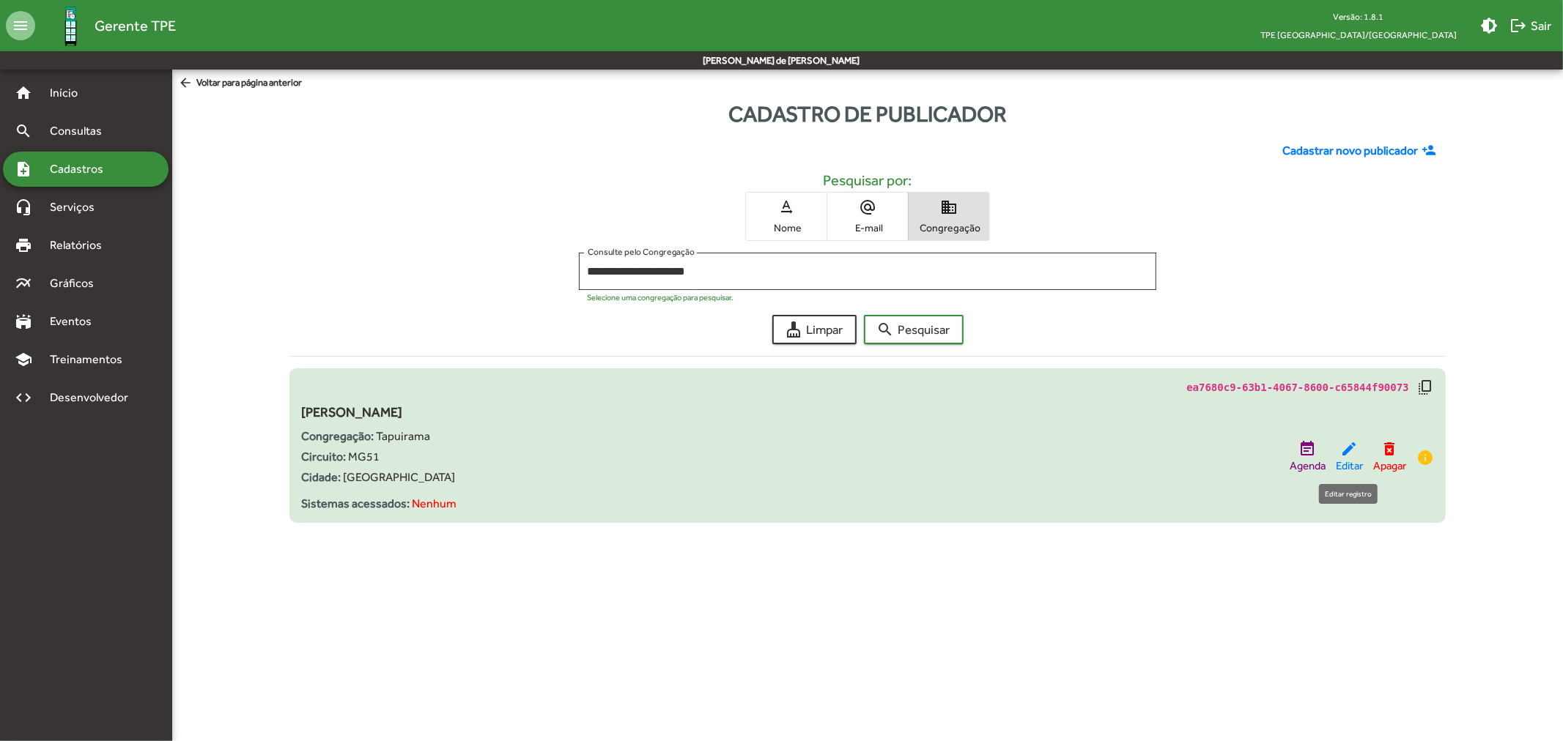
click at [1345, 452] on mat-icon "edit" at bounding box center [1349, 449] width 18 height 18
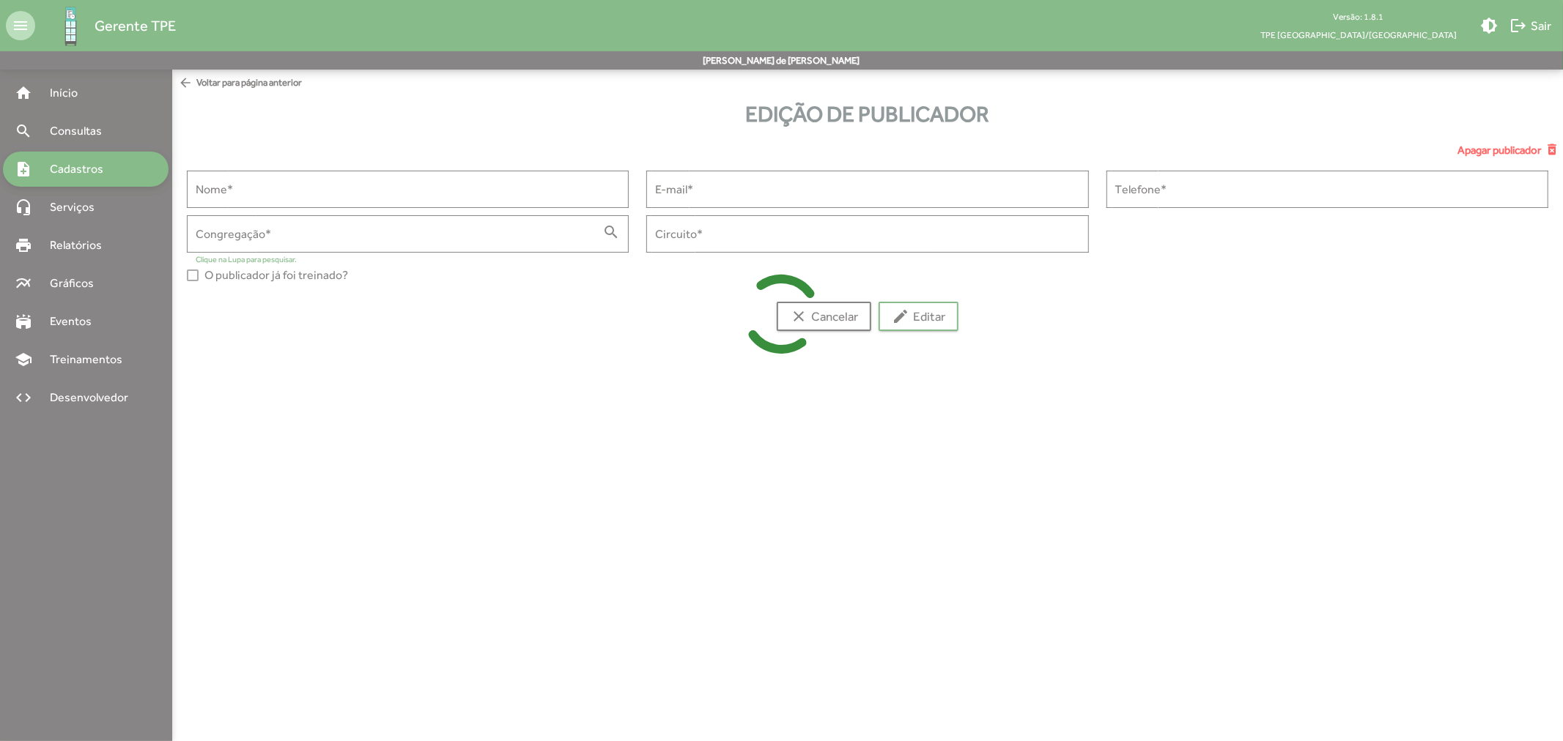
type input "**********"
type input "****"
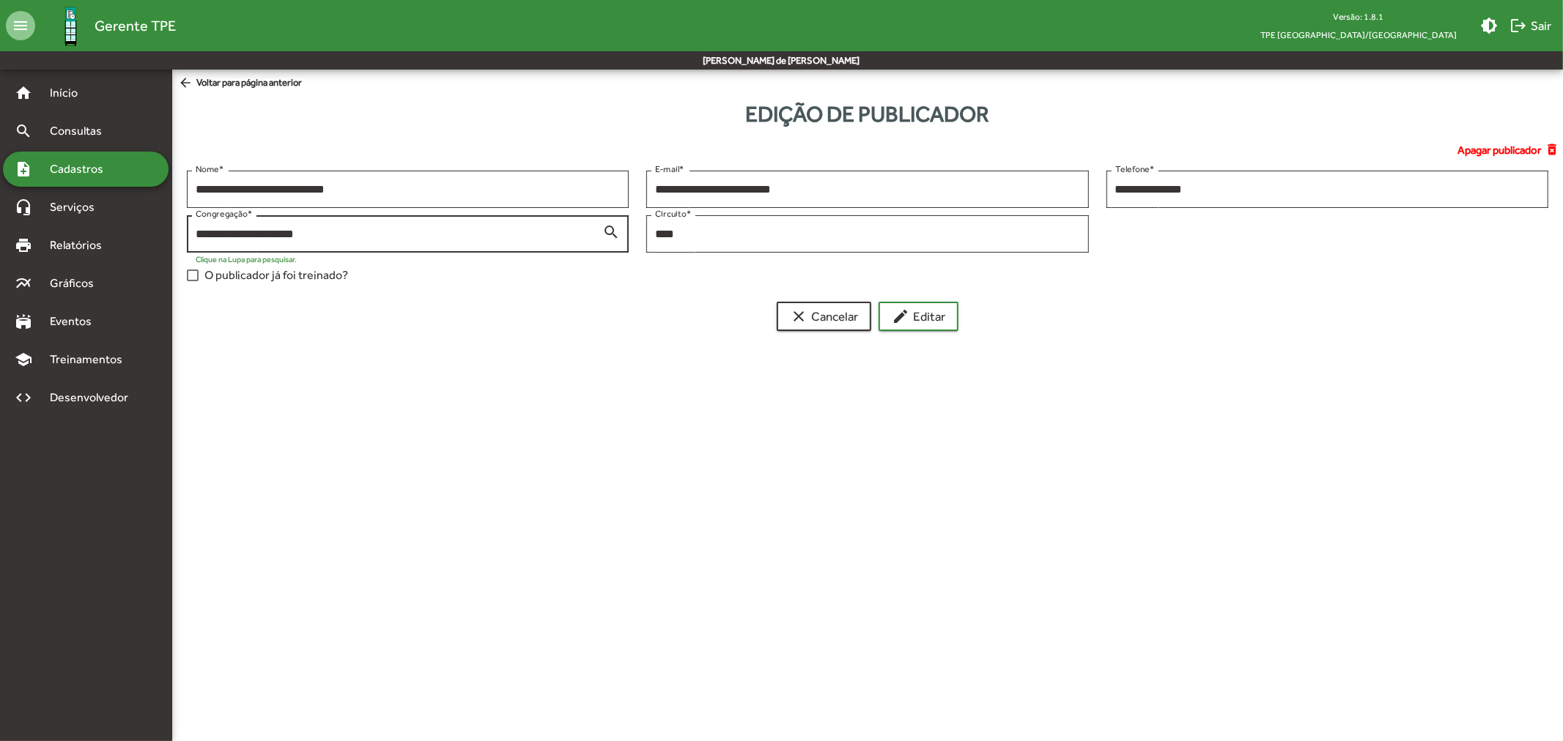
click at [615, 231] on mat-icon "search" at bounding box center [611, 232] width 18 height 18
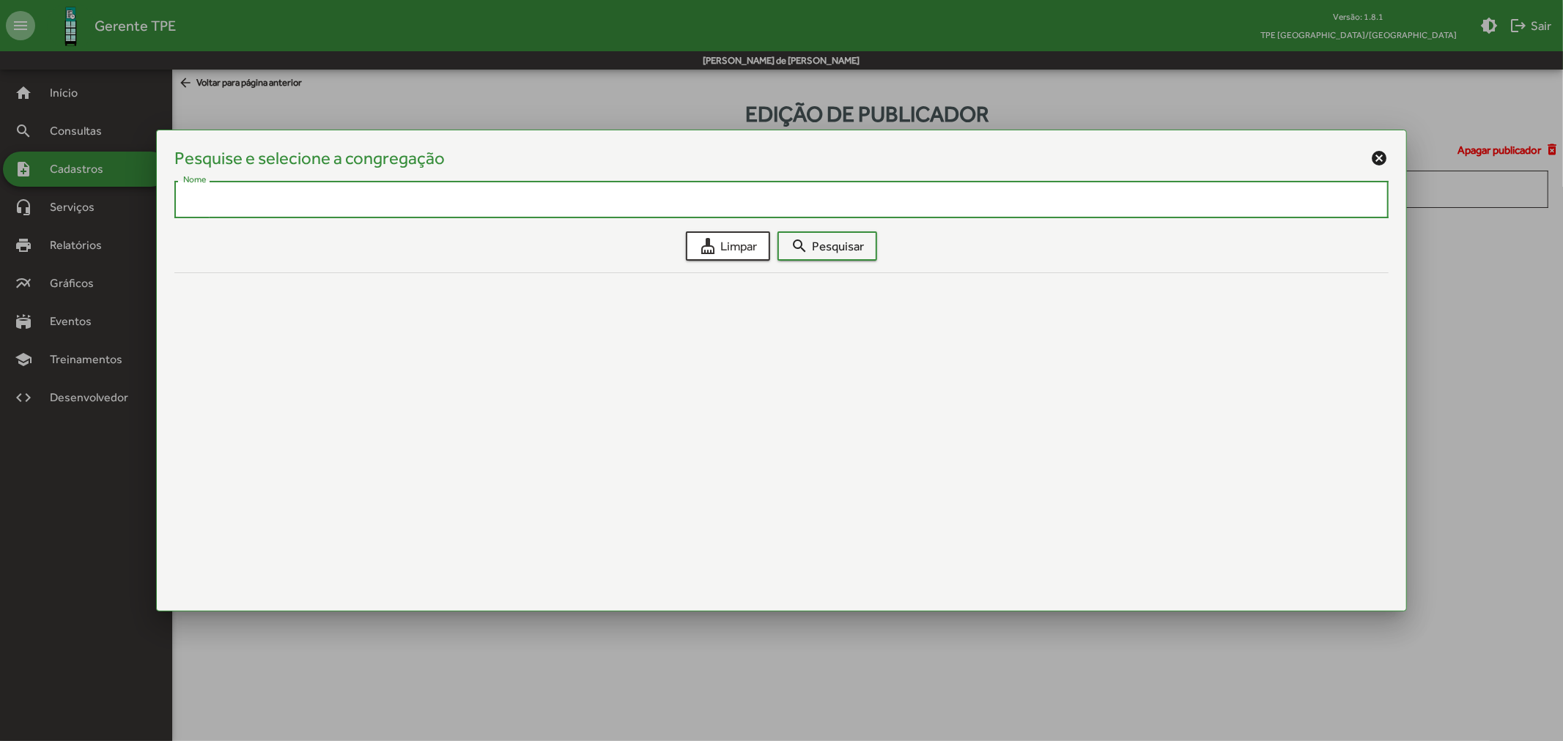
click at [487, 203] on input "Nome" at bounding box center [781, 199] width 1196 height 13
type input "*********"
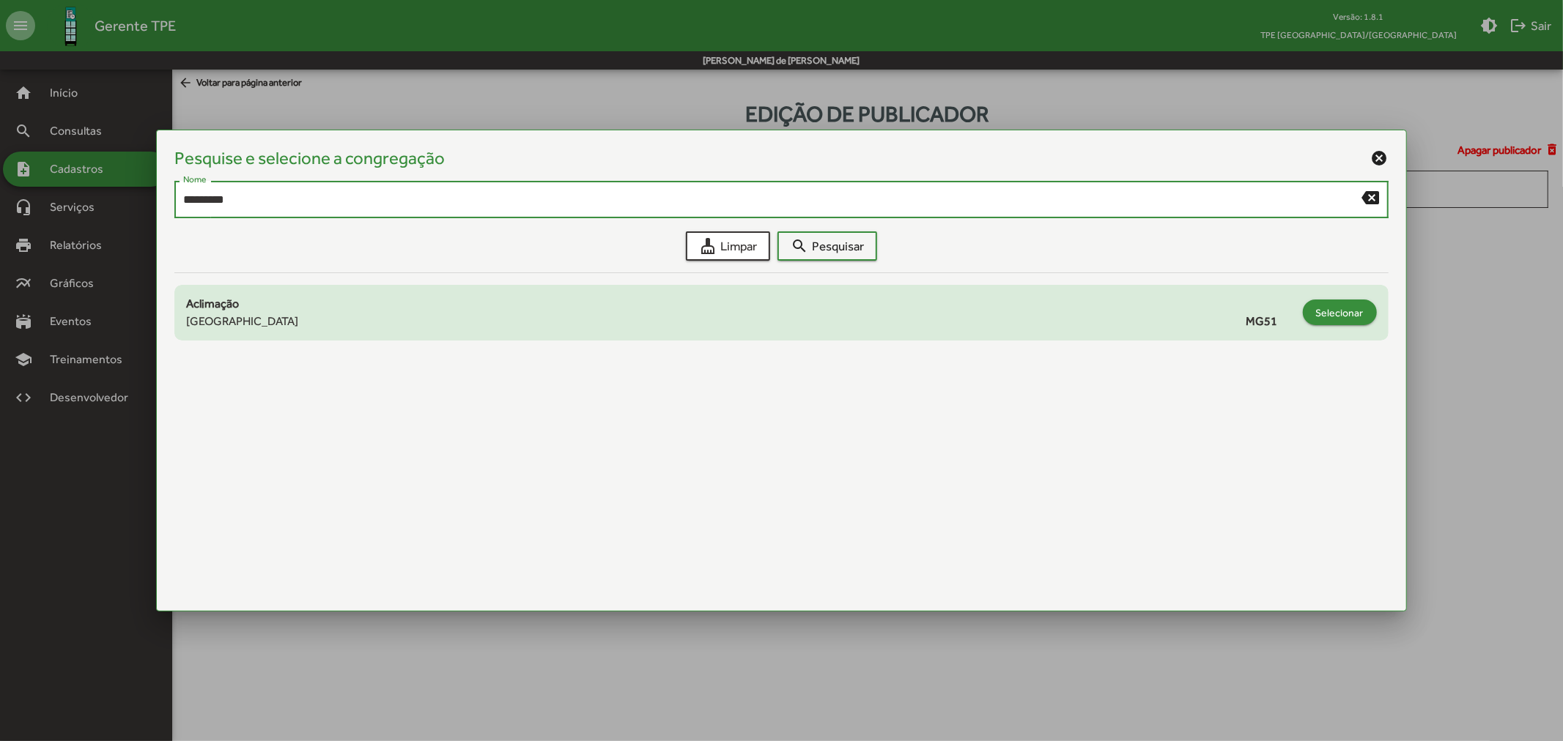
click at [1354, 314] on span "Selecionar" at bounding box center [1340, 313] width 48 height 26
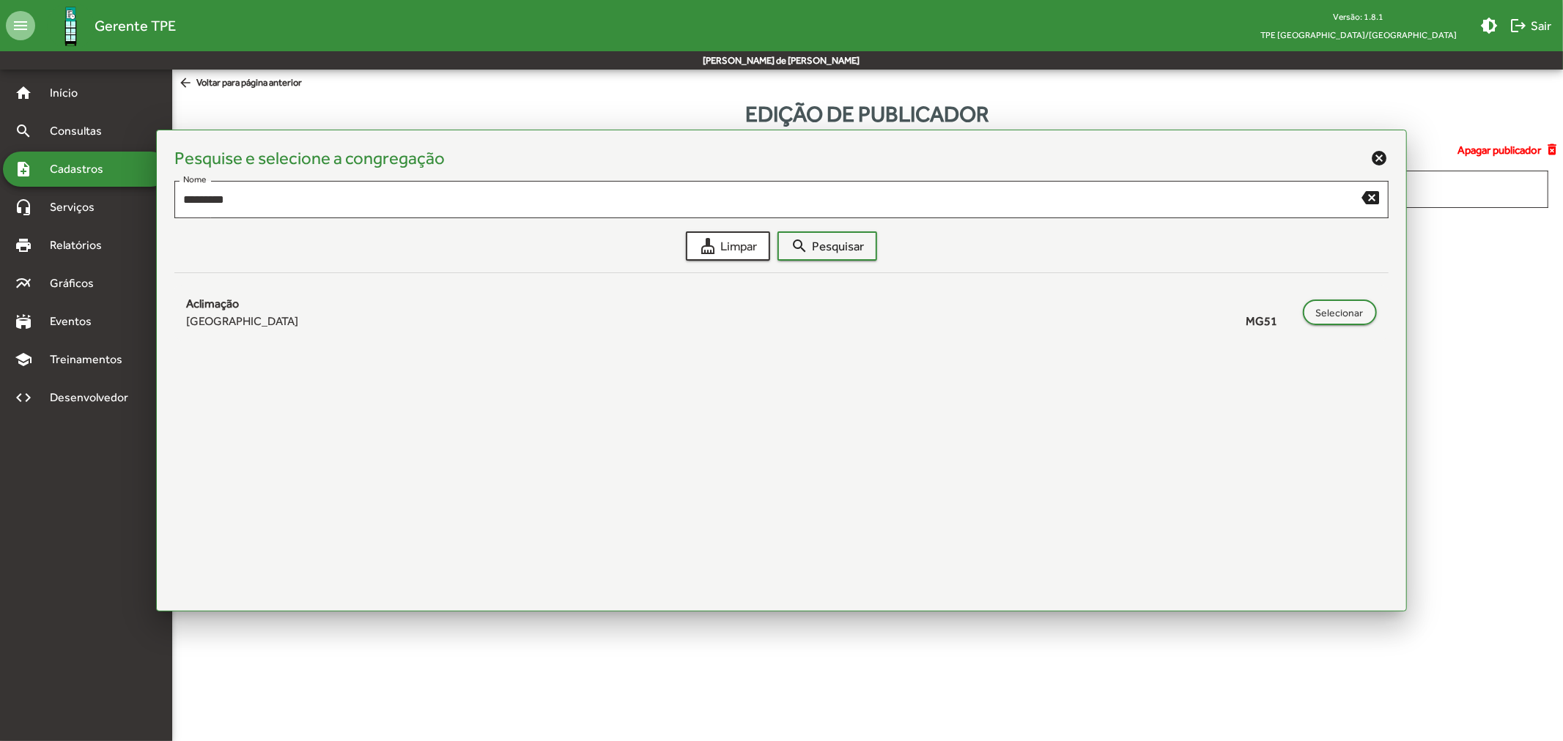
type input "**********"
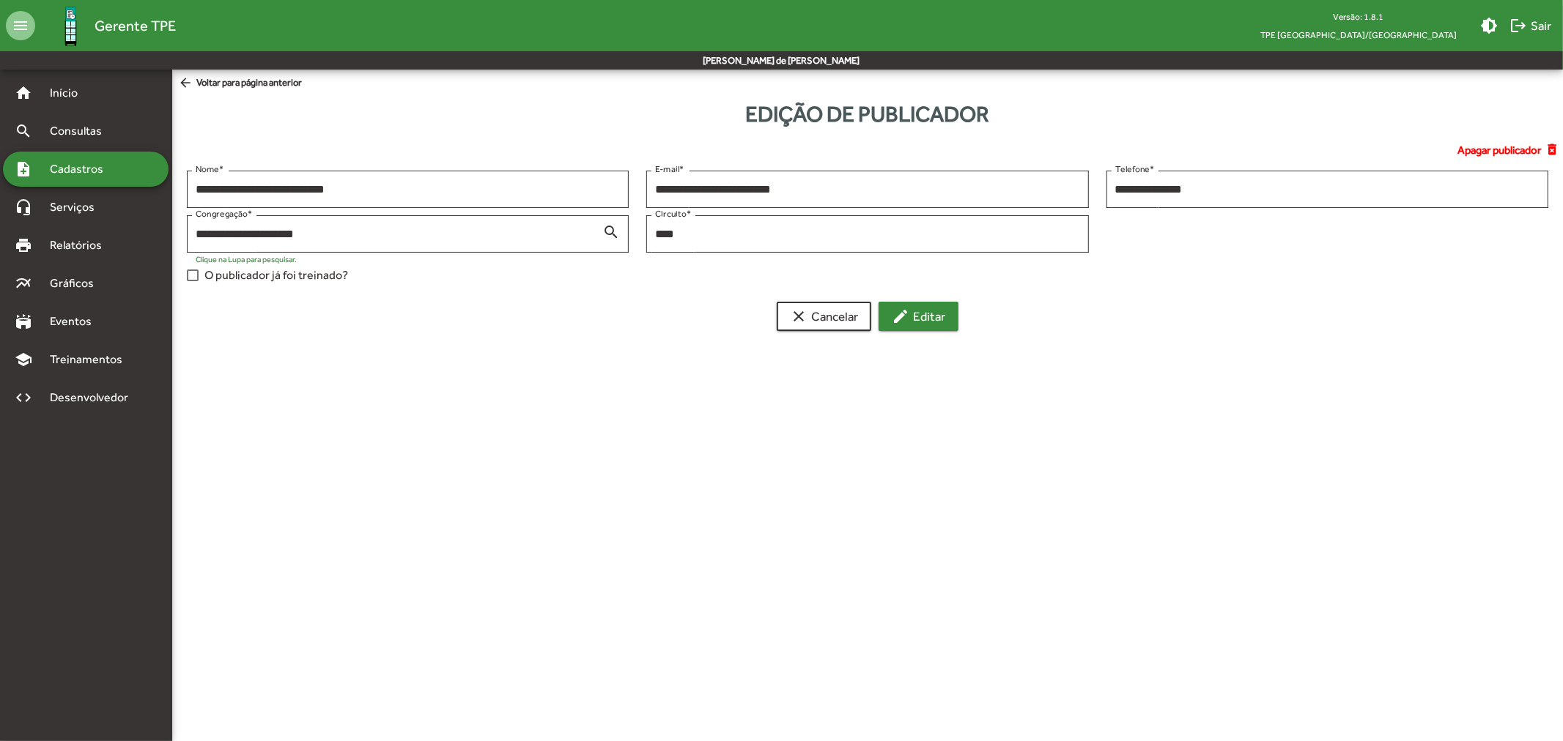
click at [926, 312] on span "edit Editar" at bounding box center [918, 316] width 53 height 26
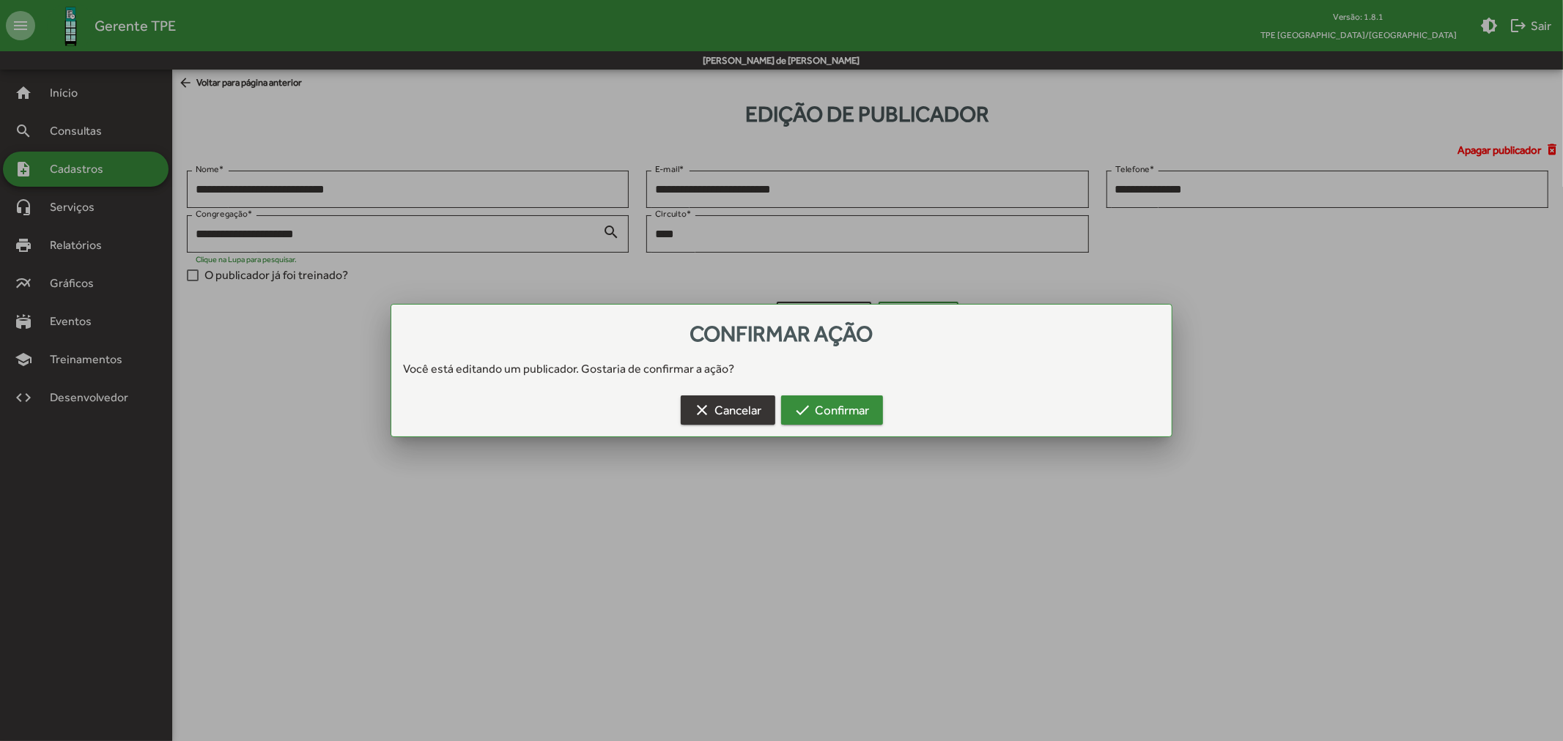
drag, startPoint x: 832, startPoint y: 410, endPoint x: 733, endPoint y: 413, distance: 98.9
click at [734, 413] on div "clear Cancelar check Confirmar" at bounding box center [781, 413] width 745 height 47
click at [728, 411] on span "clear Cancelar" at bounding box center [728, 410] width 68 height 26
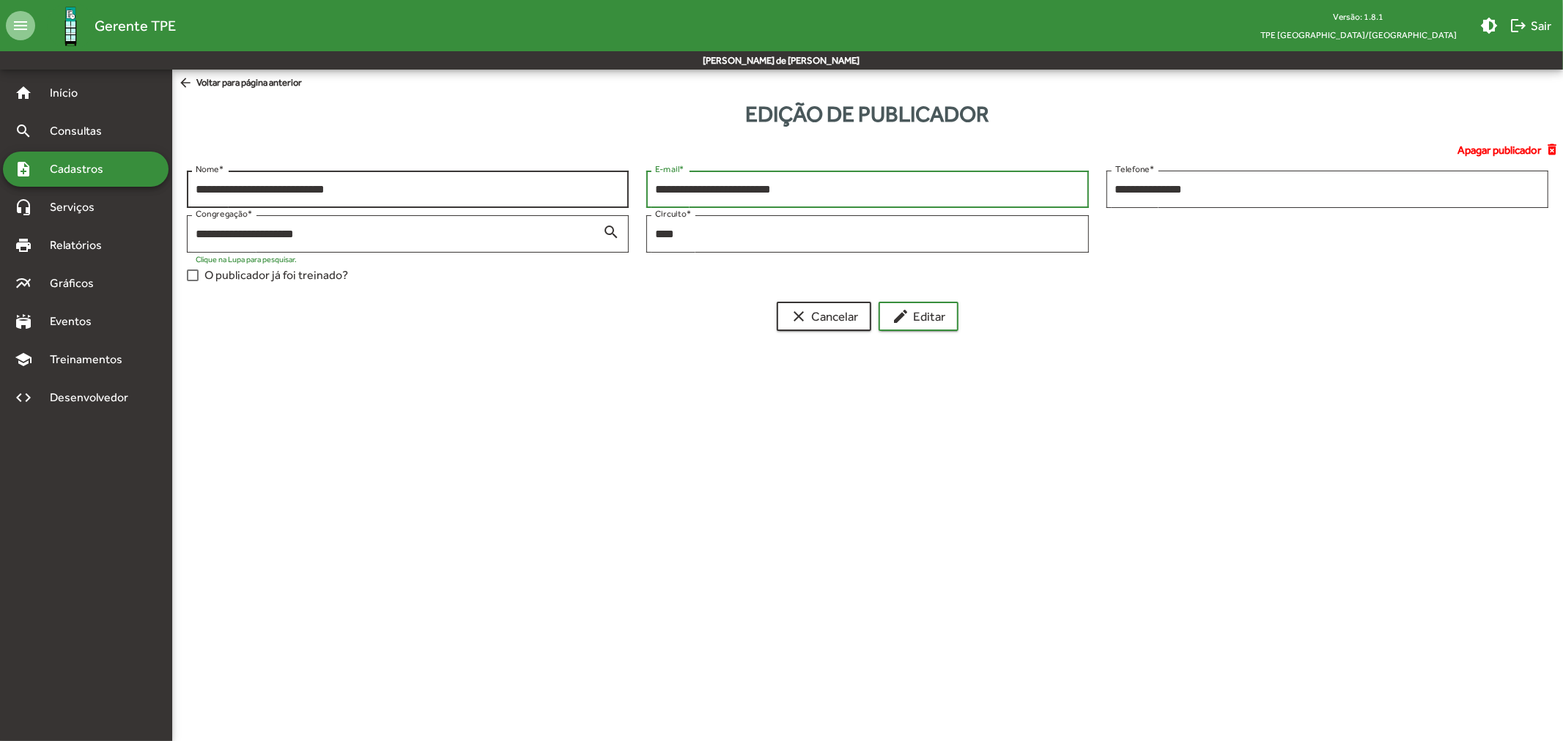
drag, startPoint x: 841, startPoint y: 185, endPoint x: 577, endPoint y: 180, distance: 264.5
click at [577, 180] on div "**********" at bounding box center [867, 230] width 1379 height 119
click at [929, 317] on span "edit Editar" at bounding box center [918, 316] width 53 height 26
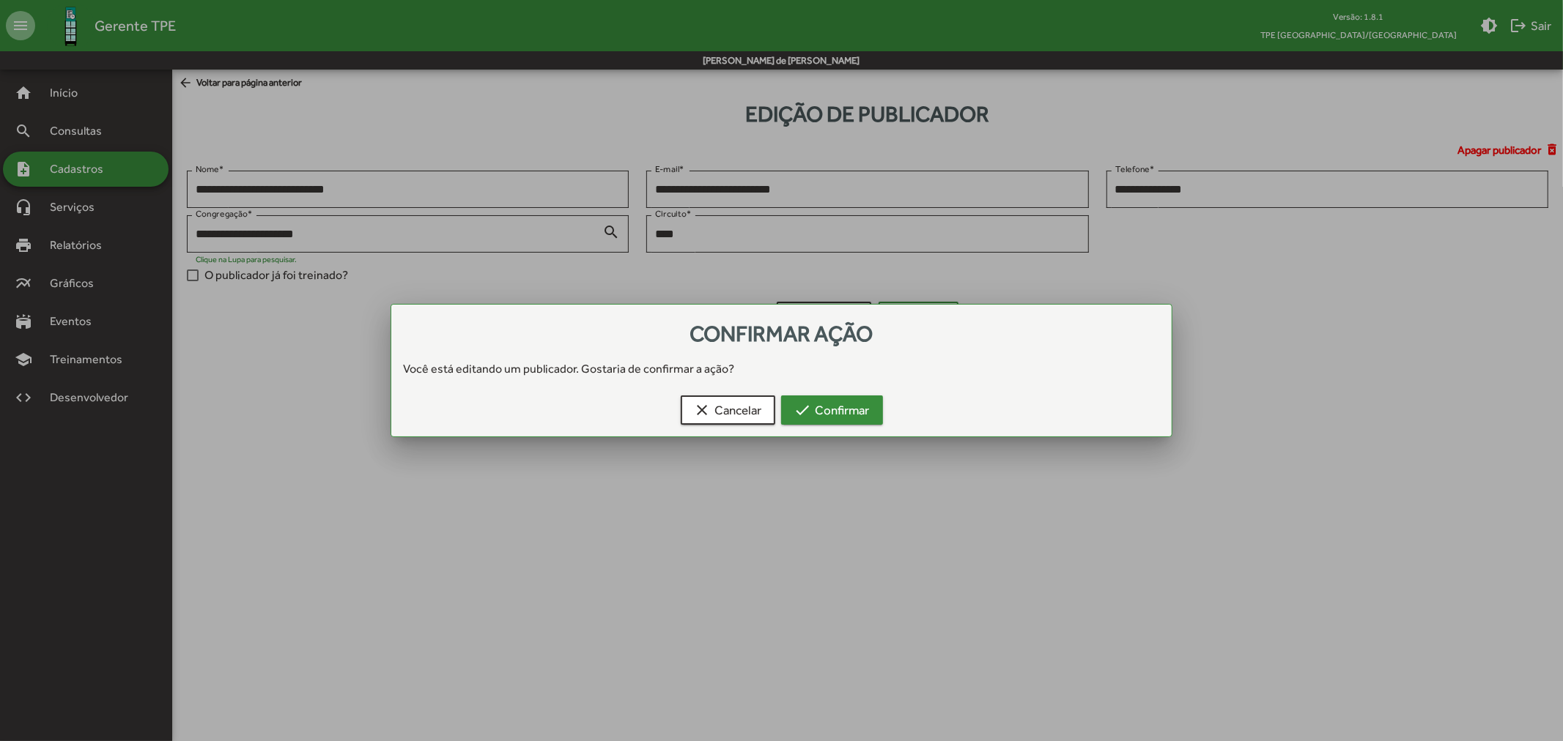
click at [821, 409] on span "check Confirmar" at bounding box center [831, 410] width 75 height 26
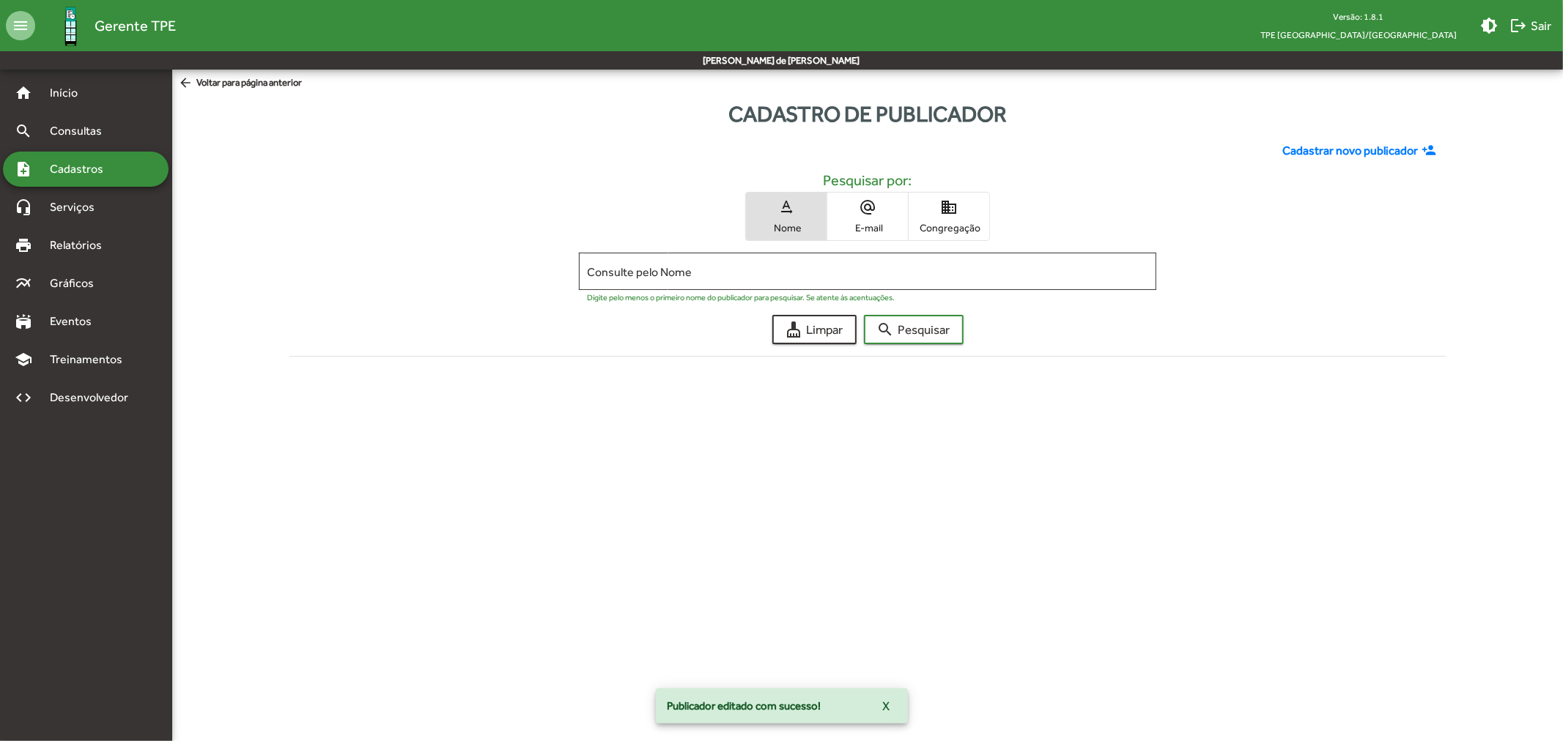
click at [95, 174] on span "Cadastros" at bounding box center [81, 169] width 81 height 18
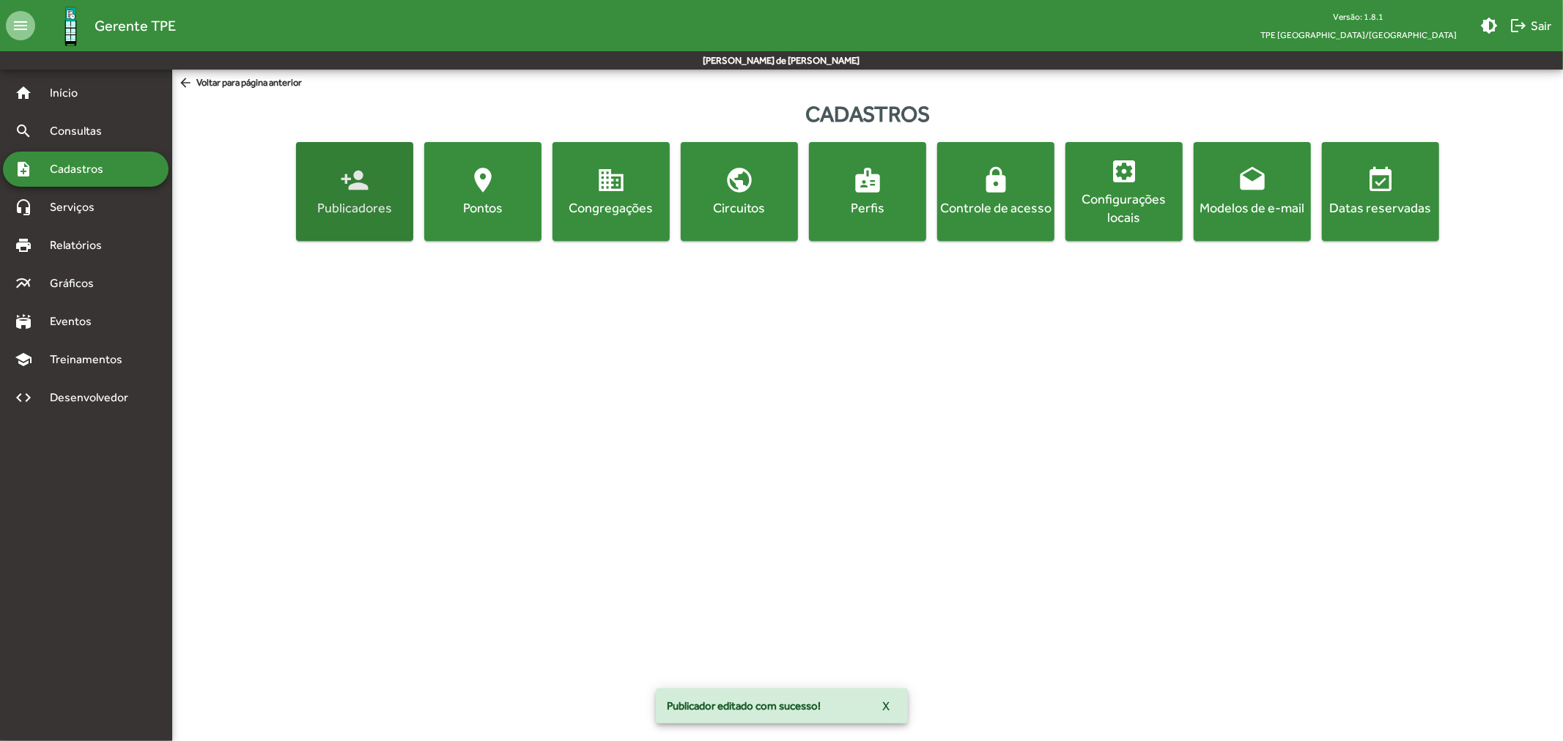
click at [370, 191] on span "person_add Publicadores" at bounding box center [354, 191] width 111 height 51
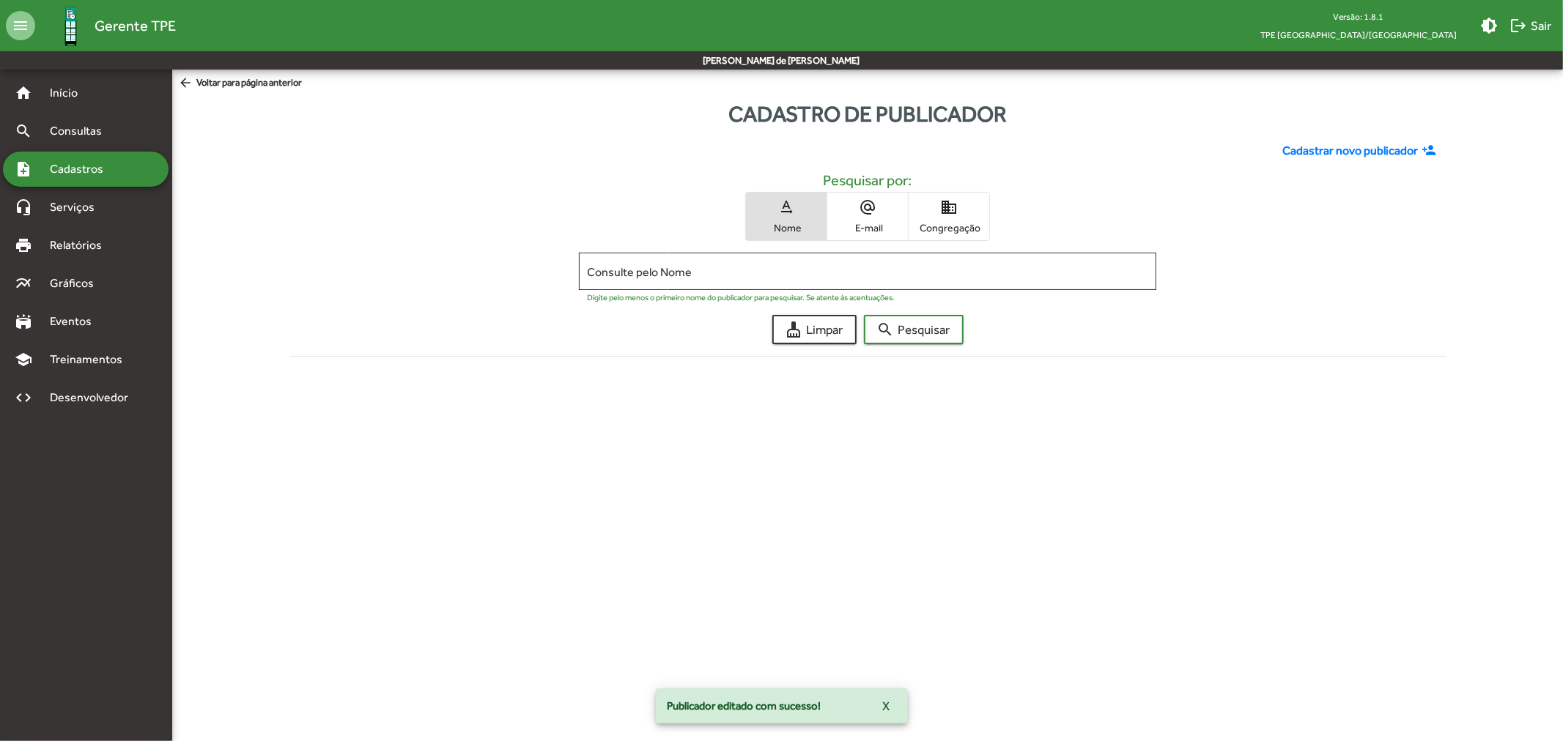
click at [977, 225] on span "Congregação" at bounding box center [948, 227] width 73 height 13
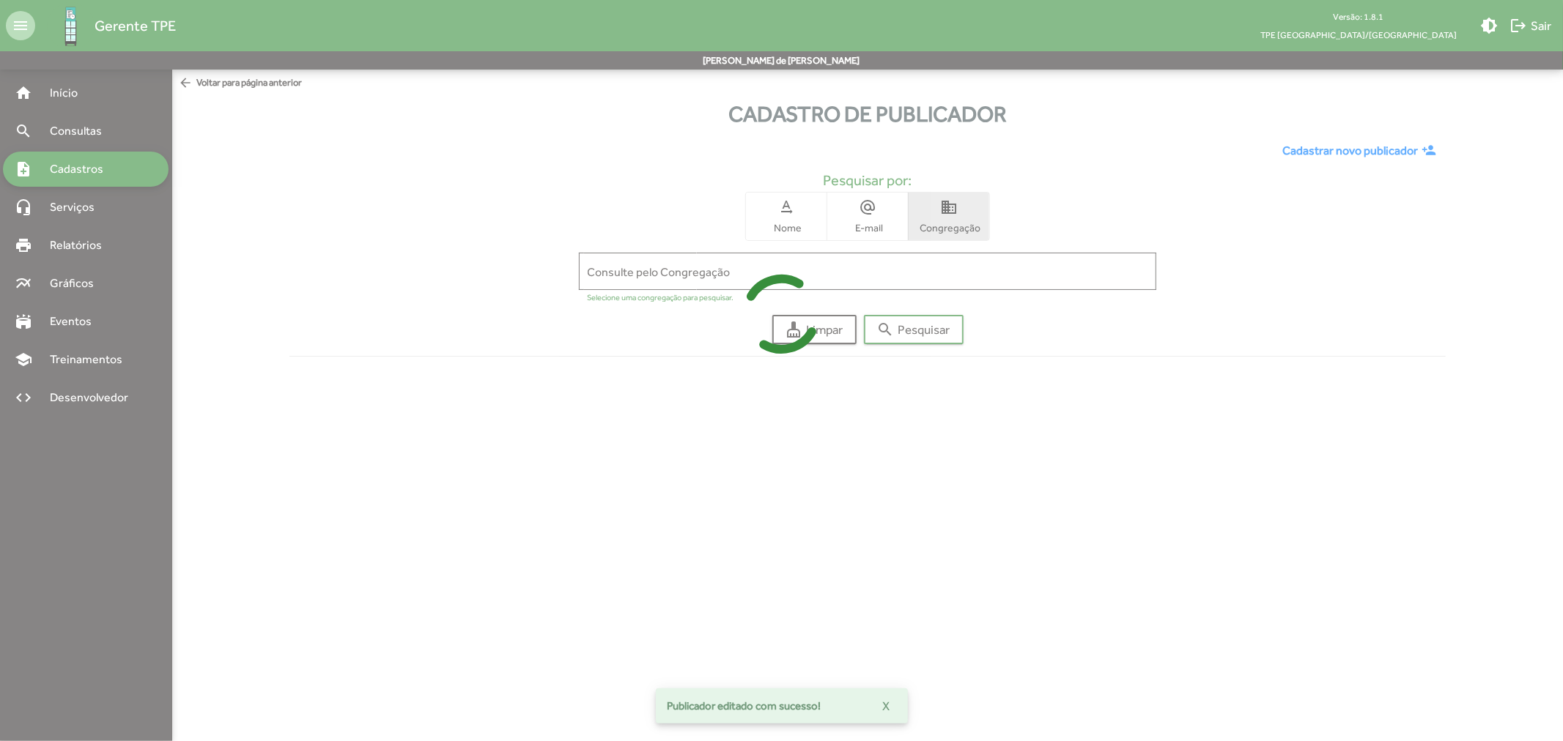
click at [975, 271] on icon at bounding box center [781, 314] width 1563 height 110
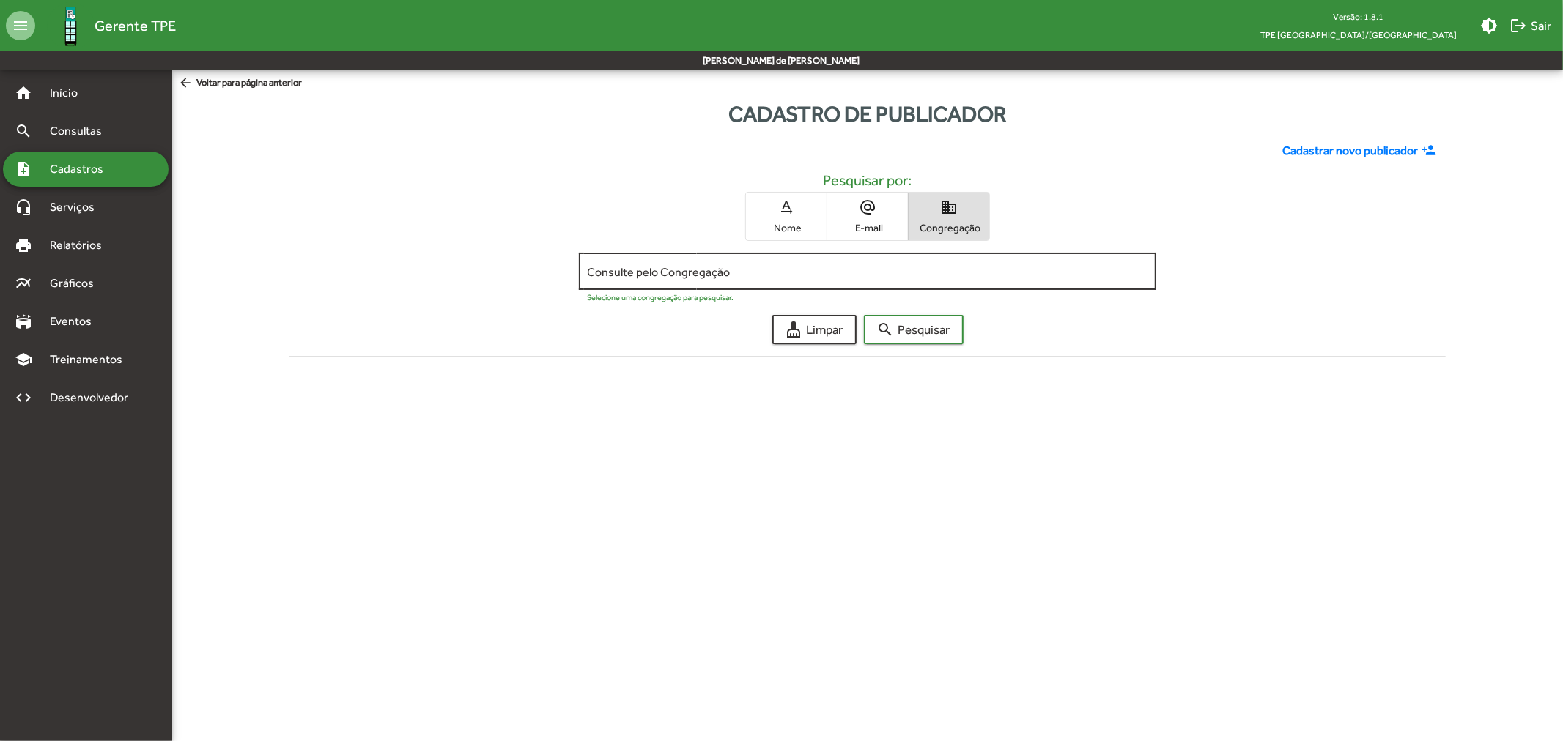
click at [979, 271] on input "Consulte pelo Congregação" at bounding box center [868, 271] width 561 height 13
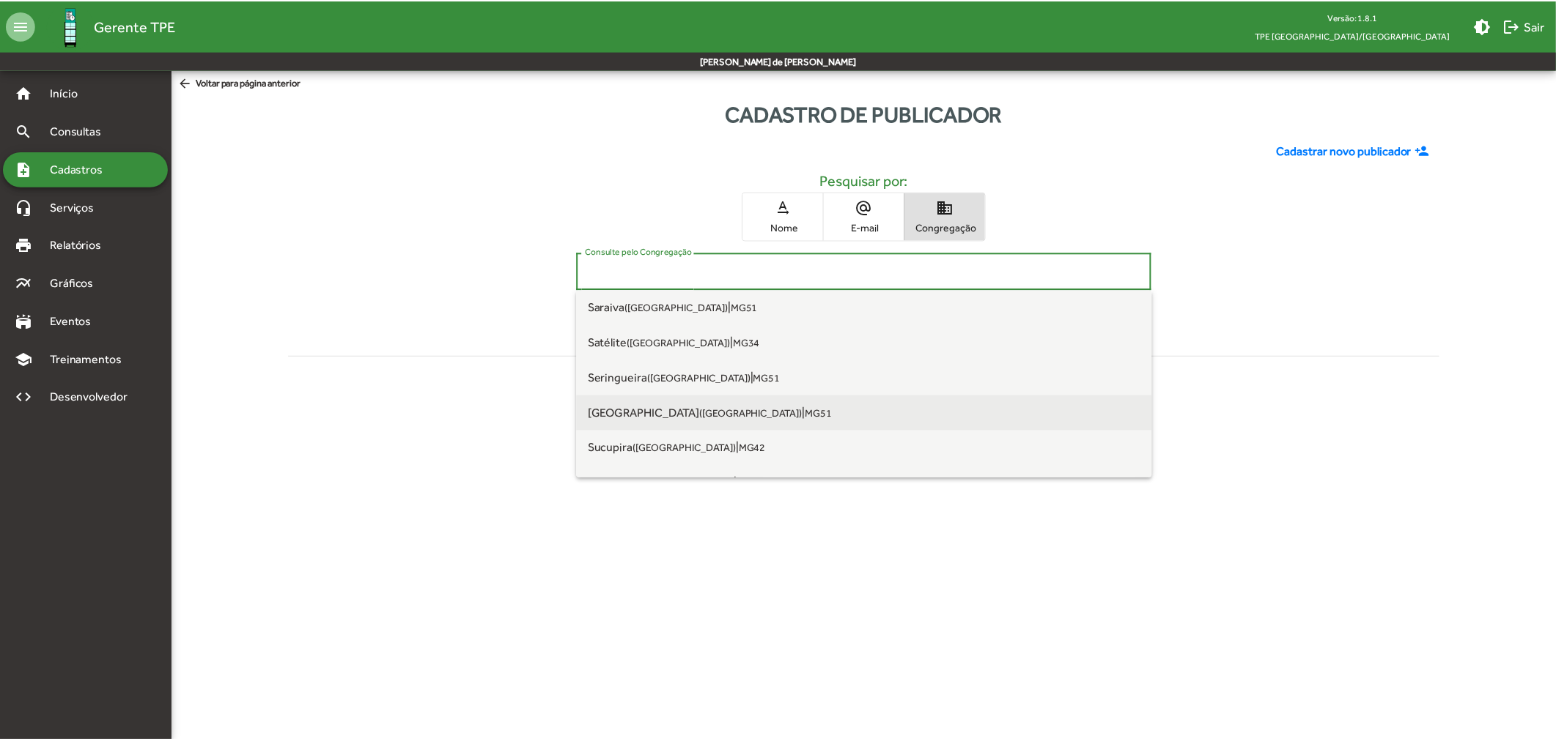
scroll to position [1500, 0]
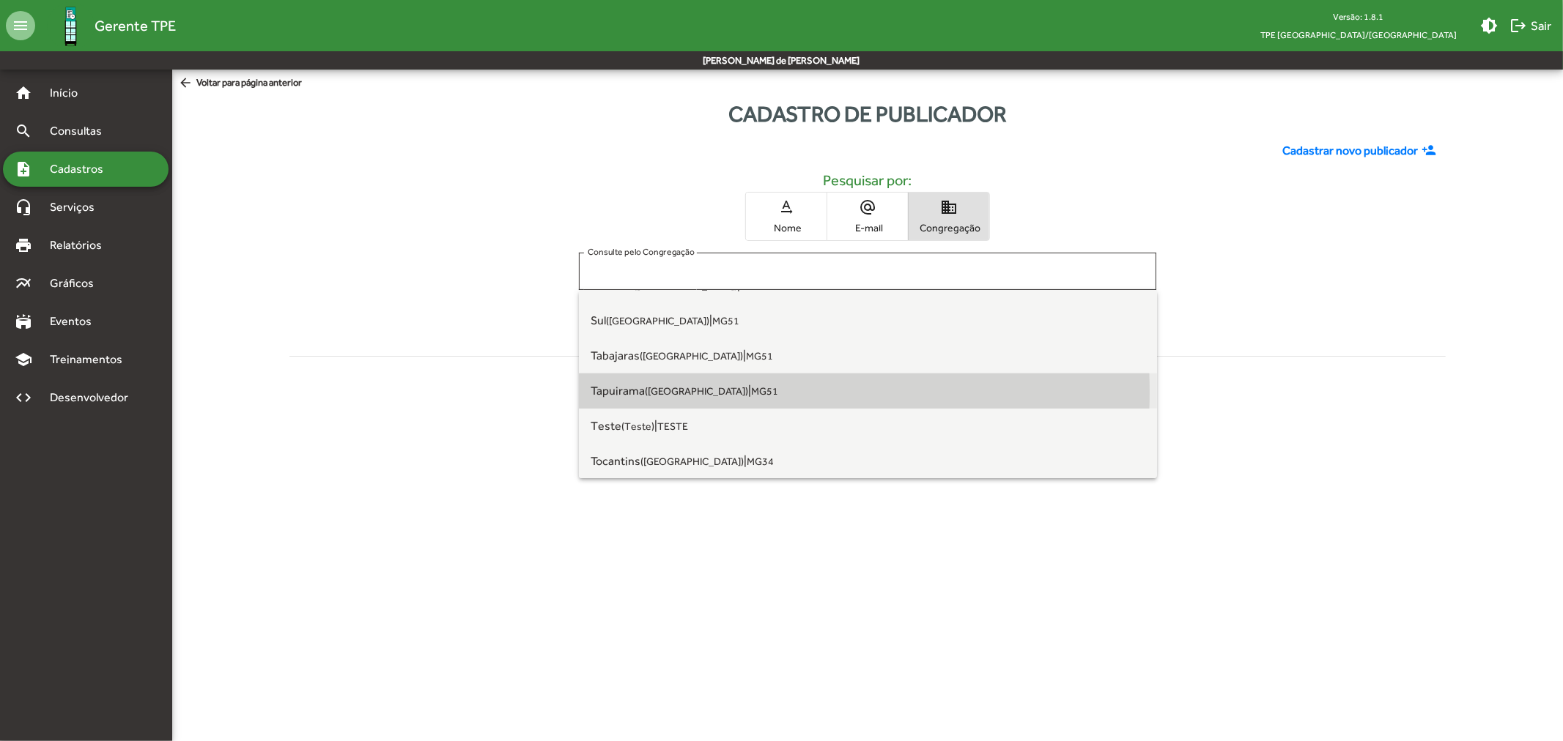
click at [643, 391] on span "Tapuirama ([GEOGRAPHIC_DATA])" at bounding box center [670, 391] width 158 height 14
type input "**********"
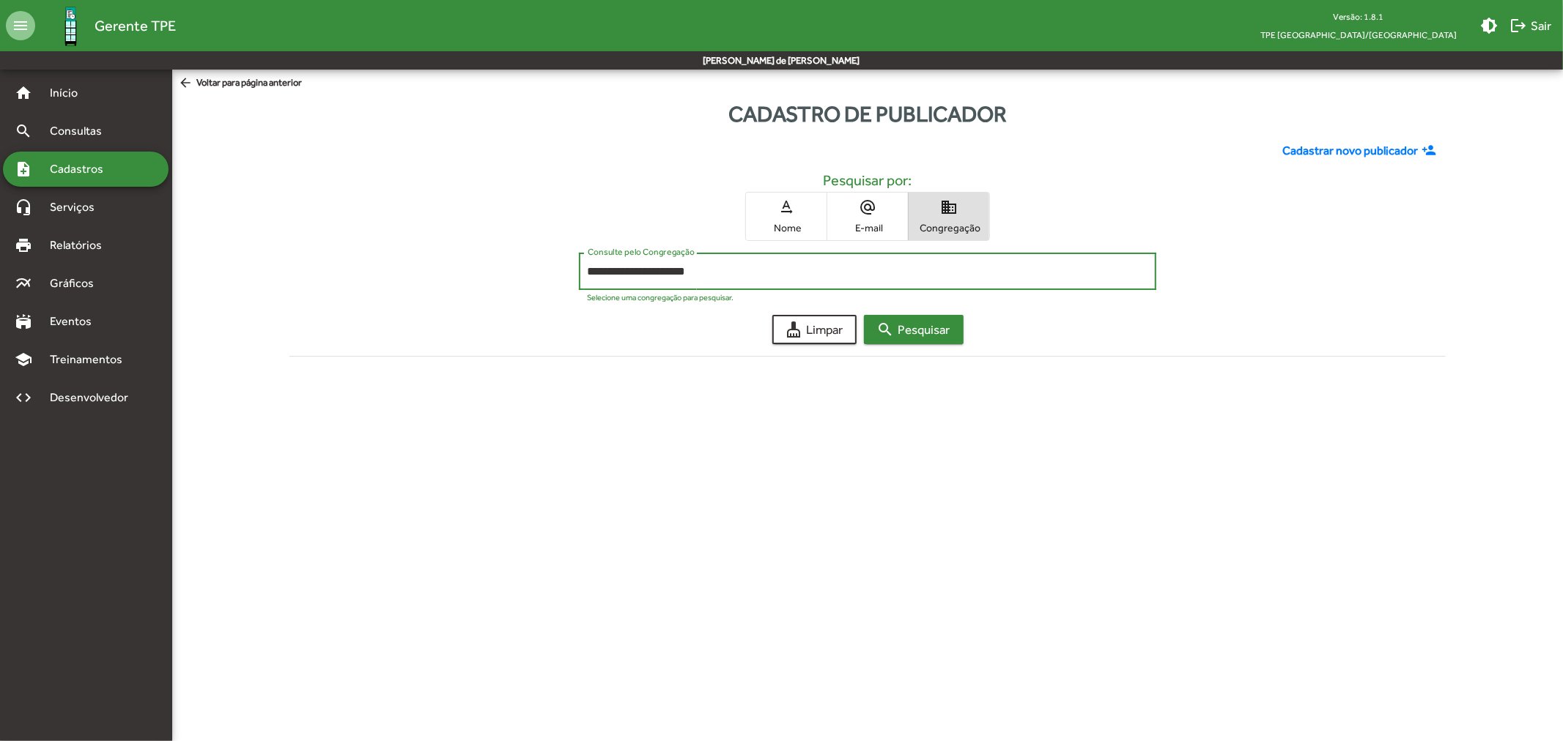
click at [906, 332] on span "search Pesquisar" at bounding box center [913, 330] width 73 height 26
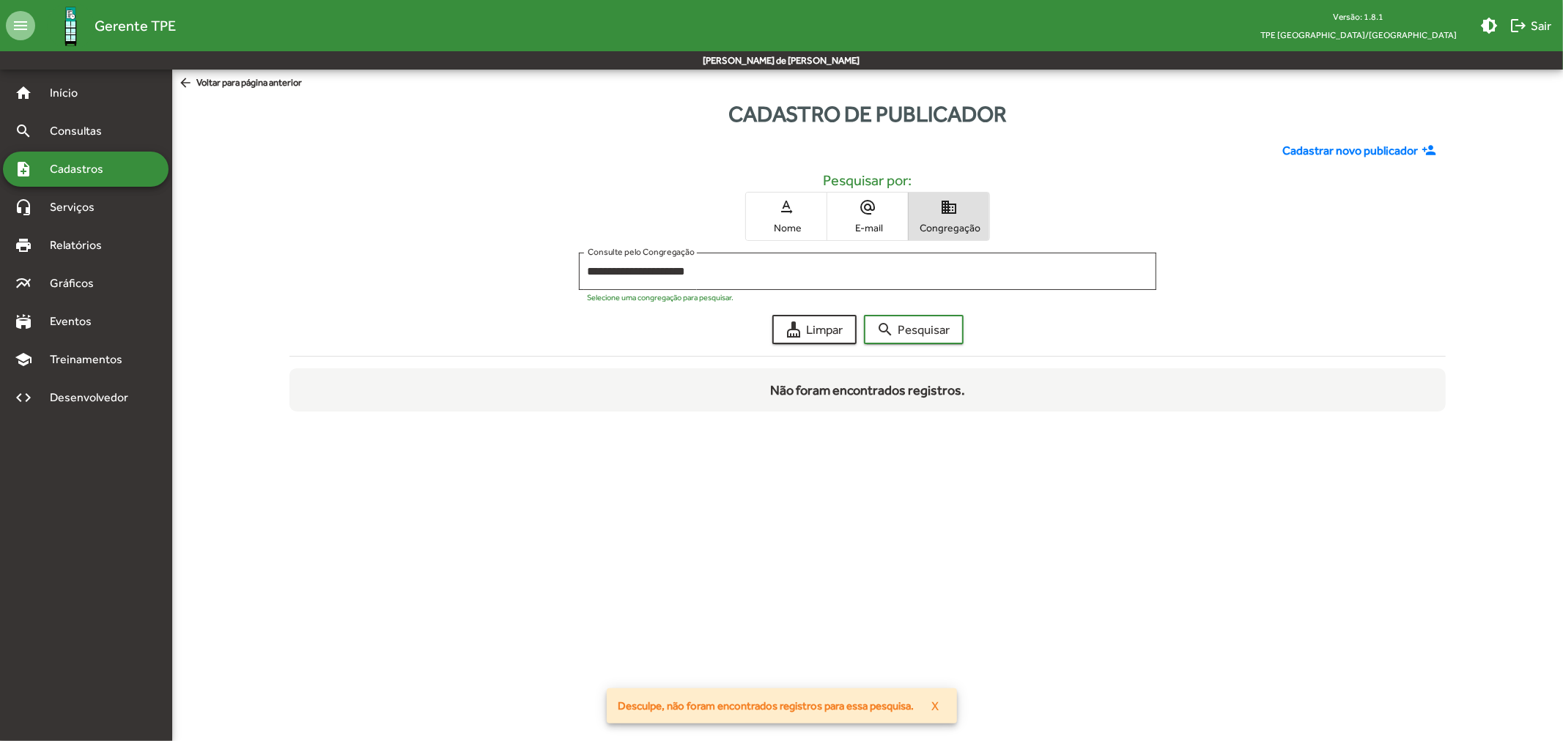
click at [92, 173] on span "Cadastros" at bounding box center [81, 169] width 81 height 18
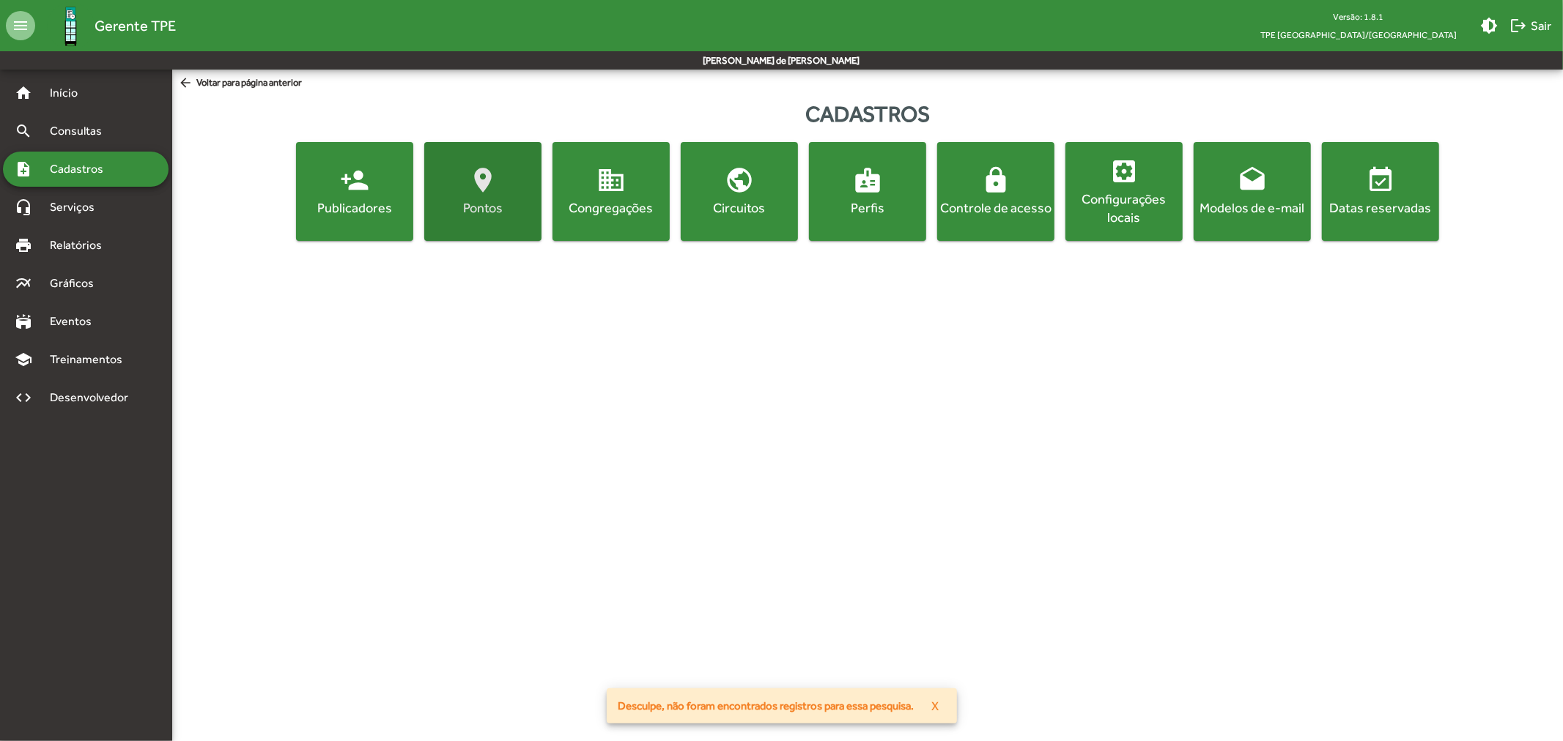
click at [481, 207] on div "Pontos" at bounding box center [482, 208] width 111 height 18
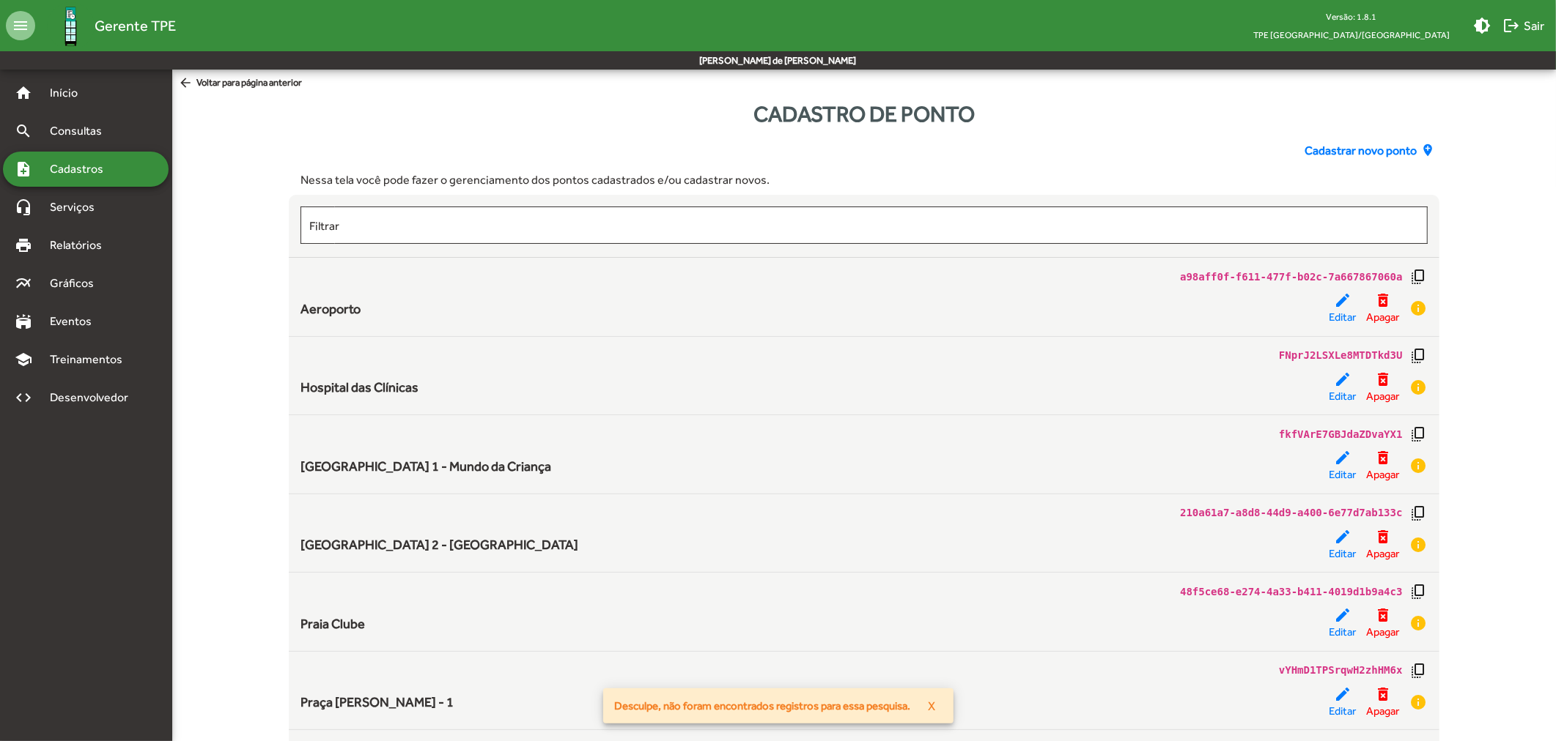
click at [75, 166] on span "Cadastros" at bounding box center [81, 169] width 81 height 18
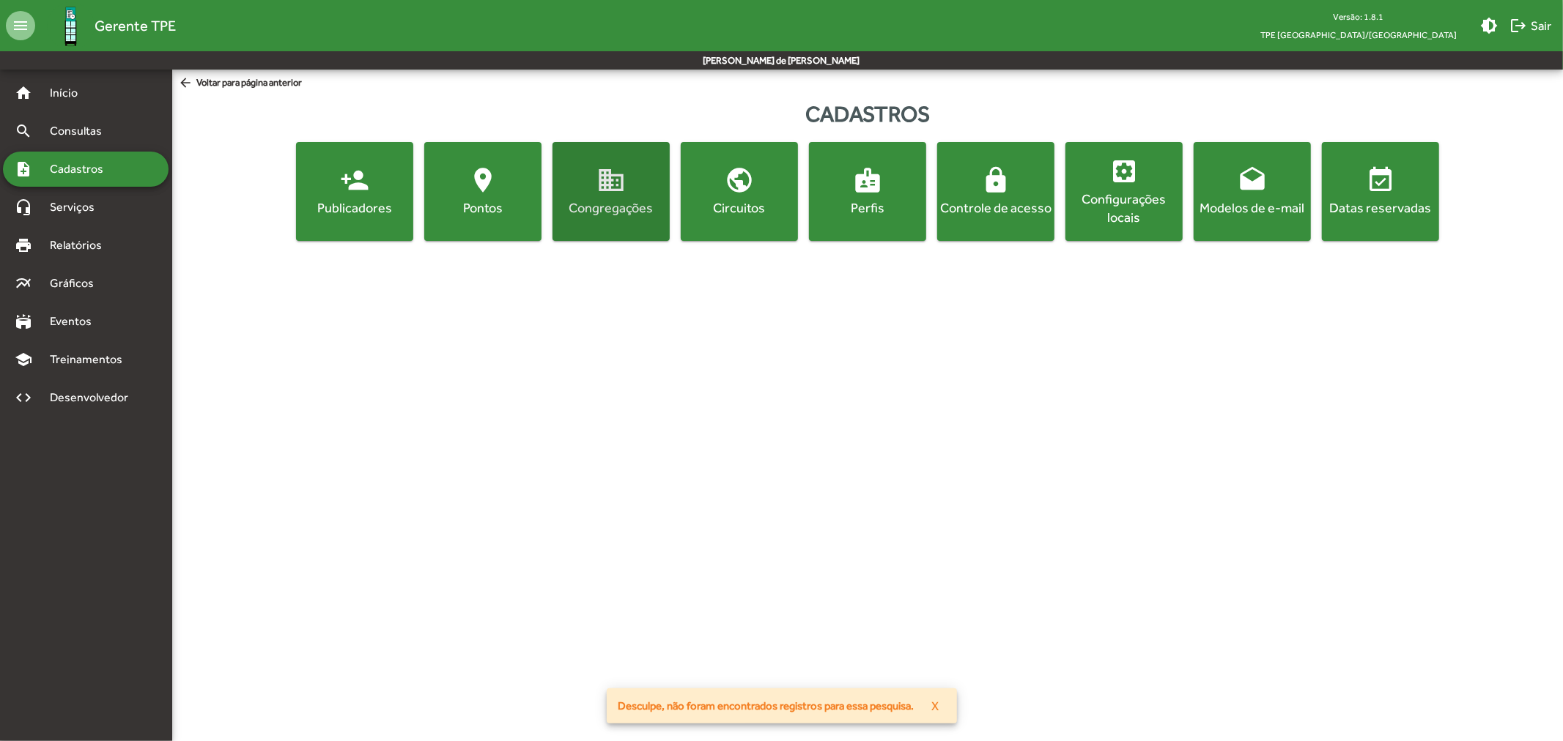
click at [607, 198] on span "domain Congregações" at bounding box center [610, 191] width 111 height 51
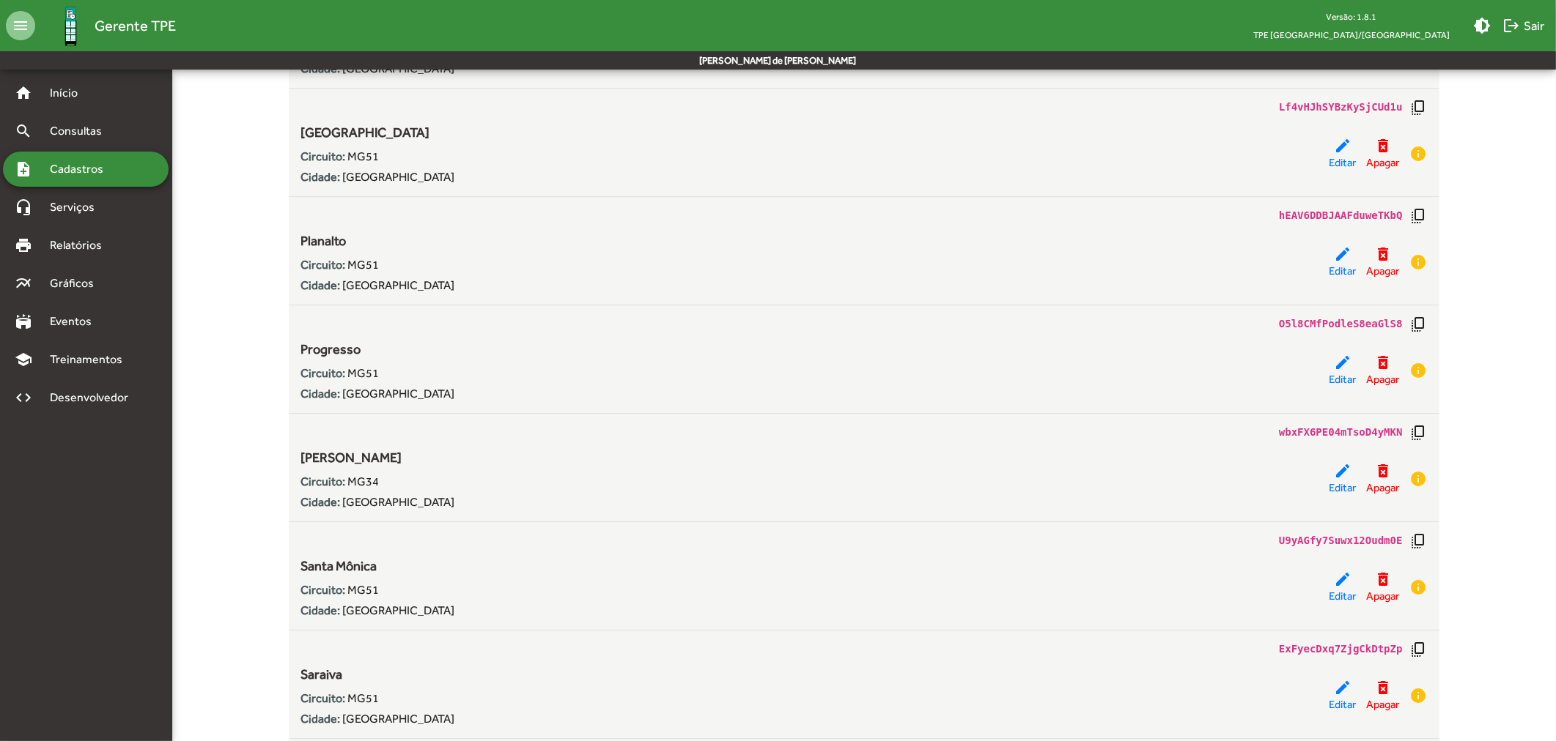
scroll to position [4937, 0]
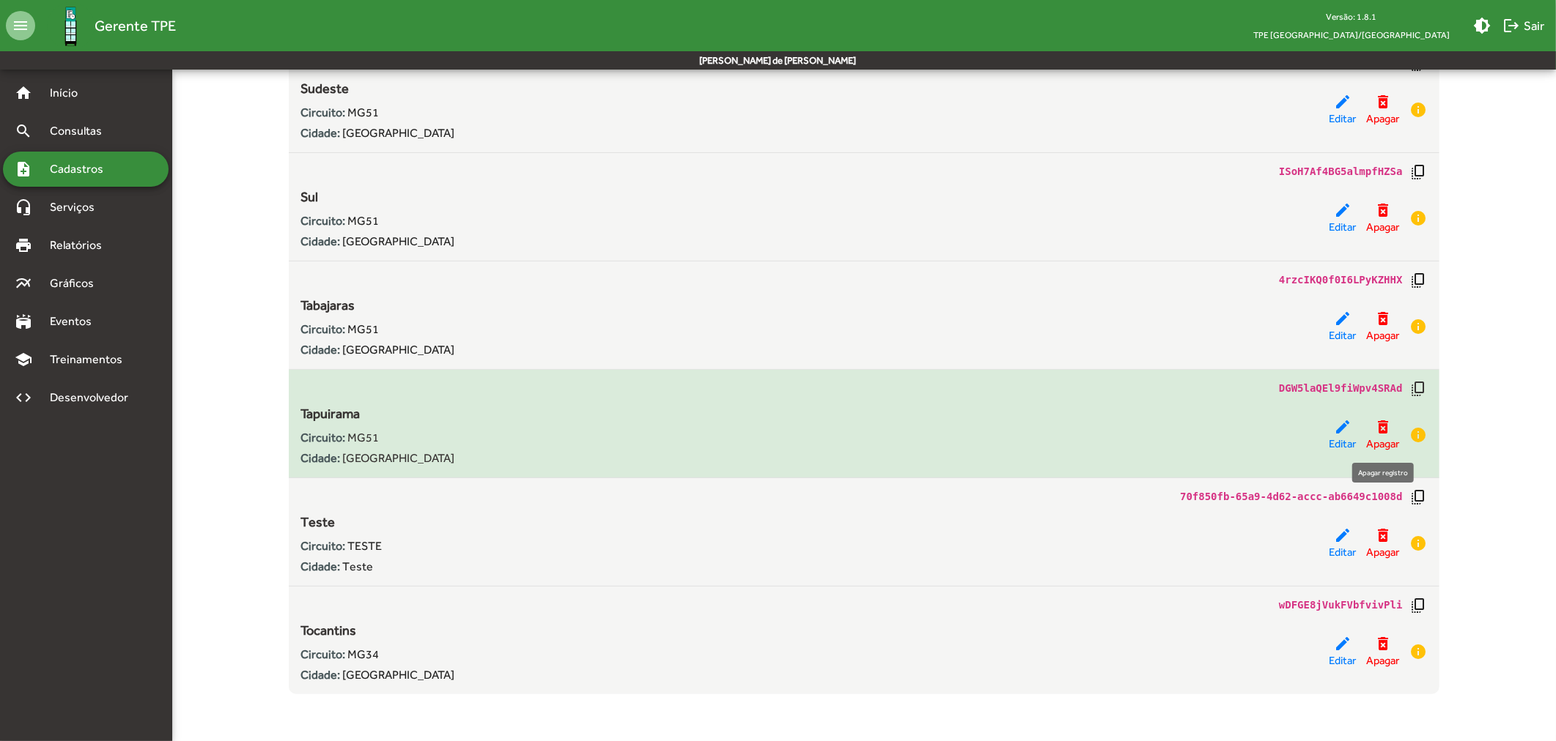
click at [1390, 429] on mat-icon "delete_forever" at bounding box center [1383, 427] width 18 height 18
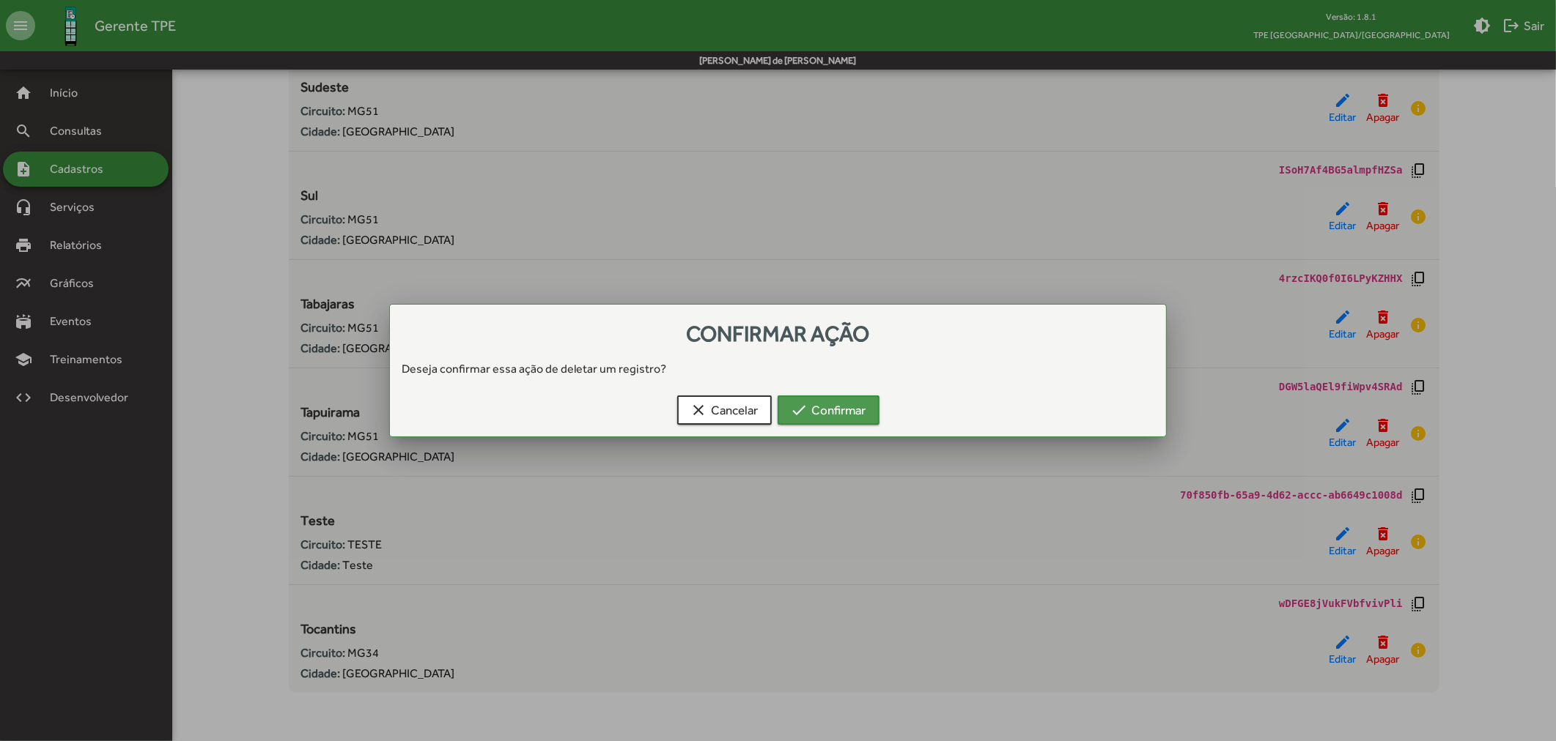
click at [836, 413] on span "check Confirmar" at bounding box center [828, 410] width 75 height 26
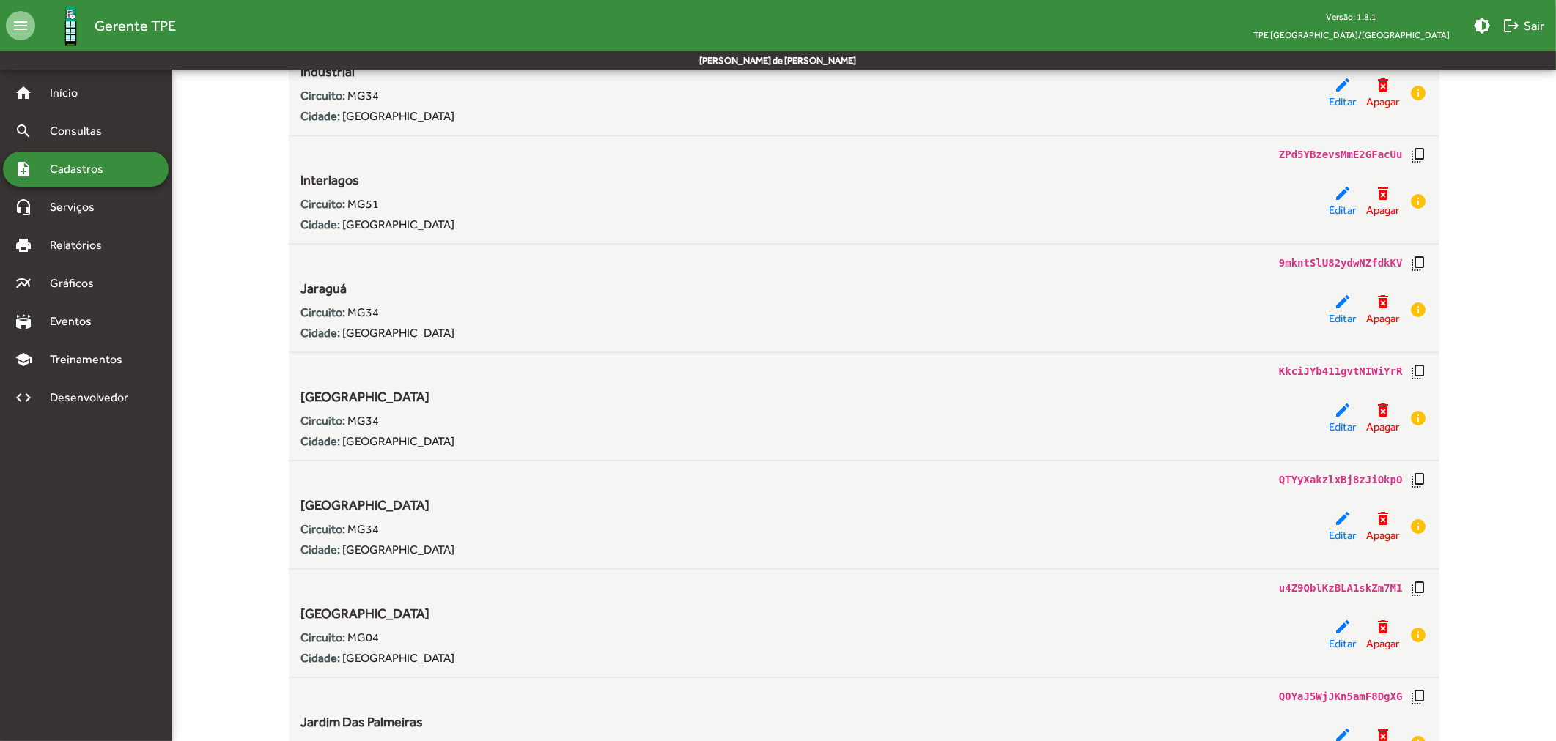
scroll to position [1191, 0]
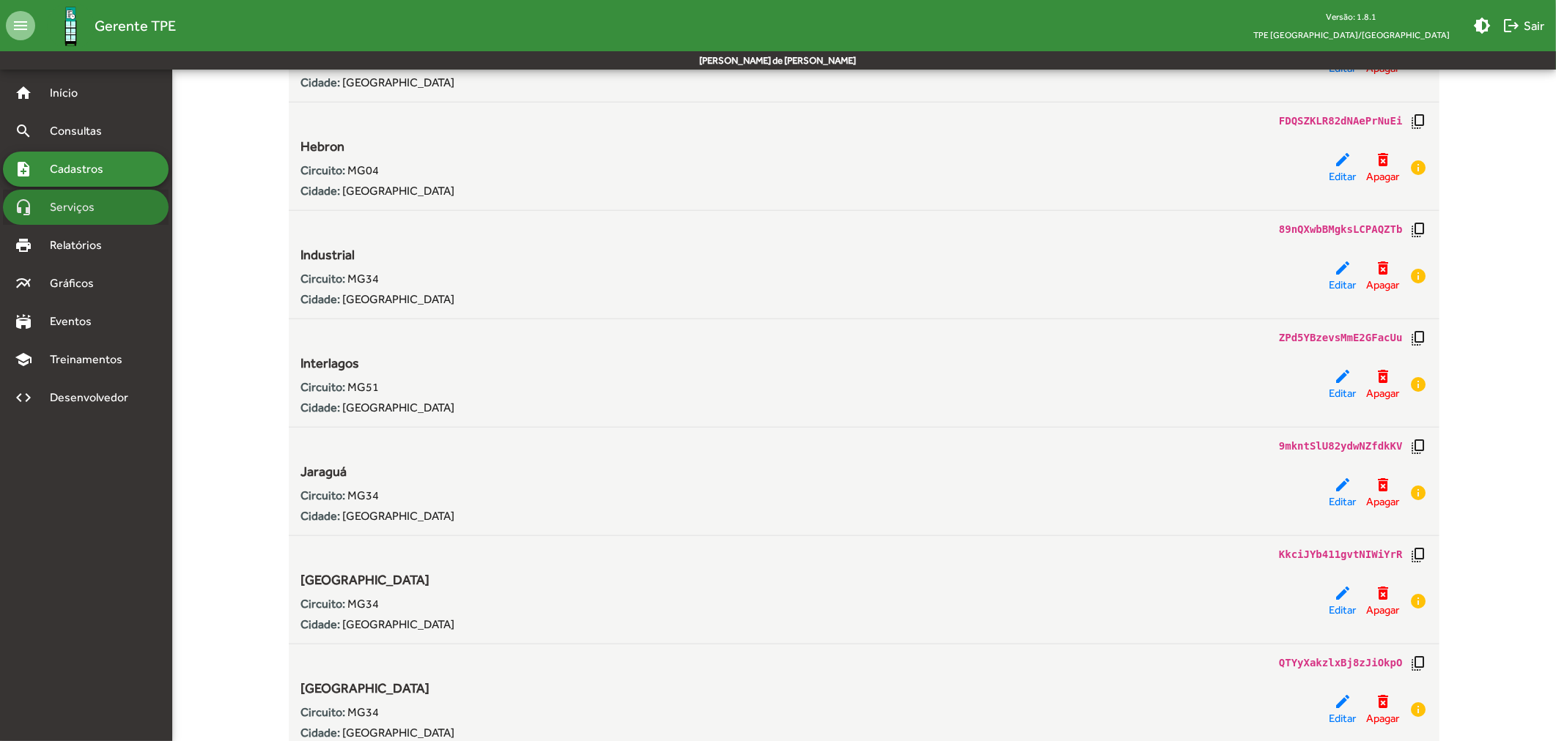
click at [79, 223] on div "headset_mic Serviços" at bounding box center [86, 207] width 166 height 35
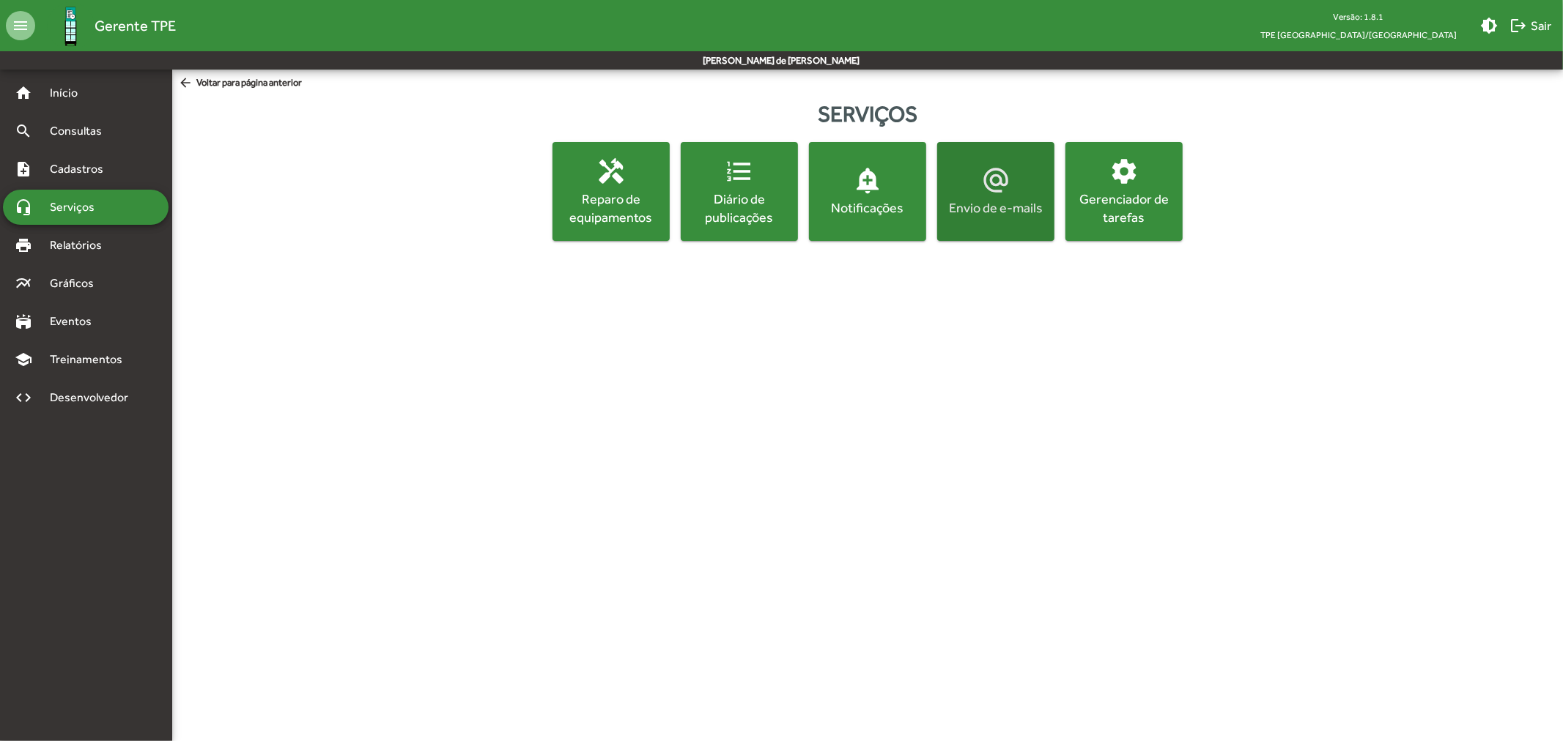
click at [1008, 221] on button "alternate_email Envio de e-mails" at bounding box center [995, 191] width 117 height 99
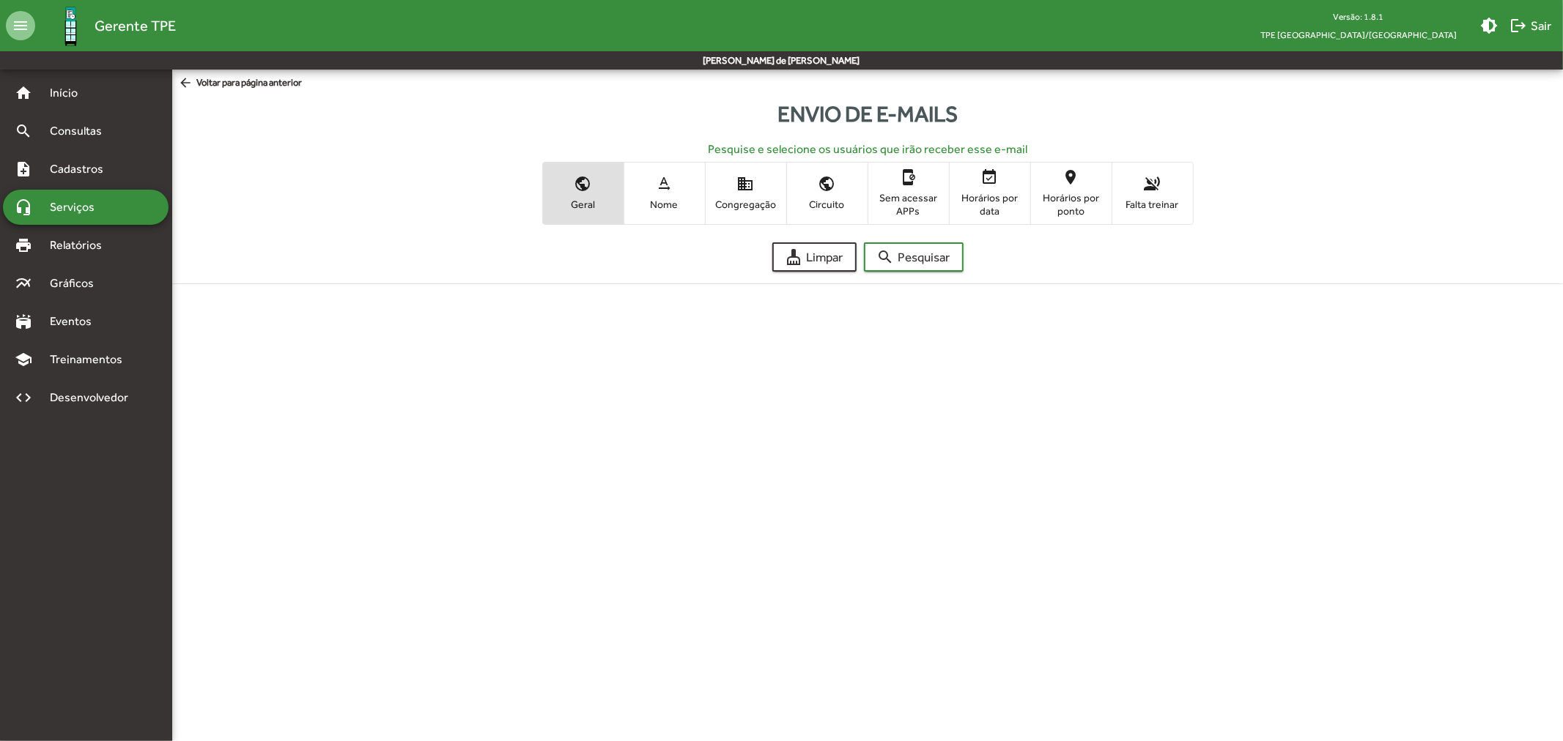
click at [664, 199] on span "Nome" at bounding box center [664, 204] width 73 height 13
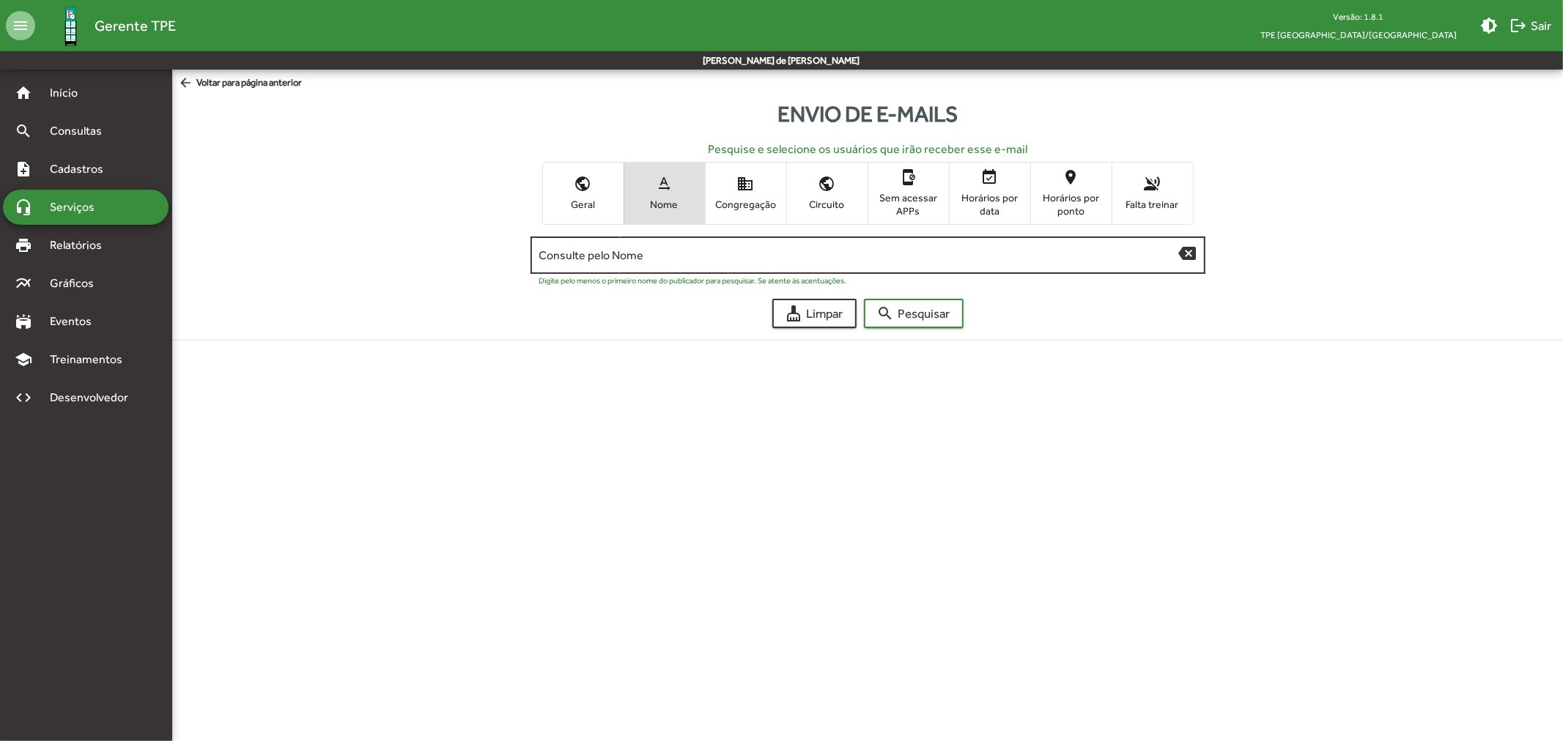
click at [736, 245] on div "Consulte pelo Nome" at bounding box center [859, 254] width 640 height 40
paste input "**********"
click at [566, 256] on input "**********" at bounding box center [859, 255] width 640 height 13
drag, startPoint x: 607, startPoint y: 258, endPoint x: 854, endPoint y: 273, distance: 248.1
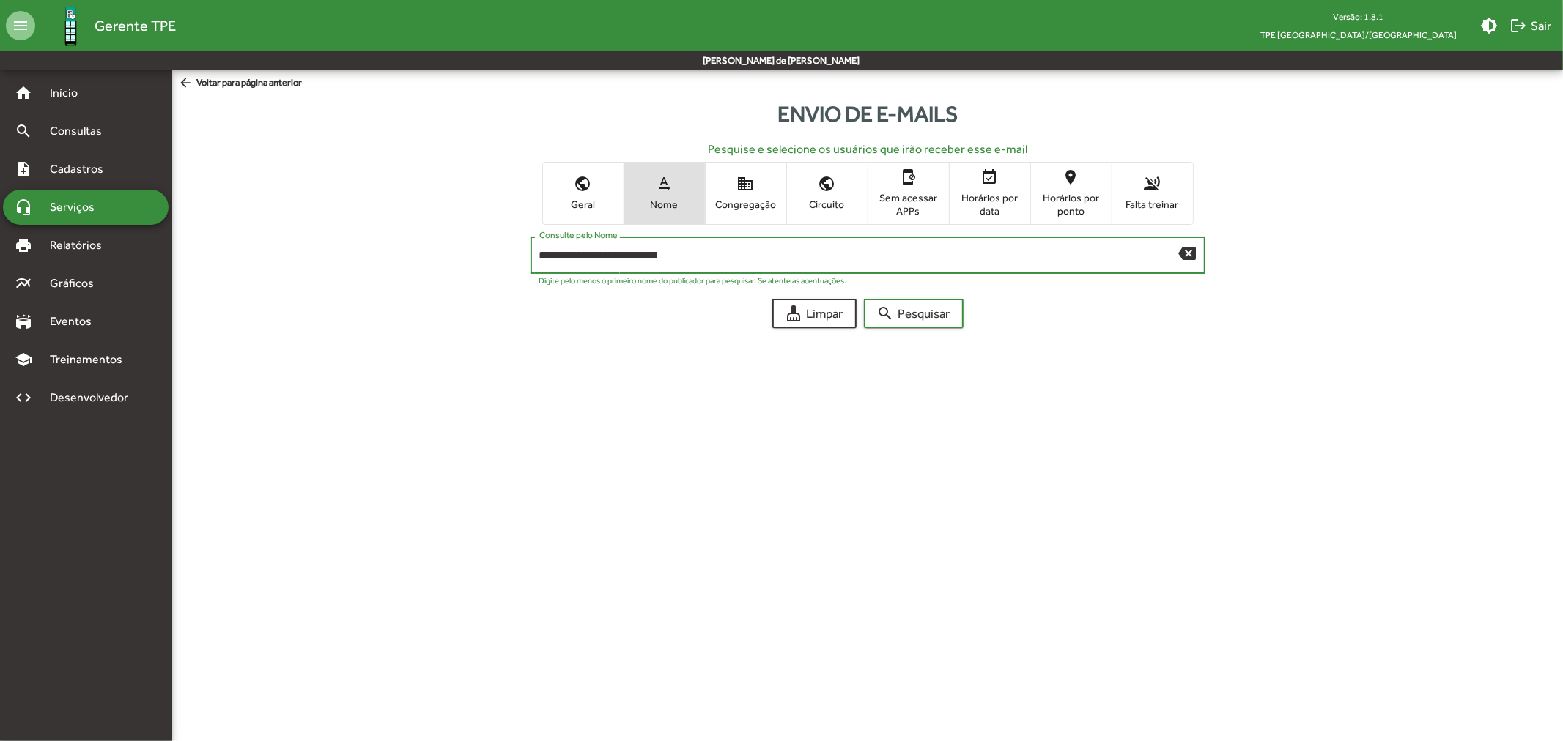
click at [854, 273] on div "**********" at bounding box center [867, 259] width 675 height 45
type input "**********"
click at [935, 310] on span "search Pesquisar" at bounding box center [913, 313] width 73 height 26
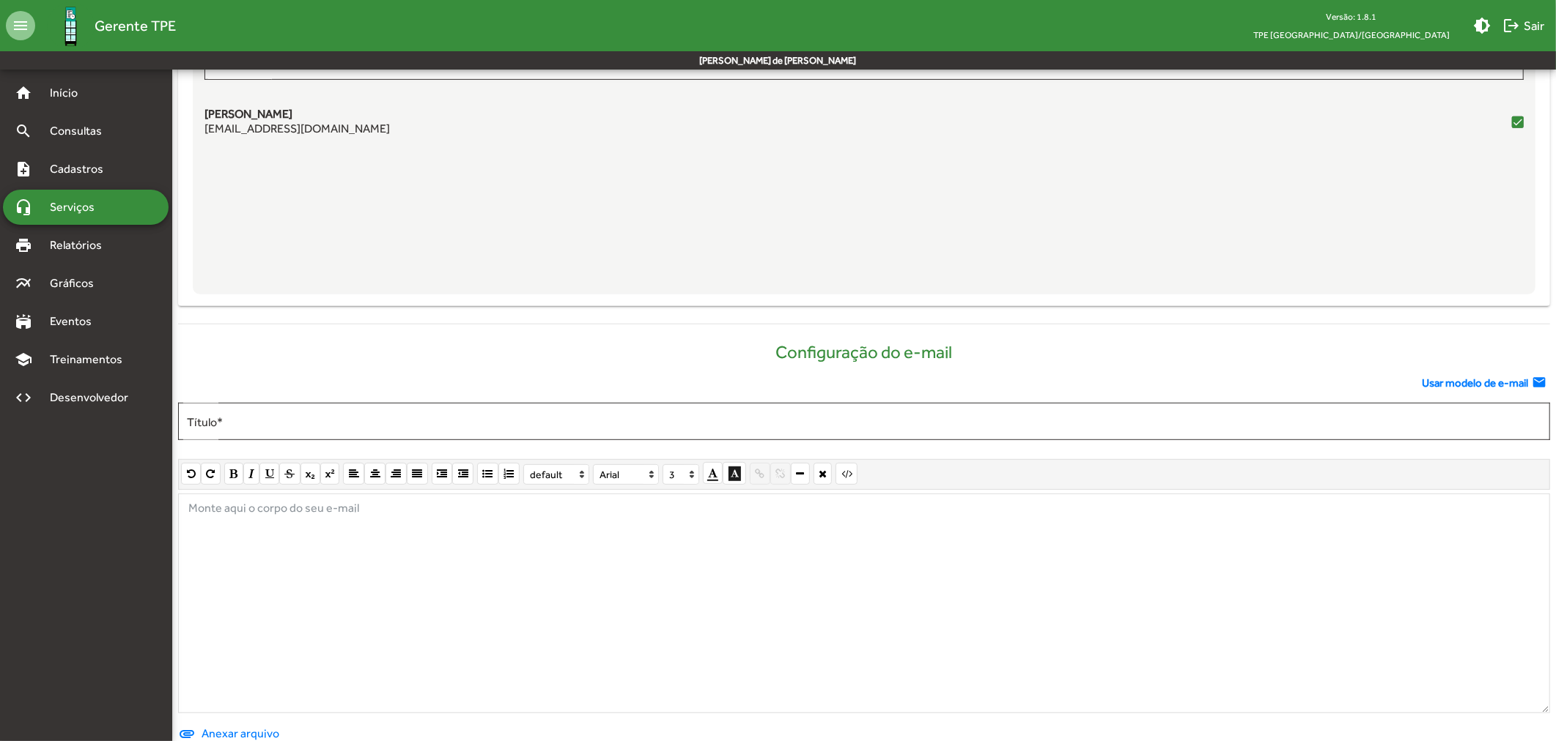
scroll to position [559, 0]
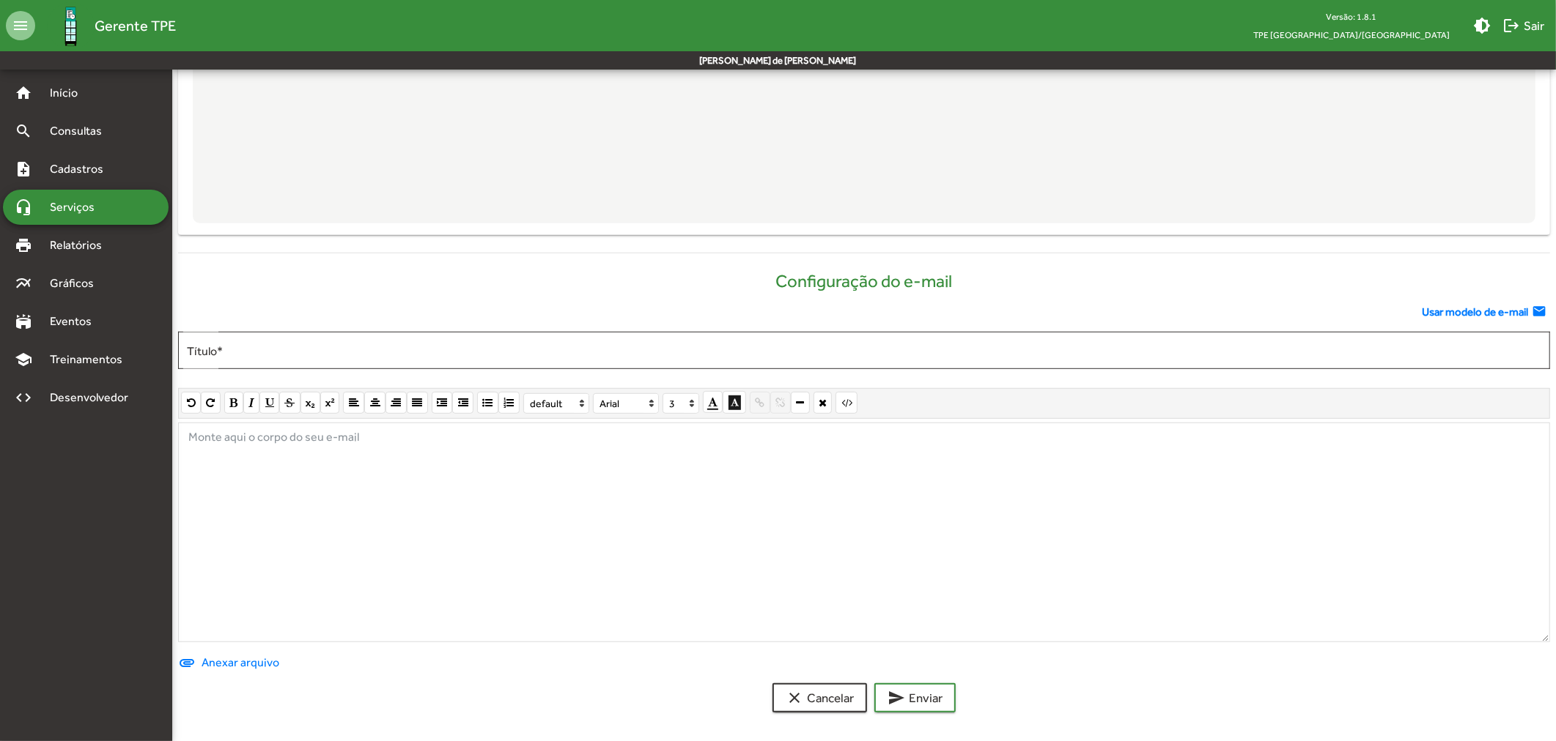
click at [1460, 317] on span "Usar modelo de e-mail" at bounding box center [1474, 312] width 106 height 17
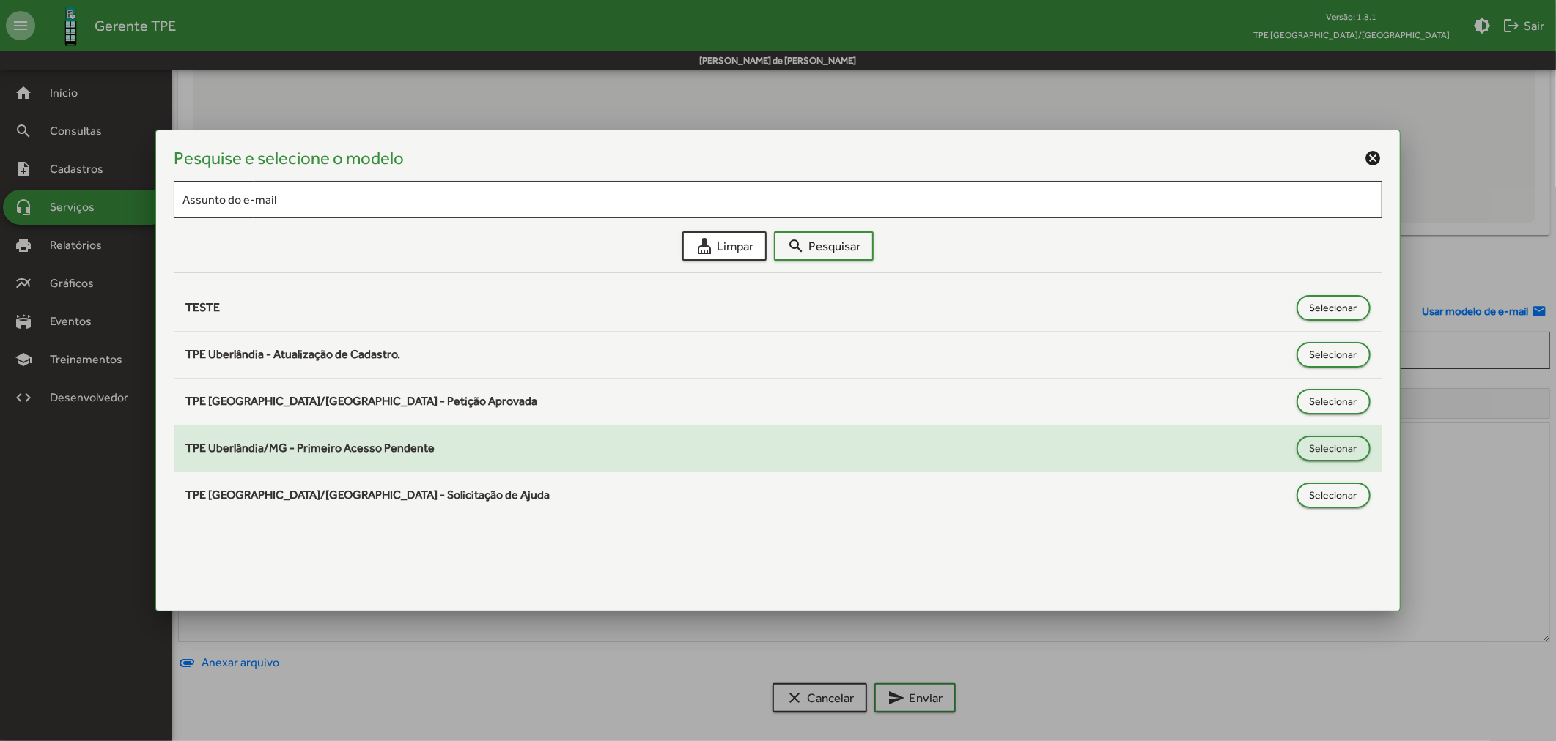
click at [406, 447] on span "TPE Uberlândia/MG - Primeiro Acesso Pendente" at bounding box center [309, 448] width 249 height 14
click at [1344, 452] on span "Selecionar" at bounding box center [1333, 448] width 48 height 26
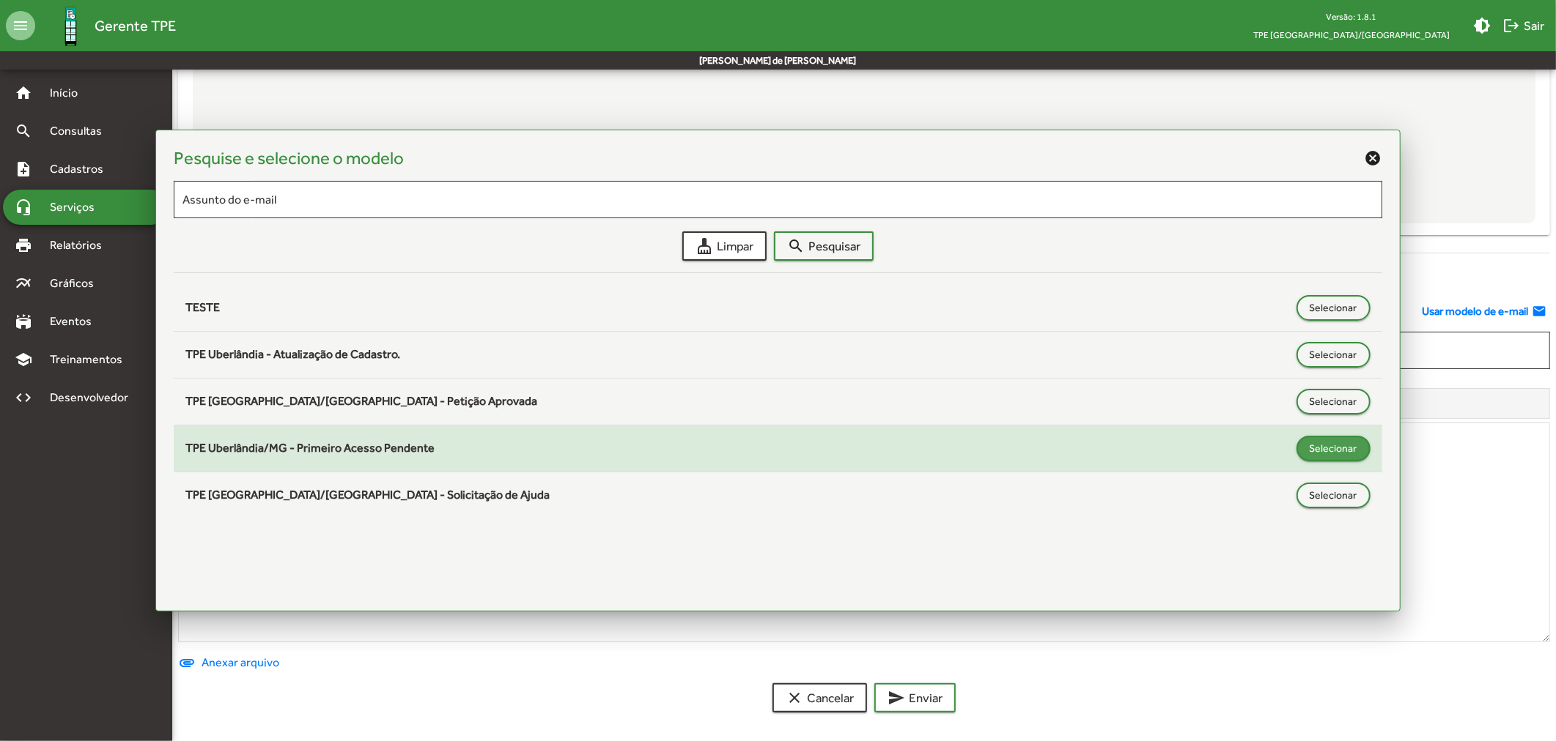
type input "**********"
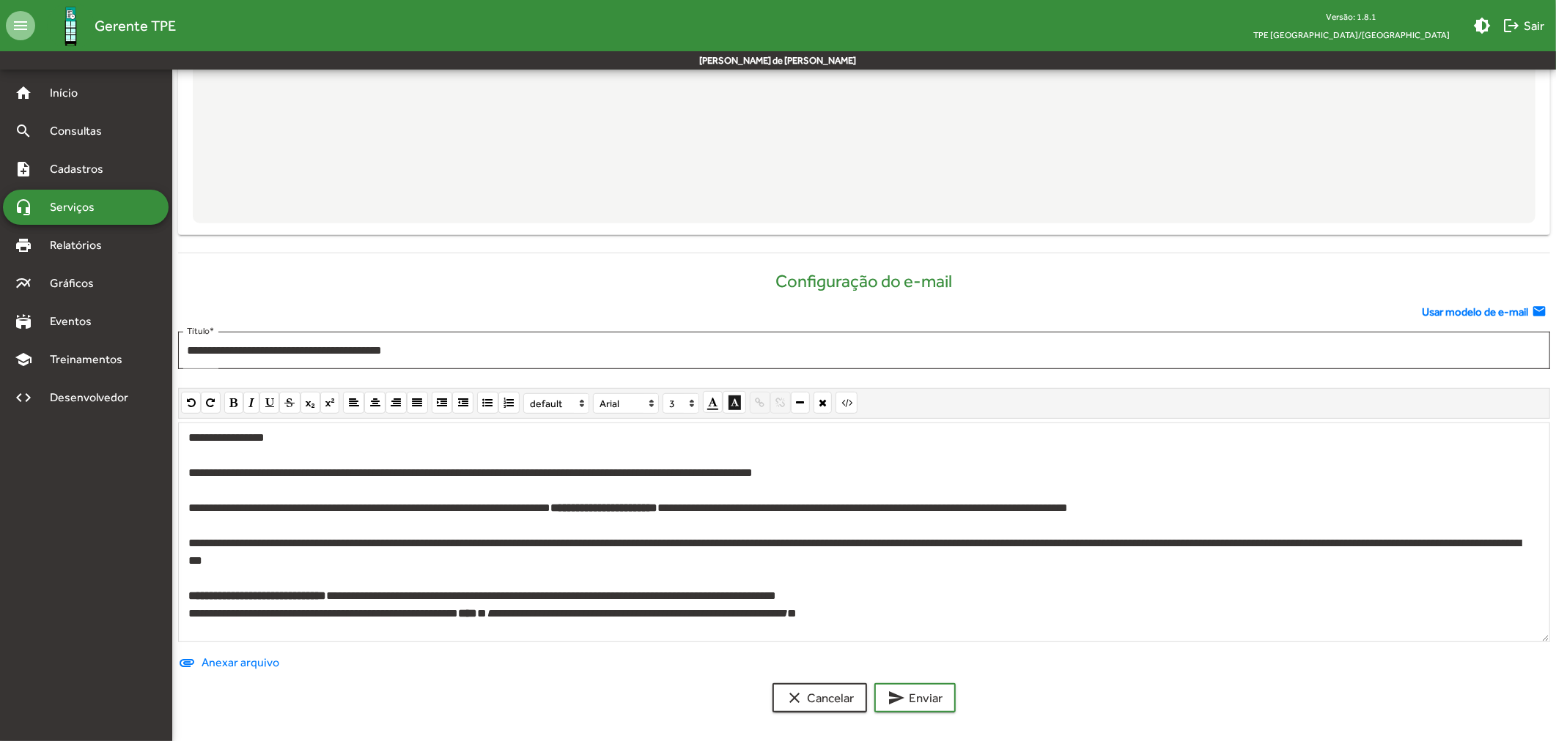
scroll to position [133, 0]
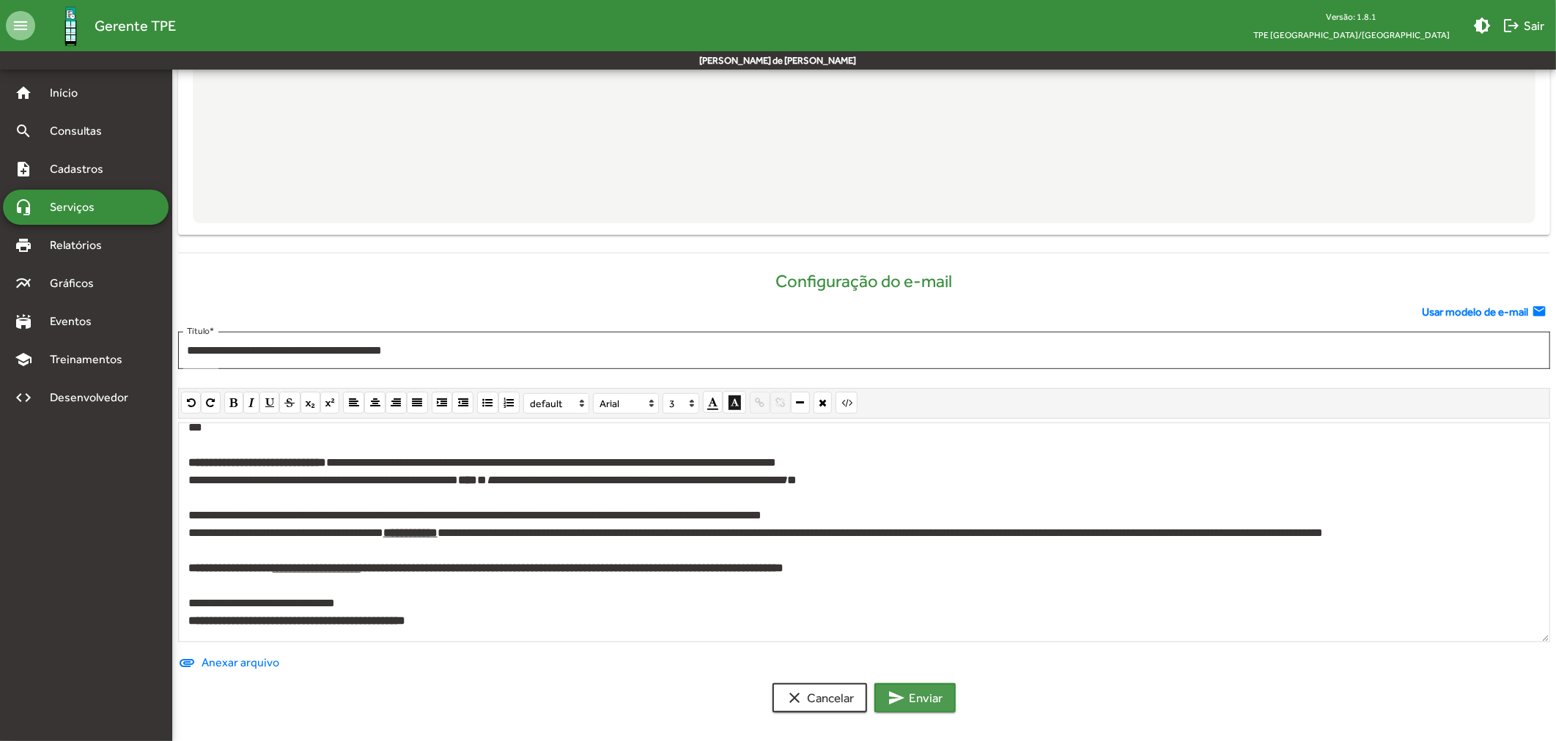
click at [906, 700] on span "send Enviar" at bounding box center [914, 698] width 55 height 26
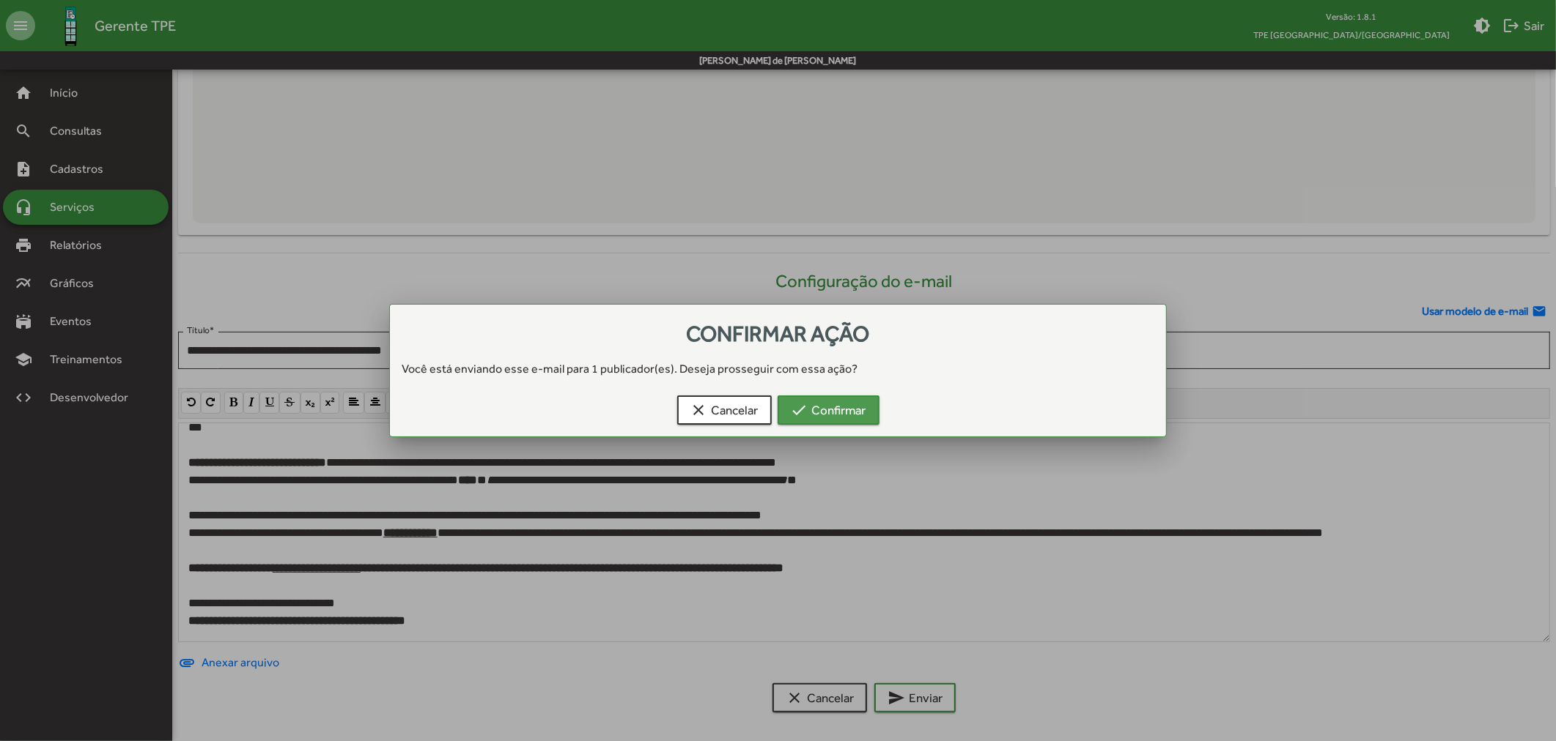
click at [834, 416] on span "check Confirmar" at bounding box center [828, 410] width 75 height 26
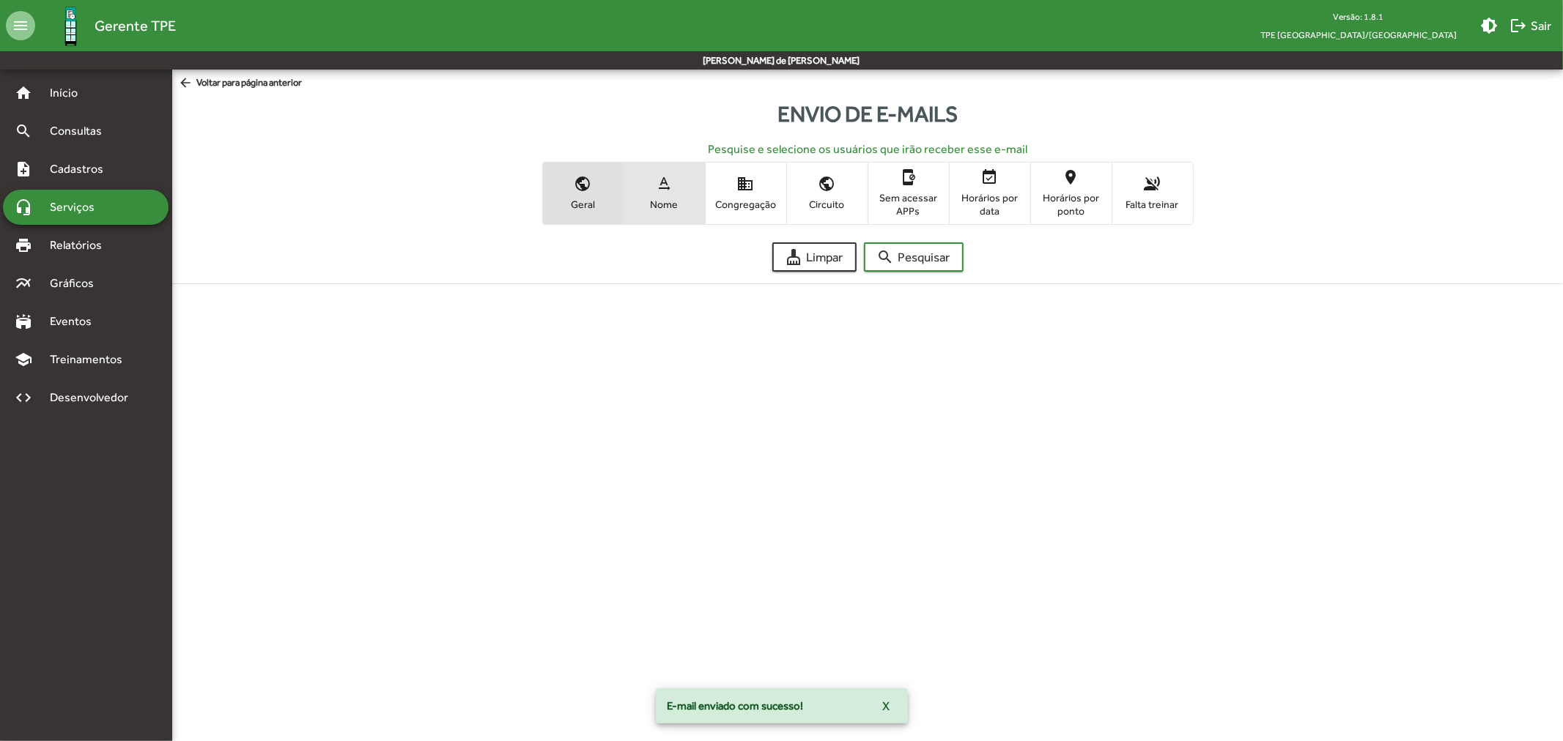
click at [678, 209] on span "Nome" at bounding box center [664, 204] width 73 height 13
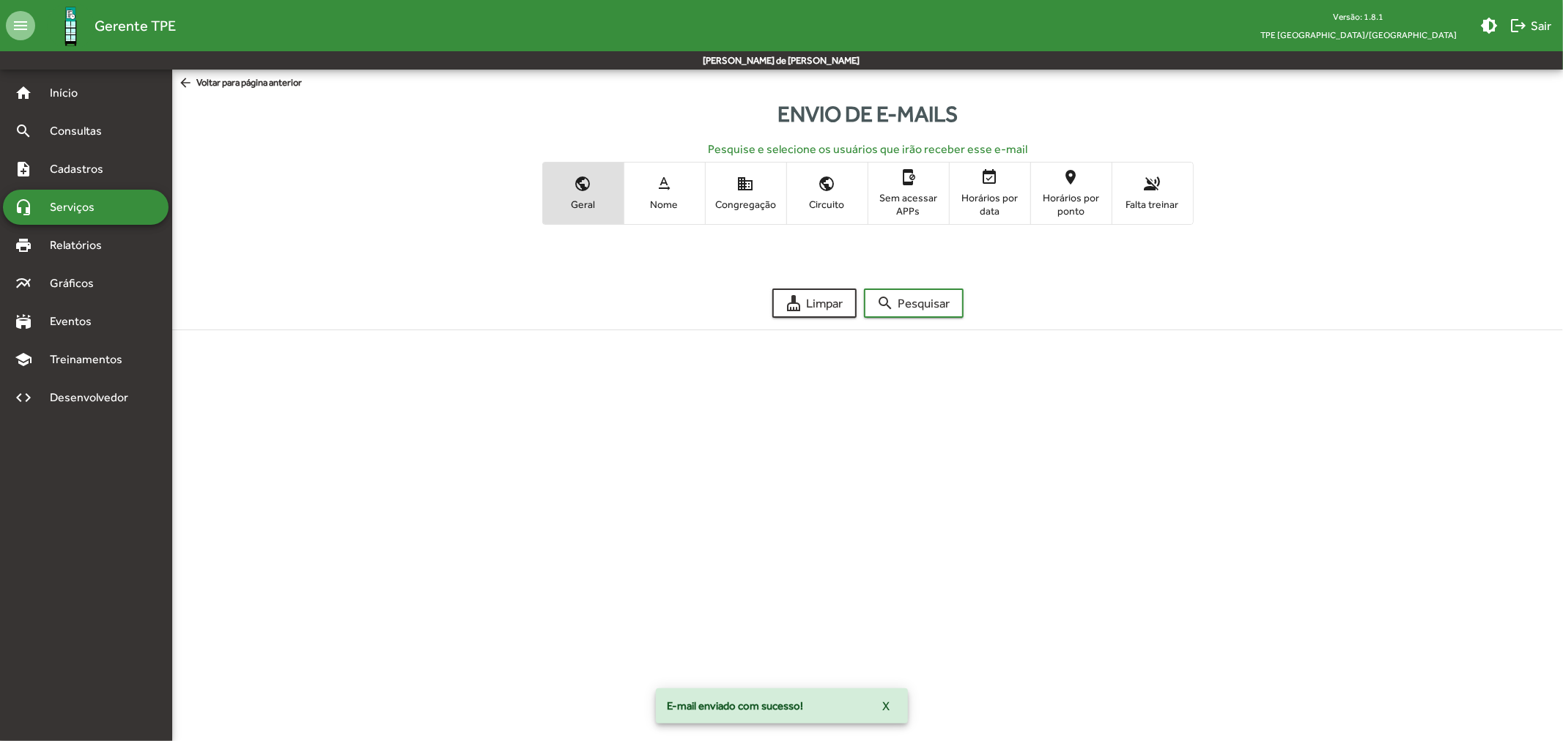
click at [651, 194] on span "text_rotation_none Nome" at bounding box center [664, 193] width 81 height 48
click at [911, 299] on span "search Pesquisar" at bounding box center [913, 303] width 73 height 26
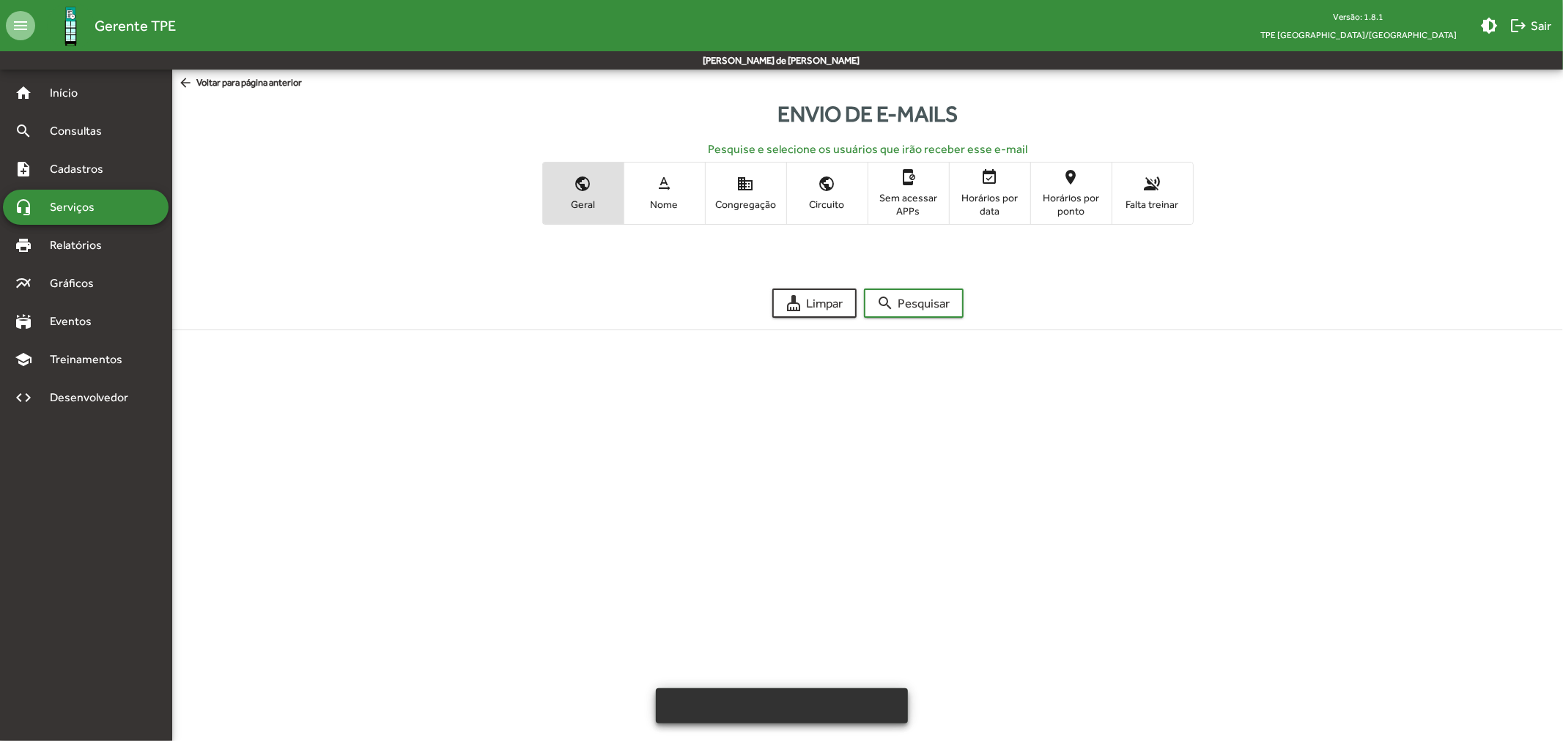
click at [656, 180] on mat-icon "text_rotation_none" at bounding box center [665, 184] width 18 height 18
click at [198, 83] on span "arrow_back Voltar para página anterior" at bounding box center [240, 83] width 124 height 16
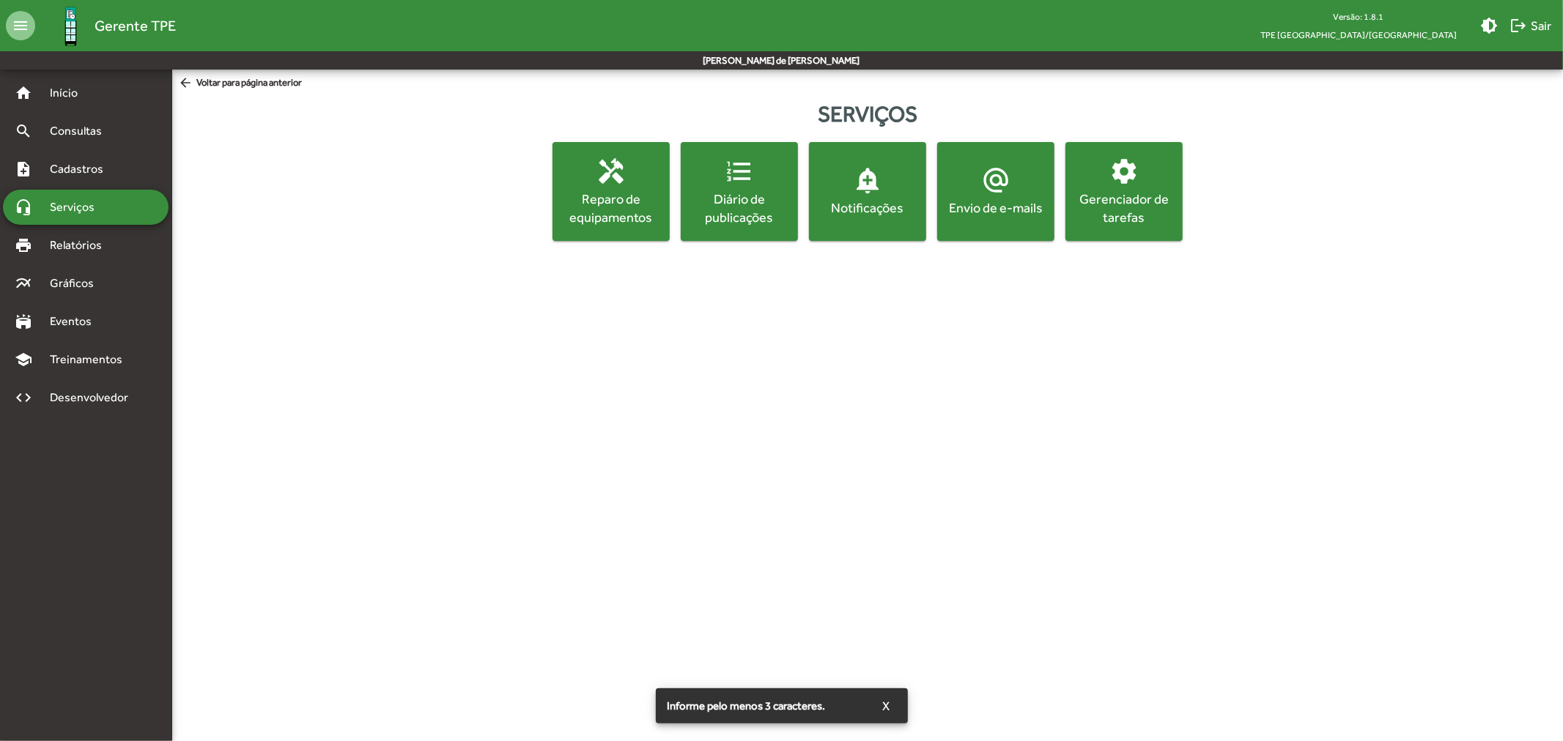
click at [1006, 208] on div "Envio de e-mails" at bounding box center [995, 208] width 111 height 18
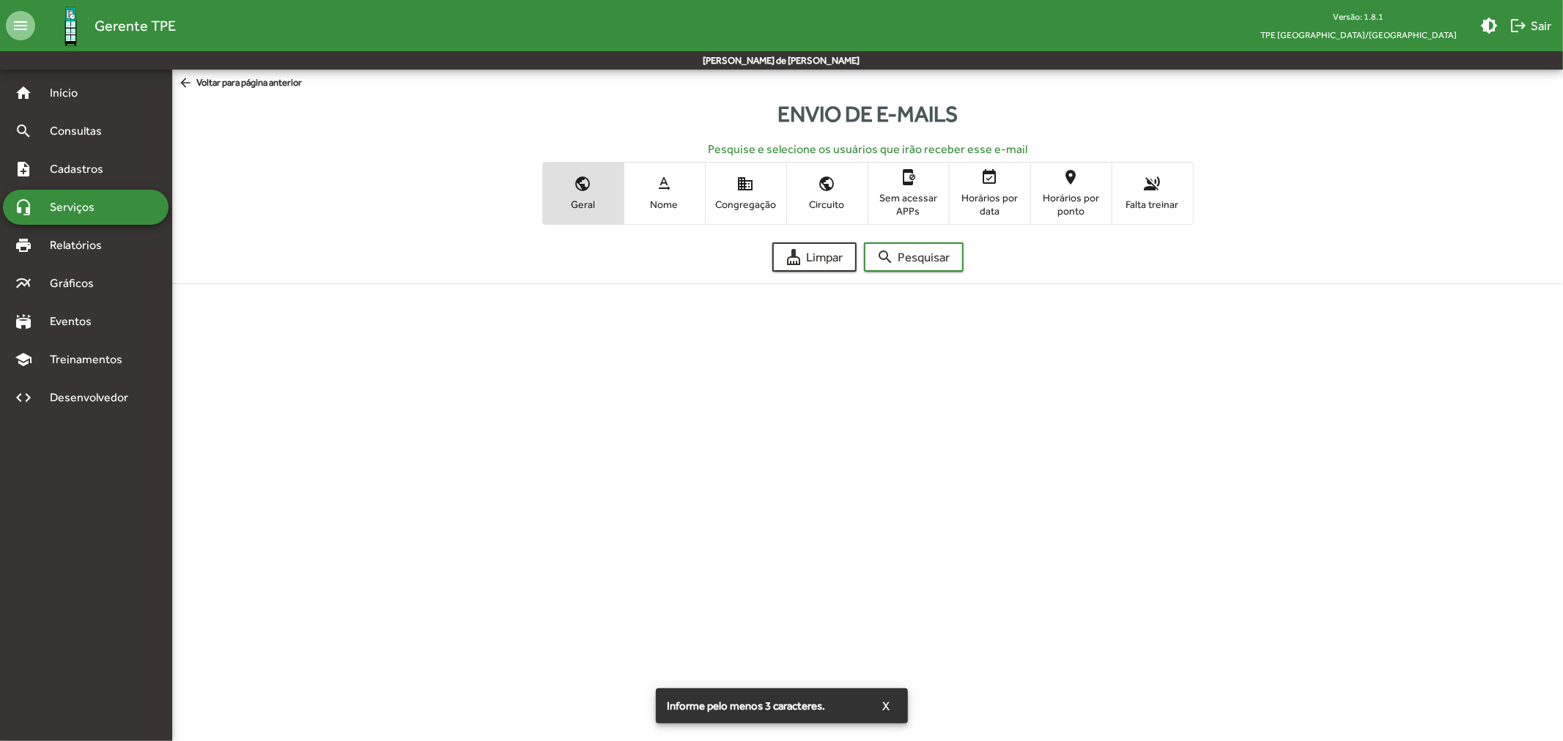
click at [661, 191] on mat-icon "text_rotation_none" at bounding box center [665, 184] width 18 height 18
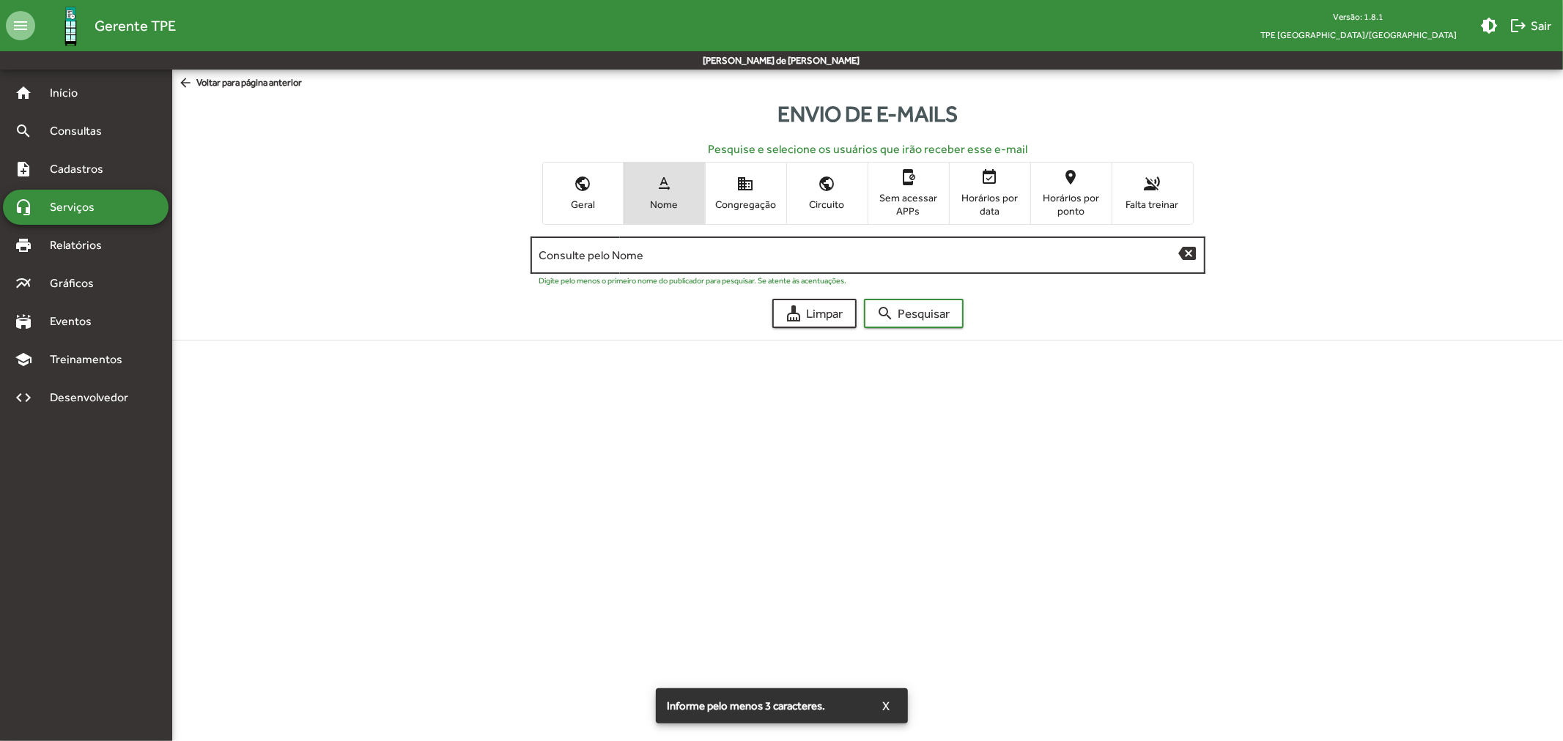
click at [785, 259] on input "Consulte pelo Nome" at bounding box center [859, 255] width 640 height 13
type input "****"
click at [909, 319] on span "search Pesquisar" at bounding box center [913, 313] width 73 height 26
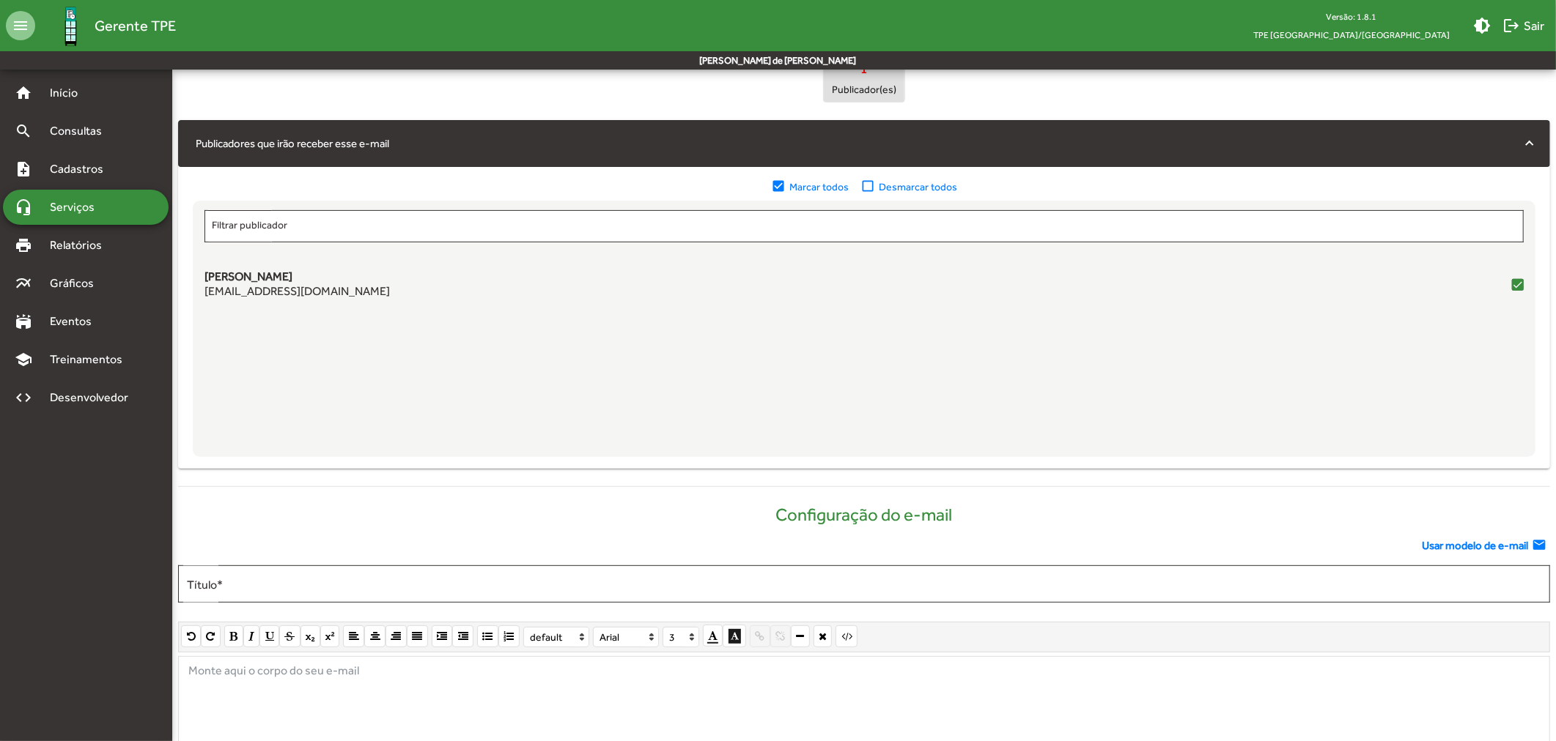
scroll to position [488, 0]
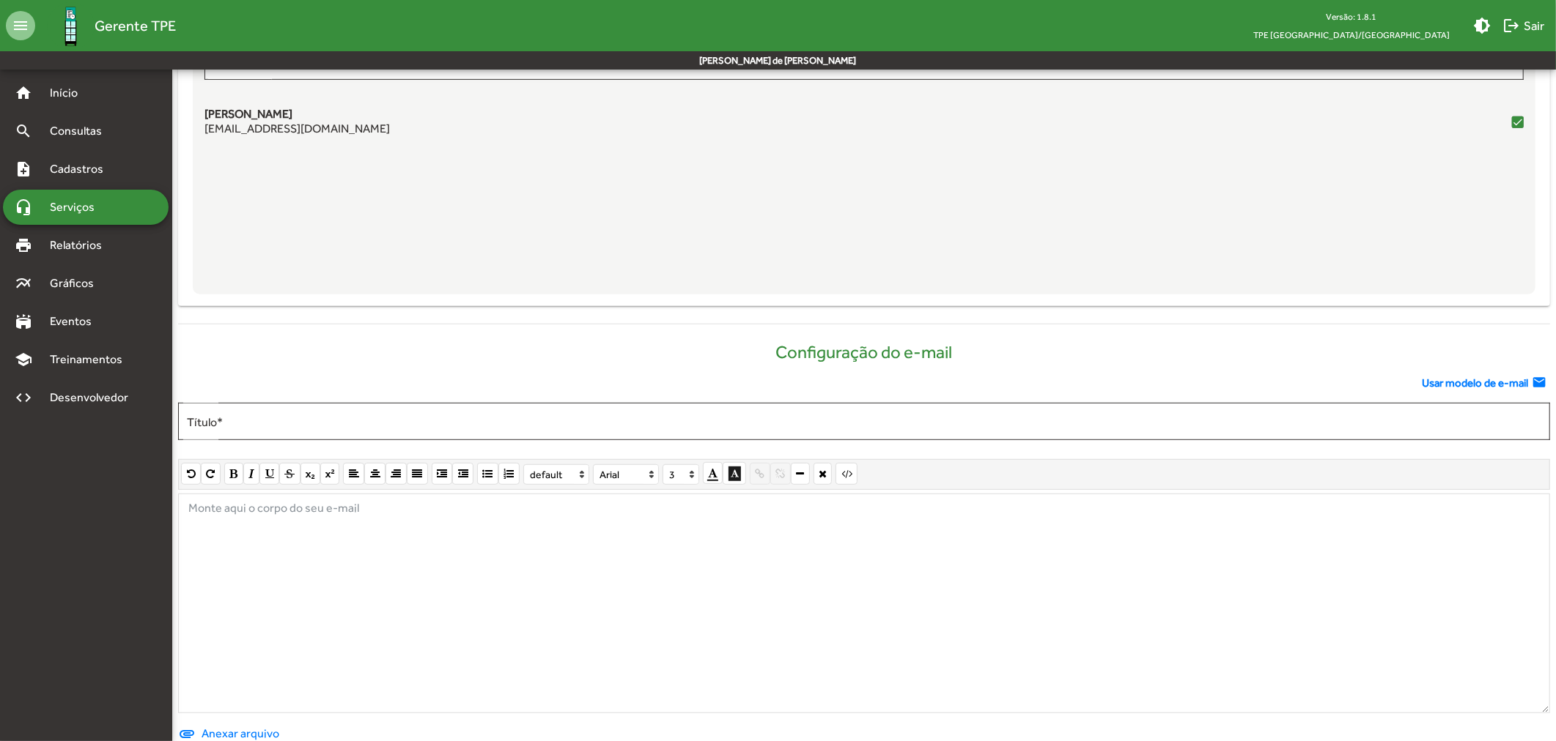
click at [1499, 375] on span "Usar modelo de e-mail" at bounding box center [1474, 383] width 106 height 17
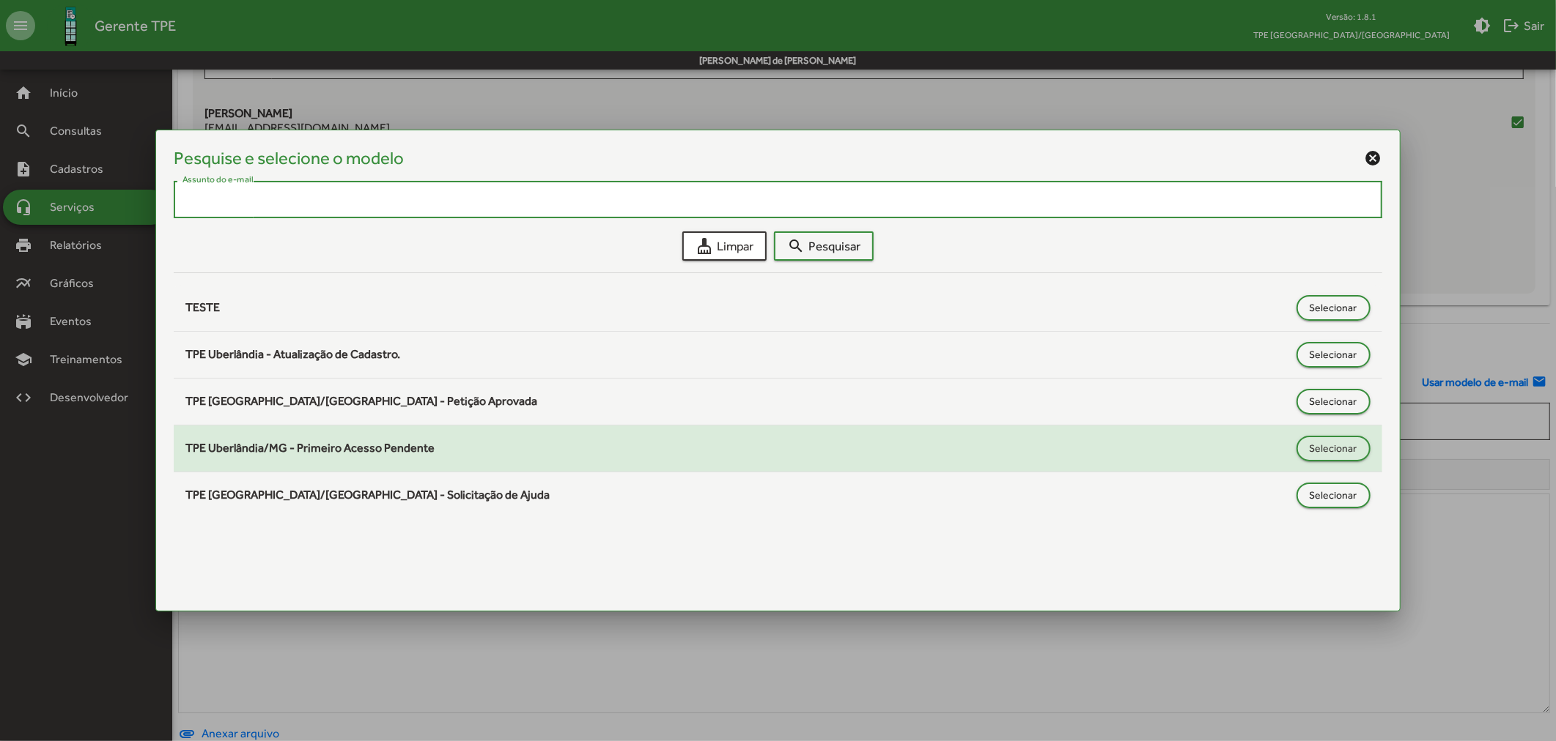
click at [400, 450] on span "TPE Uberlândia/MG - Primeiro Acesso Pendente" at bounding box center [309, 448] width 249 height 14
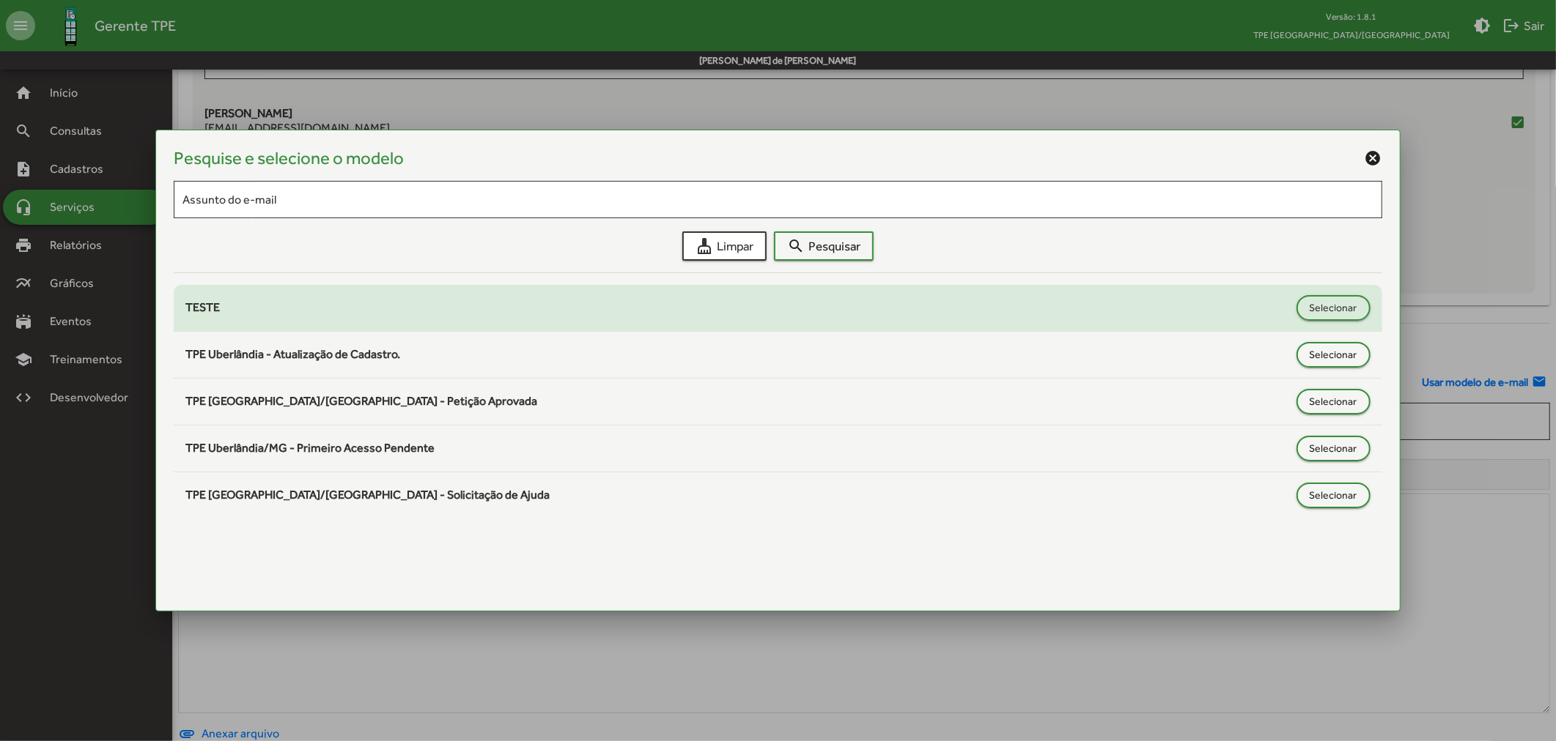
click at [196, 306] on span "TESTE" at bounding box center [202, 307] width 34 height 14
click at [1315, 303] on span "Selecionar" at bounding box center [1333, 308] width 48 height 26
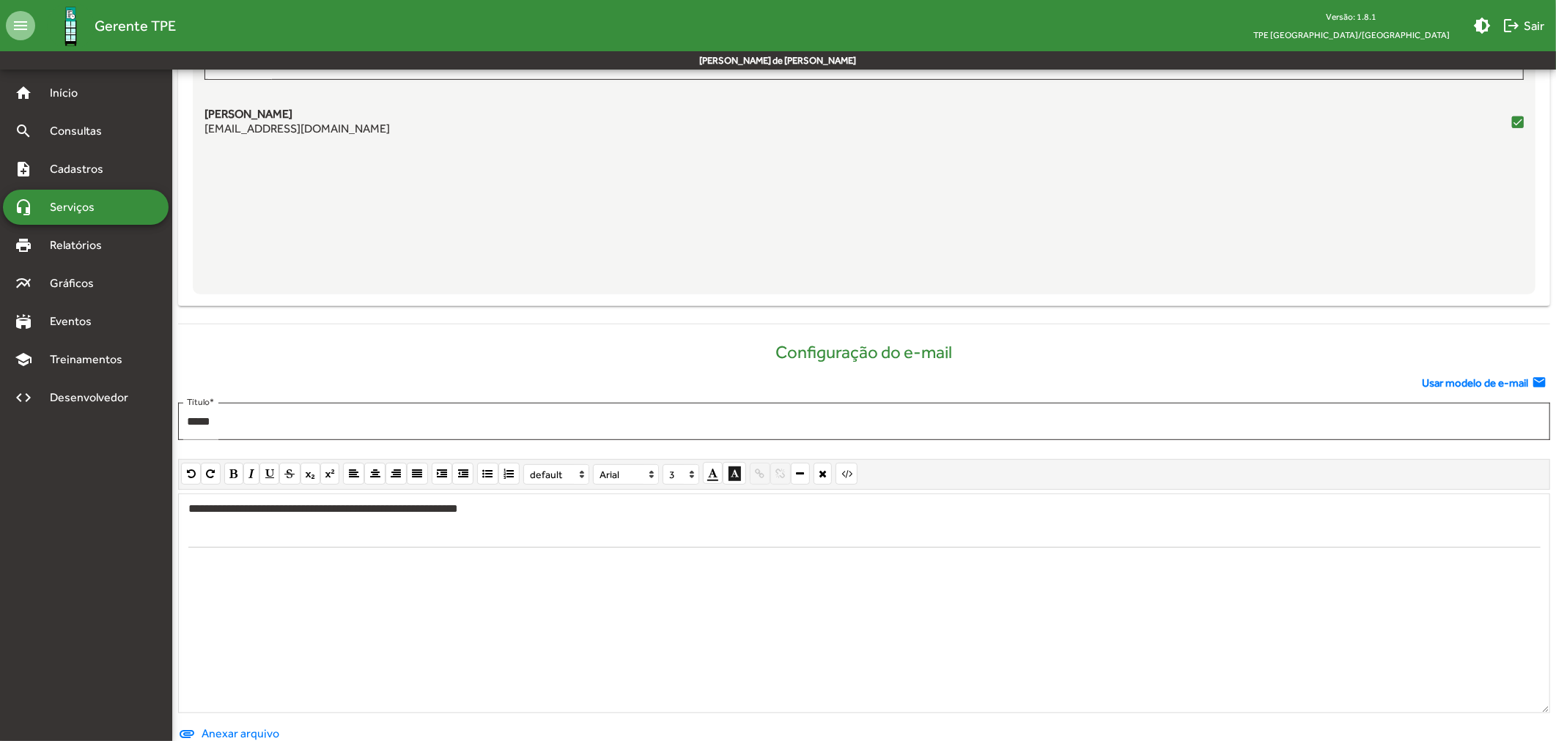
scroll to position [559, 0]
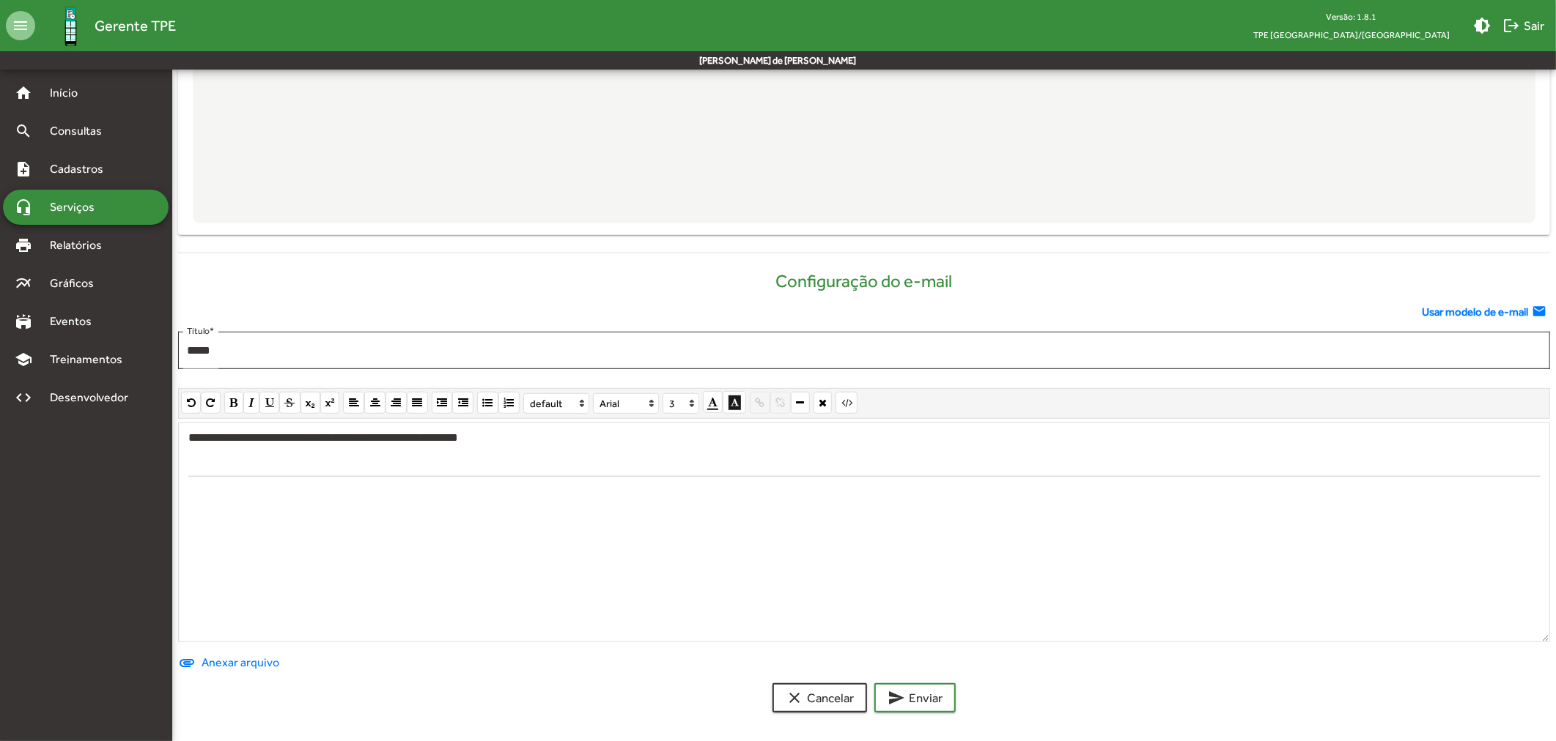
click at [1501, 308] on span "Usar modelo de e-mail" at bounding box center [1474, 312] width 106 height 17
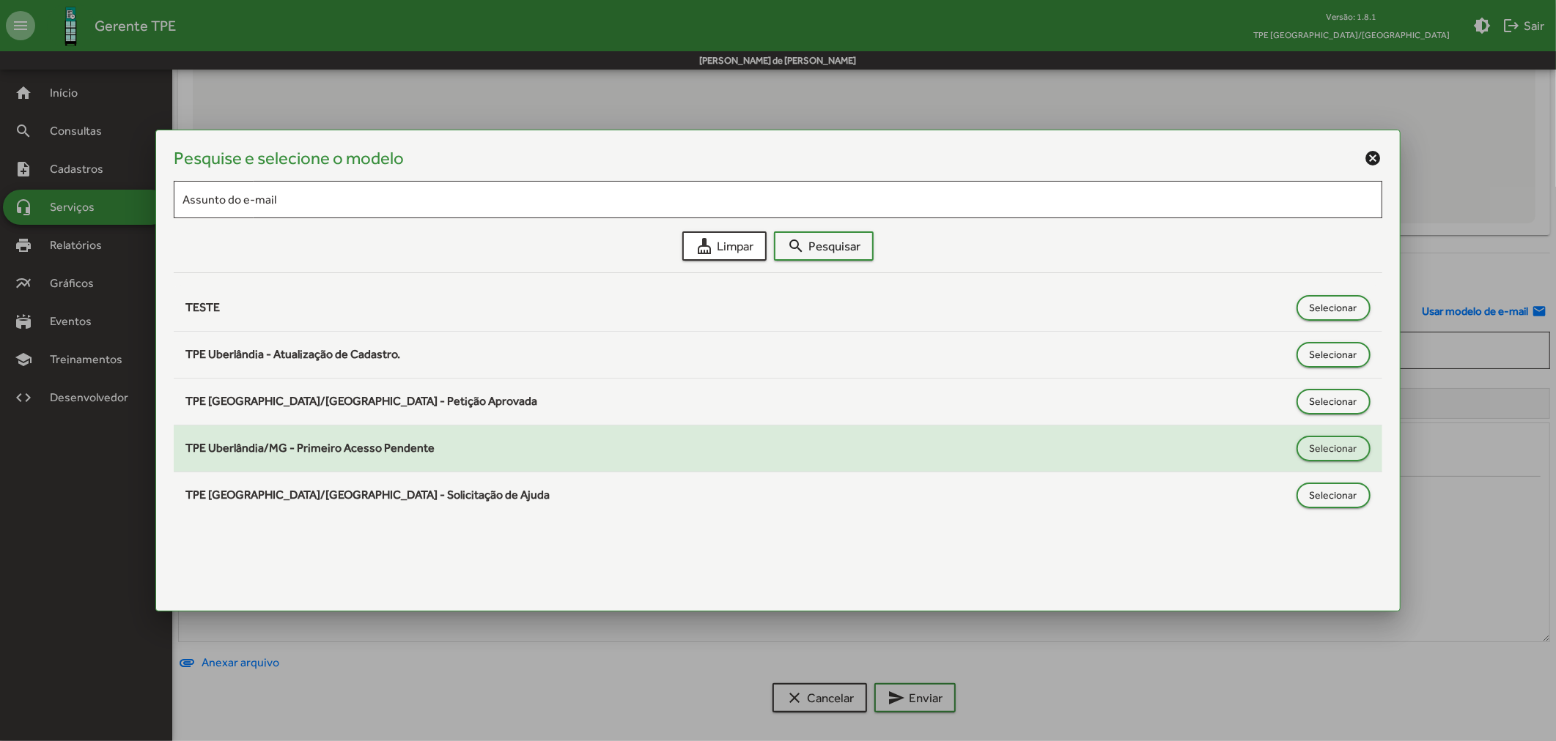
click at [321, 455] on div "TPE Uberlândia/MG - Primeiro Acesso Pendente" at bounding box center [736, 449] width 1103 height 18
click at [1329, 448] on span "Selecionar" at bounding box center [1333, 448] width 48 height 26
type input "**********"
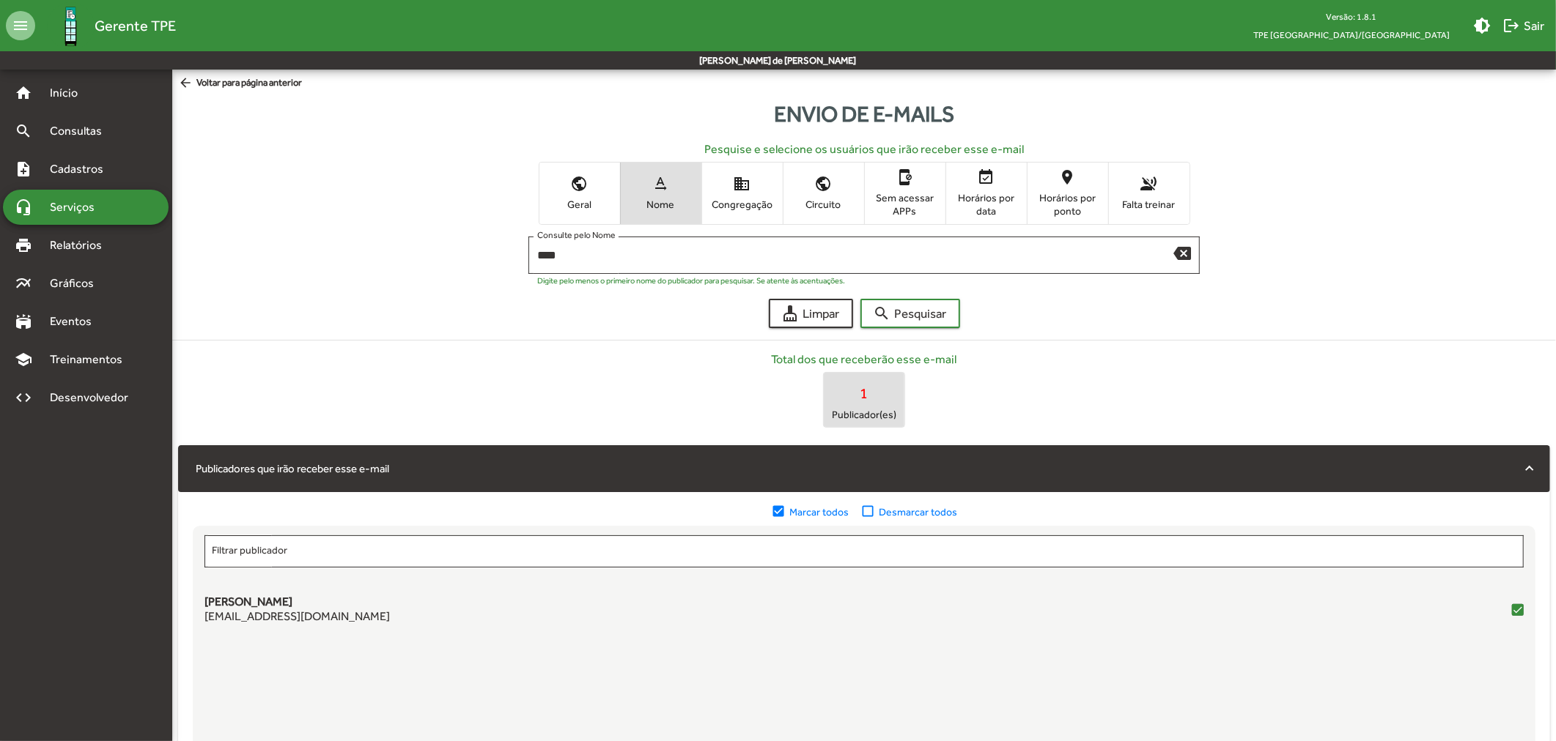
scroll to position [559, 0]
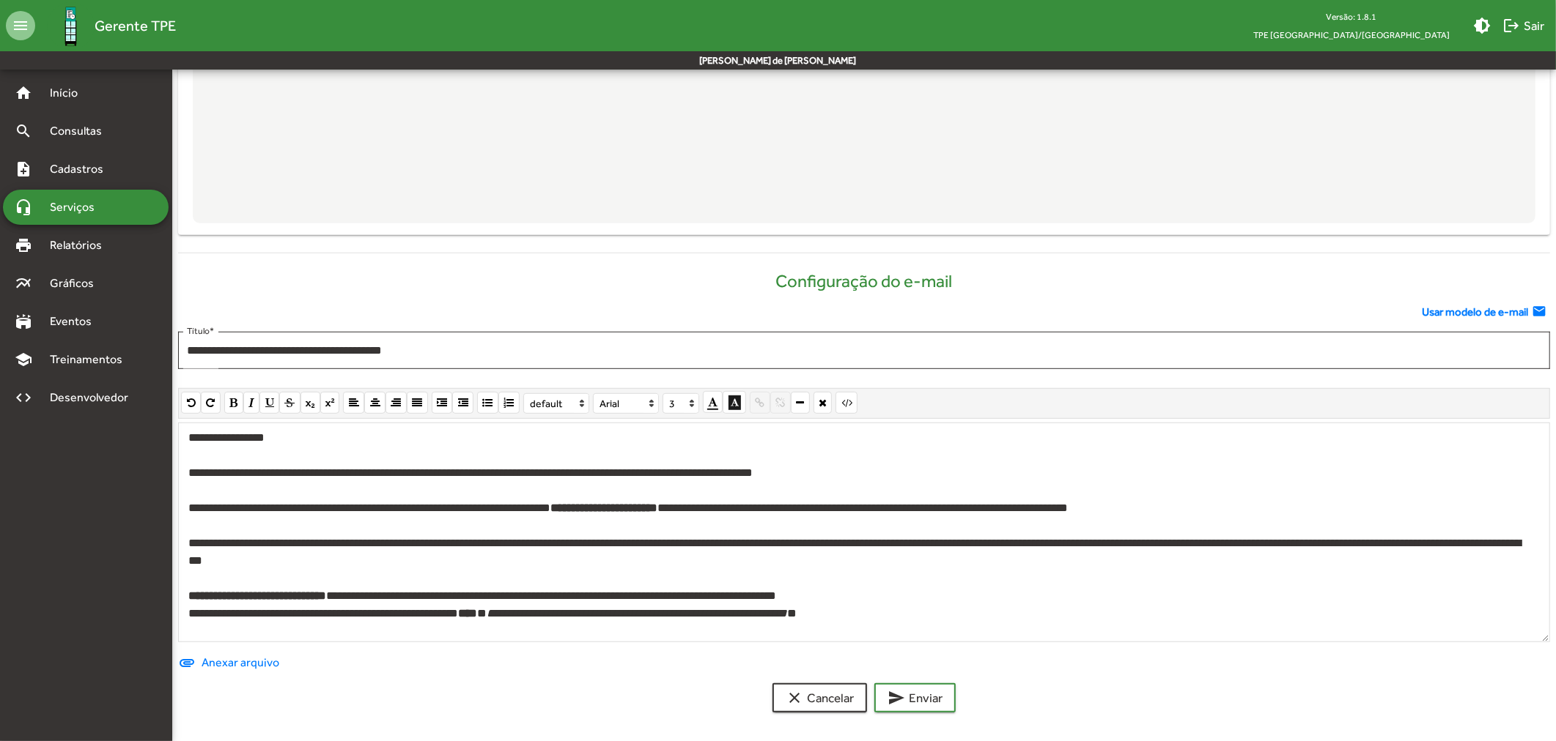
click at [799, 537] on div "**********" at bounding box center [860, 552] width 1344 height 35
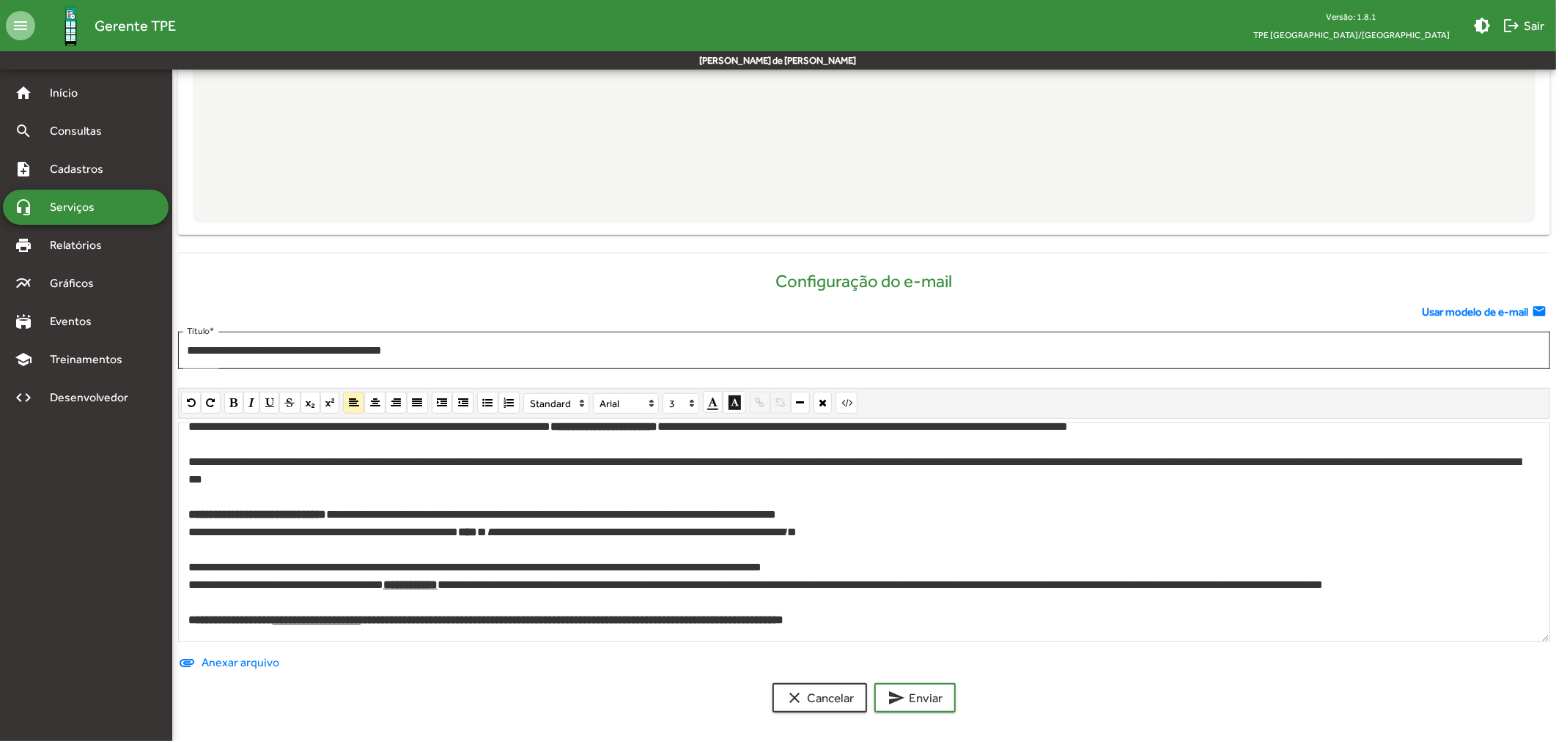
scroll to position [133, 0]
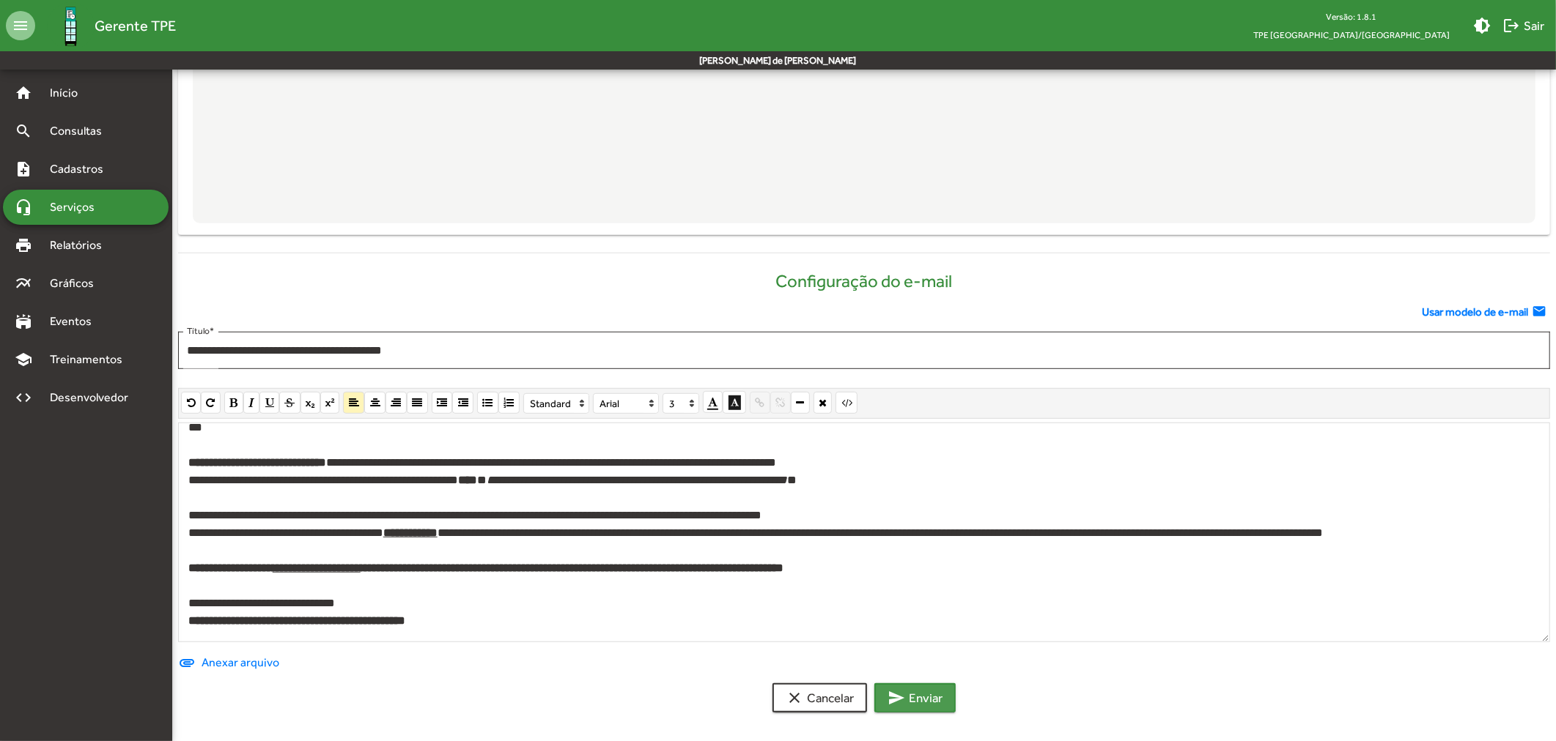
click at [931, 693] on span "send Enviar" at bounding box center [914, 698] width 55 height 26
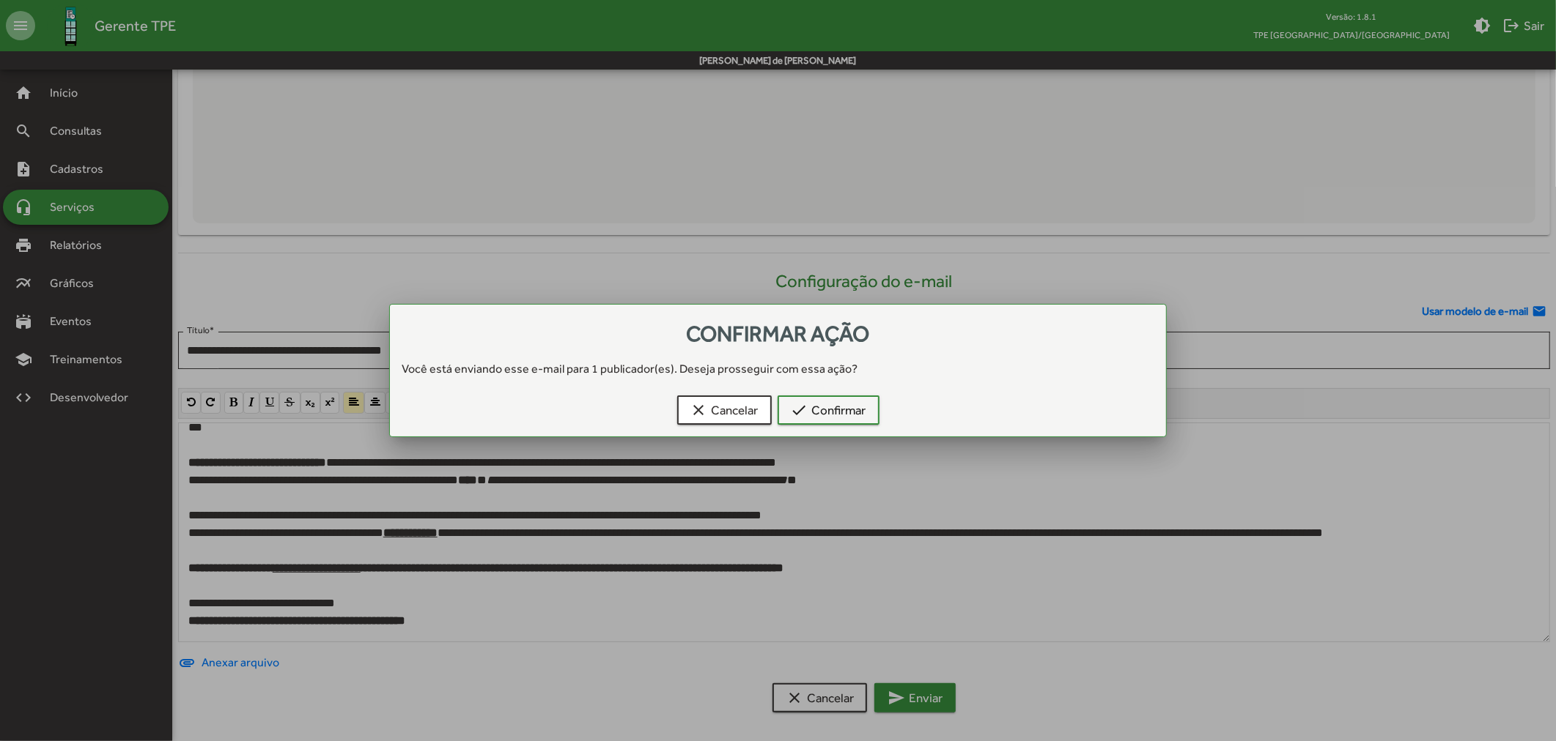
scroll to position [0, 0]
click at [713, 420] on span "clear Cancelar" at bounding box center [724, 410] width 68 height 26
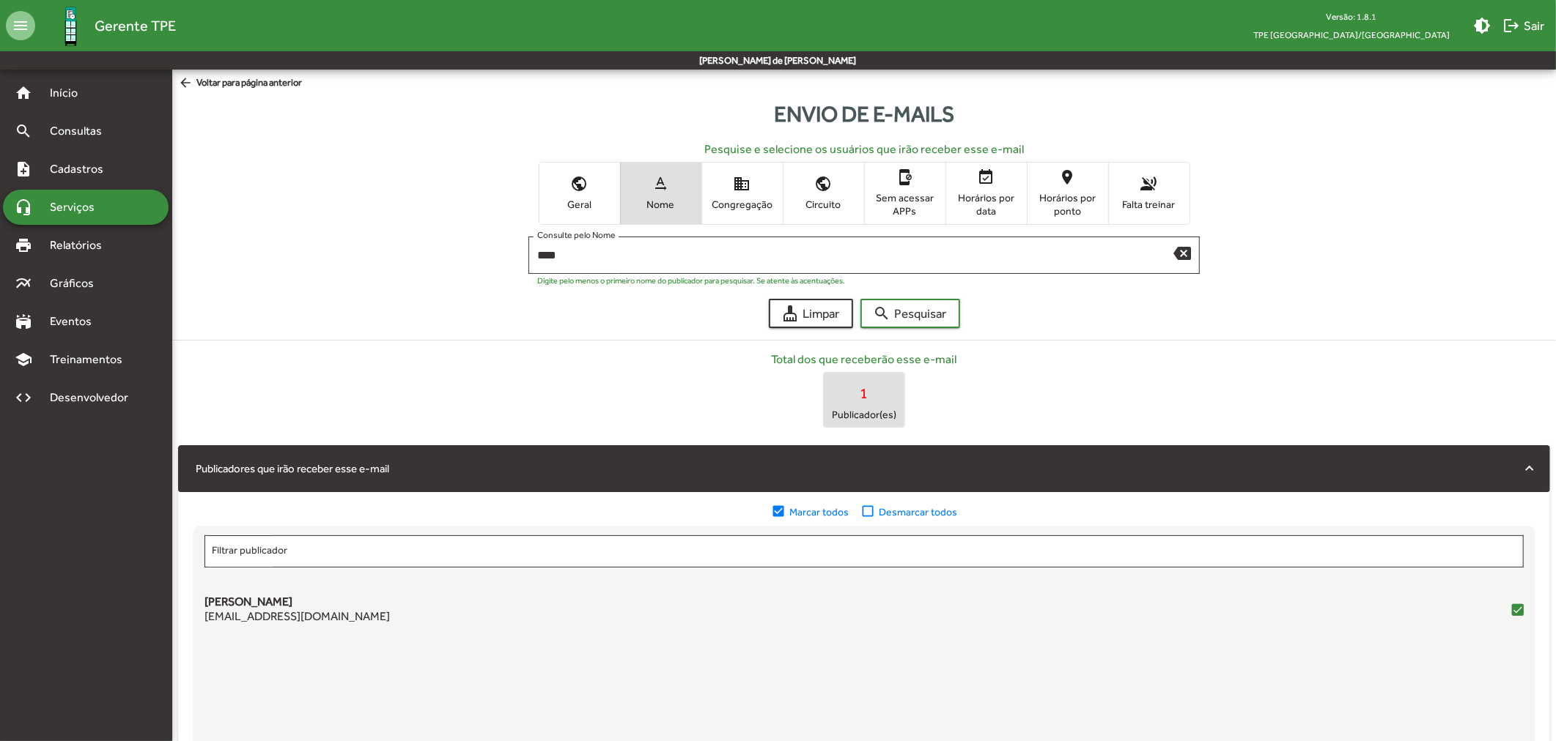
scroll to position [559, 0]
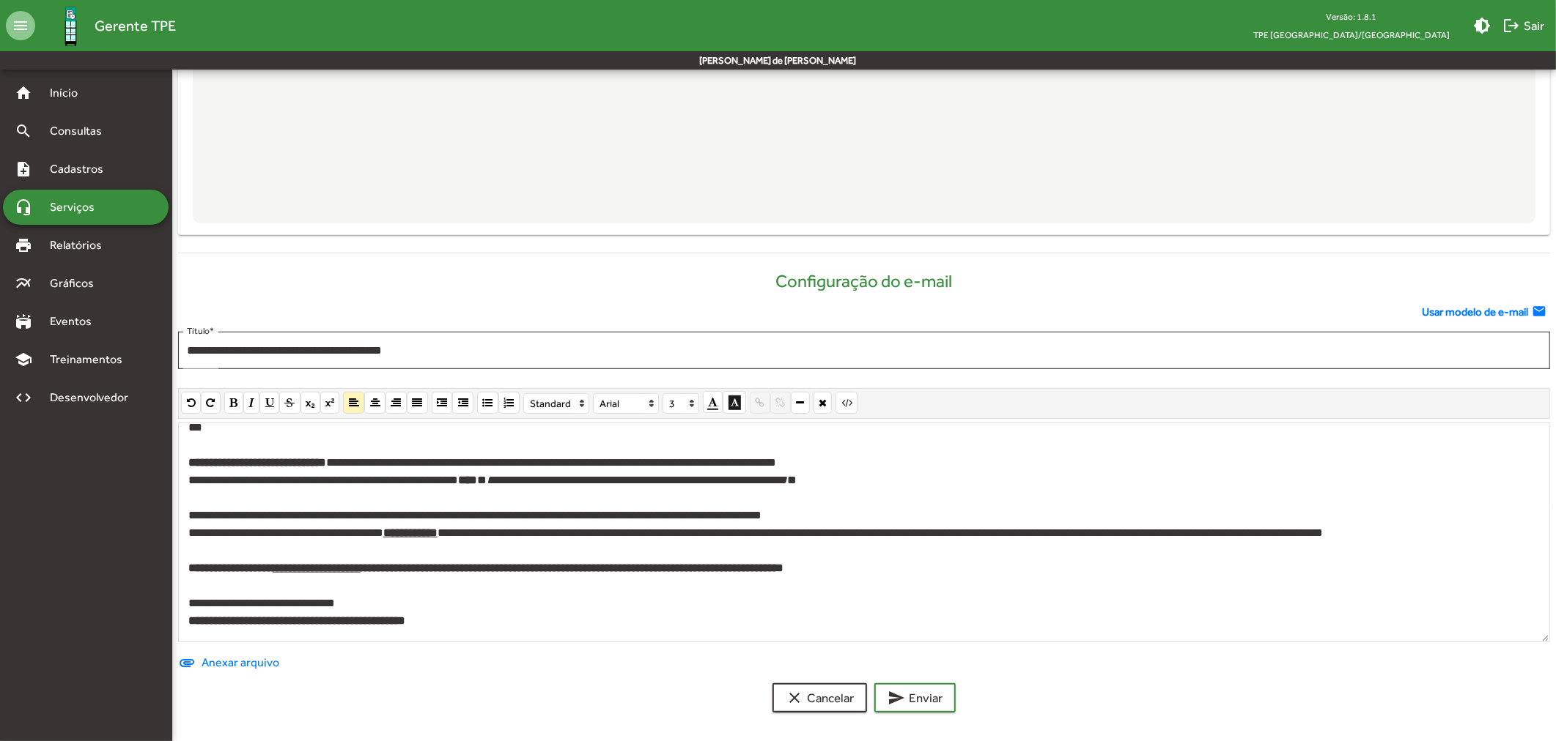
click at [218, 479] on span "**********" at bounding box center [492, 480] width 608 height 11
click at [319, 477] on span "**********" at bounding box center [498, 480] width 621 height 11
click at [189, 481] on span "**********" at bounding box center [509, 480] width 643 height 11
drag, startPoint x: 394, startPoint y: 480, endPoint x: 1068, endPoint y: 492, distance: 673.4
click at [1068, 492] on div "**********" at bounding box center [864, 533] width 1372 height 220
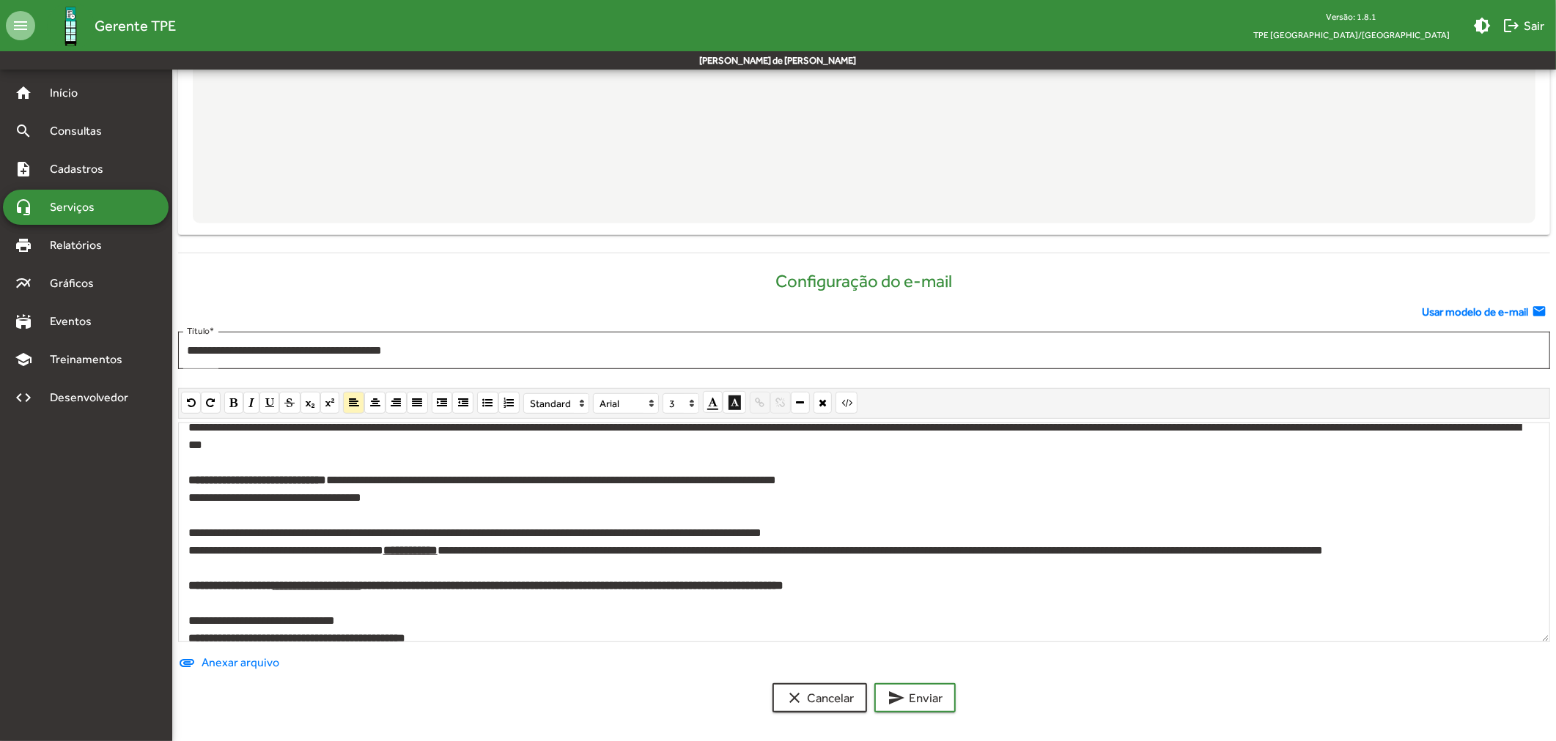
scroll to position [133, 0]
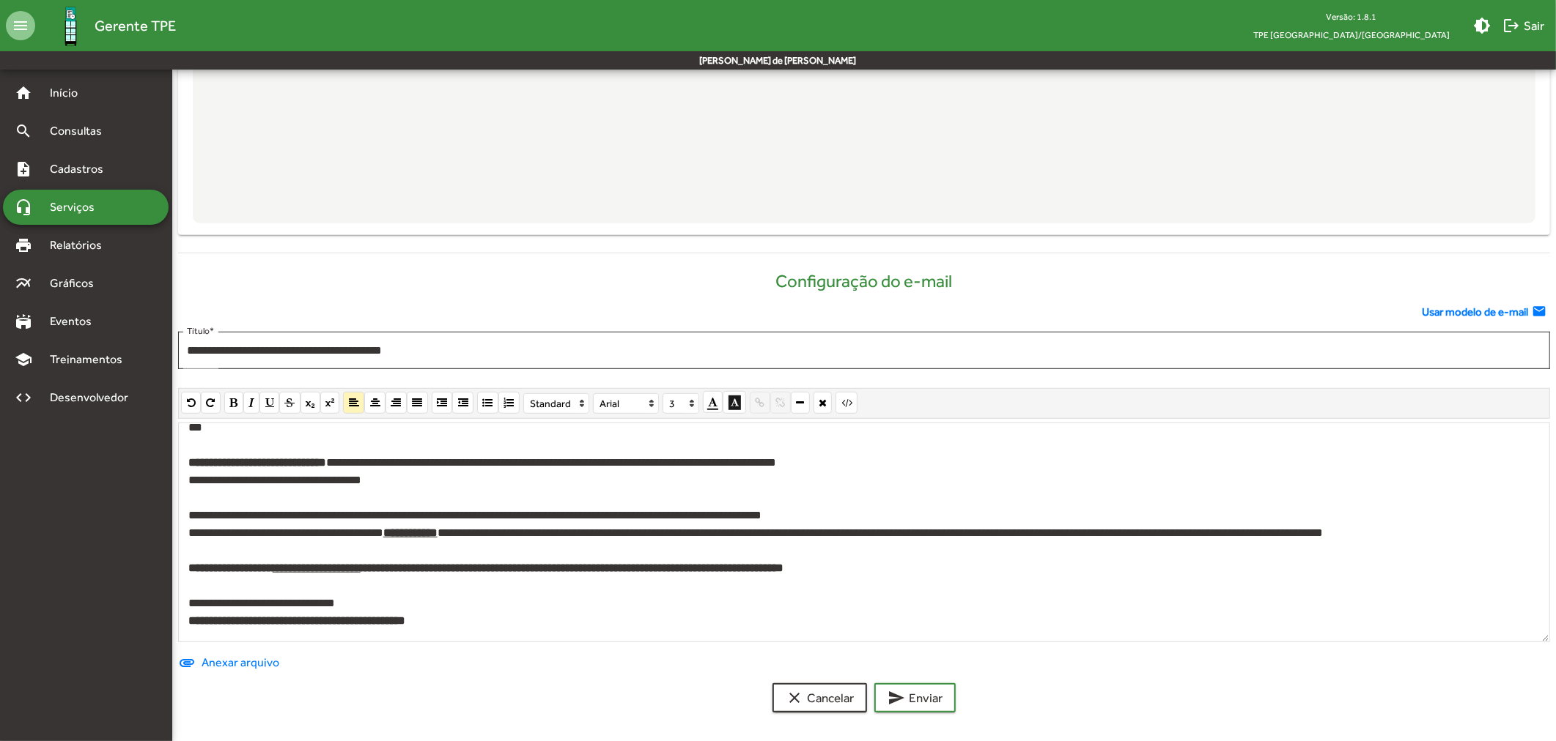
click at [1021, 530] on div "**********" at bounding box center [860, 534] width 1344 height 18
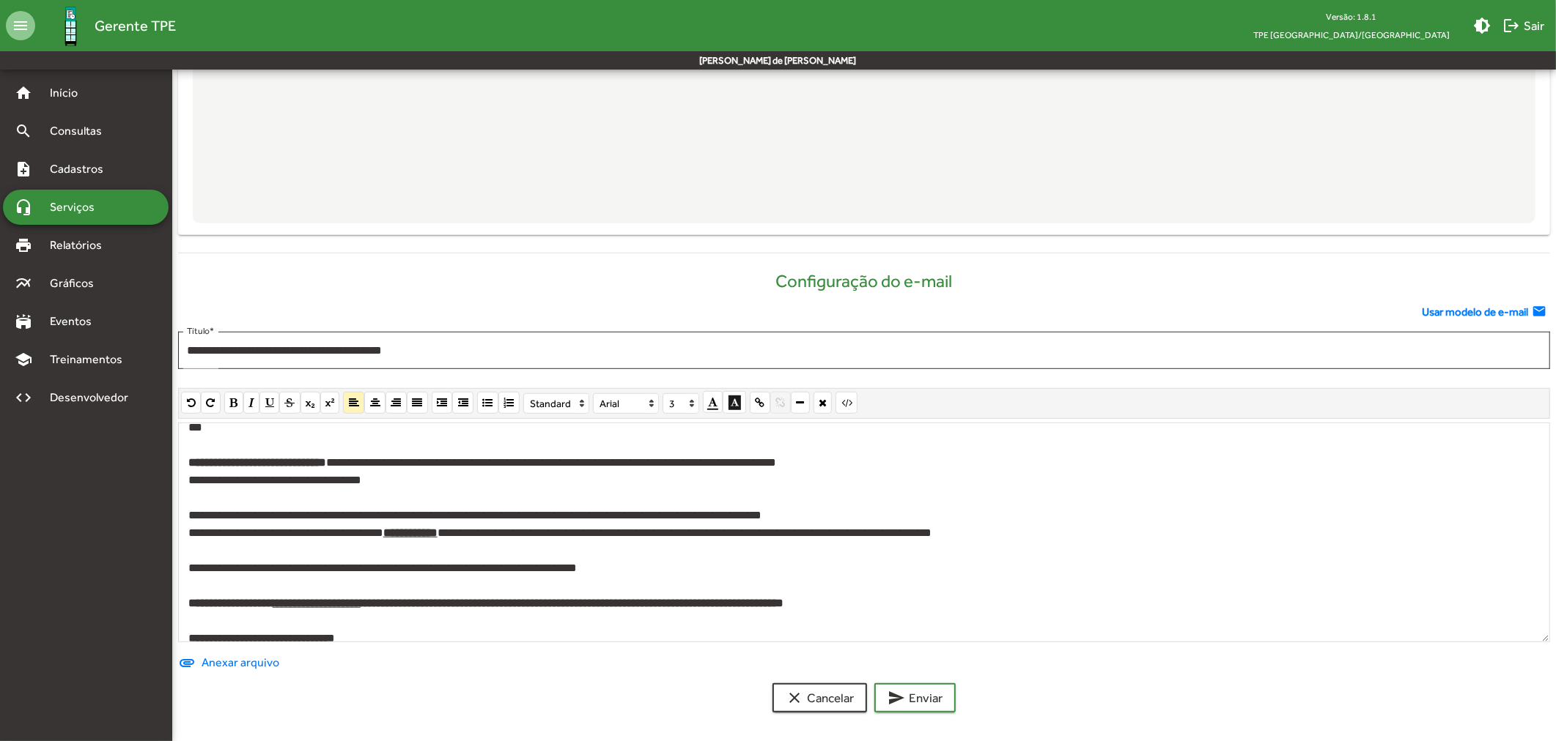
drag, startPoint x: 401, startPoint y: 479, endPoint x: 182, endPoint y: 467, distance: 219.4
click at [152, 473] on mat-sidenav-container "**********" at bounding box center [778, 124] width 1556 height 1226
click at [333, 481] on span "**********" at bounding box center [274, 480] width 173 height 11
click at [300, 481] on span "**********" at bounding box center [270, 480] width 164 height 11
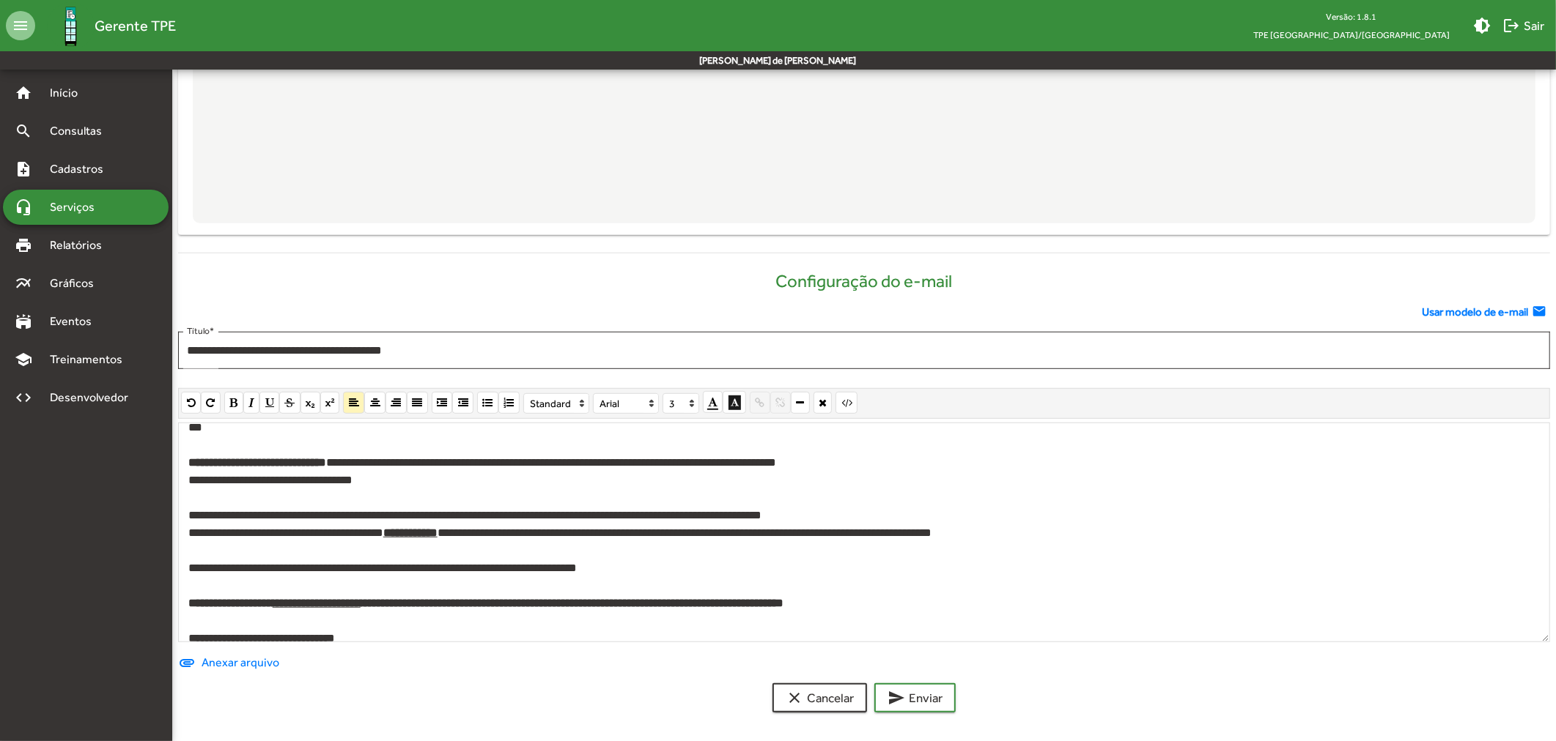
click at [300, 481] on span "**********" at bounding box center [270, 480] width 164 height 11
drag, startPoint x: 367, startPoint y: 479, endPoint x: 138, endPoint y: 475, distance: 229.4
click at [138, 475] on mat-sidenav-container "**********" at bounding box center [778, 124] width 1556 height 1226
copy span "**********"
click at [903, 689] on mat-icon "send" at bounding box center [896, 698] width 18 height 18
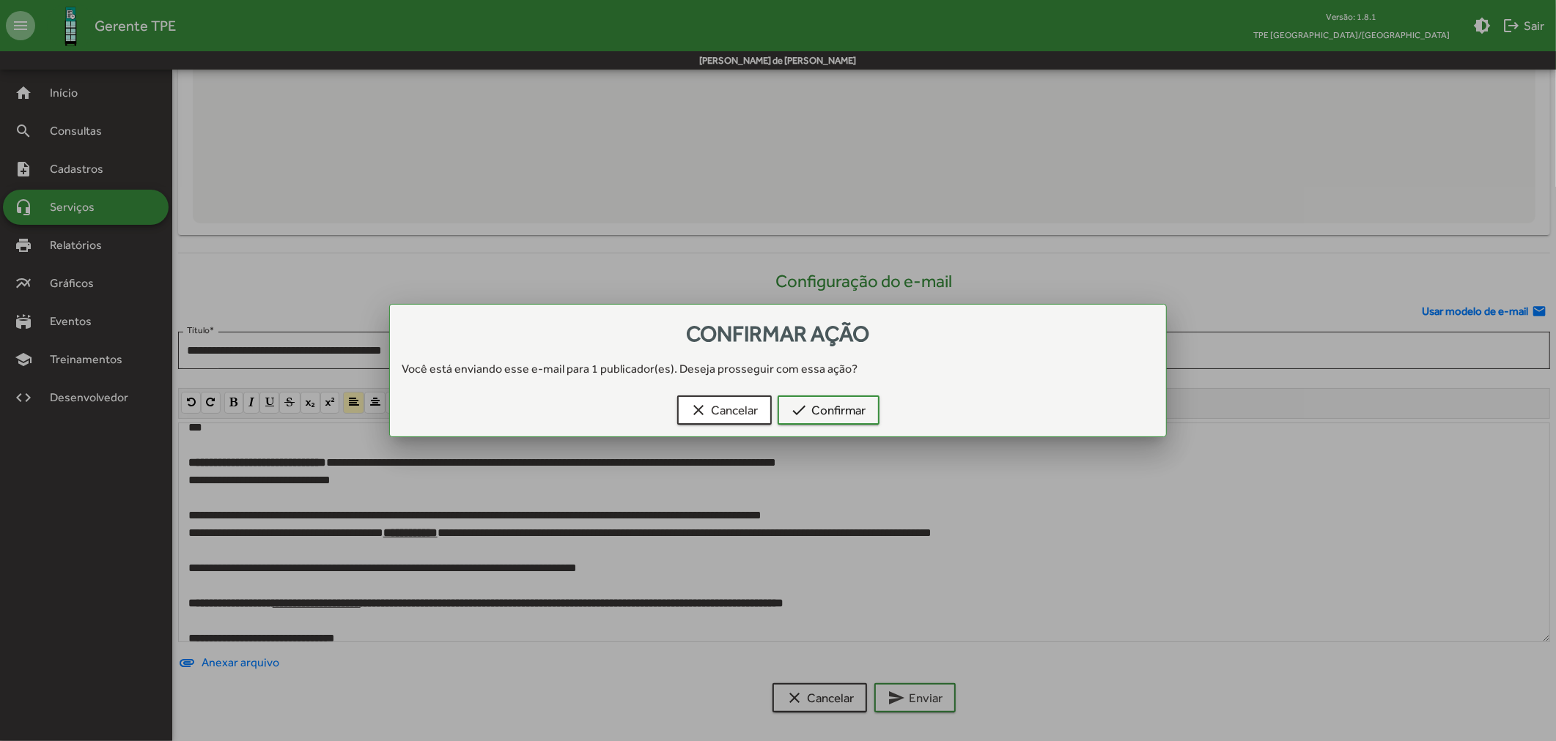
scroll to position [0, 0]
click at [832, 410] on span "check Confirmar" at bounding box center [828, 410] width 75 height 26
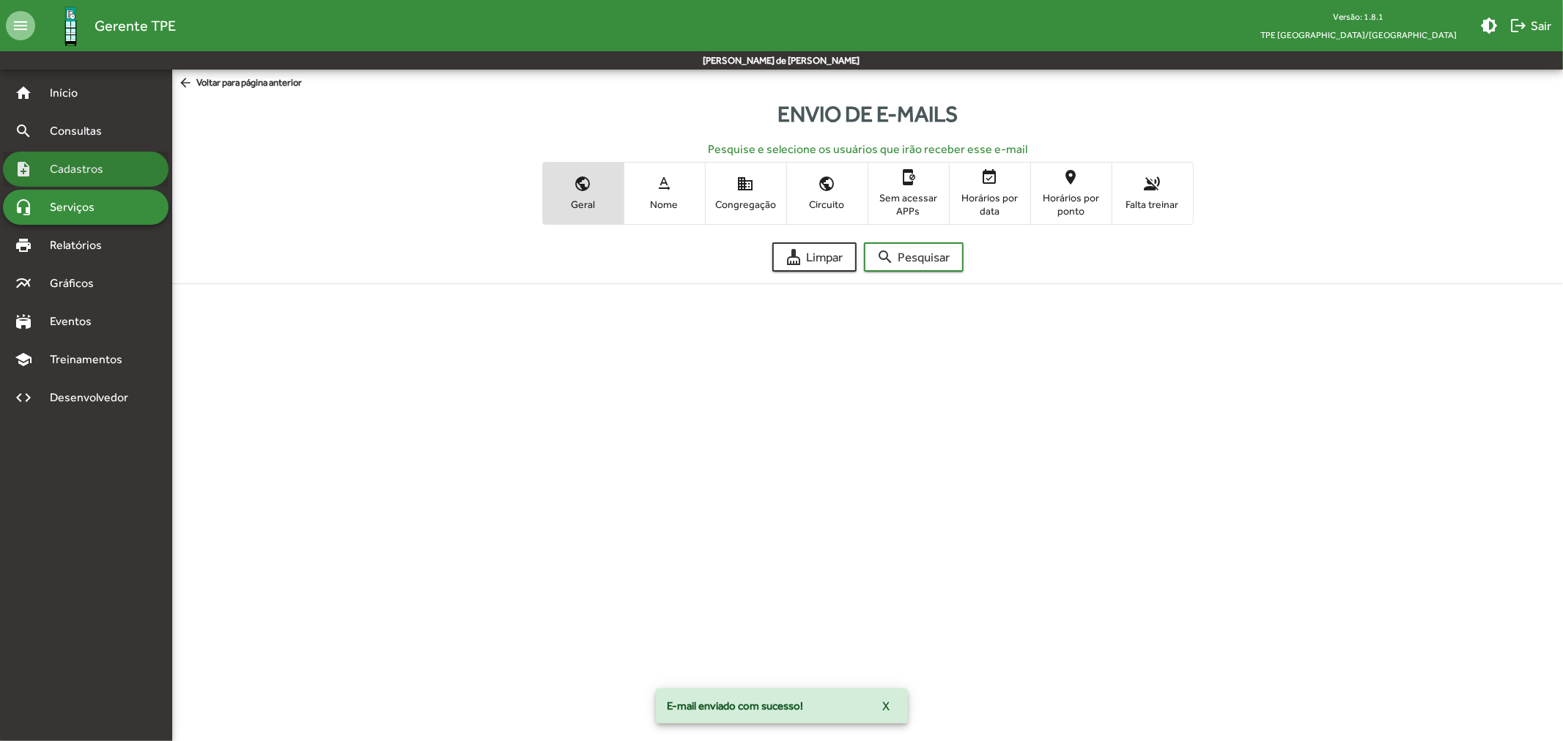
click at [86, 174] on span "Cadastros" at bounding box center [81, 169] width 81 height 18
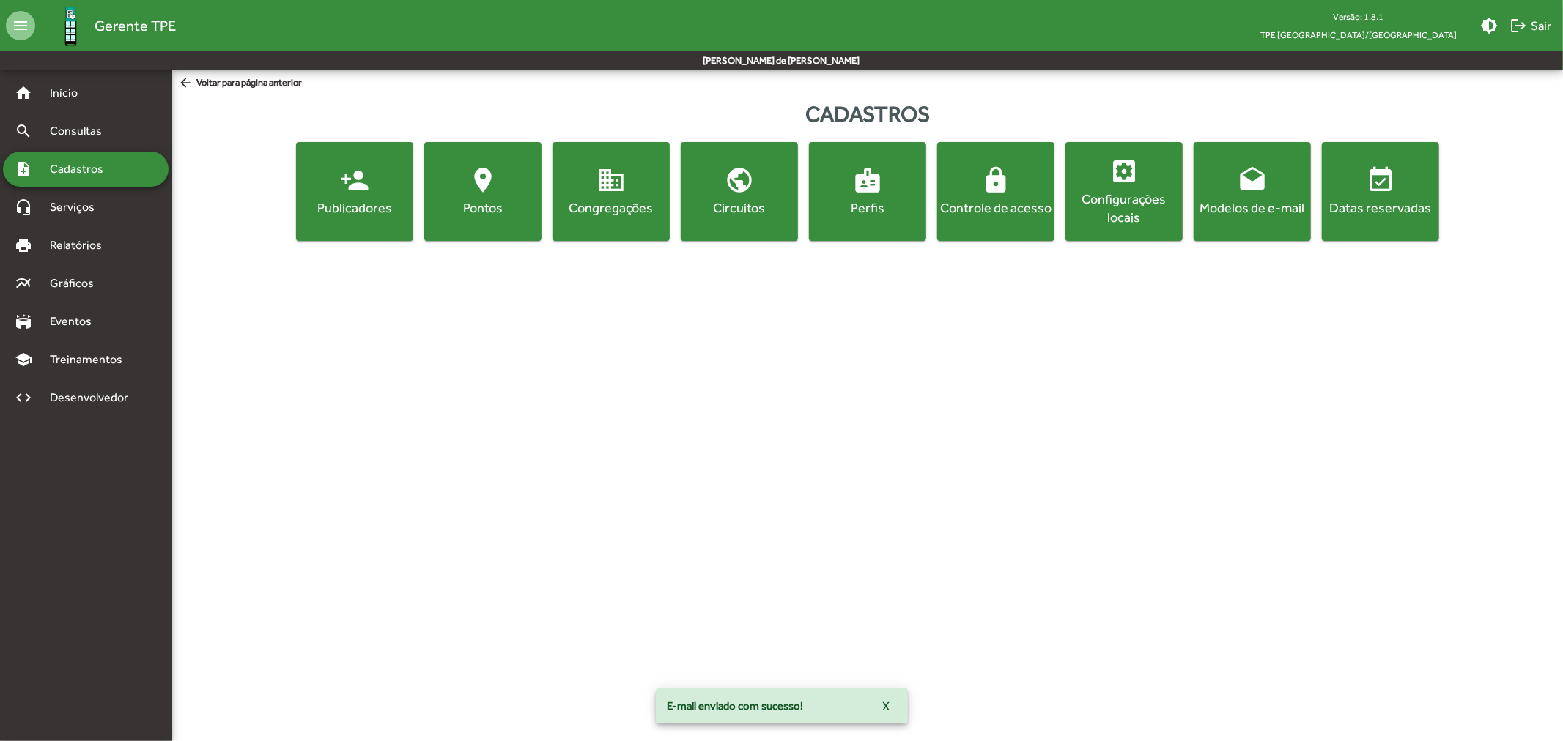
click at [1243, 206] on div "Modelos de e-mail" at bounding box center [1251, 208] width 111 height 18
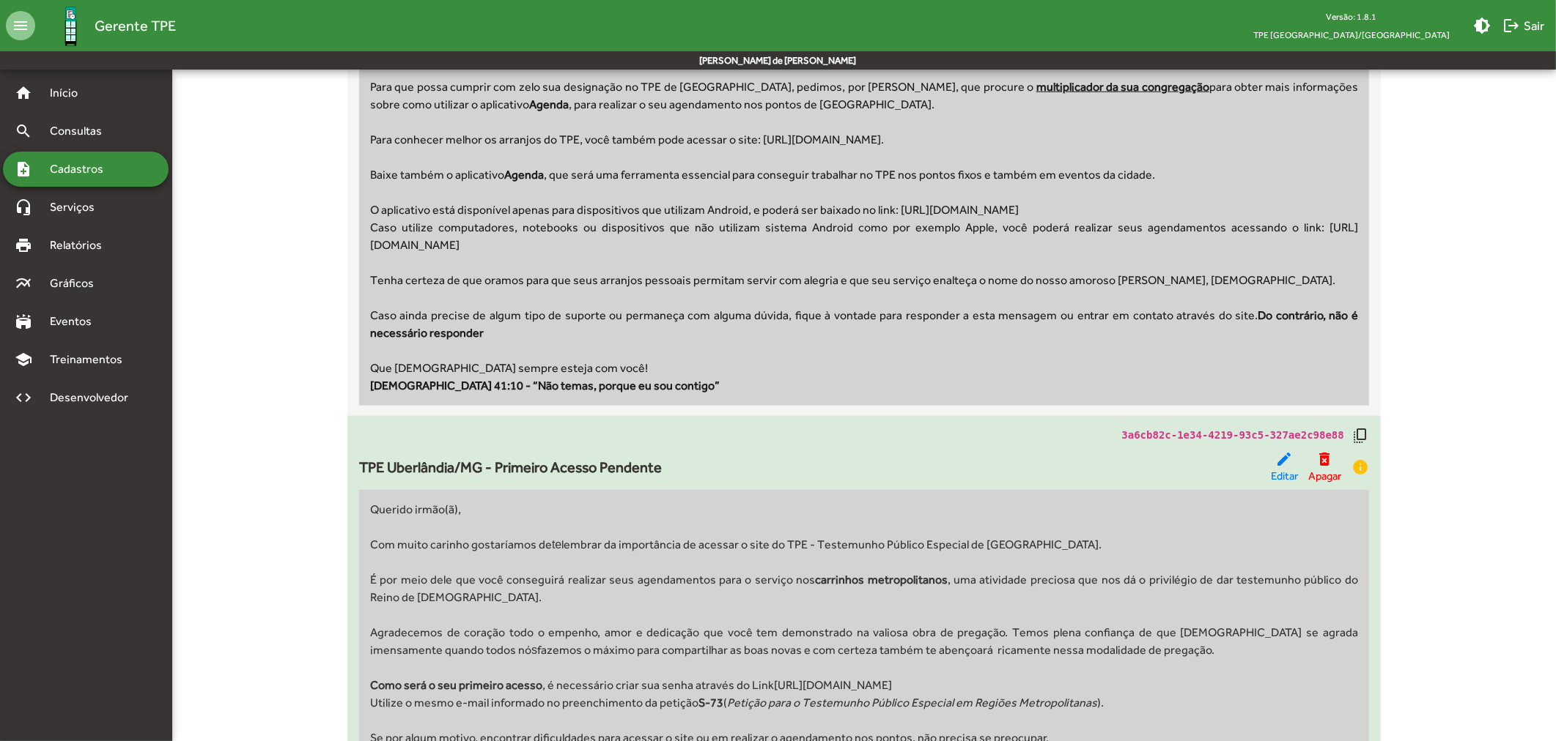
scroll to position [1058, 0]
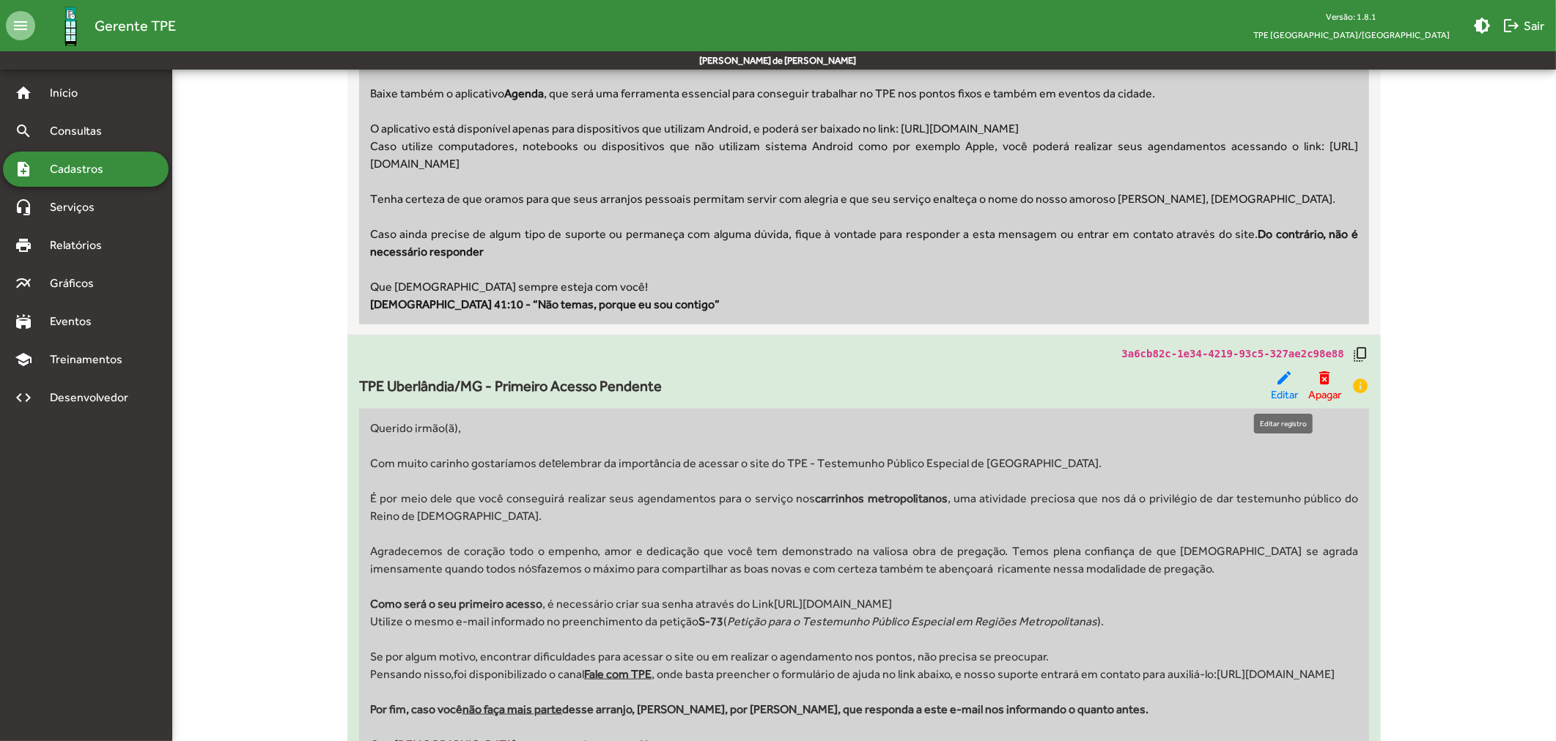
click at [1277, 381] on mat-icon "edit" at bounding box center [1285, 378] width 18 height 18
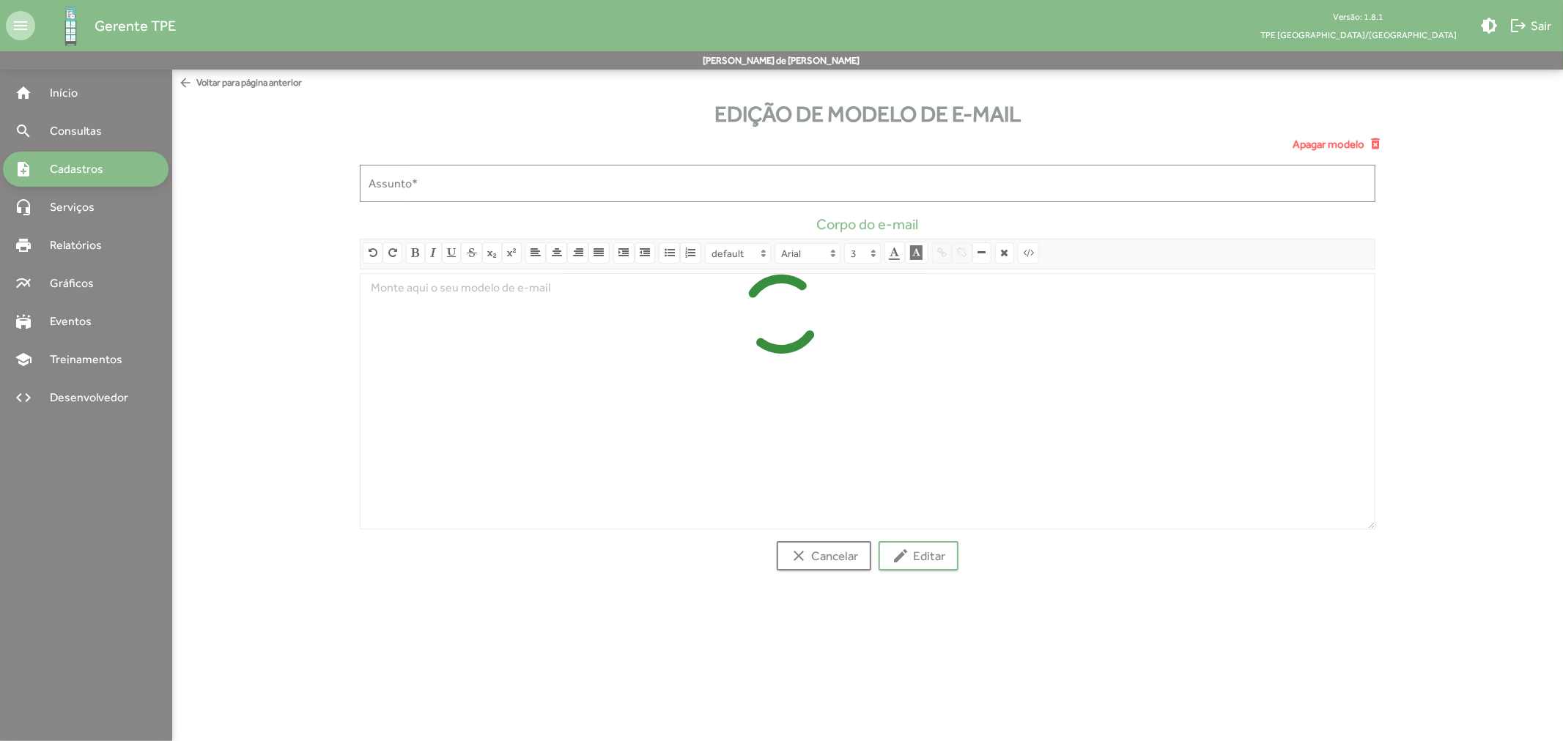
type input "**********"
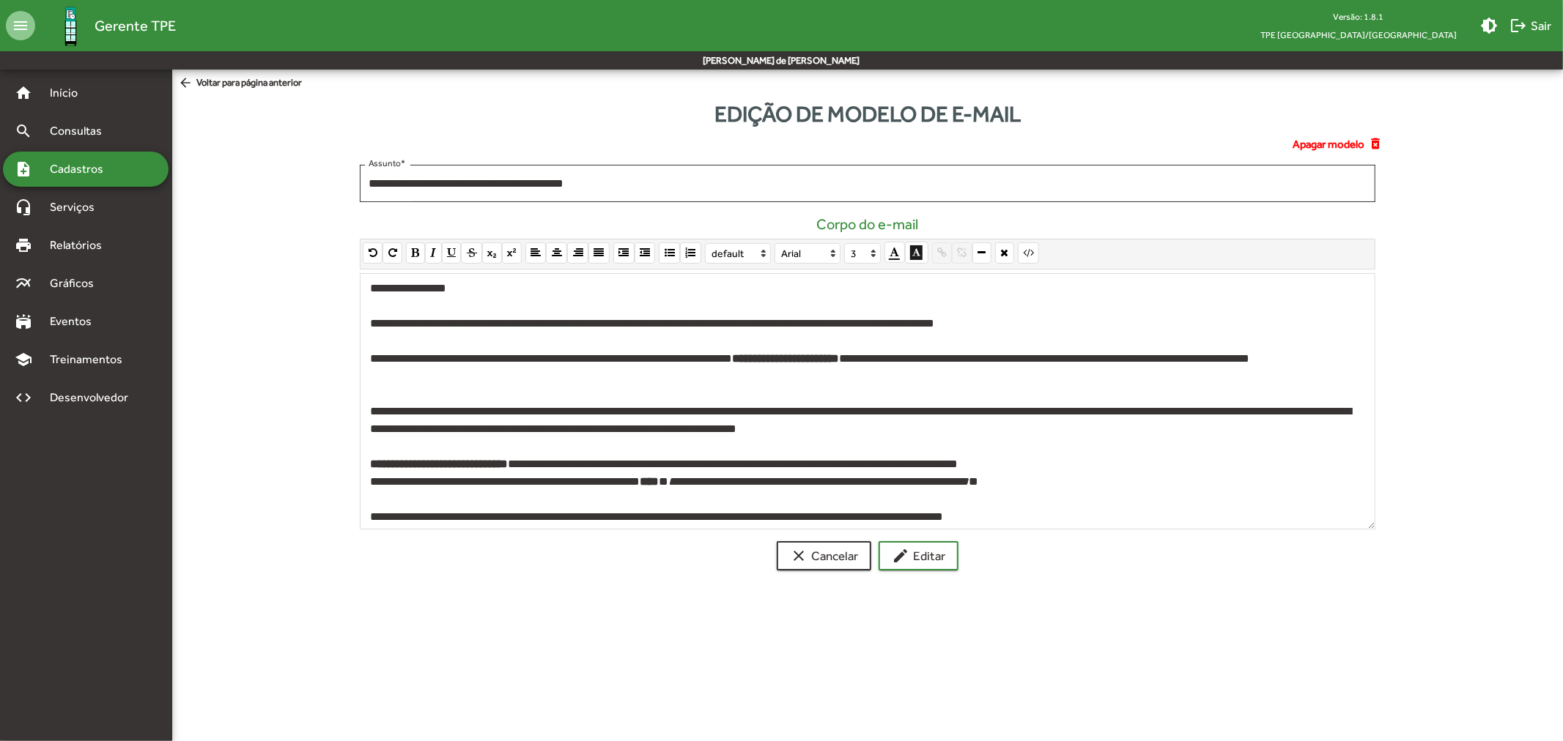
click at [526, 431] on div "**********" at bounding box center [864, 420] width 988 height 35
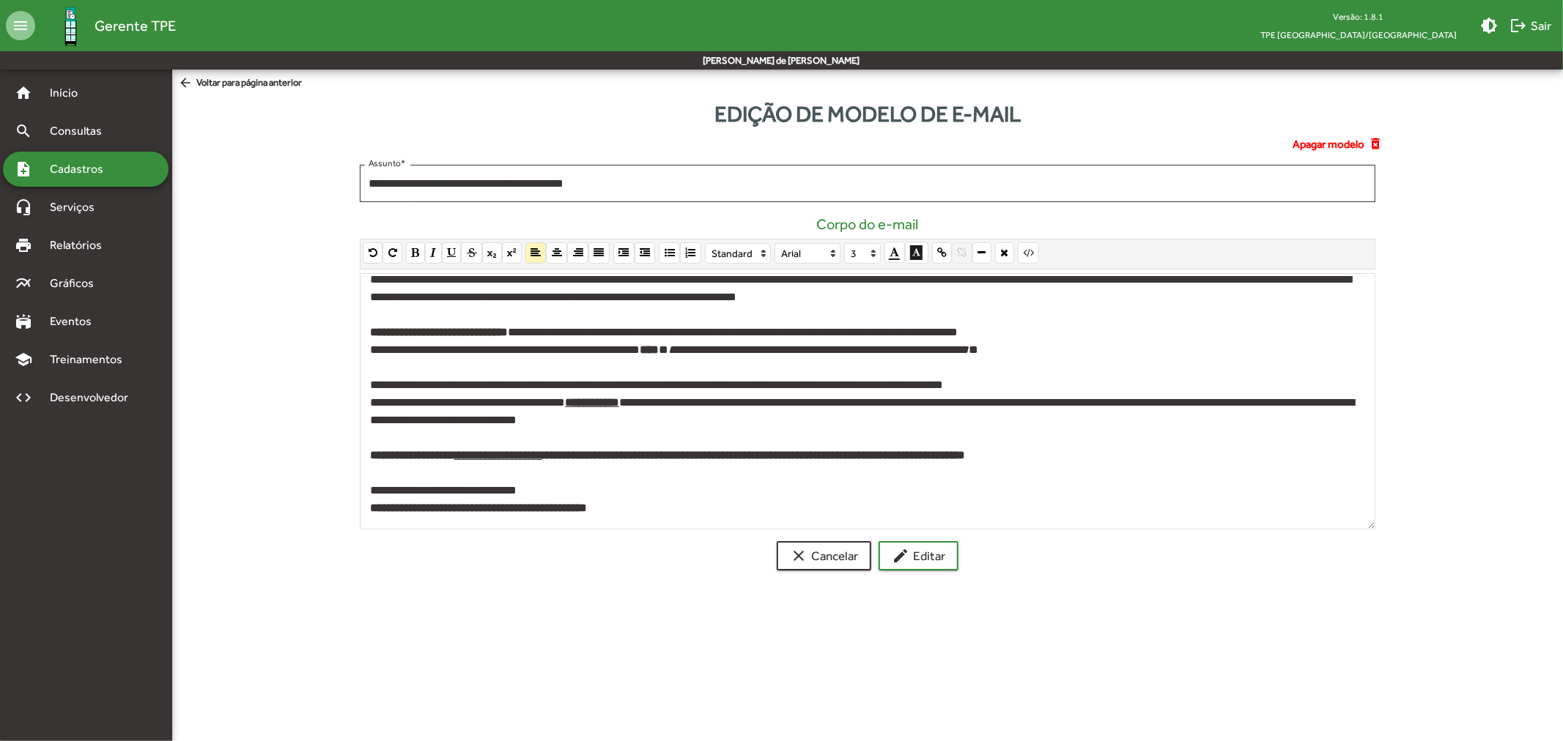
drag, startPoint x: 1111, startPoint y: 350, endPoint x: 322, endPoint y: 350, distance: 788.4
click at [322, 350] on div "**********" at bounding box center [867, 339] width 1408 height 485
paste div
click at [385, 423] on span "**********" at bounding box center [862, 411] width 984 height 29
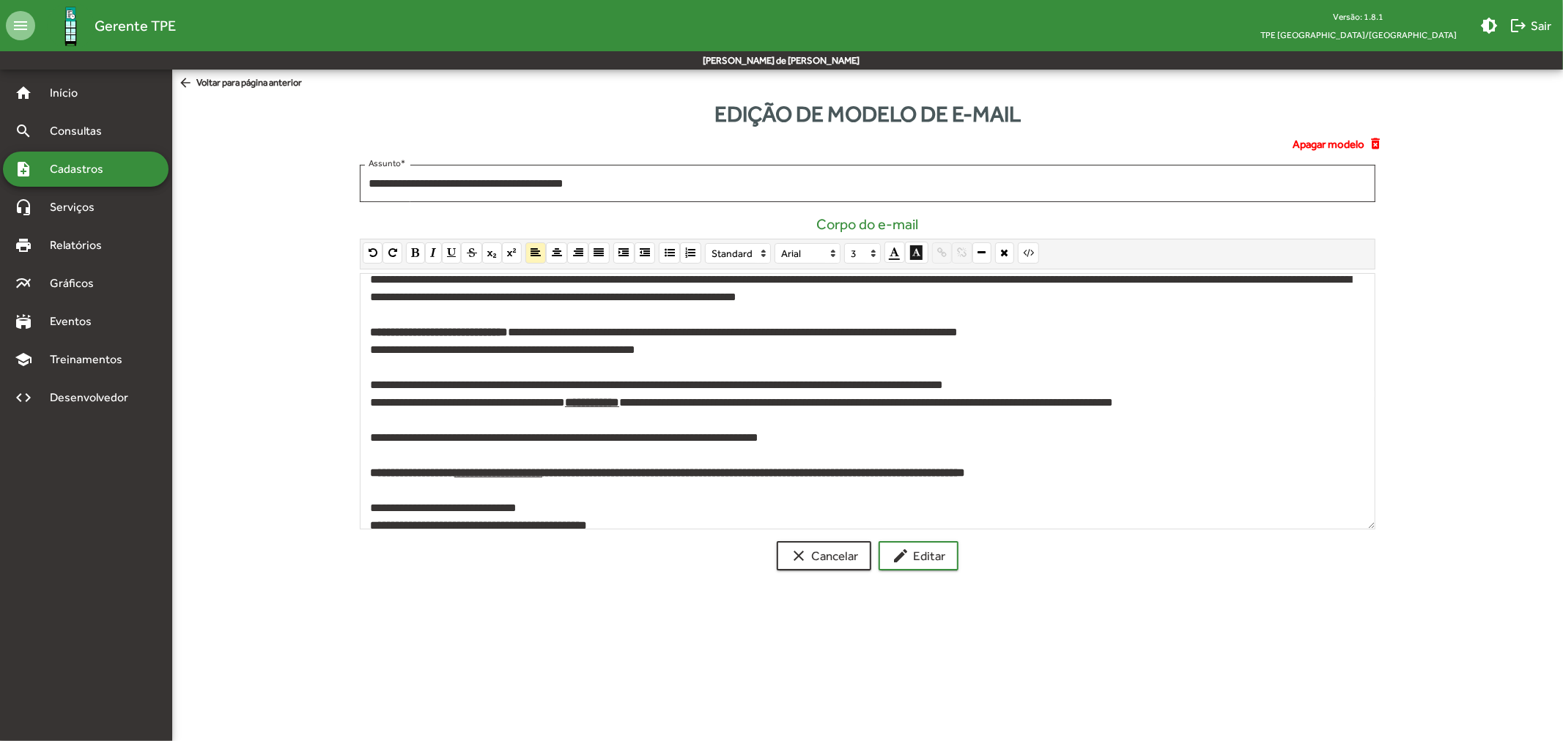
click at [1211, 401] on div "**********" at bounding box center [864, 403] width 988 height 18
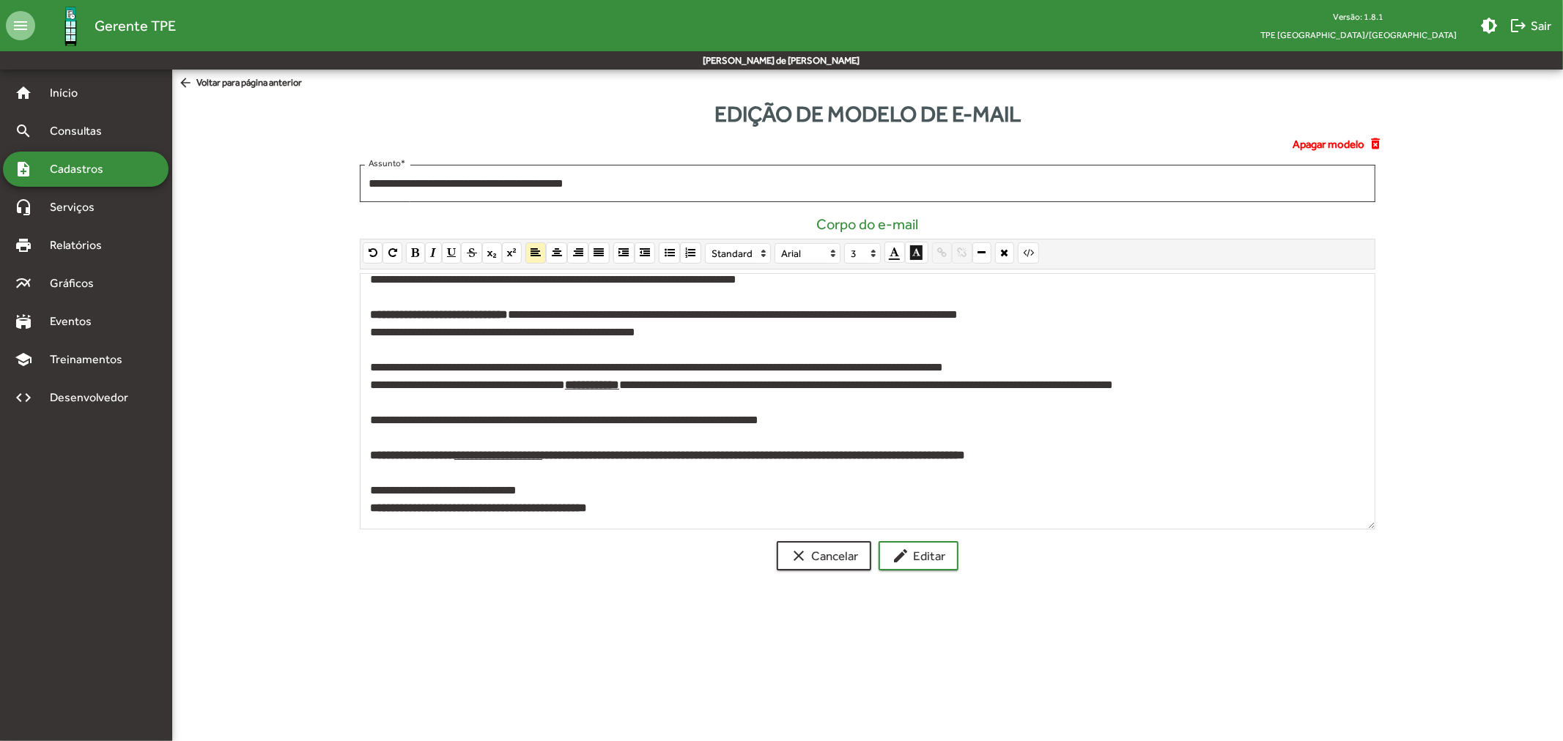
scroll to position [0, 0]
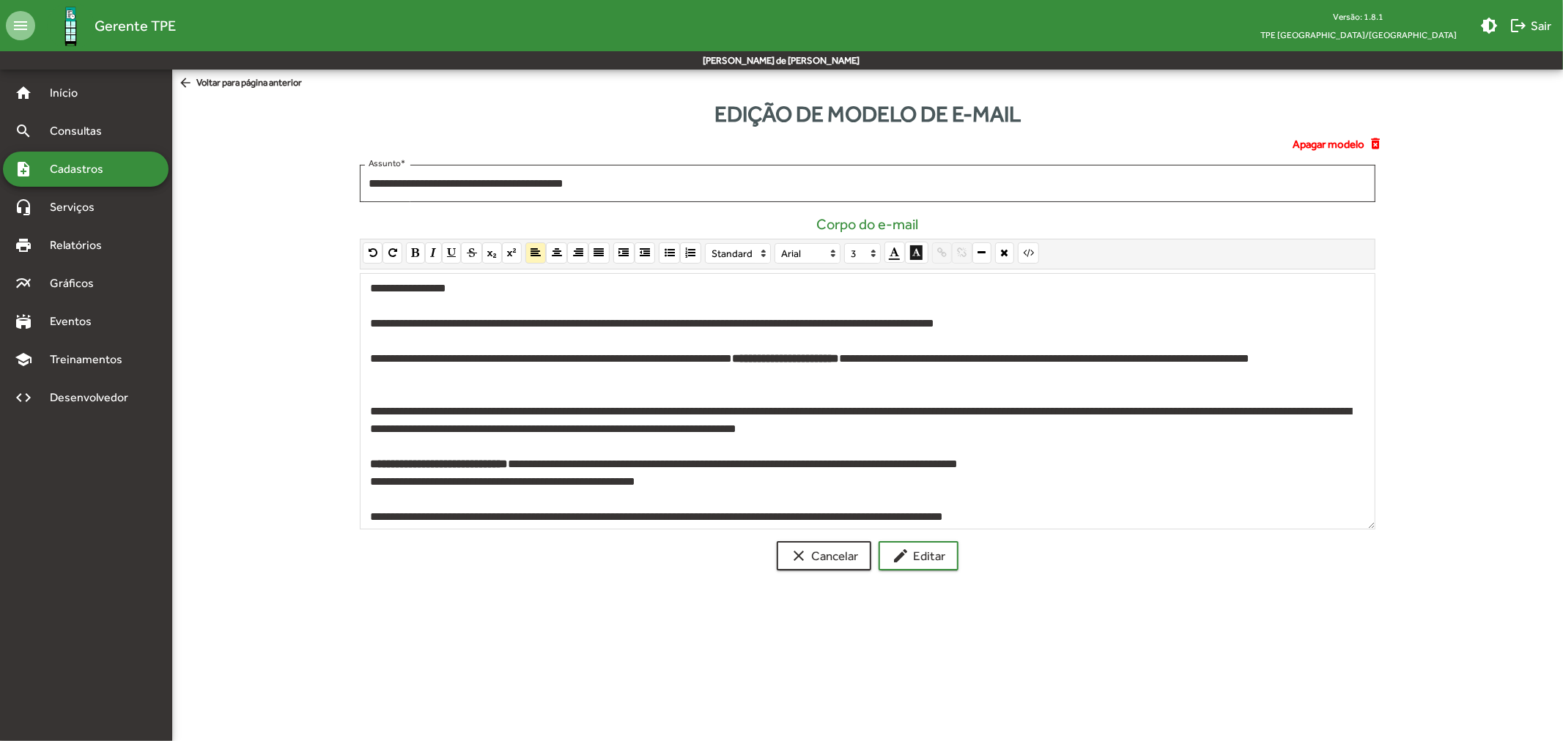
click at [646, 480] on div "**********" at bounding box center [864, 482] width 988 height 18
click at [462, 328] on div "**********" at bounding box center [864, 324] width 988 height 18
click at [788, 321] on div "**********" at bounding box center [864, 324] width 988 height 18
drag, startPoint x: 788, startPoint y: 321, endPoint x: 1035, endPoint y: 319, distance: 246.9
click at [1035, 319] on div "**********" at bounding box center [864, 324] width 988 height 18
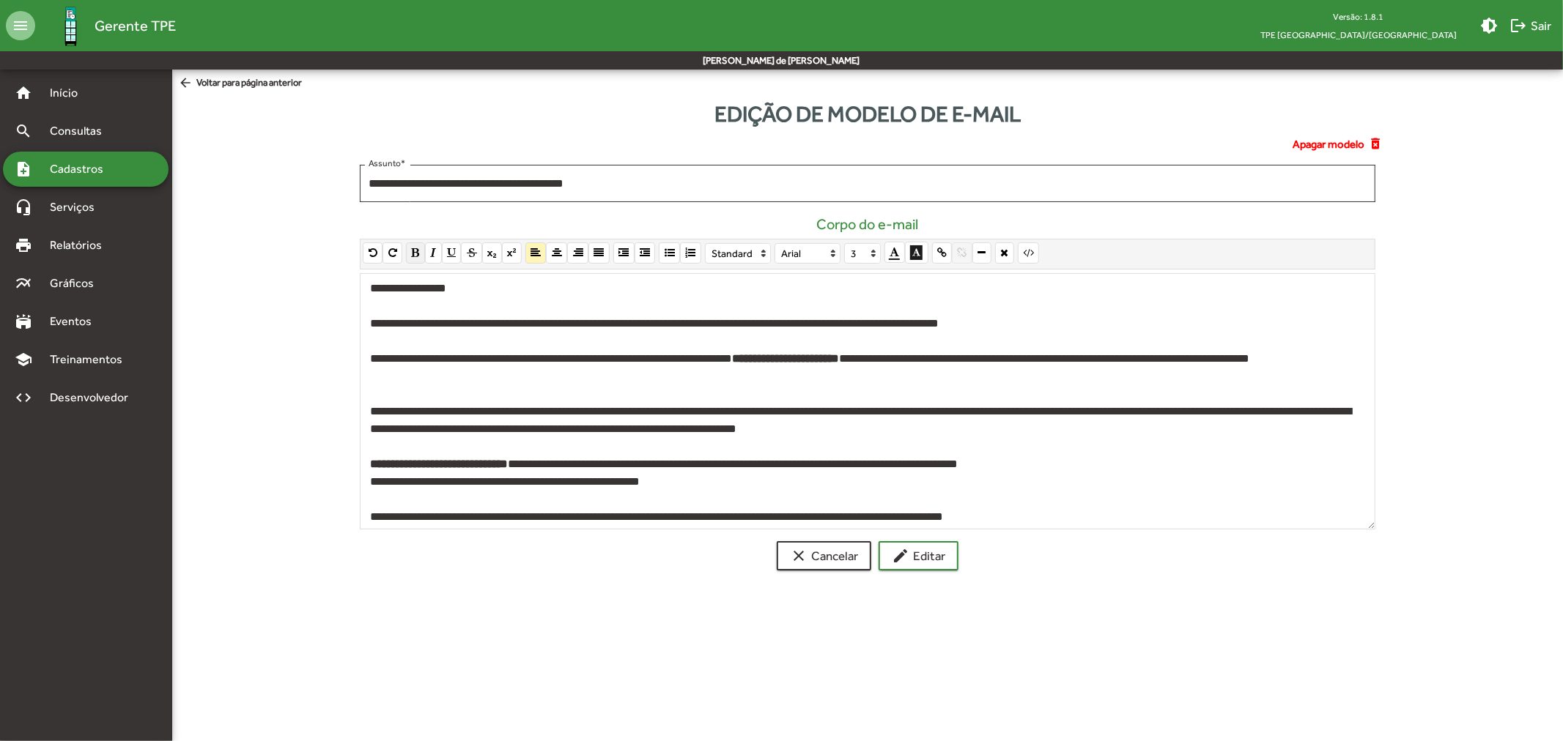
click at [421, 251] on button "button" at bounding box center [415, 254] width 19 height 22
click at [595, 405] on div "**********" at bounding box center [864, 420] width 988 height 35
click at [840, 429] on div "**********" at bounding box center [864, 420] width 988 height 35
click at [892, 560] on mat-icon "edit" at bounding box center [901, 556] width 18 height 18
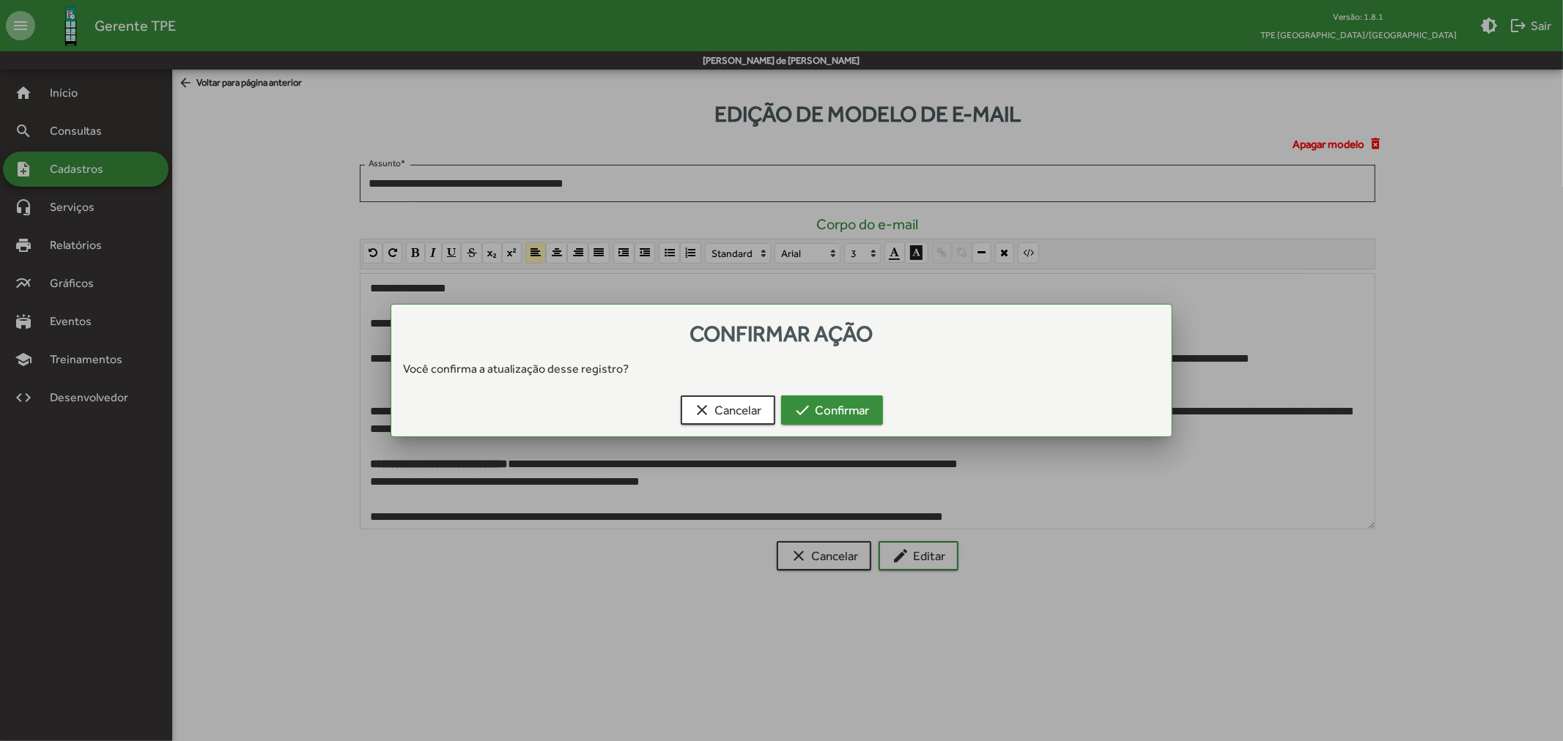
click at [824, 413] on span "check Confirmar" at bounding box center [831, 410] width 75 height 26
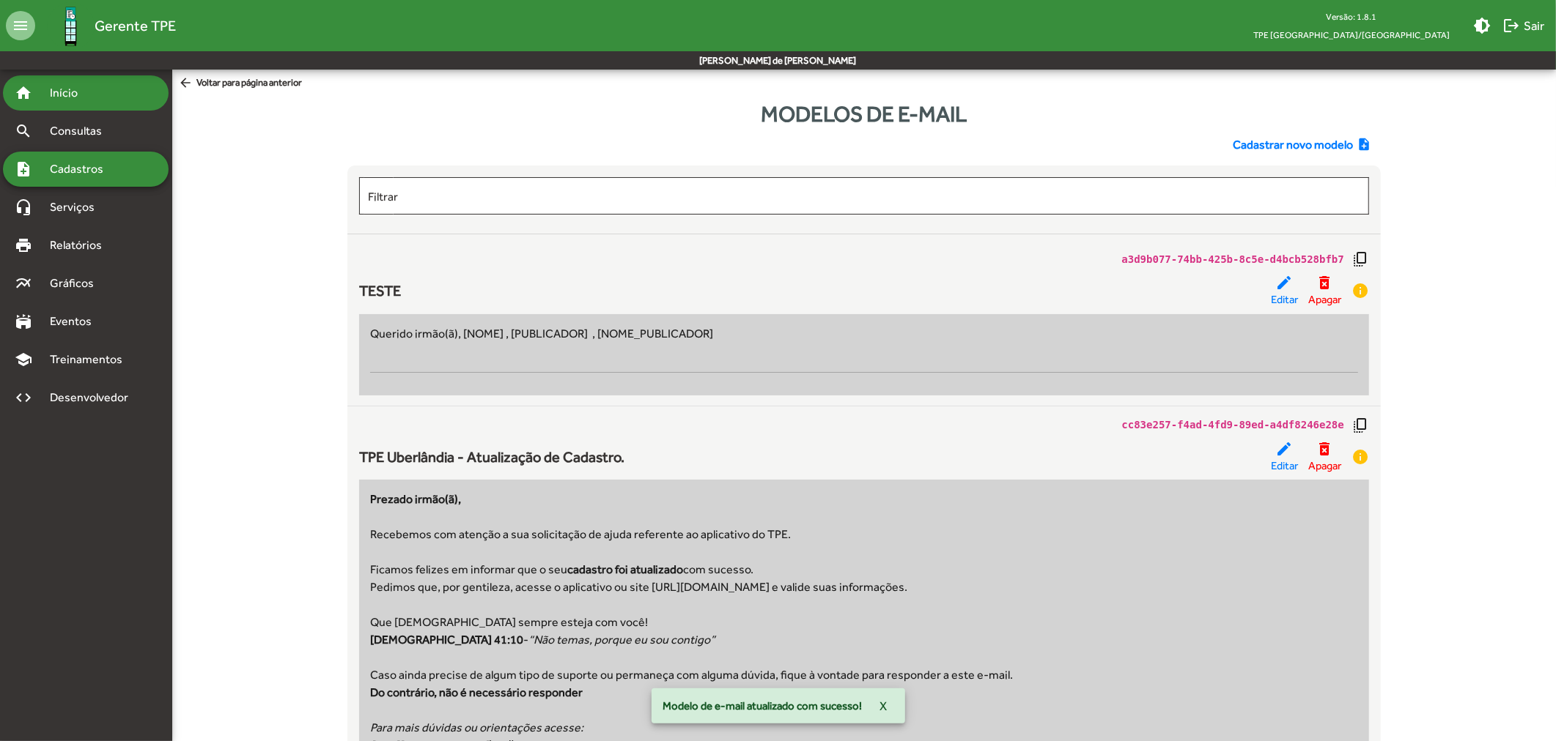
click at [60, 97] on span "Início" at bounding box center [70, 93] width 58 height 18
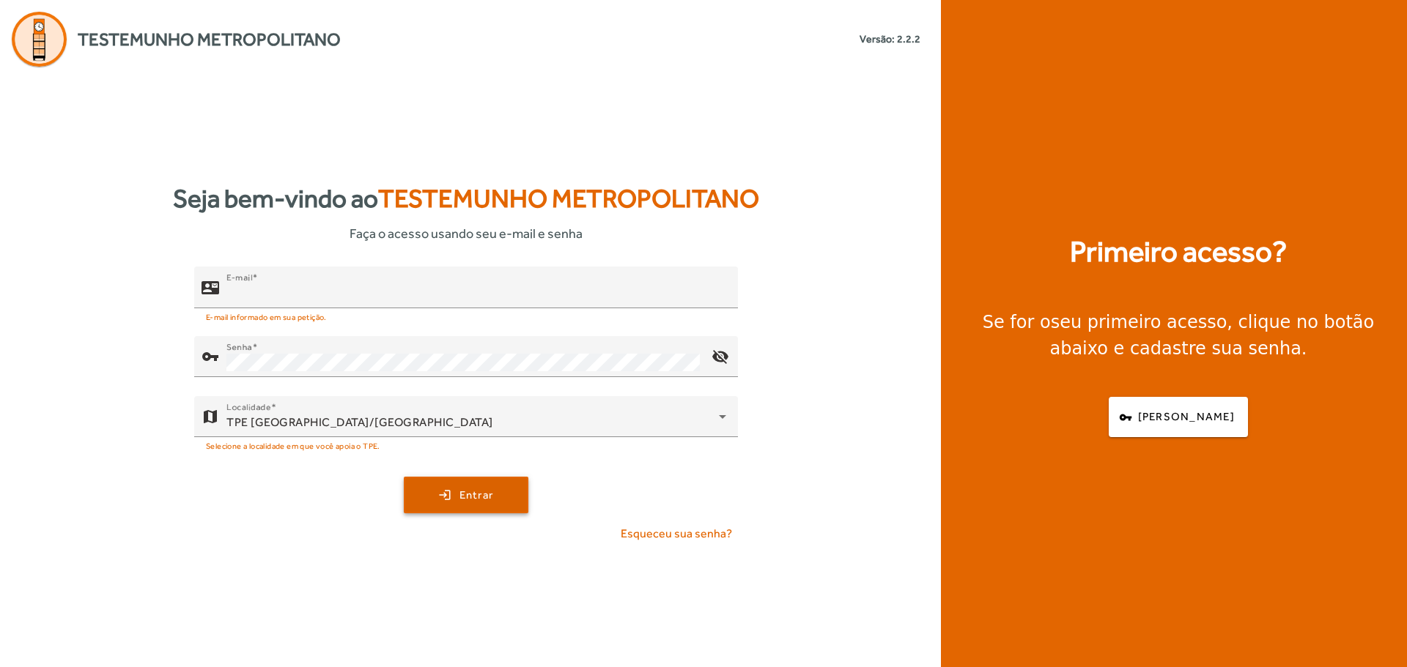
type input "**********"
click at [452, 484] on span "submit" at bounding box center [466, 495] width 122 height 35
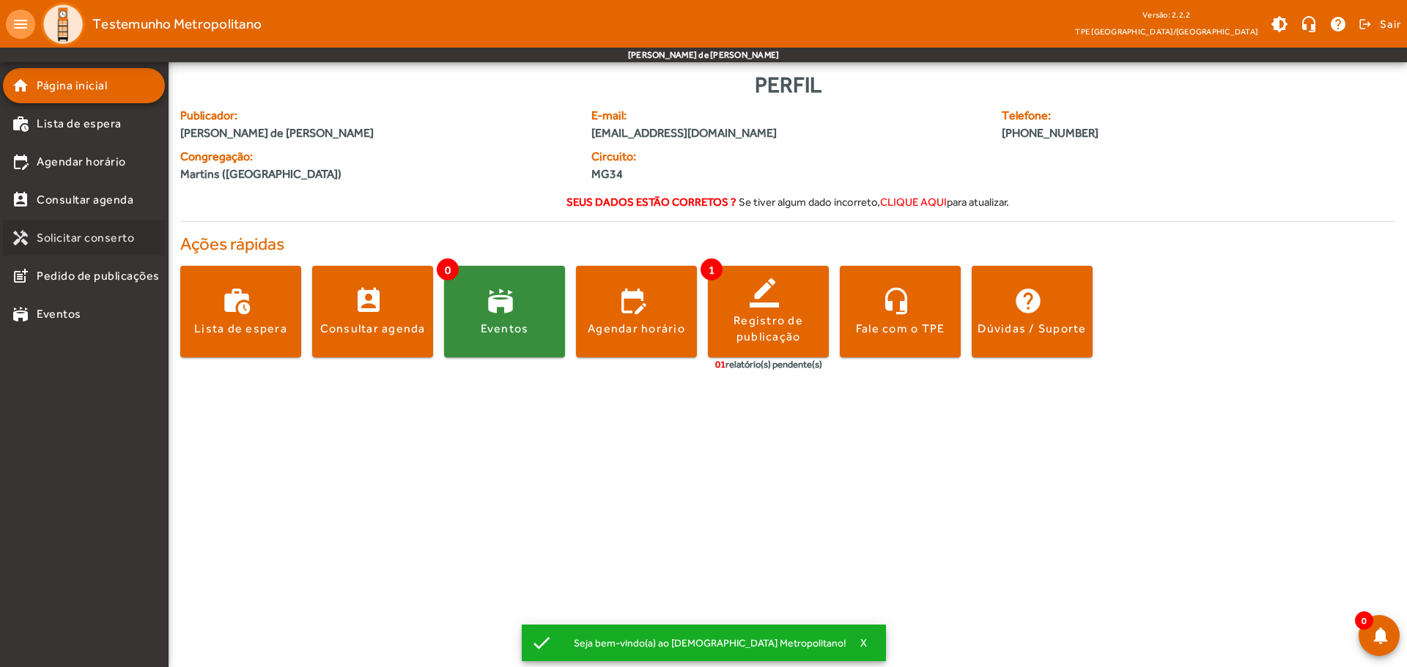
click at [108, 232] on span "Solicitar conserto" at bounding box center [85, 238] width 97 height 18
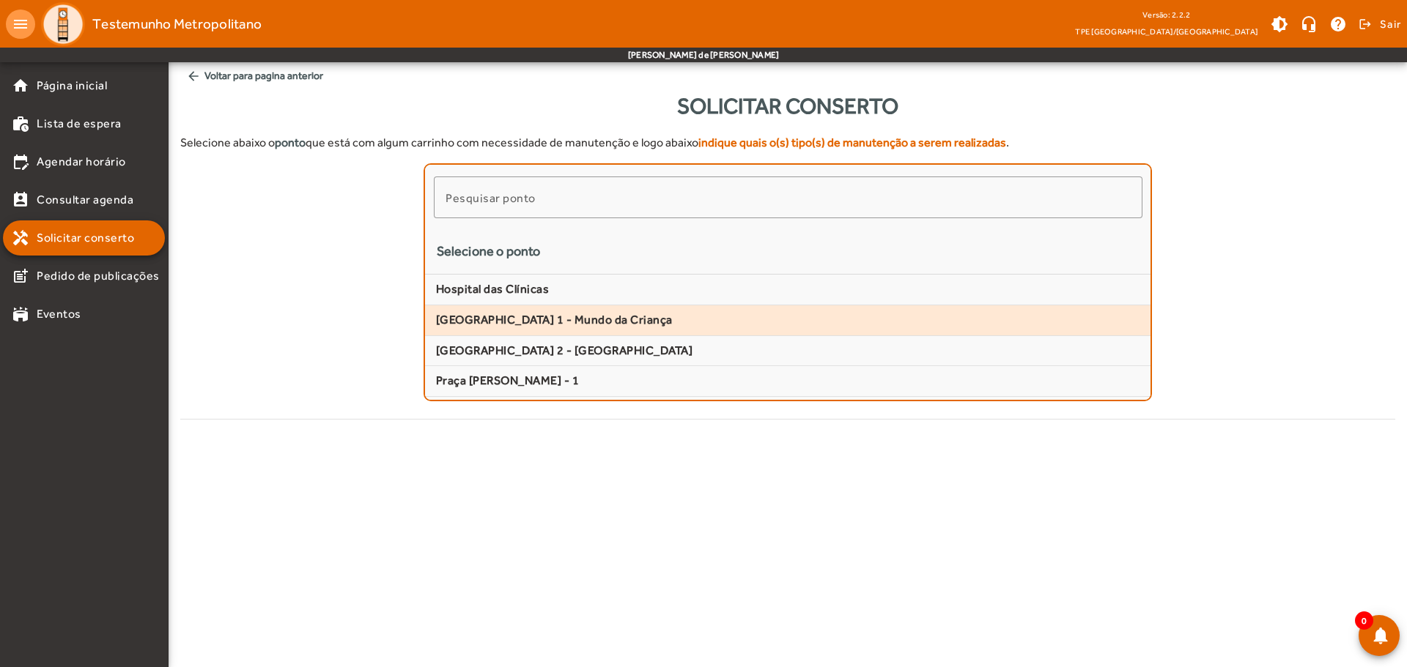
scroll to position [293, 0]
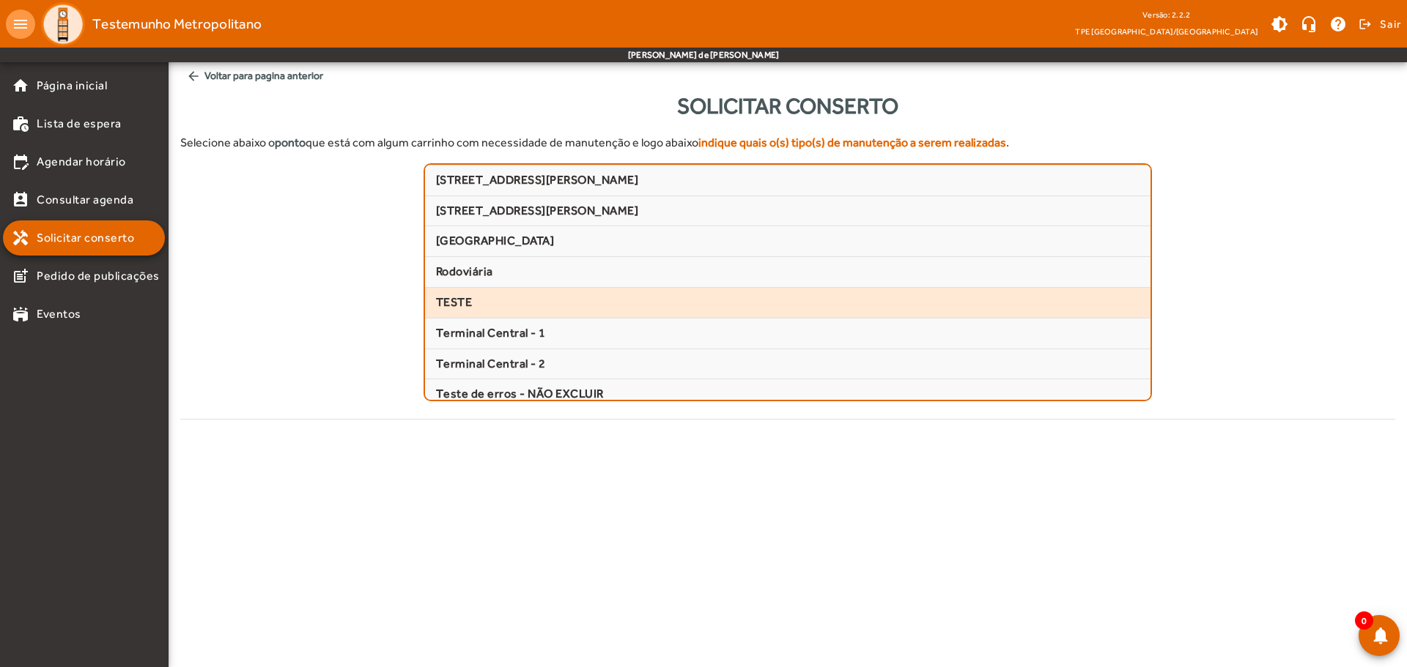
click at [478, 297] on span "TESTE" at bounding box center [788, 302] width 704 height 15
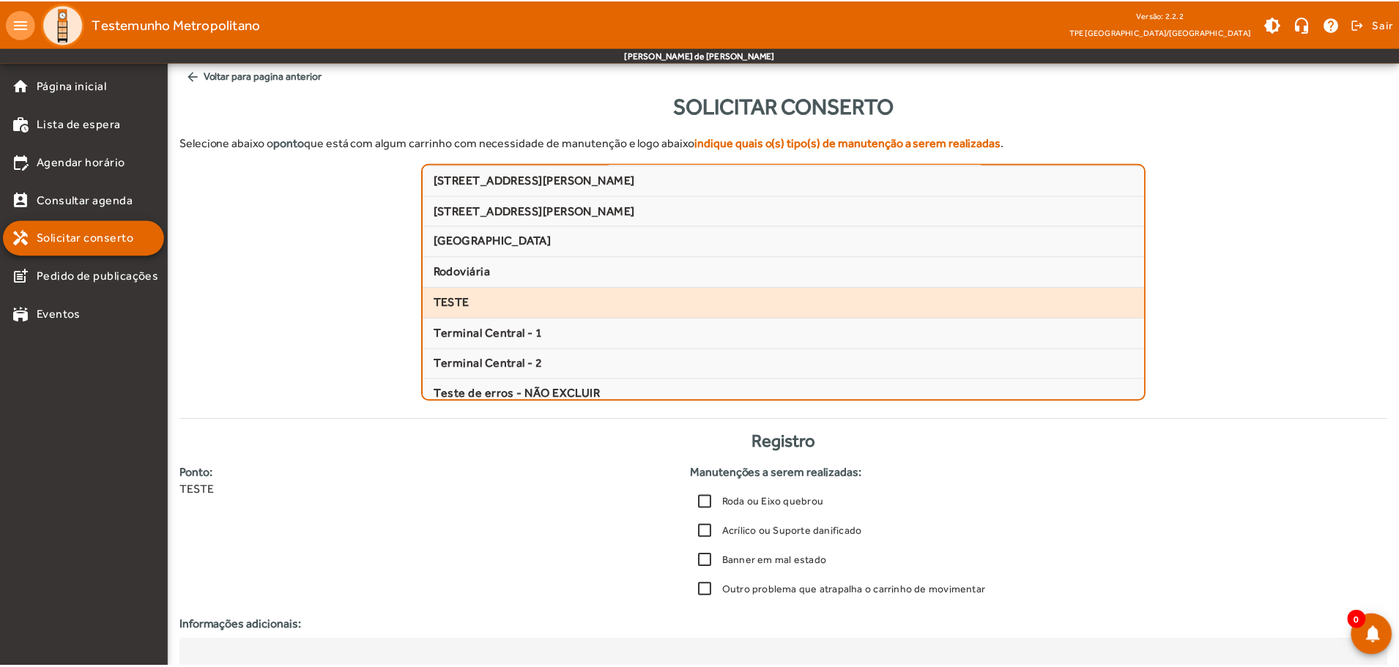
scroll to position [162, 0]
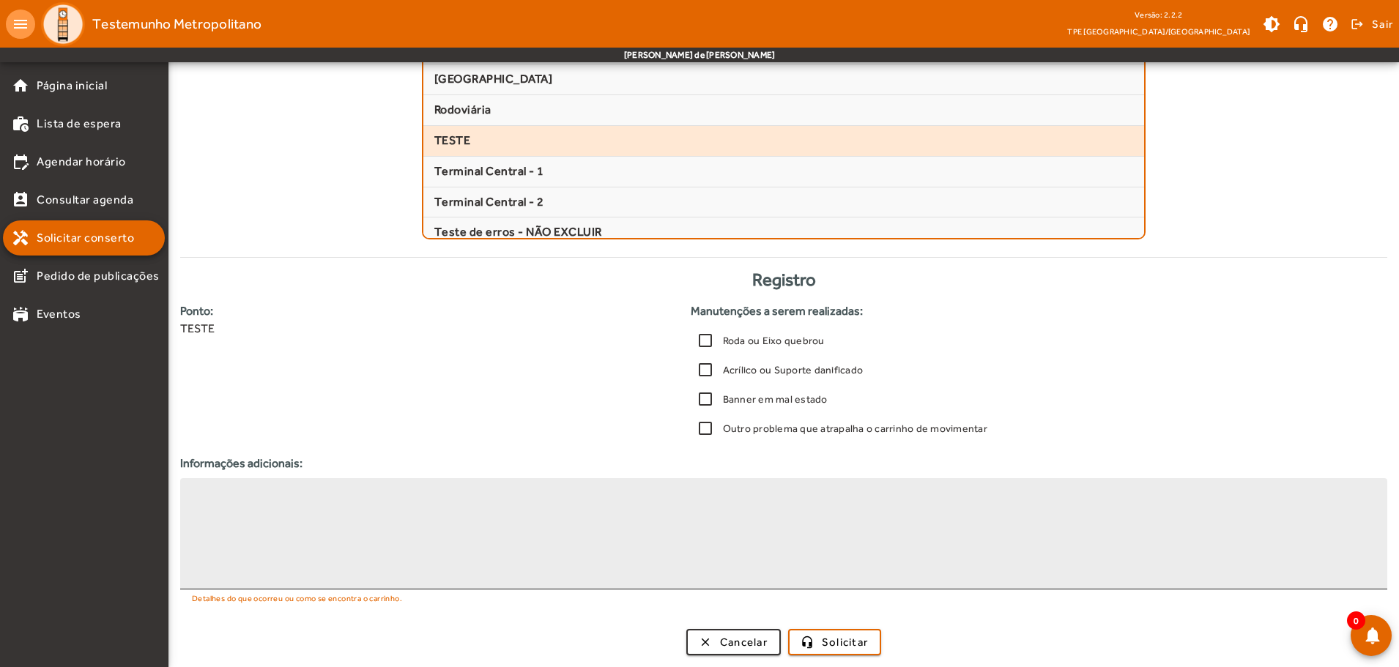
click at [594, 546] on textarea at bounding box center [784, 534] width 1184 height 88
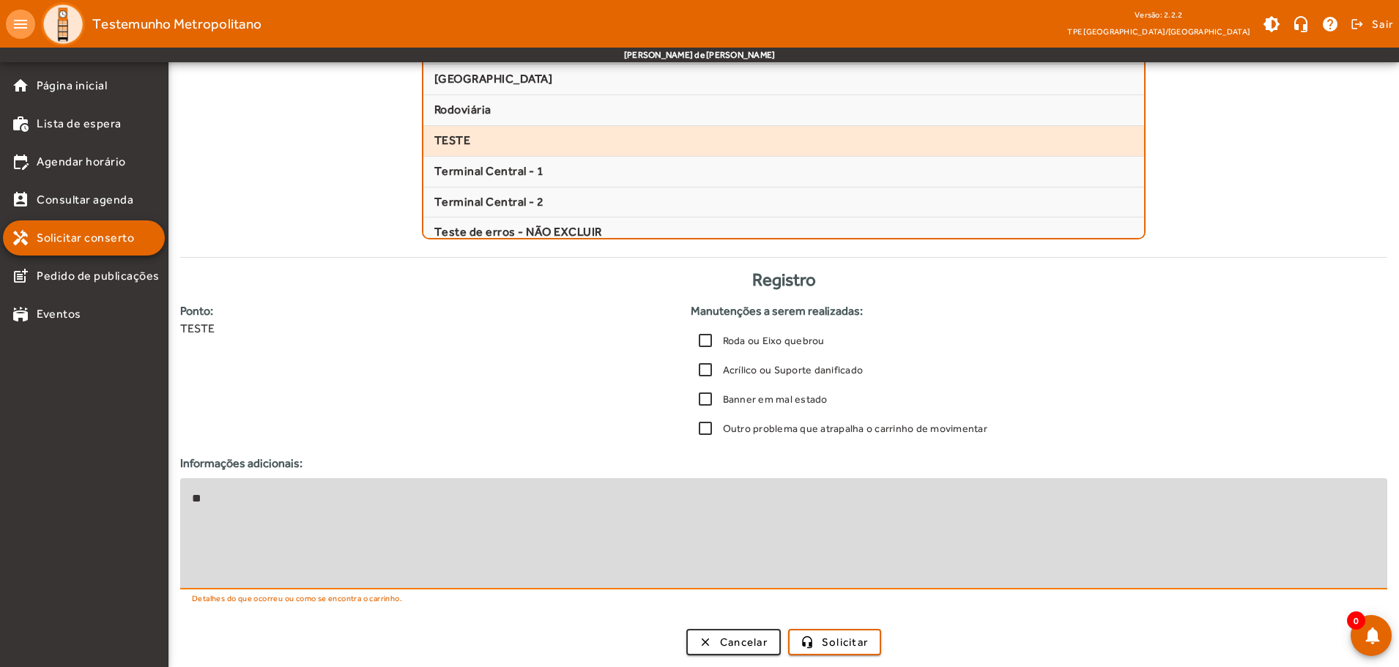
type textarea "*"
type textarea "*****"
click at [858, 637] on span "Solicitar" at bounding box center [845, 643] width 46 height 17
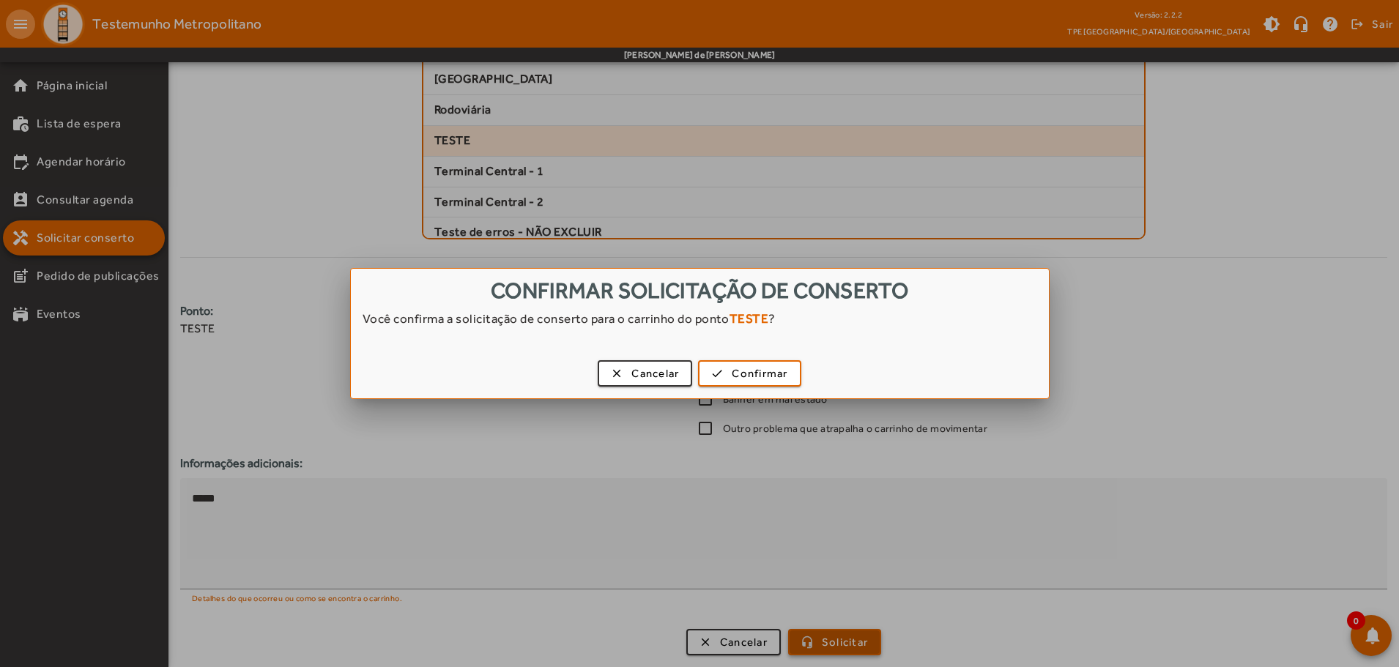
scroll to position [0, 0]
click at [750, 372] on span "Confirmar" at bounding box center [760, 374] width 56 height 17
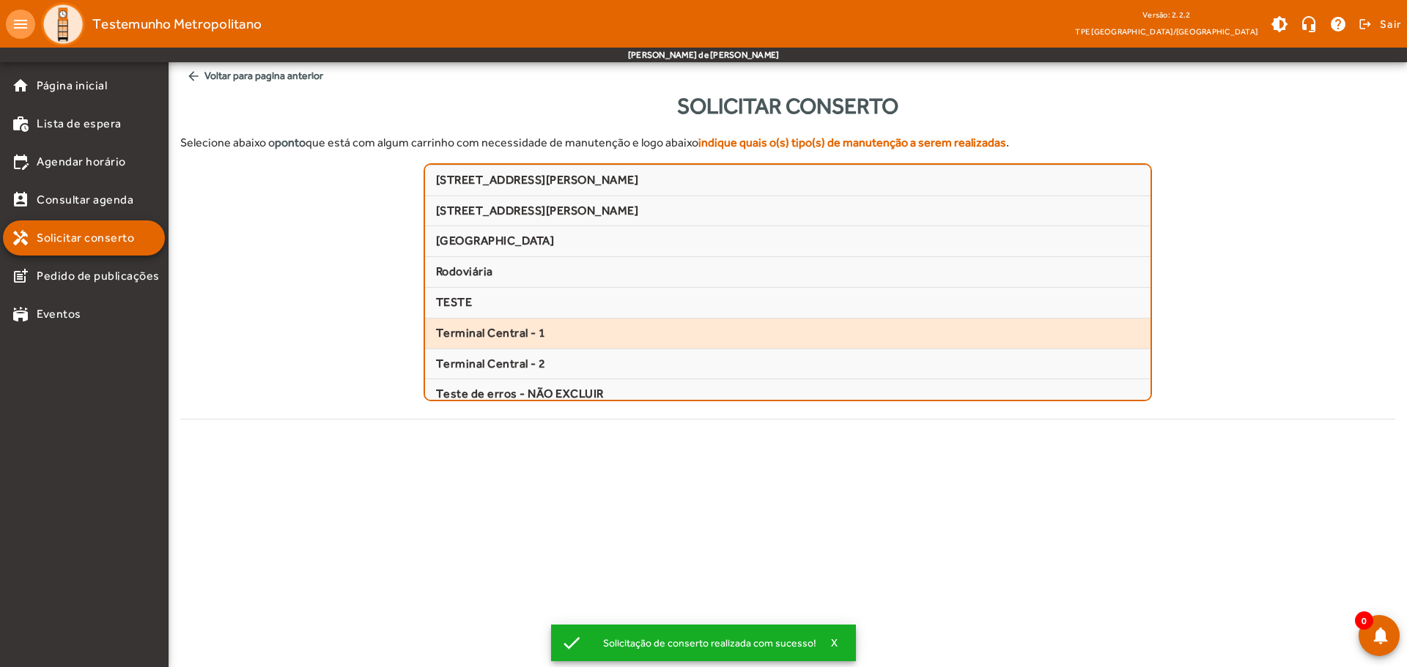
scroll to position [364, 0]
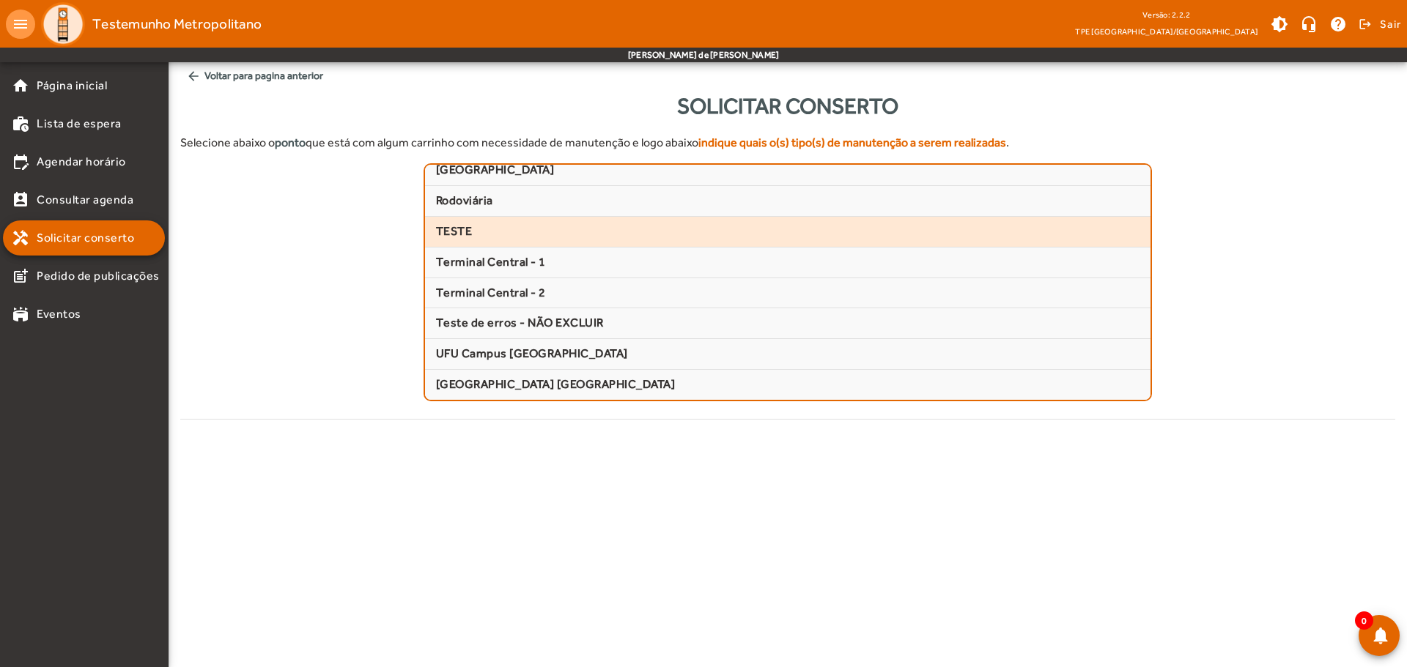
click at [539, 229] on span "TESTE" at bounding box center [788, 231] width 704 height 15
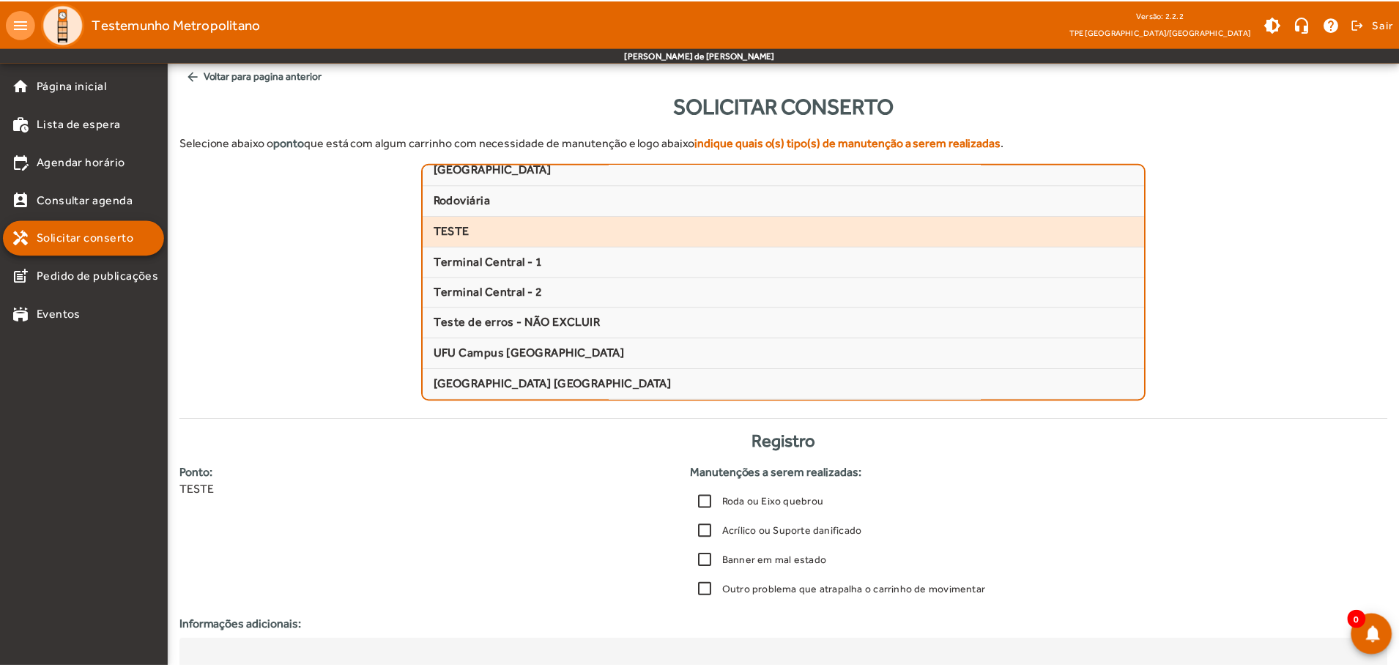
scroll to position [162, 0]
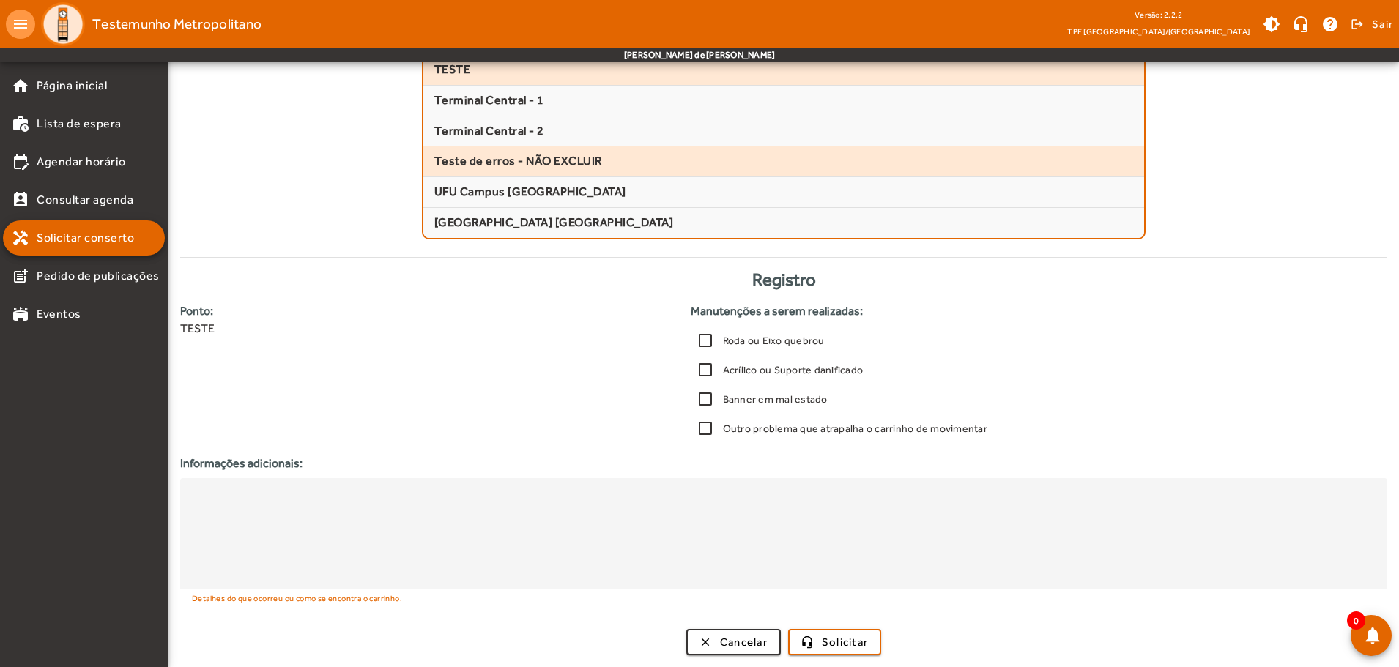
click at [528, 158] on span "Teste de erros - NÃO EXCLUIR" at bounding box center [784, 161] width 700 height 15
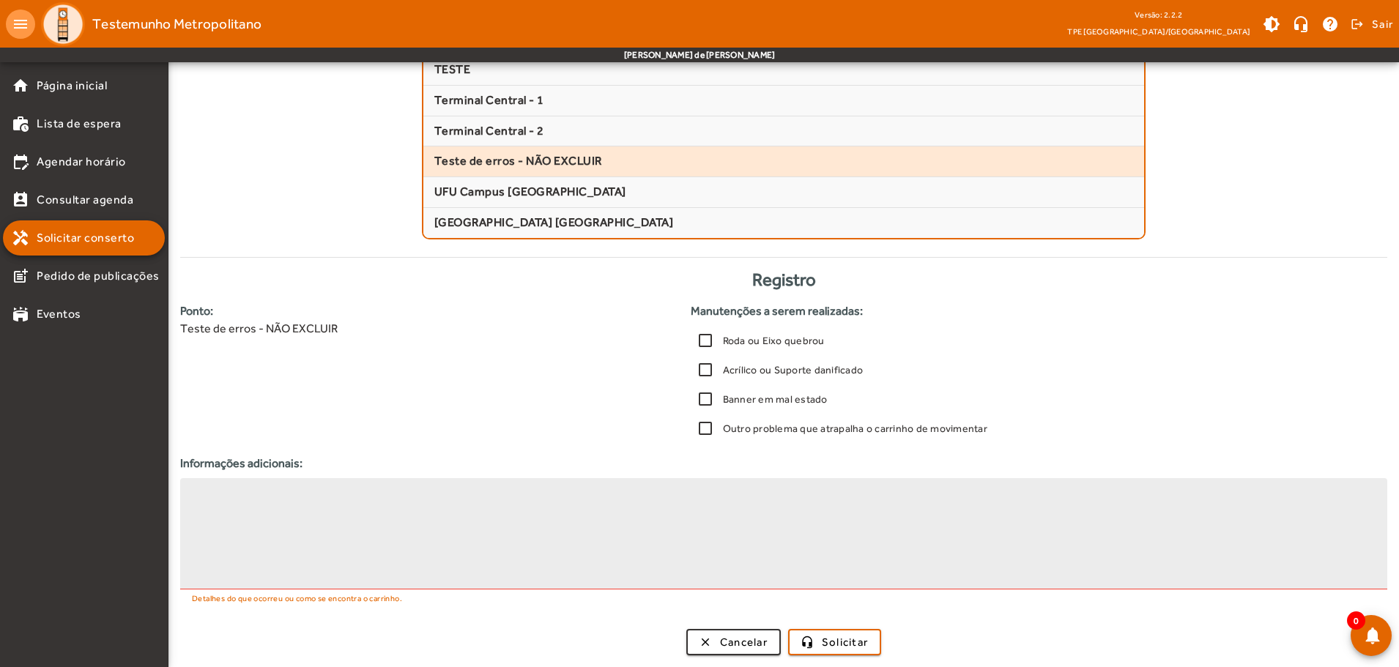
click at [628, 516] on textarea at bounding box center [784, 534] width 1184 height 88
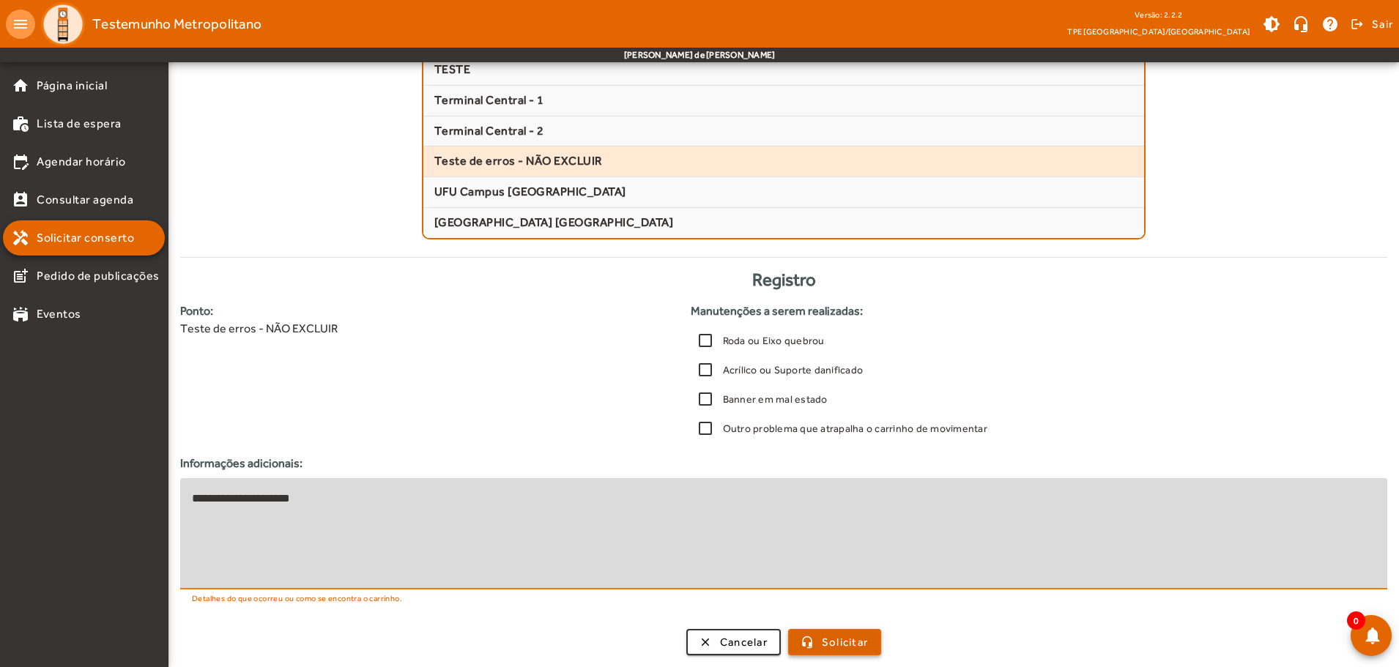
type textarea "**********"
click at [853, 643] on span "Solicitar" at bounding box center [845, 643] width 46 height 17
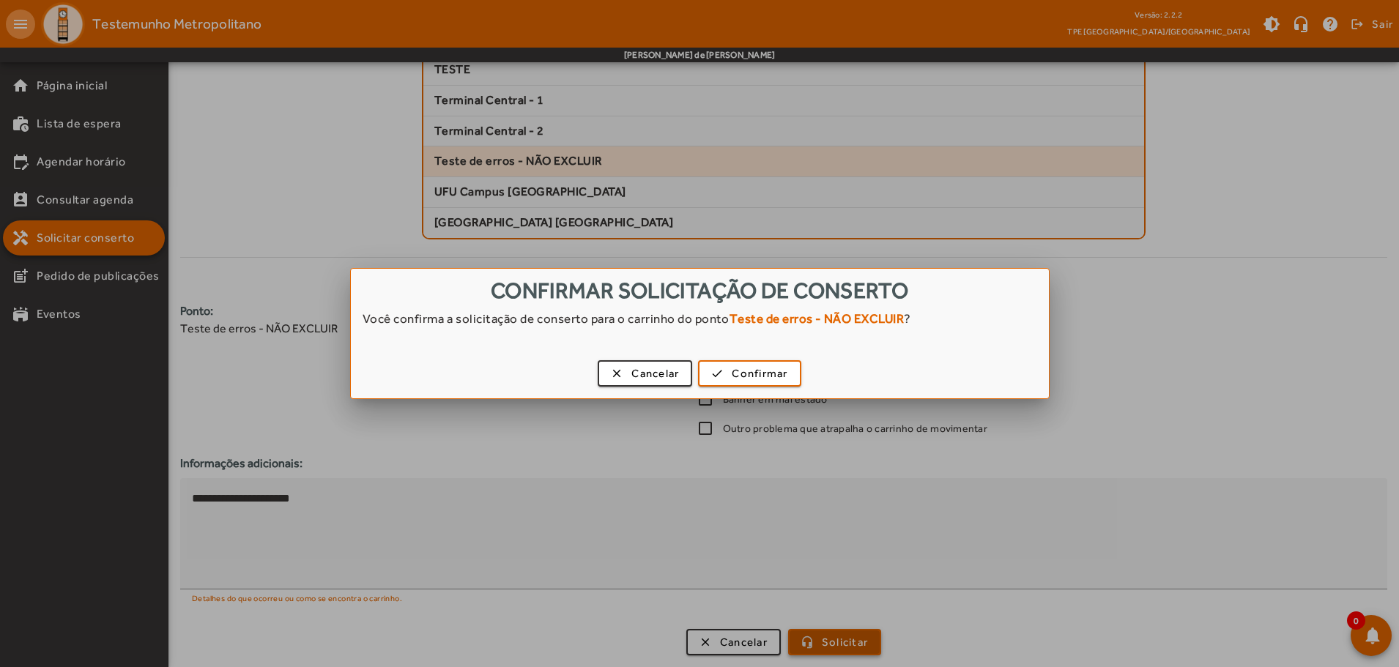
scroll to position [0, 0]
click at [745, 377] on span "Confirmar" at bounding box center [760, 374] width 56 height 17
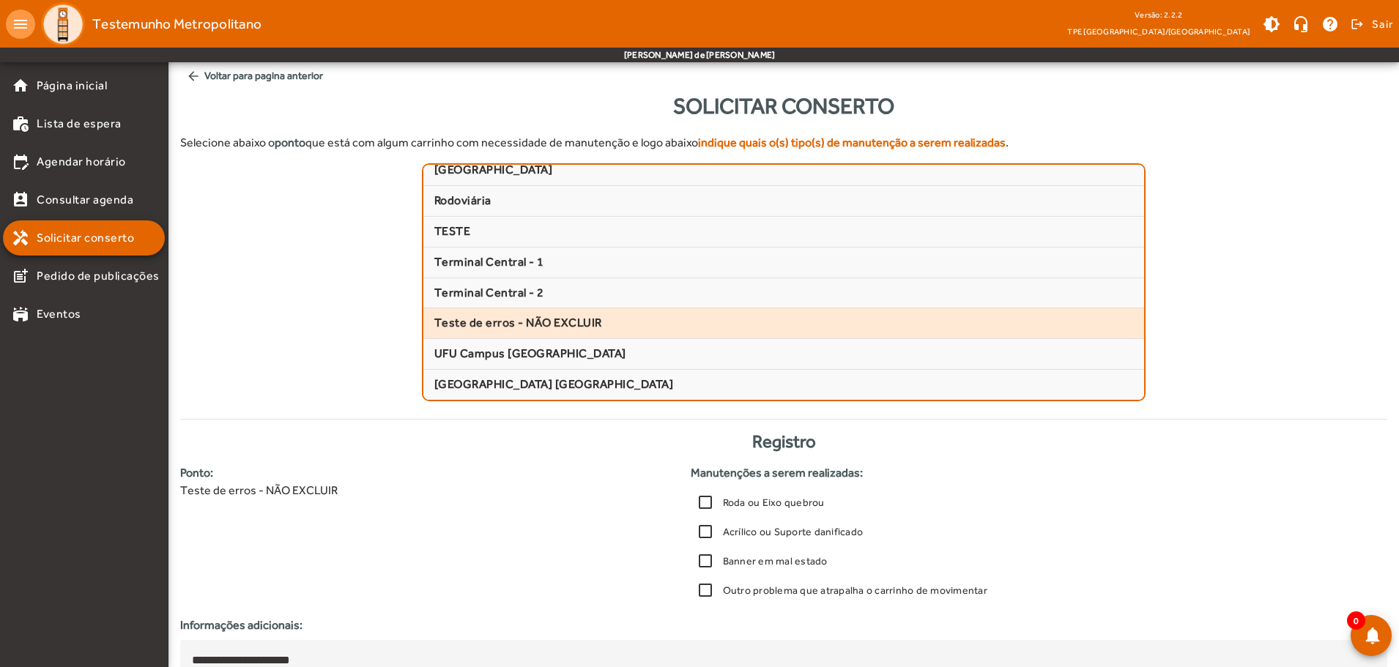
scroll to position [162, 0]
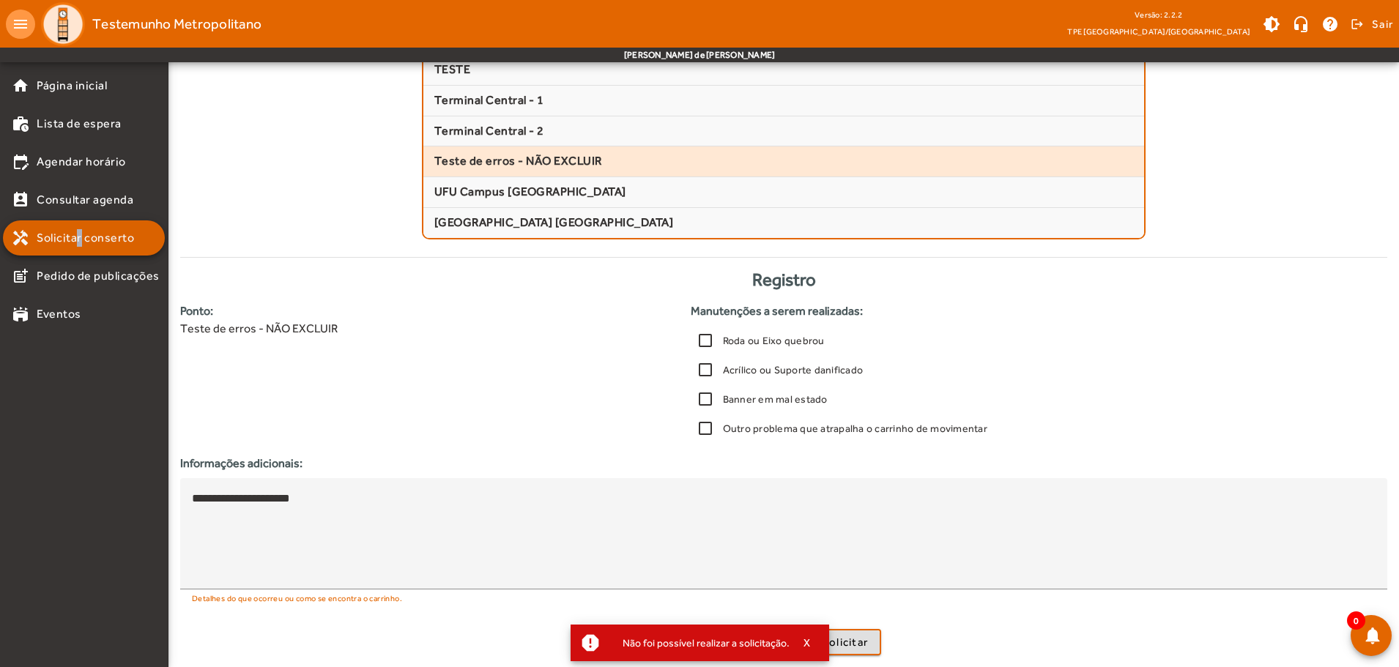
click at [80, 231] on span "Solicitar conserto" at bounding box center [85, 238] width 97 height 18
click at [80, 206] on span "Consultar agenda" at bounding box center [85, 200] width 97 height 18
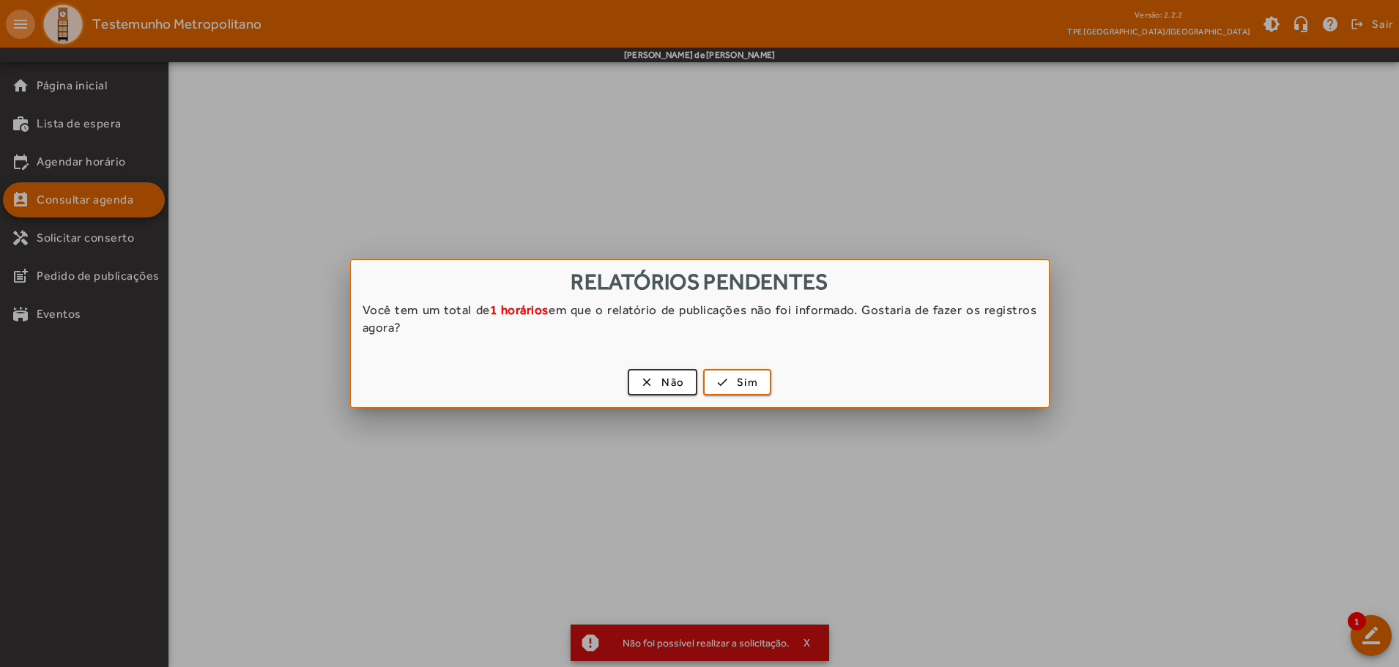
click at [80, 234] on div at bounding box center [699, 333] width 1399 height 667
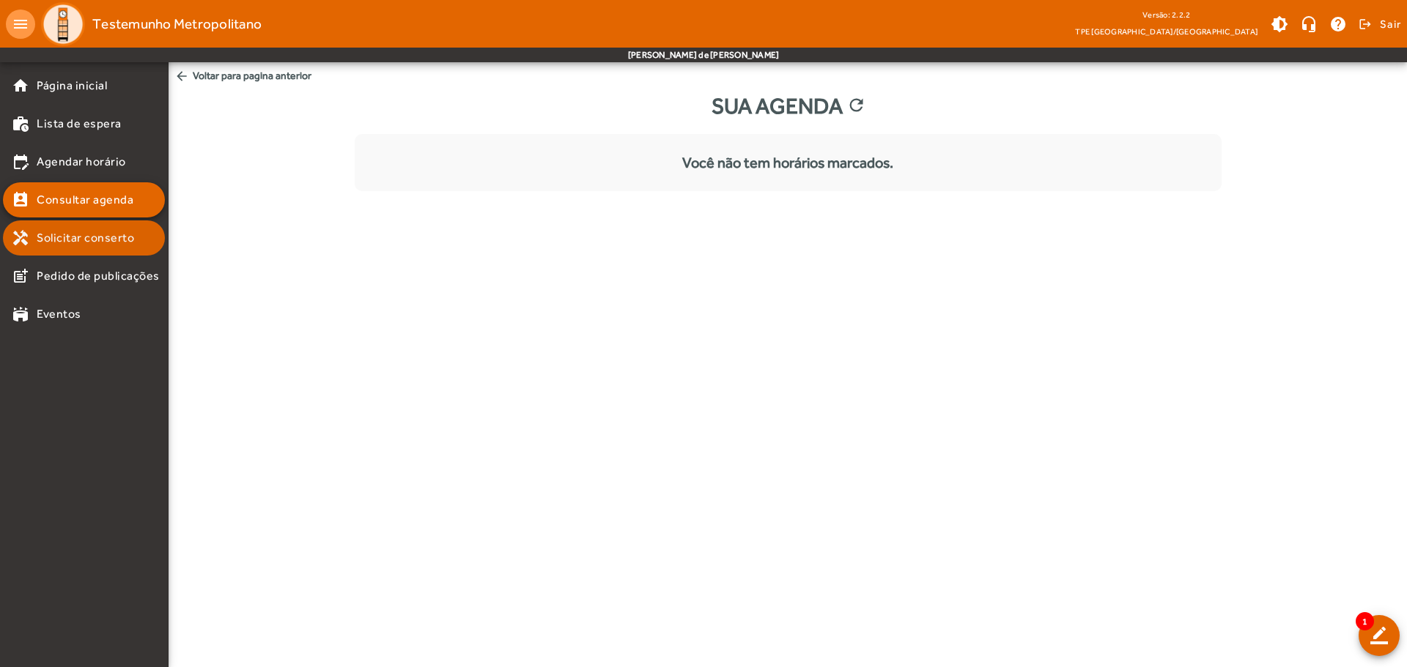
click at [73, 233] on span "Solicitar conserto" at bounding box center [85, 238] width 97 height 18
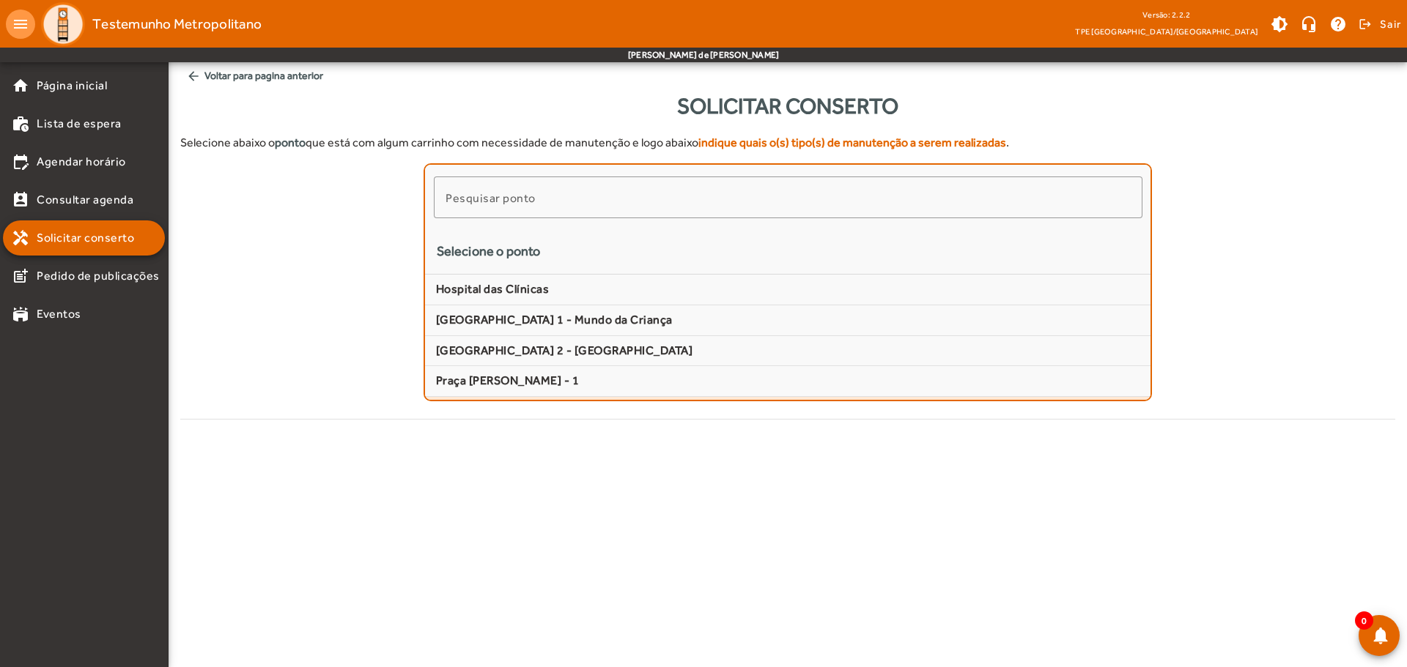
scroll to position [364, 0]
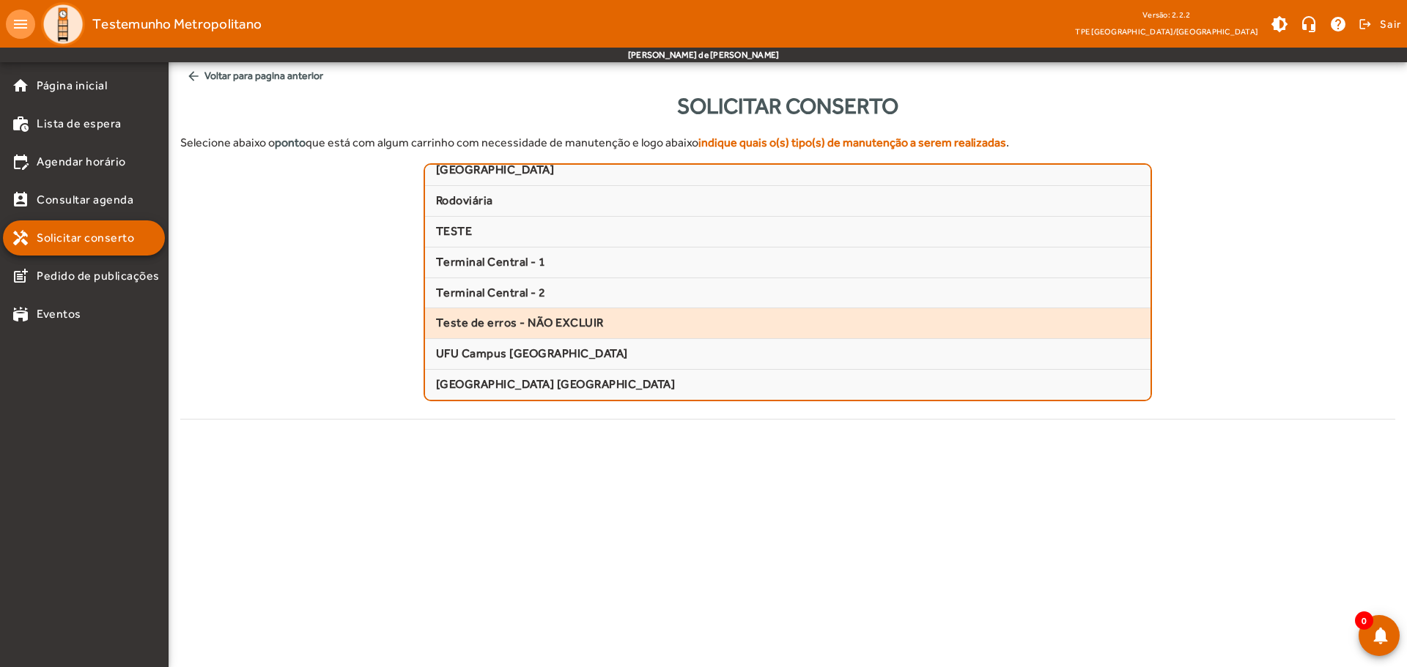
click at [555, 326] on span "Teste de erros - NÃO EXCLUIR" at bounding box center [788, 323] width 704 height 15
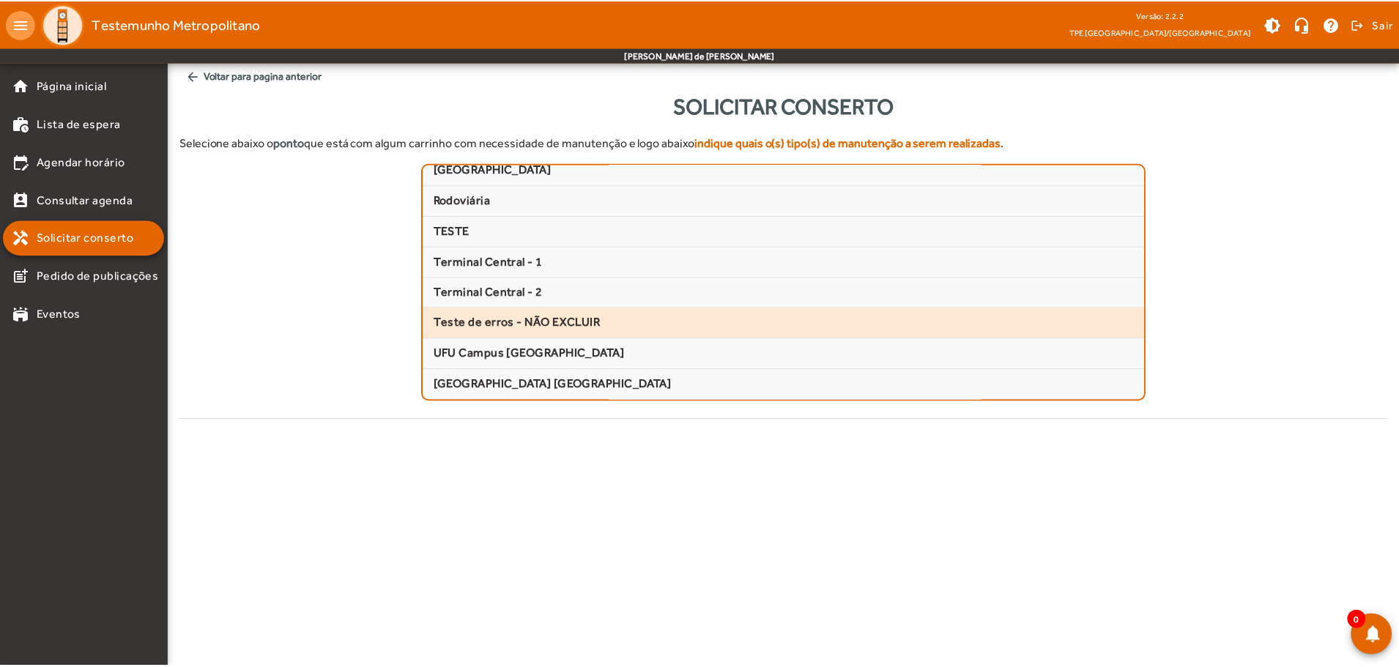
scroll to position [162, 0]
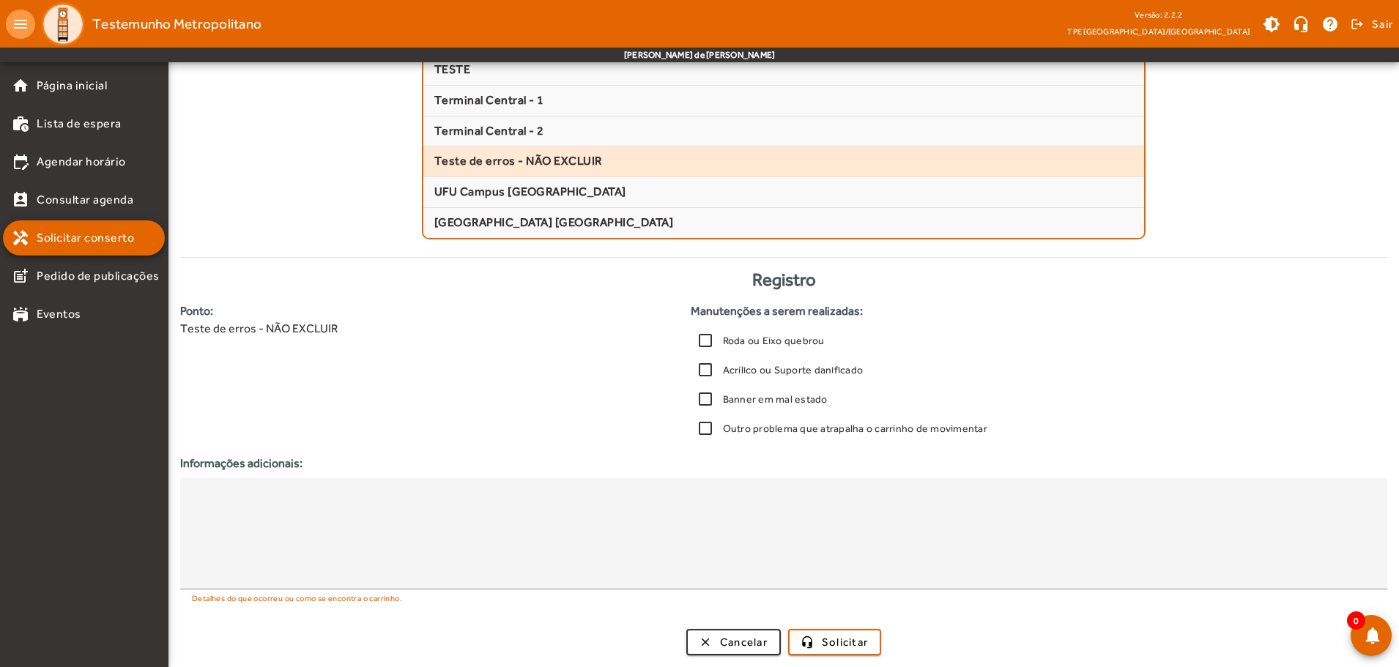
click at [725, 404] on label "Banner em mal estado" at bounding box center [774, 399] width 108 height 15
click at [738, 428] on label "Outro problema que atrapalha o carrinho de movimentar" at bounding box center [853, 428] width 267 height 15
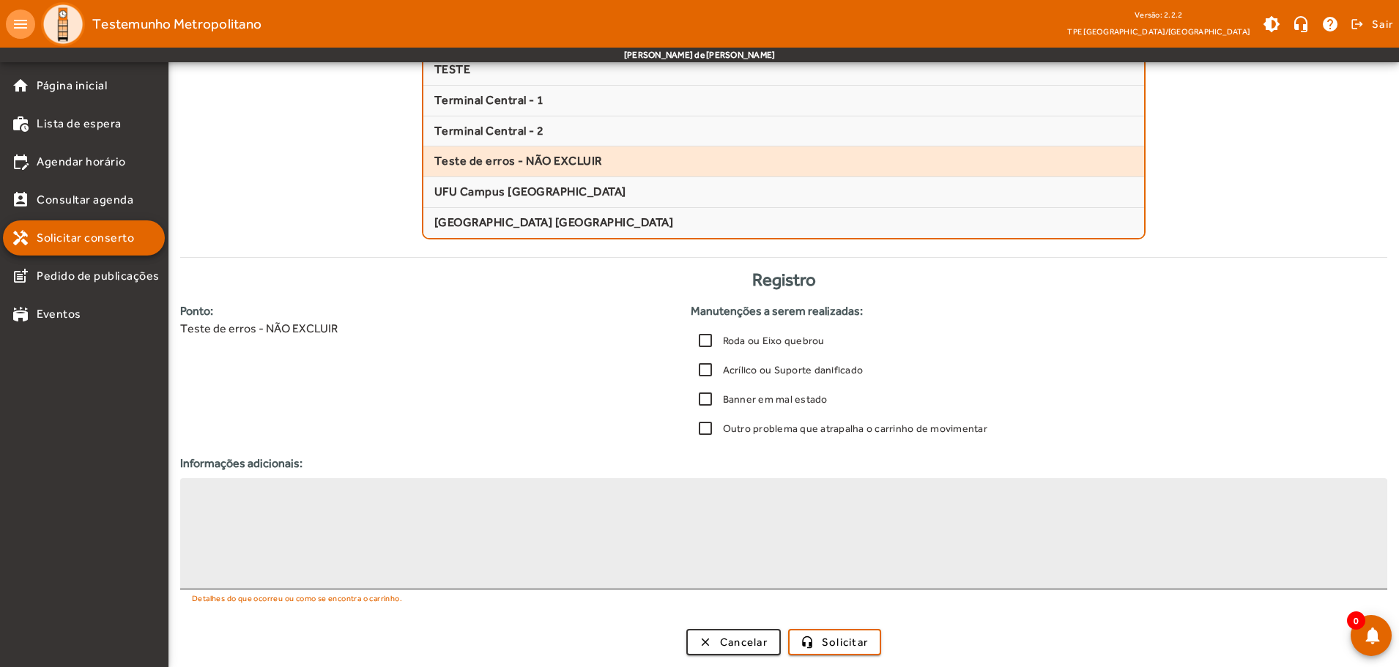
click at [711, 514] on textarea at bounding box center [784, 534] width 1184 height 88
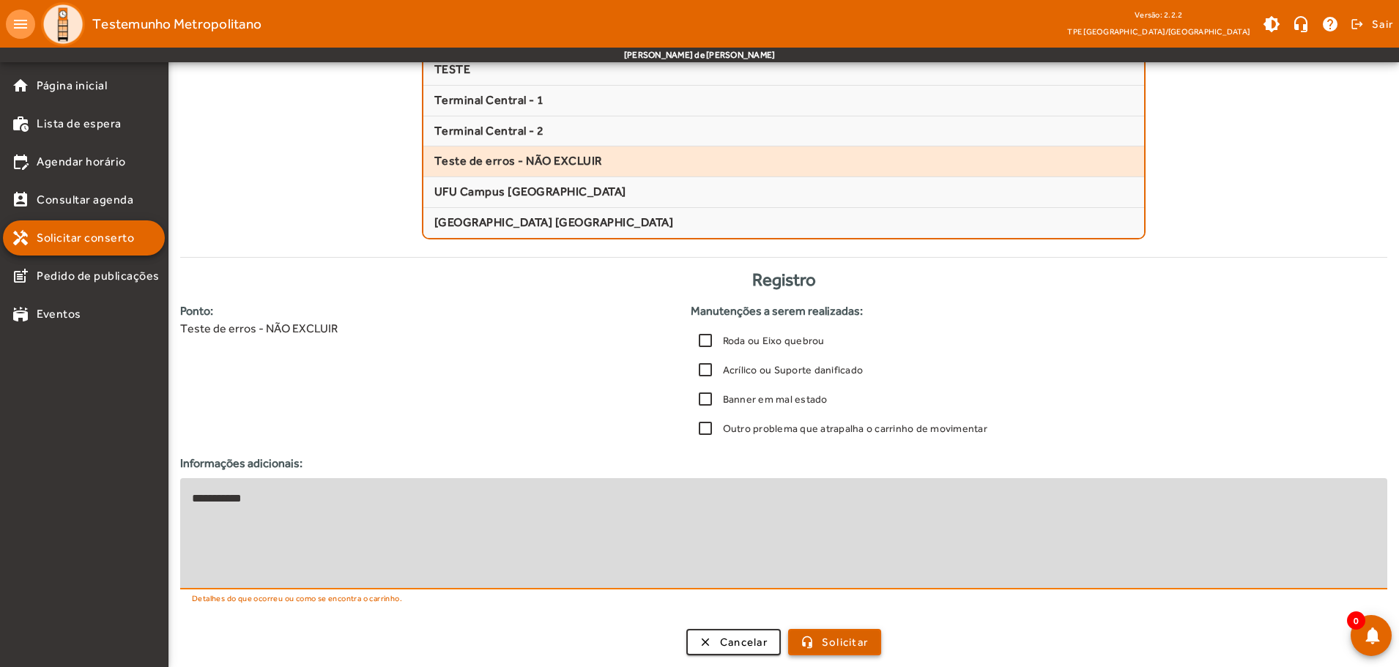
type textarea "**********"
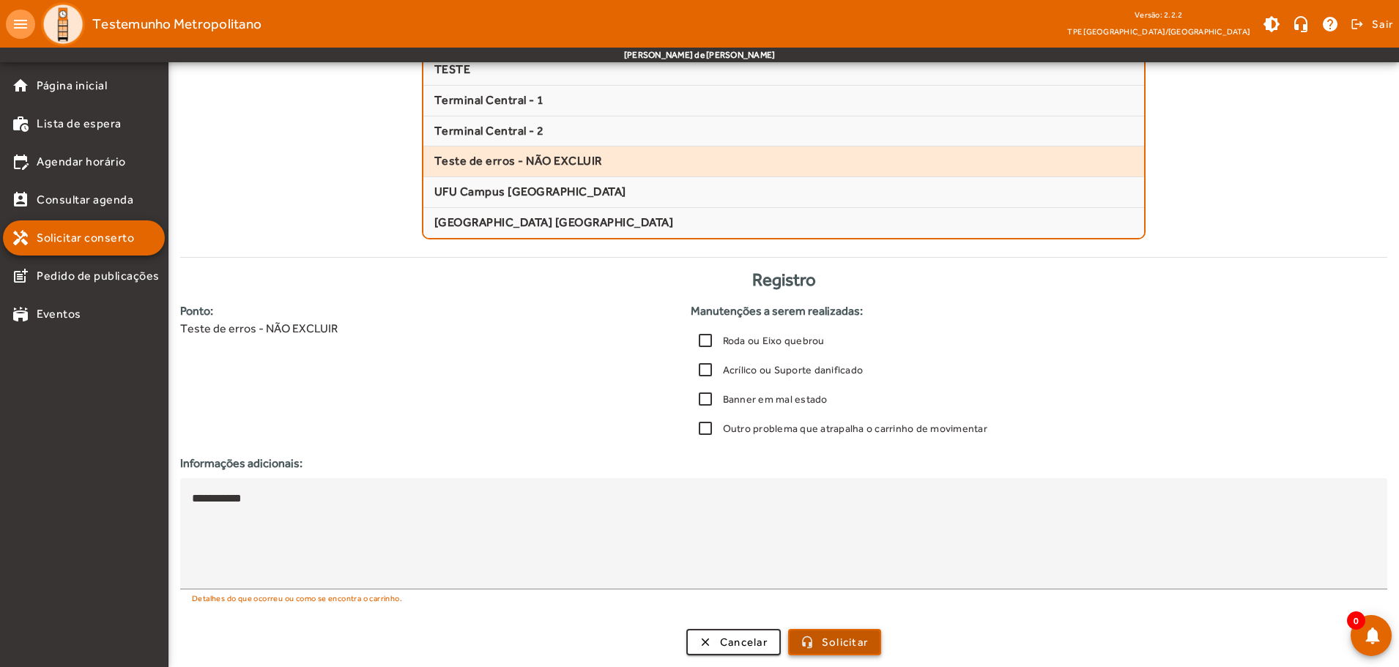
click at [857, 642] on span "Solicitar" at bounding box center [845, 643] width 46 height 17
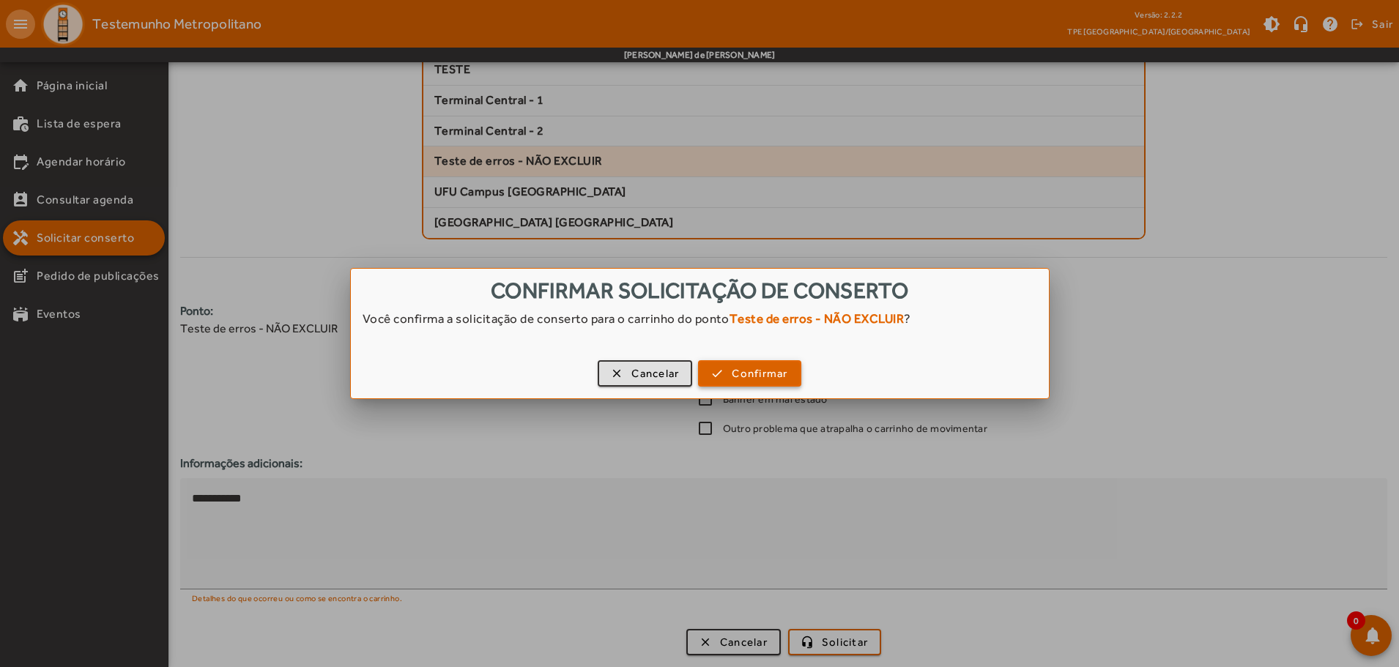
click at [752, 370] on span "Confirmar" at bounding box center [760, 374] width 56 height 17
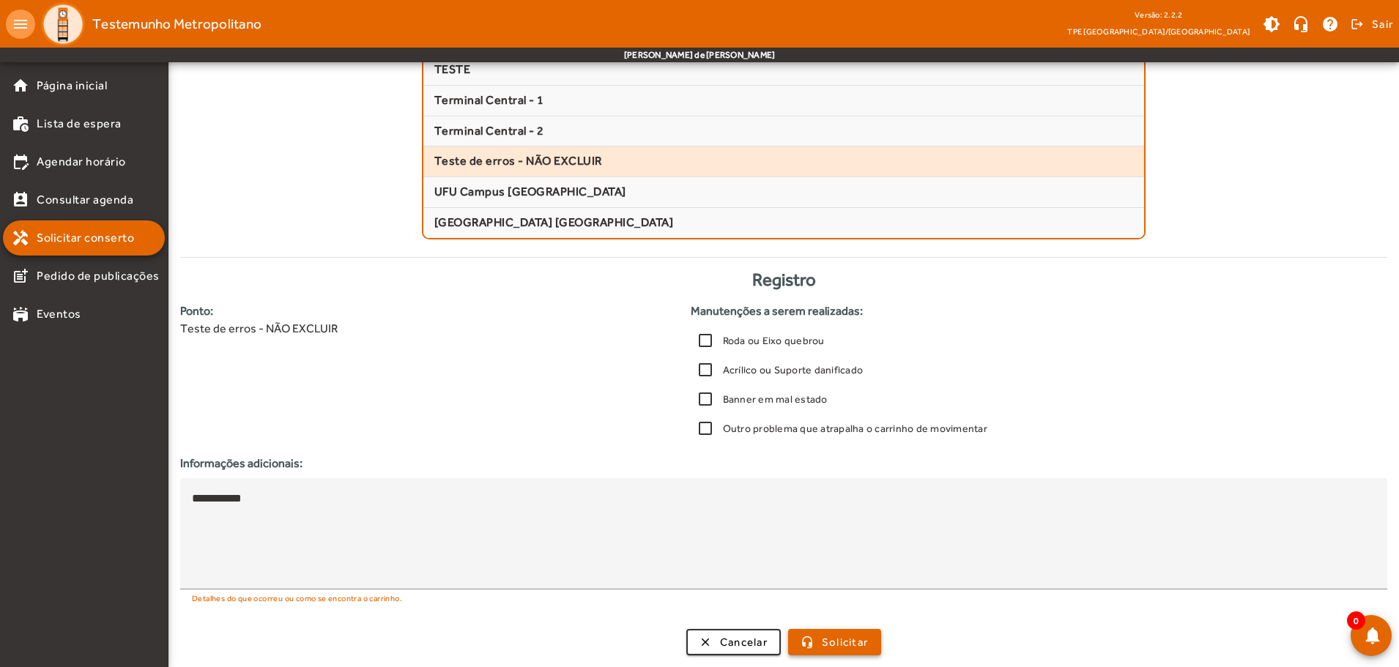
scroll to position [162, 0]
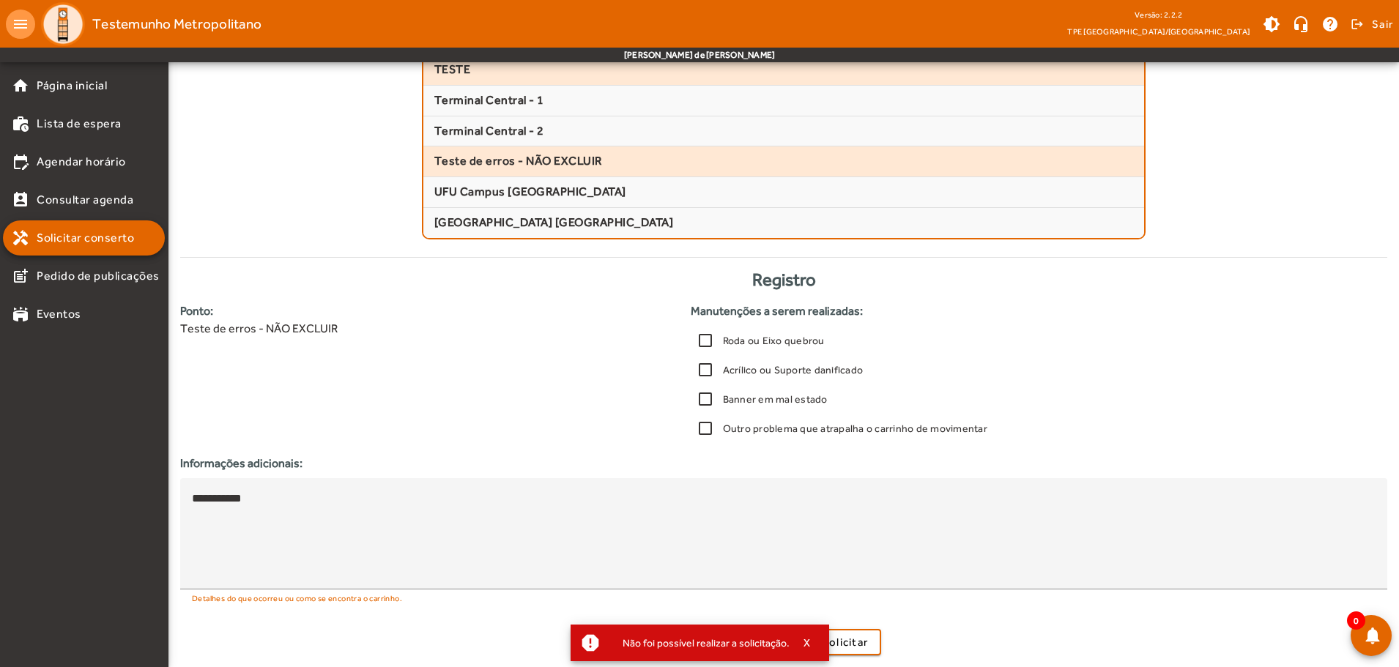
click at [470, 74] on span "TESTE" at bounding box center [784, 69] width 700 height 15
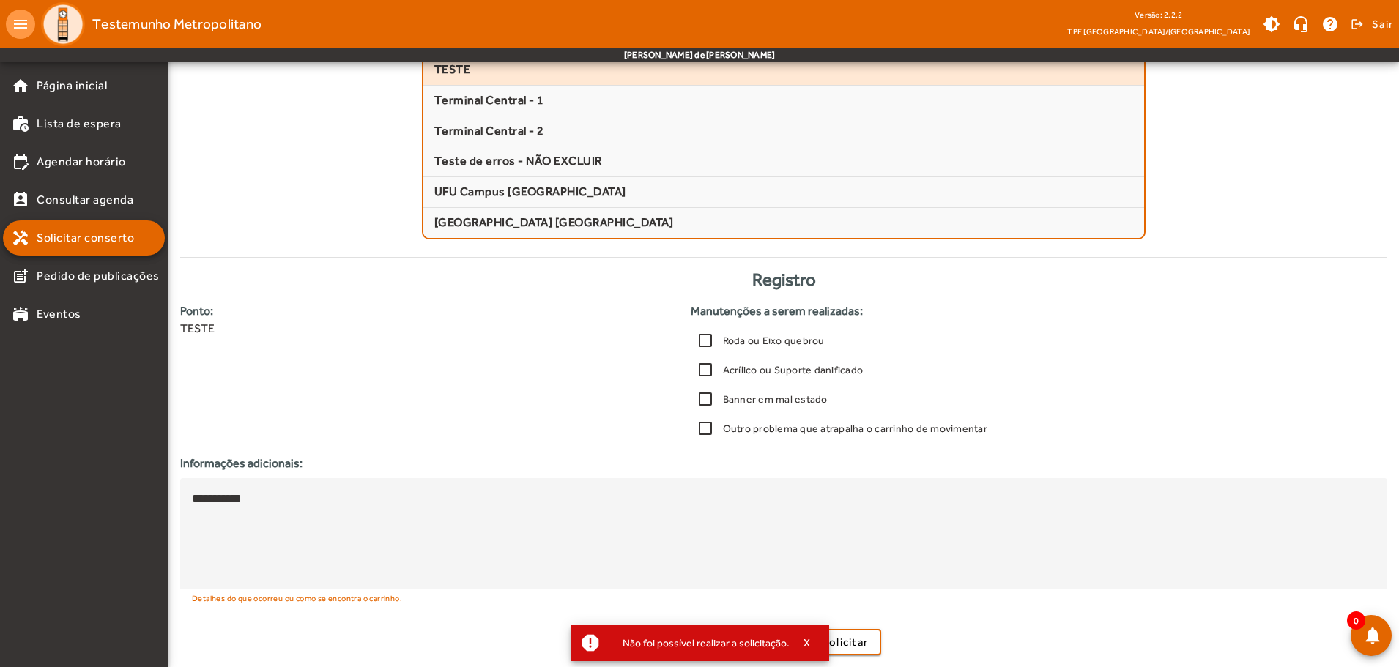
click at [772, 633] on div "Não foi possível realizar a solicitação." at bounding box center [700, 643] width 179 height 21
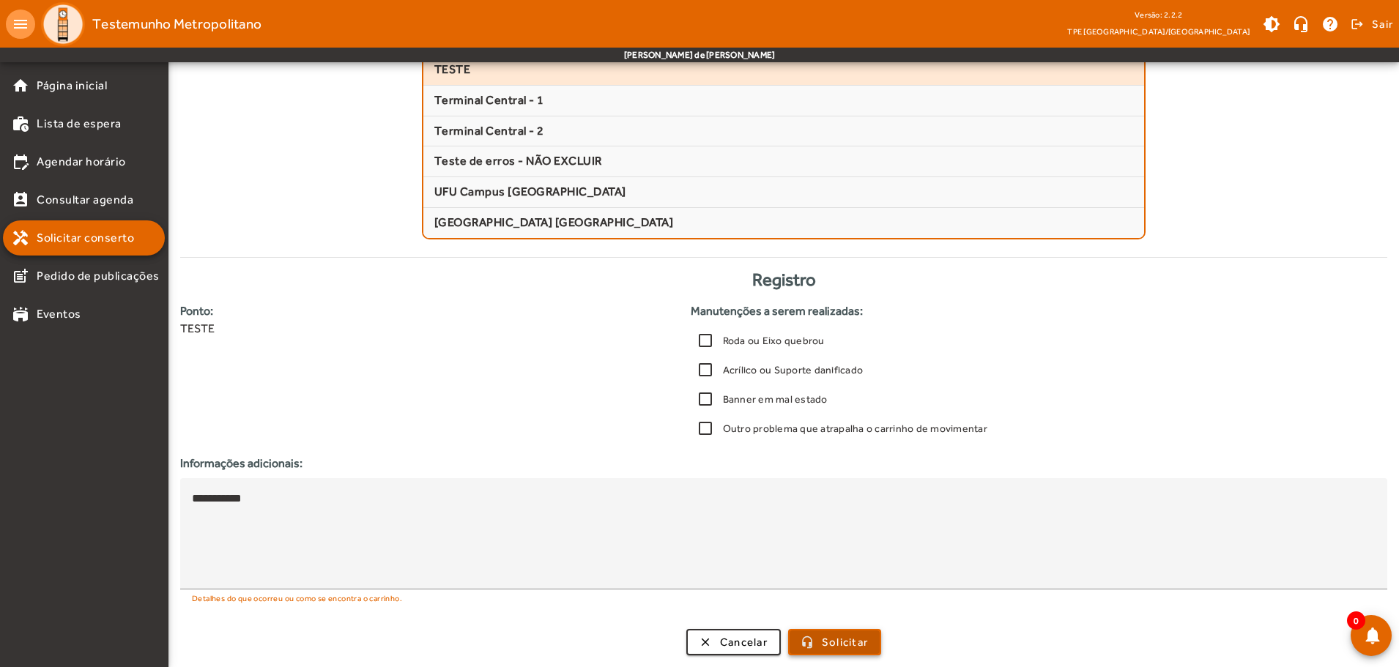
click at [861, 646] on span "Solicitar" at bounding box center [845, 643] width 46 height 17
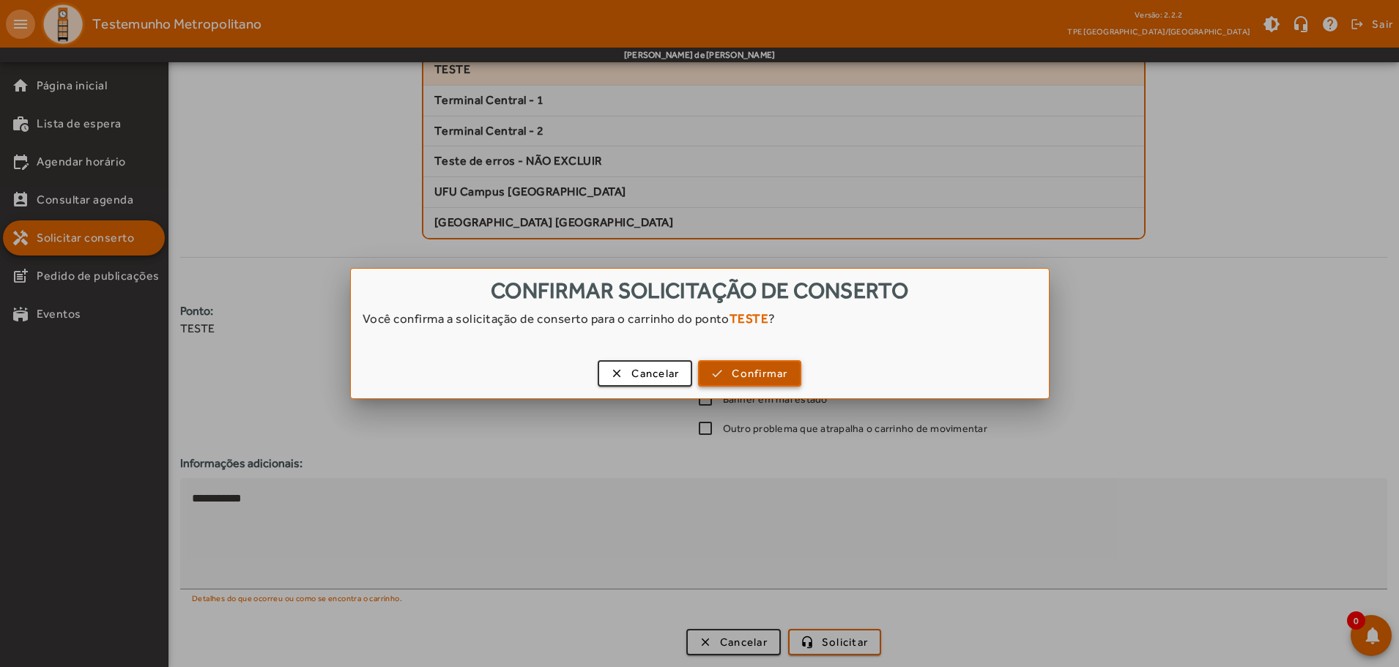
click at [754, 363] on span "button" at bounding box center [750, 373] width 100 height 35
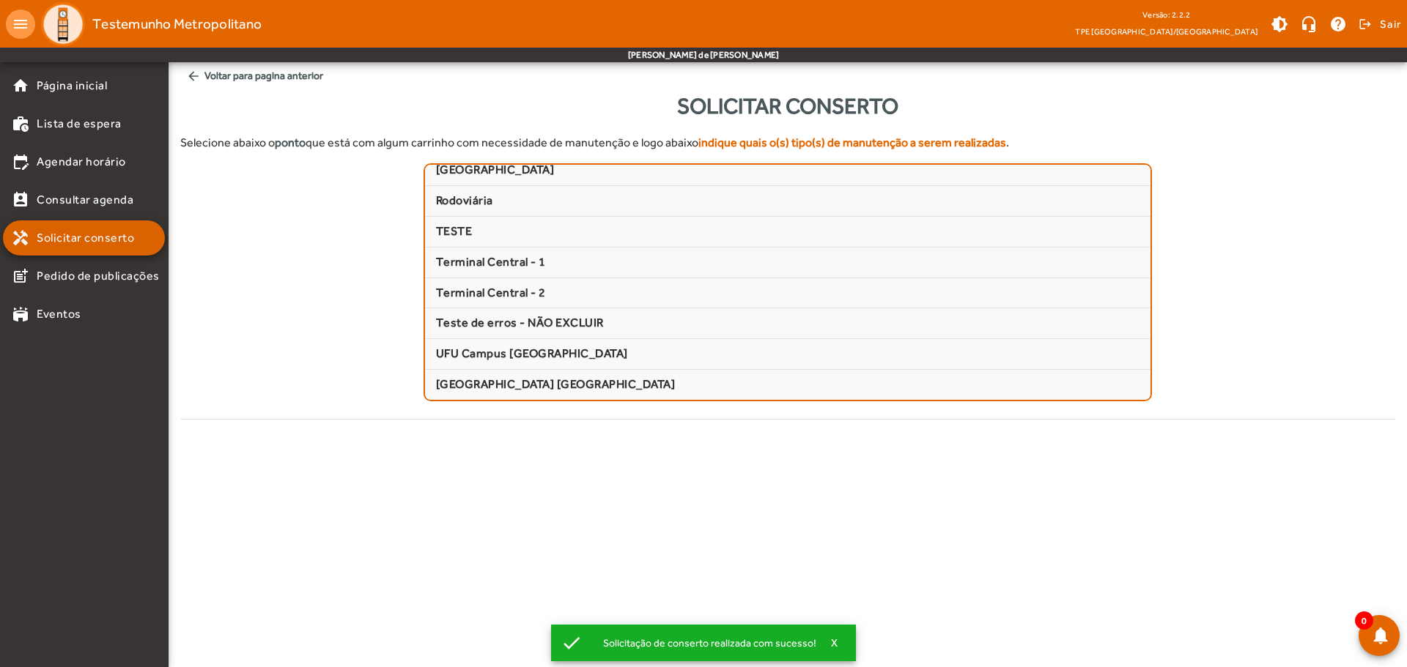
click at [114, 234] on span "Solicitar conserto" at bounding box center [85, 238] width 97 height 18
click at [108, 202] on span "Consultar agenda" at bounding box center [85, 200] width 97 height 18
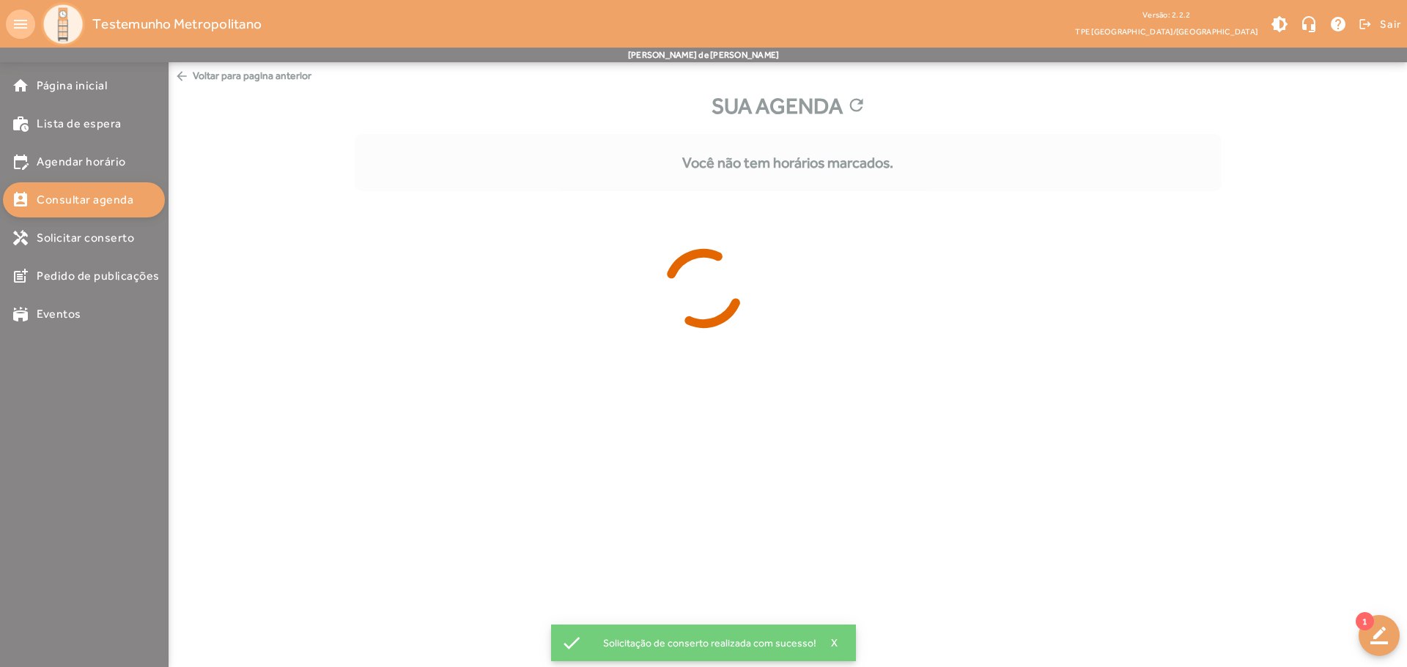
click at [97, 125] on div at bounding box center [703, 333] width 1407 height 667
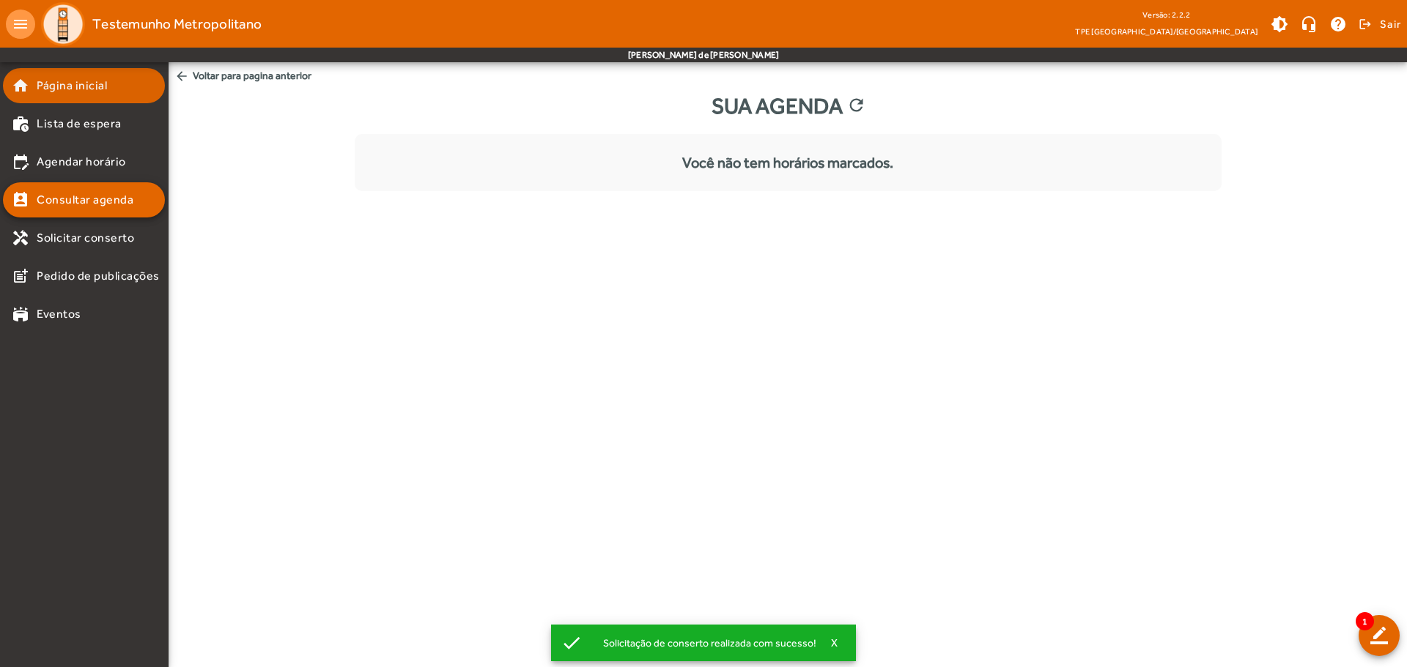
click at [85, 92] on span "Página inicial" at bounding box center [72, 86] width 70 height 18
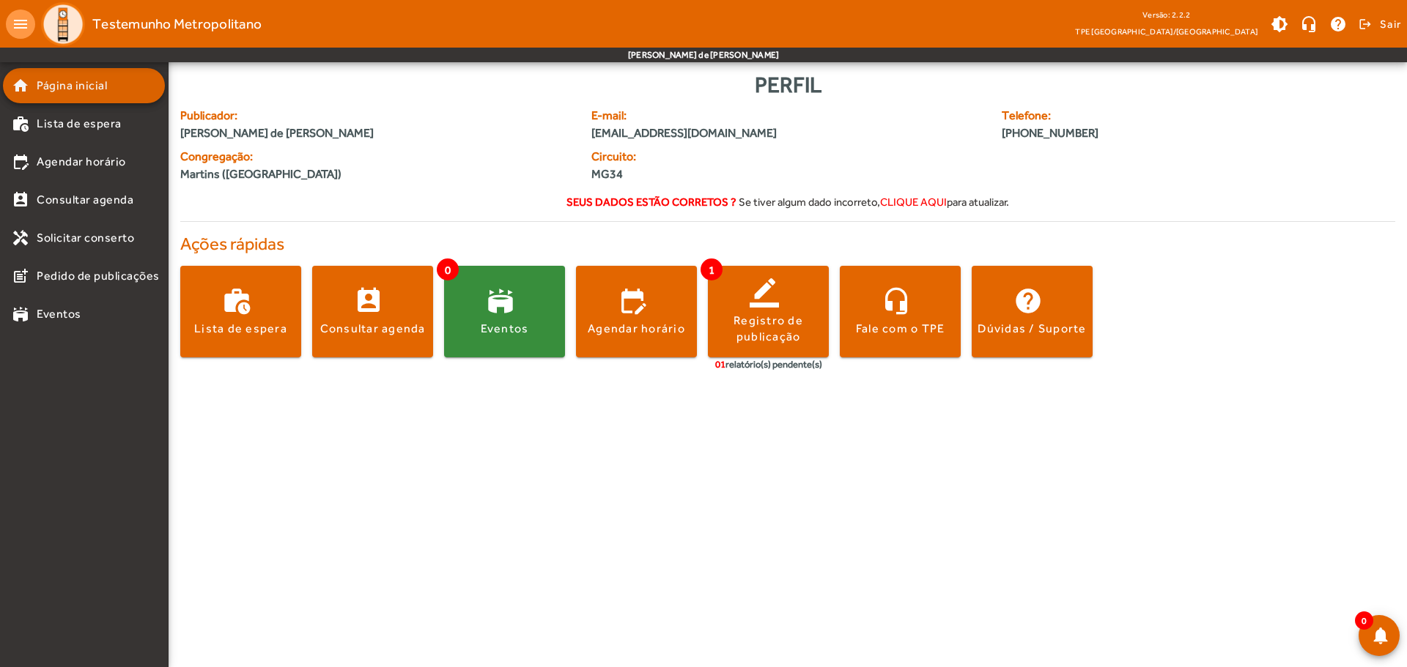
click at [75, 75] on mat-list-item "home Página inicial" at bounding box center [84, 85] width 162 height 35
